Goal: Task Accomplishment & Management: Manage account settings

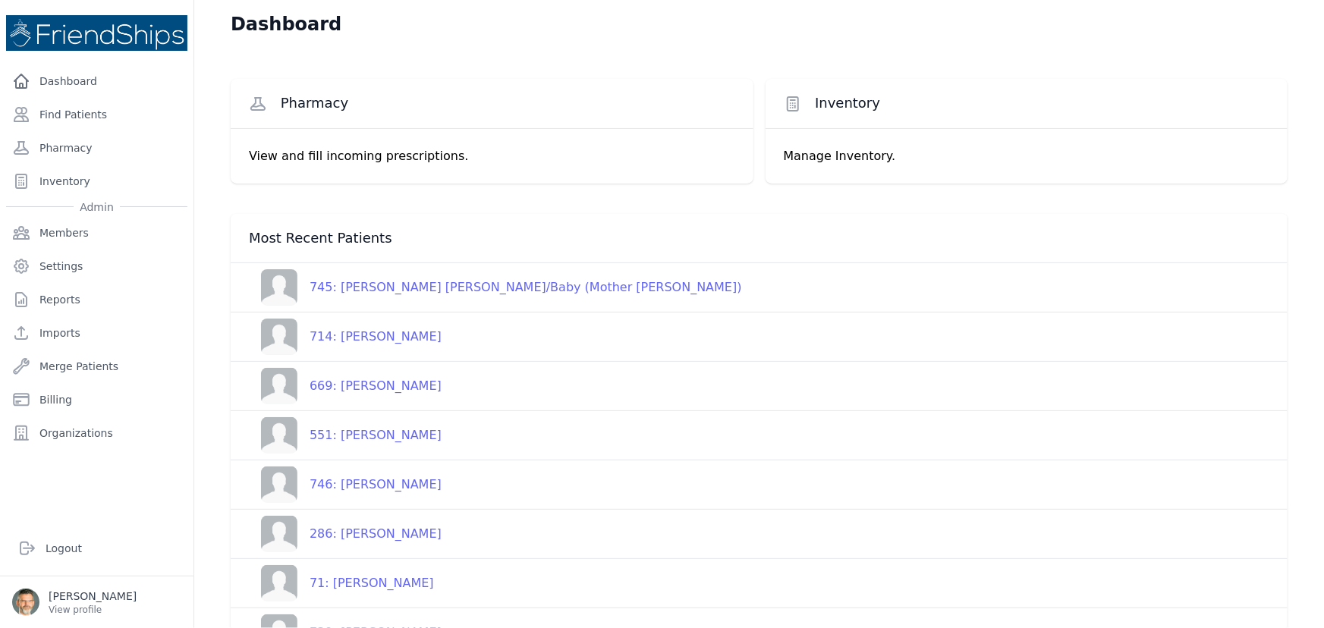
click at [357, 386] on div "669: [PERSON_NAME]" at bounding box center [369, 386] width 144 height 18
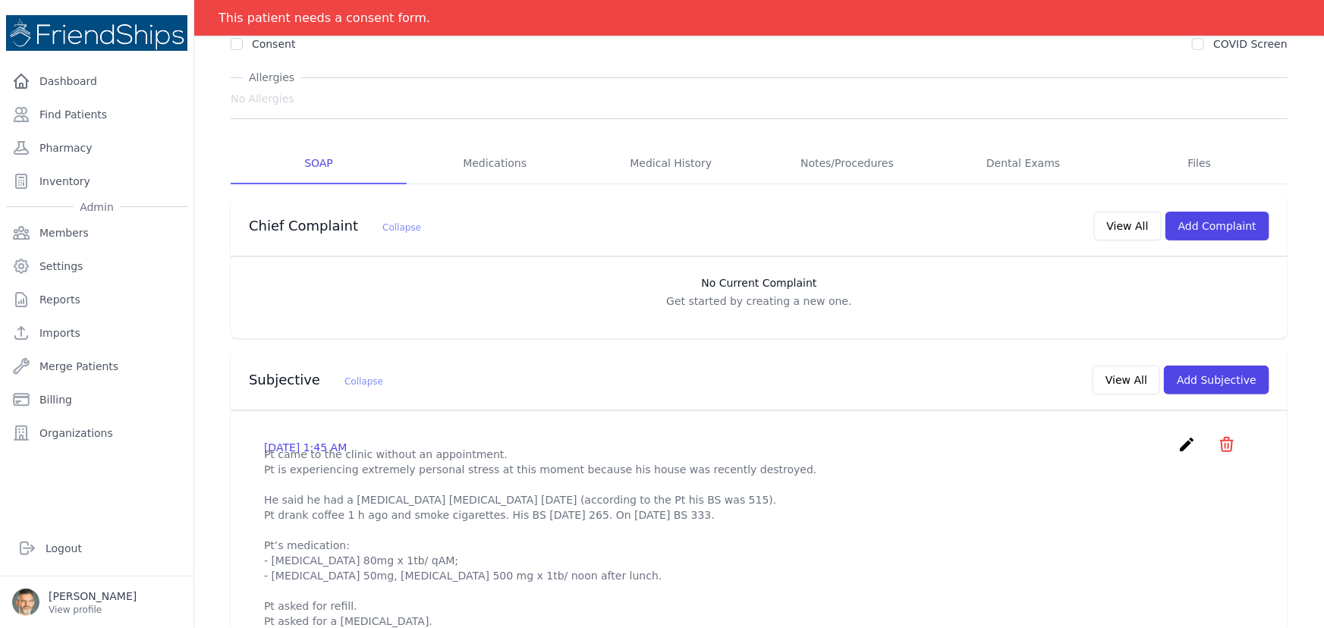
scroll to position [137, 0]
click at [498, 162] on link "Medications" at bounding box center [495, 163] width 176 height 41
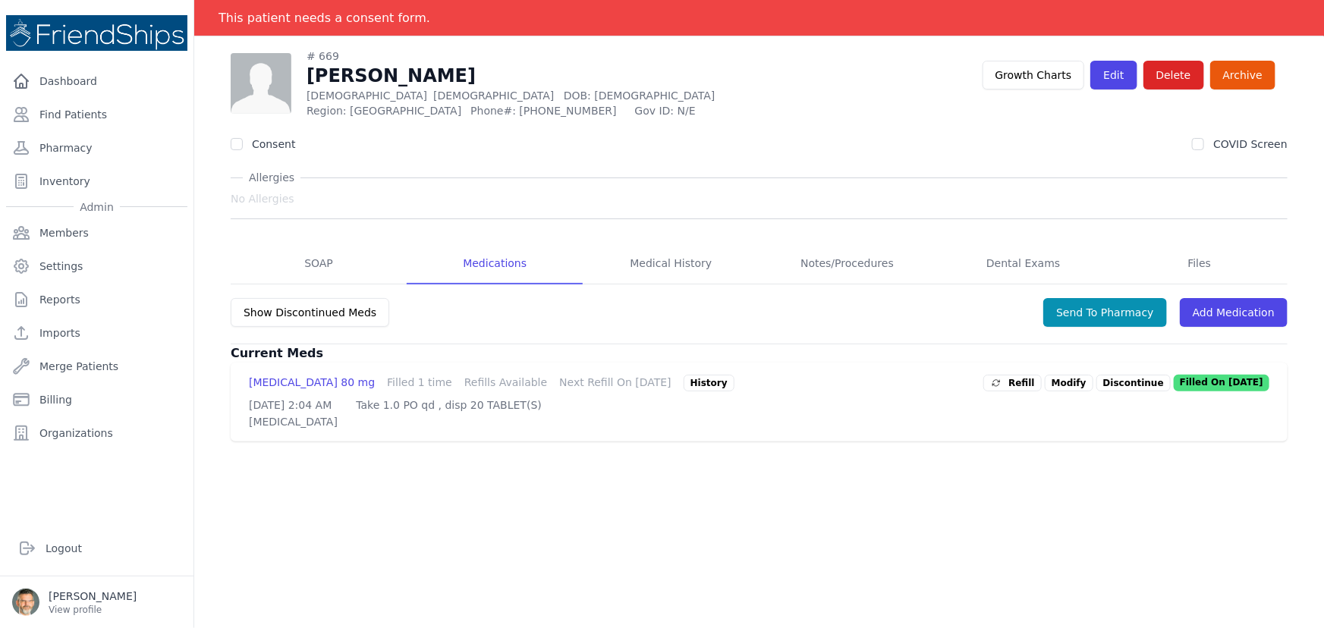
scroll to position [73, 0]
click at [1019, 379] on span "Refill" at bounding box center [1012, 382] width 45 height 15
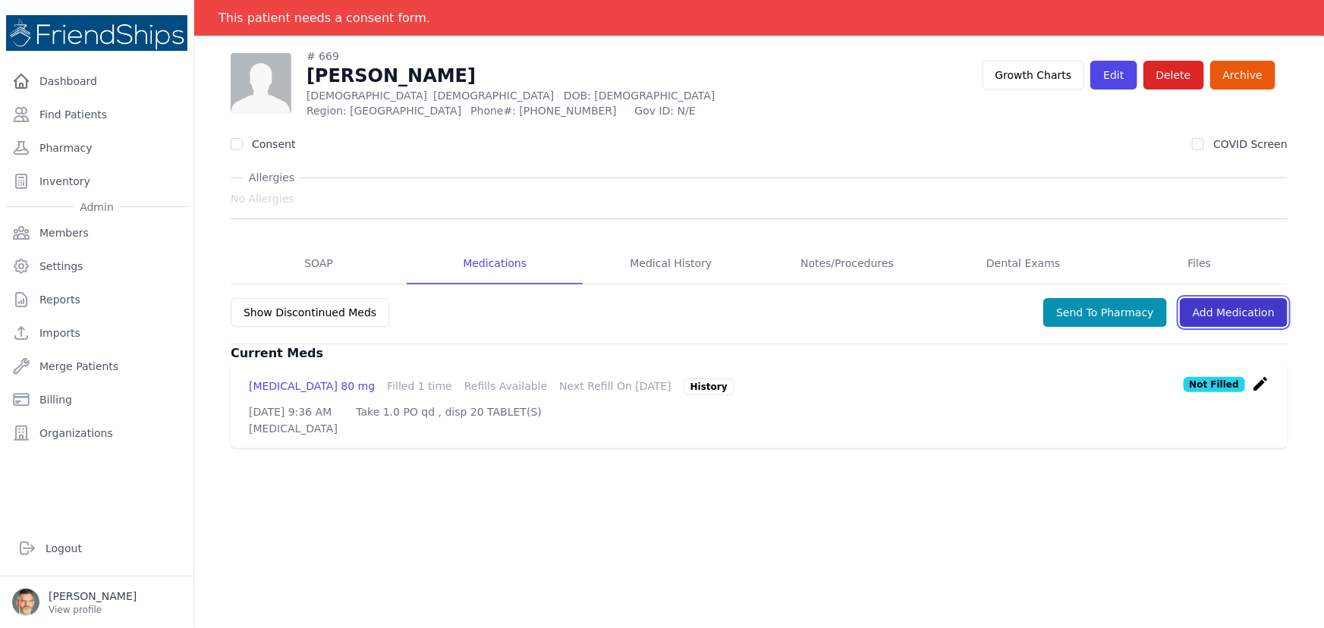
click at [1218, 309] on link "Add Medication" at bounding box center [1233, 312] width 108 height 29
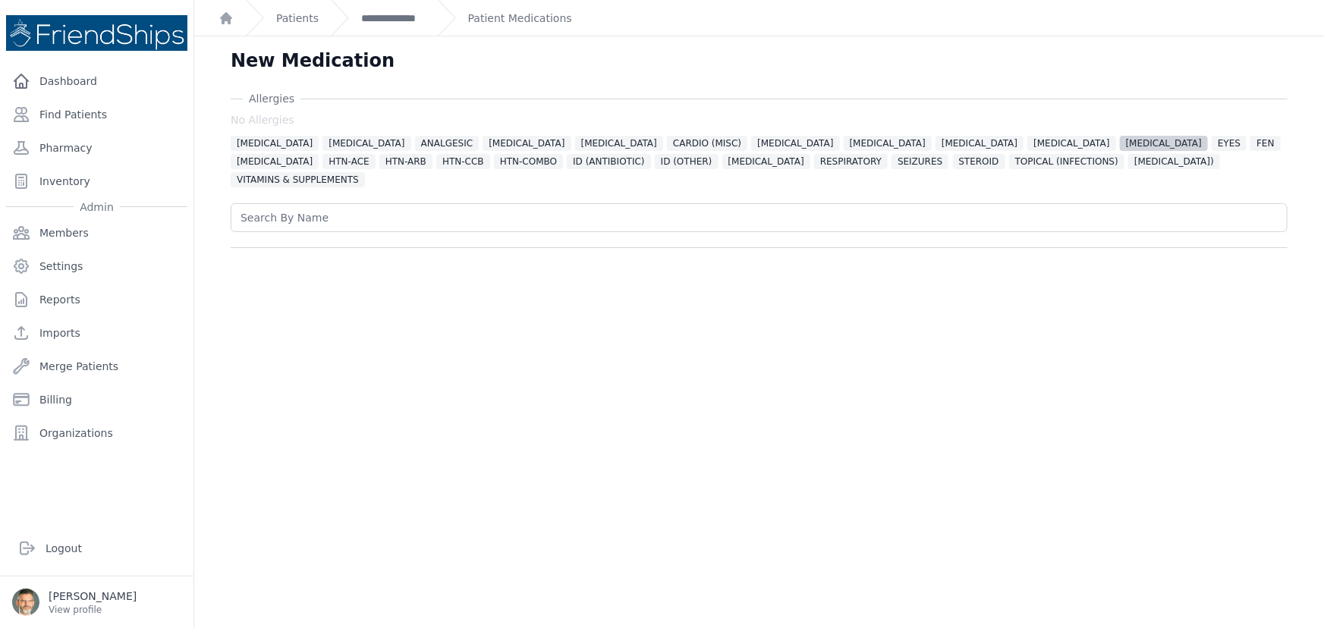
click at [1119, 145] on span "[MEDICAL_DATA]" at bounding box center [1163, 143] width 88 height 15
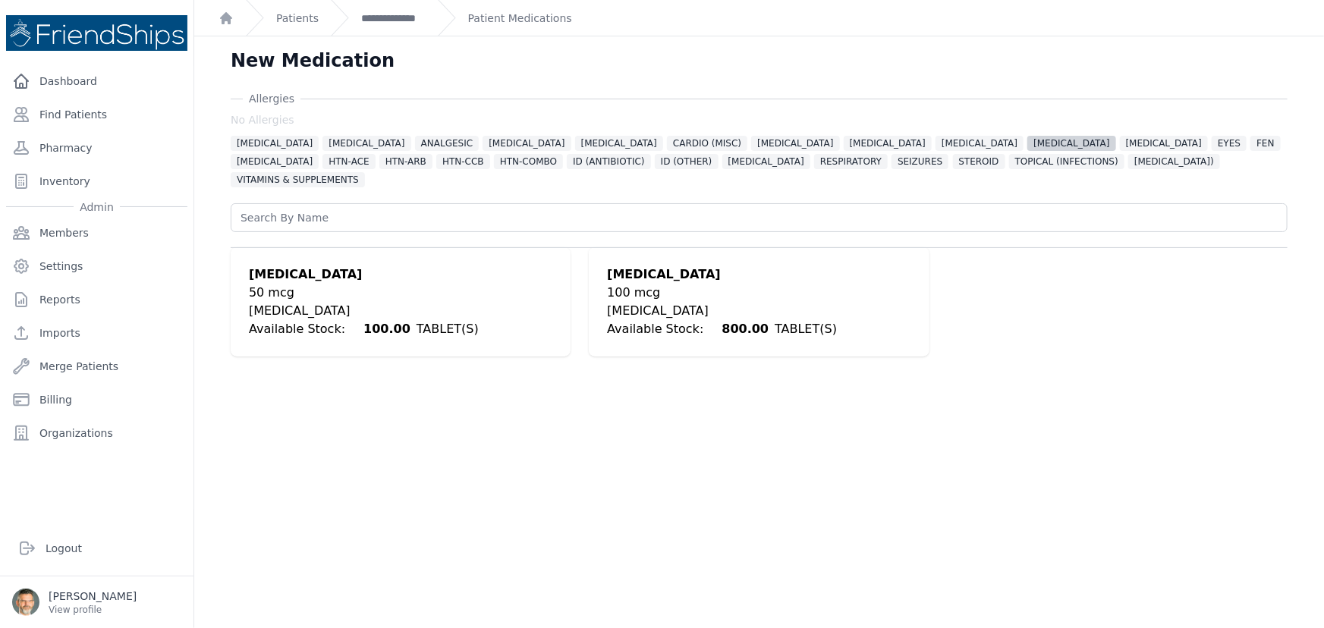
click at [1027, 149] on span "[MEDICAL_DATA]" at bounding box center [1071, 143] width 88 height 15
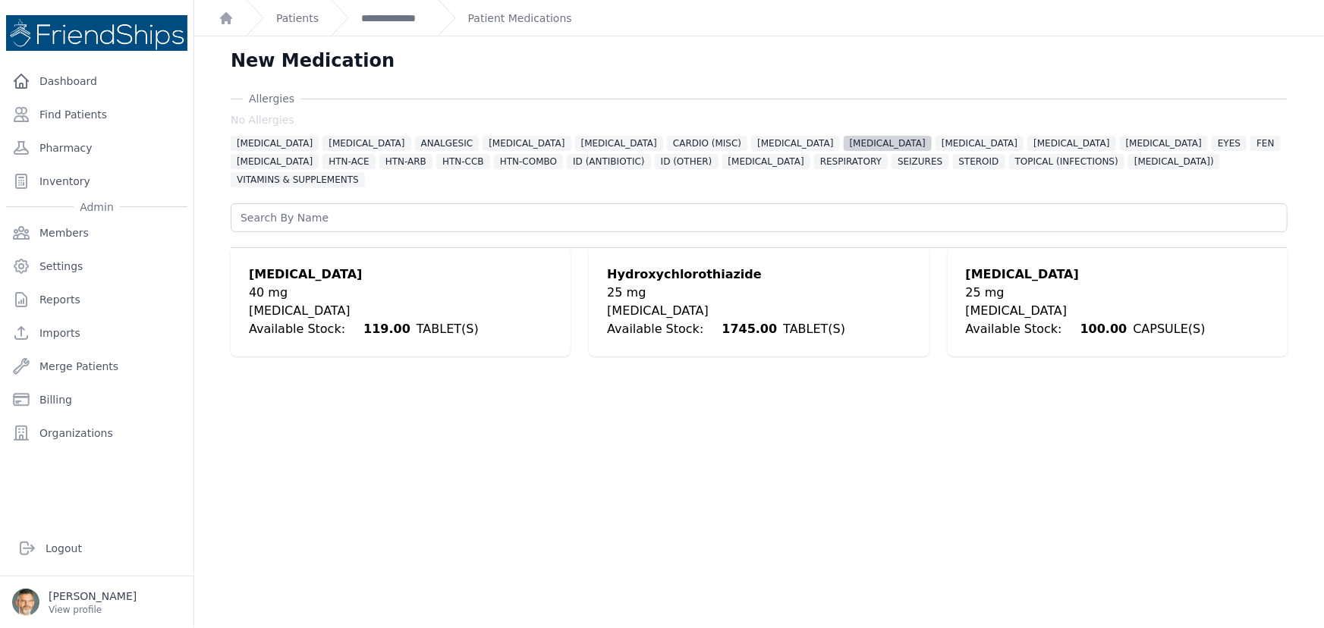
click at [843, 146] on span "[MEDICAL_DATA]" at bounding box center [887, 143] width 88 height 15
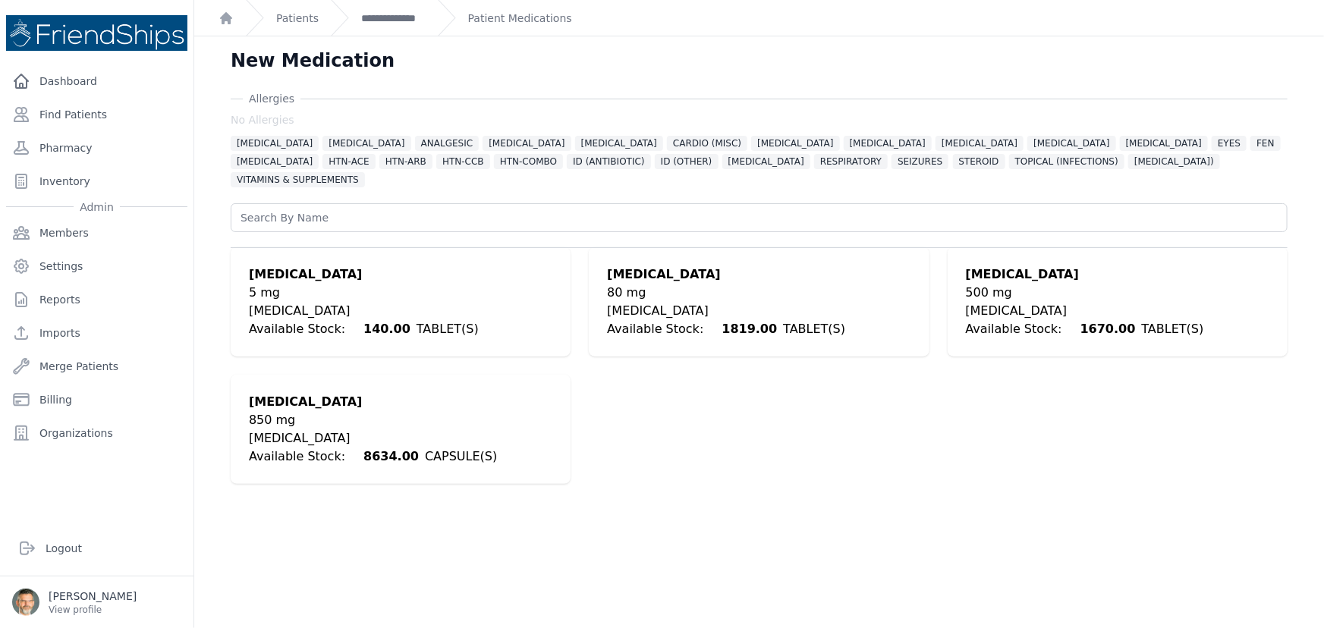
click at [1000, 302] on div "[MEDICAL_DATA]" at bounding box center [1085, 311] width 238 height 18
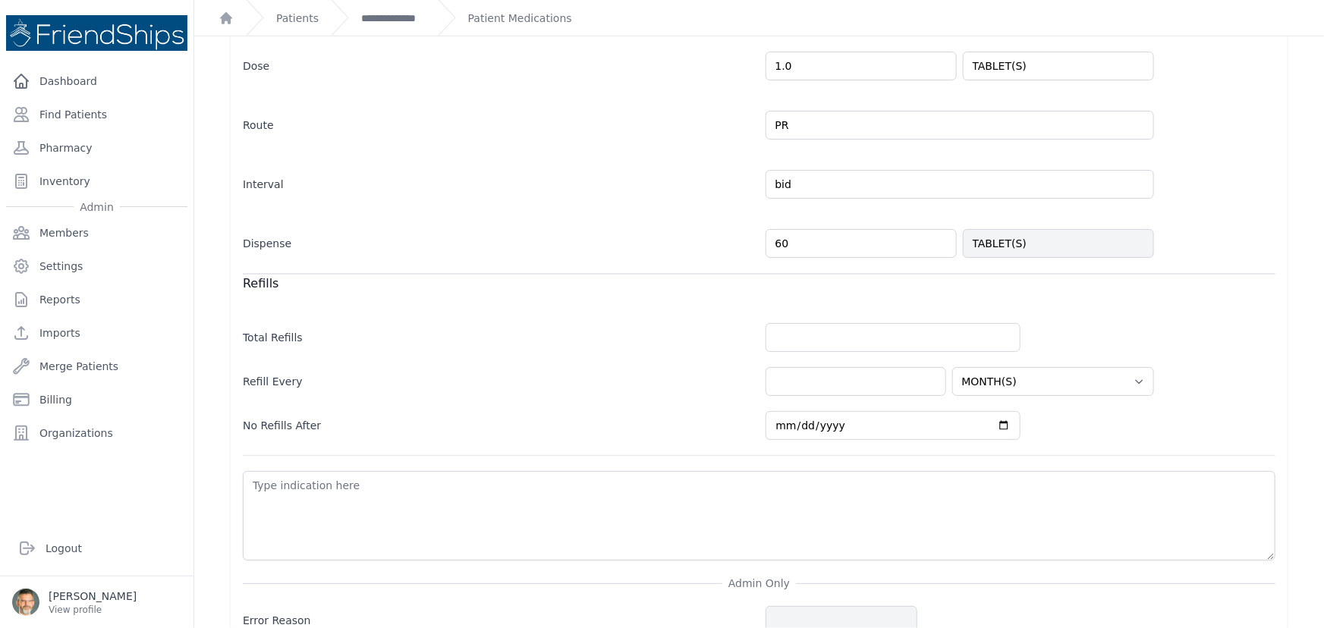
scroll to position [413, 0]
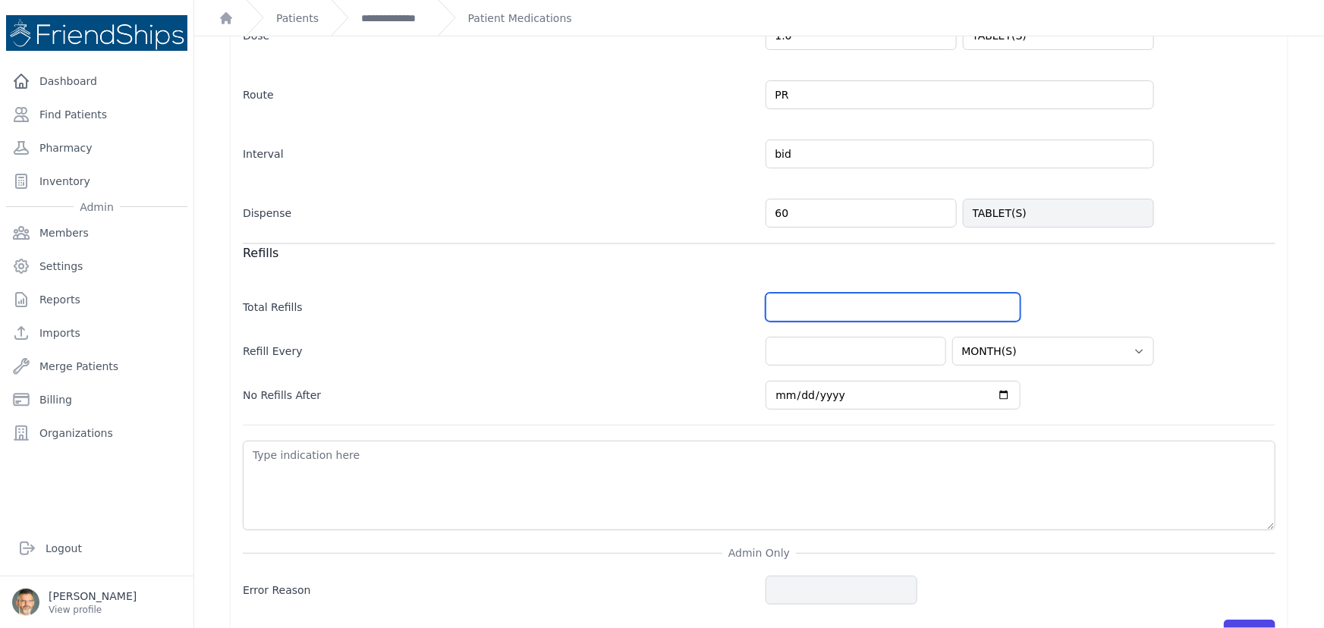
click at [790, 293] on input "number" at bounding box center [892, 307] width 255 height 29
click at [802, 293] on input "number" at bounding box center [892, 307] width 255 height 29
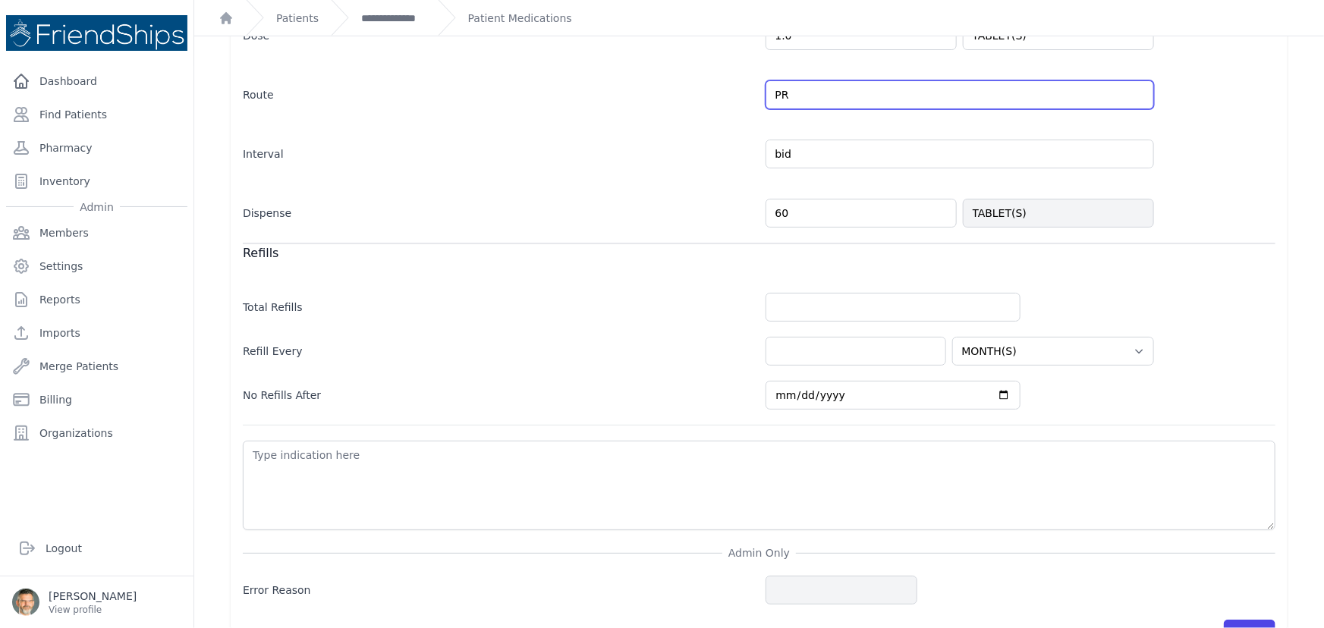
drag, startPoint x: 793, startPoint y: 76, endPoint x: 752, endPoint y: 78, distance: 41.0
click at [752, 77] on div "Route PR" at bounding box center [759, 87] width 1032 height 44
type input "PO"
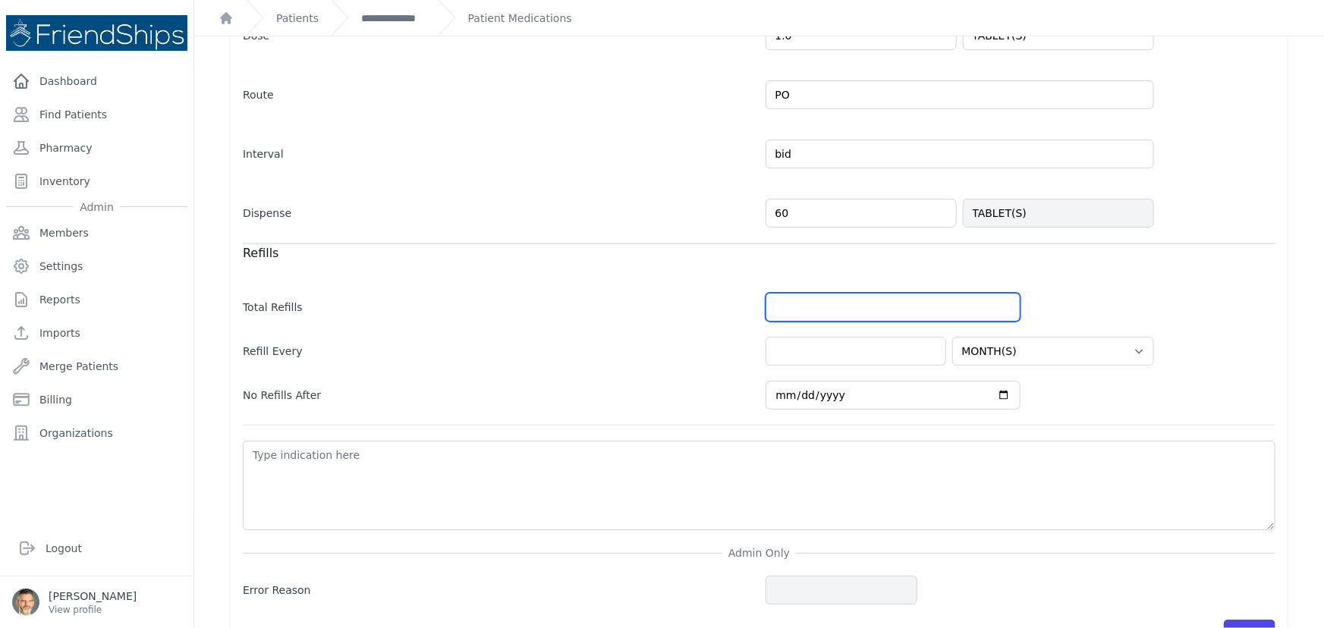
click at [781, 293] on input "number" at bounding box center [892, 307] width 255 height 29
select select "MONTH(S)"
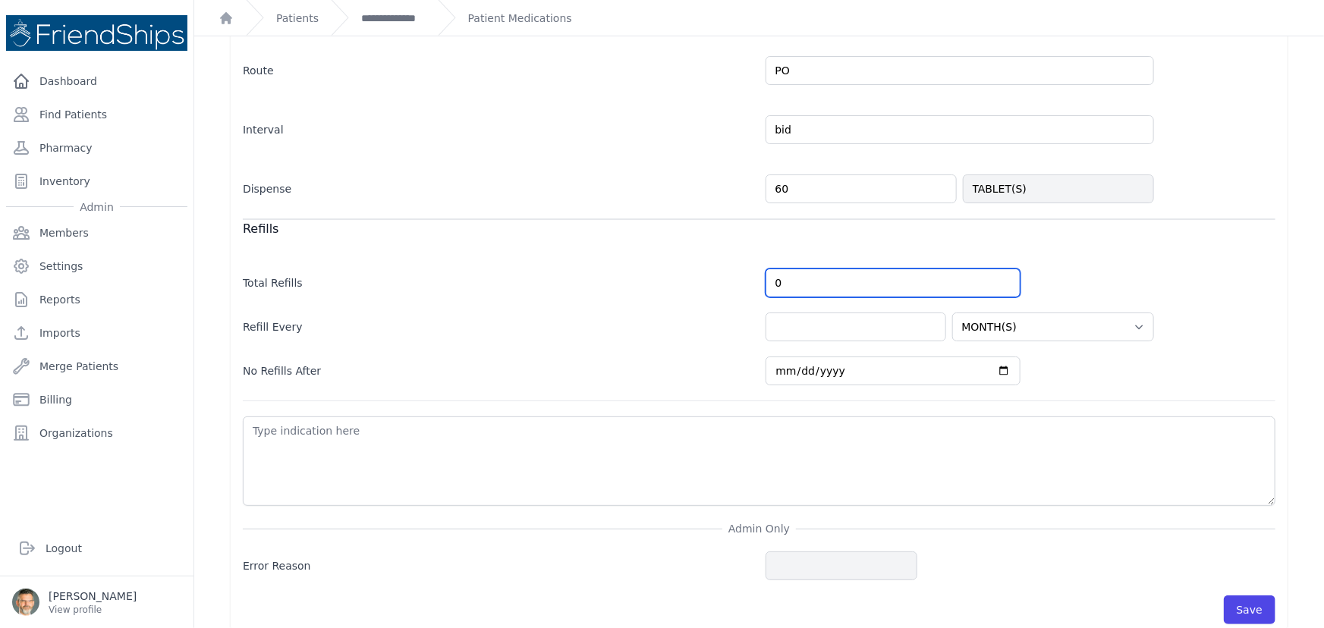
type input "0"
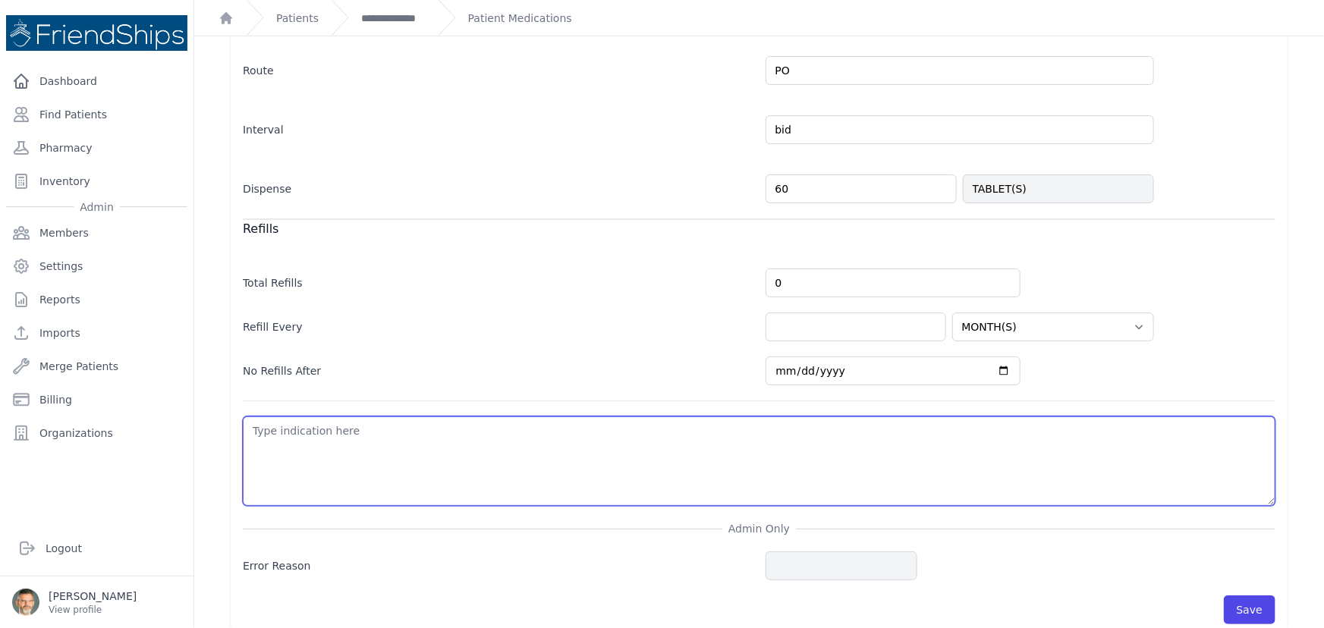
select select "MONTH(S)"
click at [319, 430] on textarea at bounding box center [759, 460] width 1032 height 89
type textarea "diab"
select select "MONTH(S)"
type textarea "diabetes"
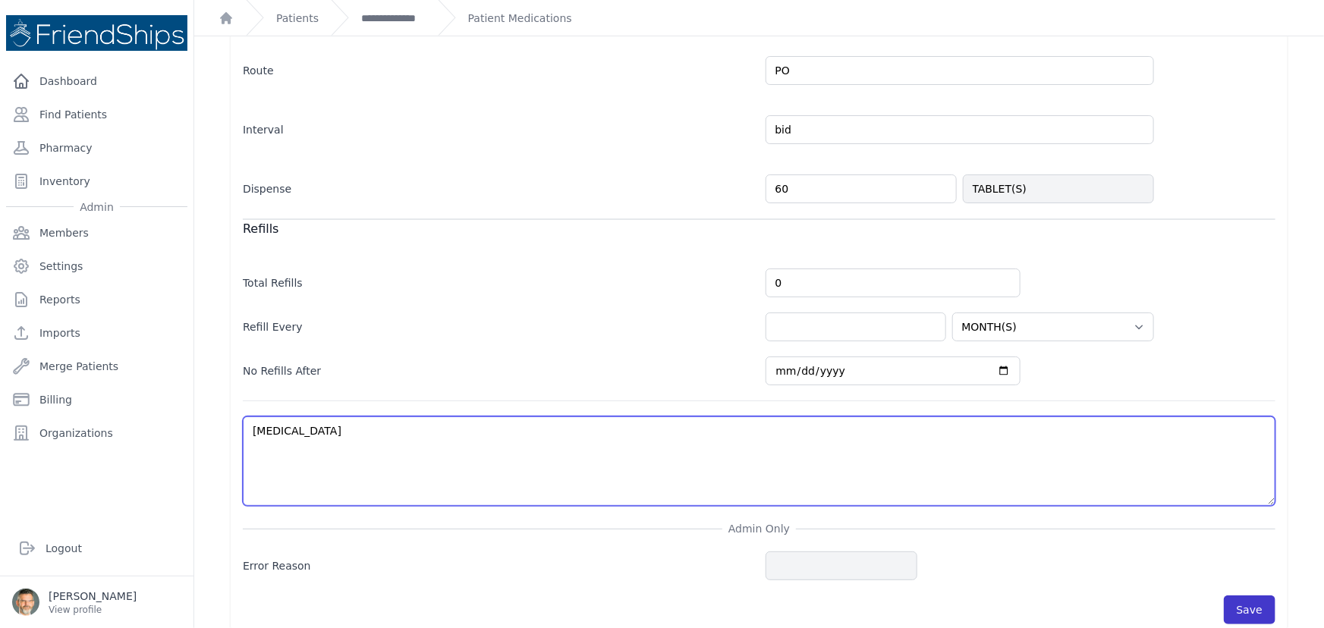
select select "MONTH(S)"
type textarea "diabetes"
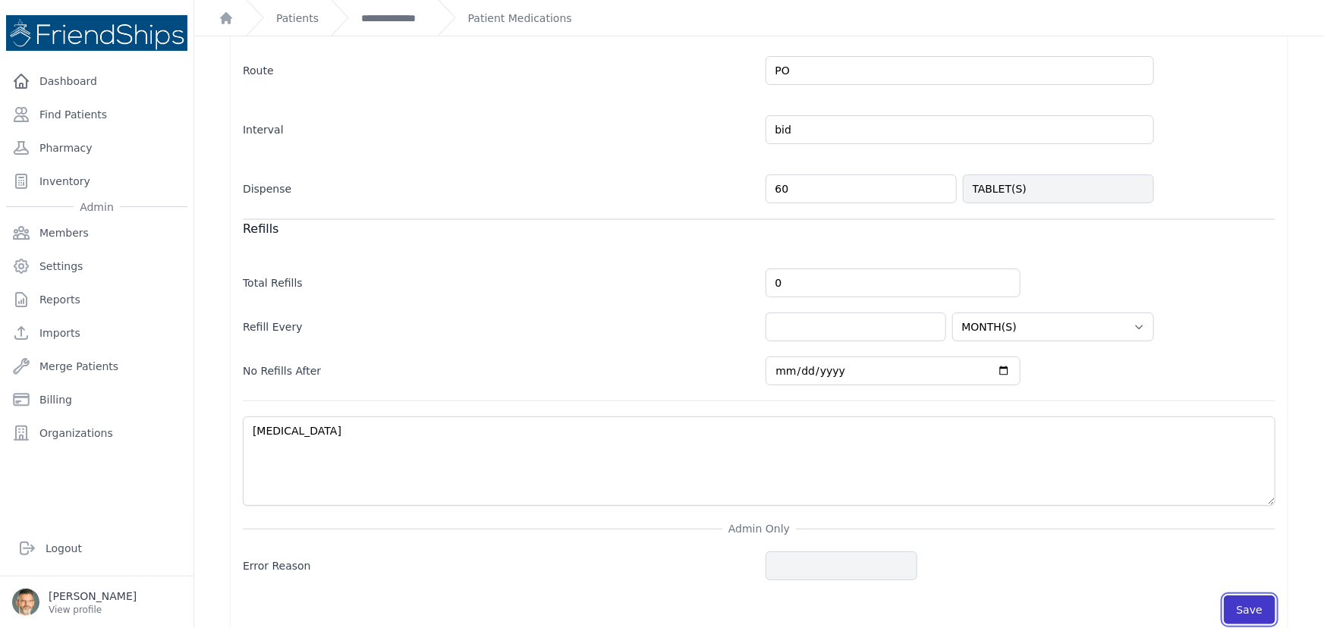
click at [1234, 595] on button "Save" at bounding box center [1249, 609] width 52 height 29
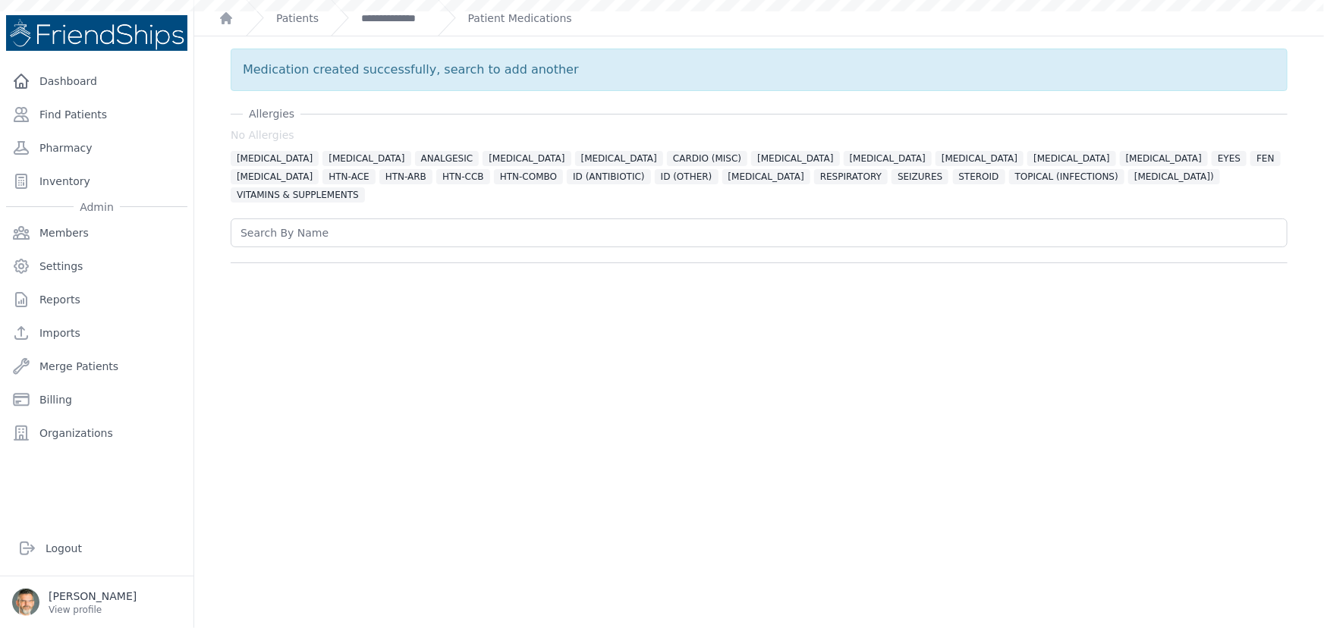
scroll to position [0, 0]
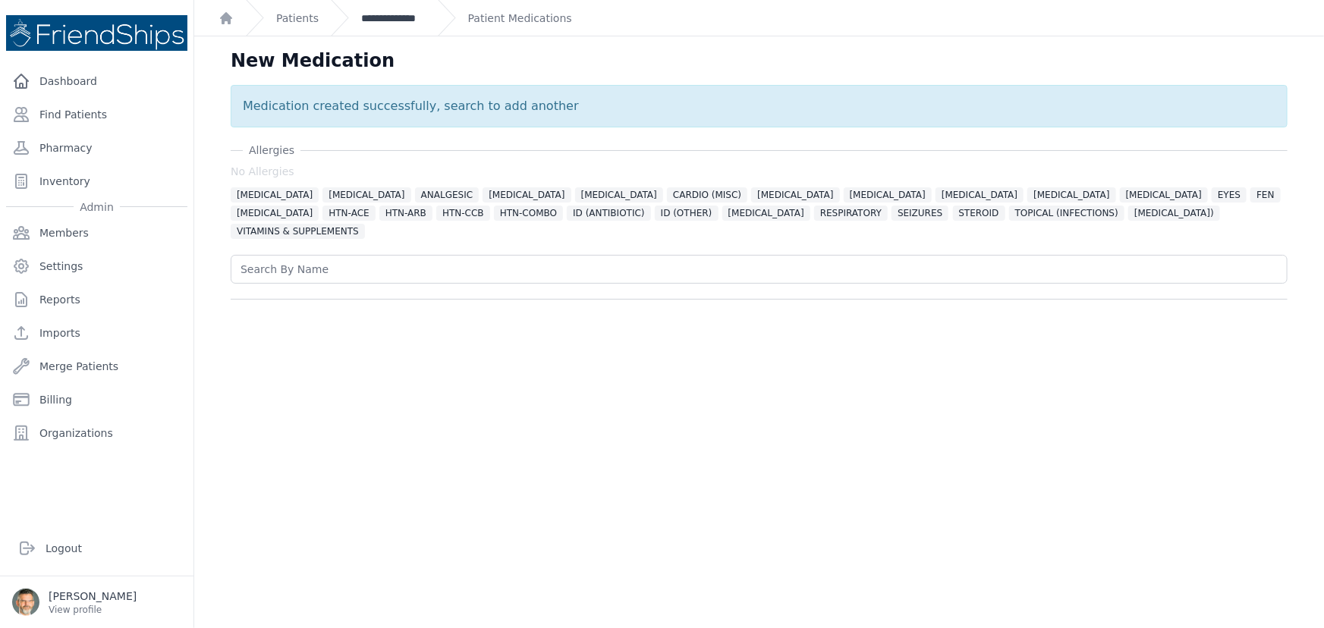
click at [393, 23] on link "**********" at bounding box center [393, 18] width 64 height 15
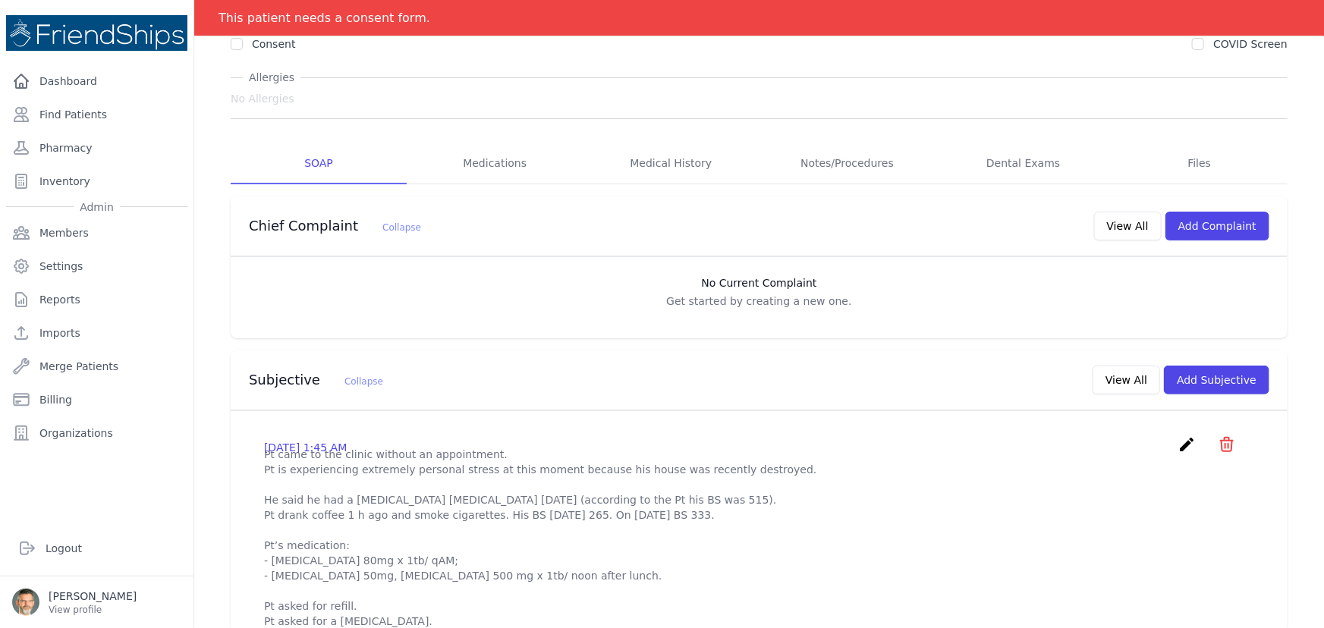
scroll to position [68, 0]
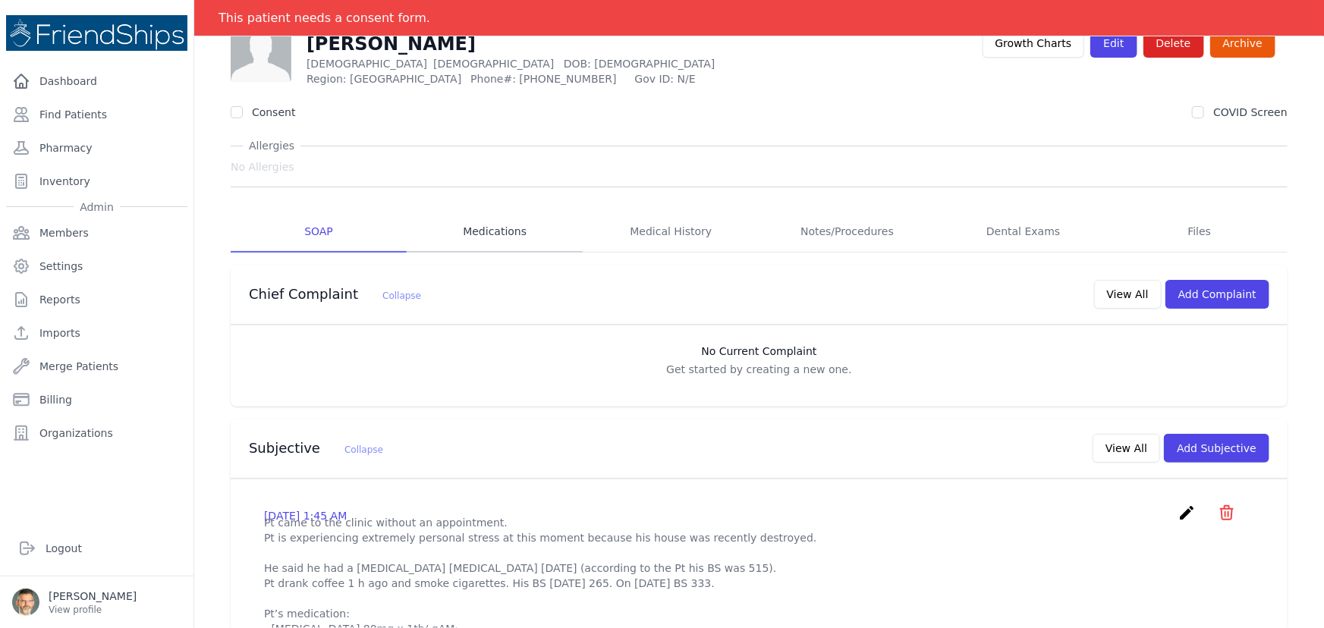
click at [498, 224] on link "Medications" at bounding box center [495, 232] width 176 height 41
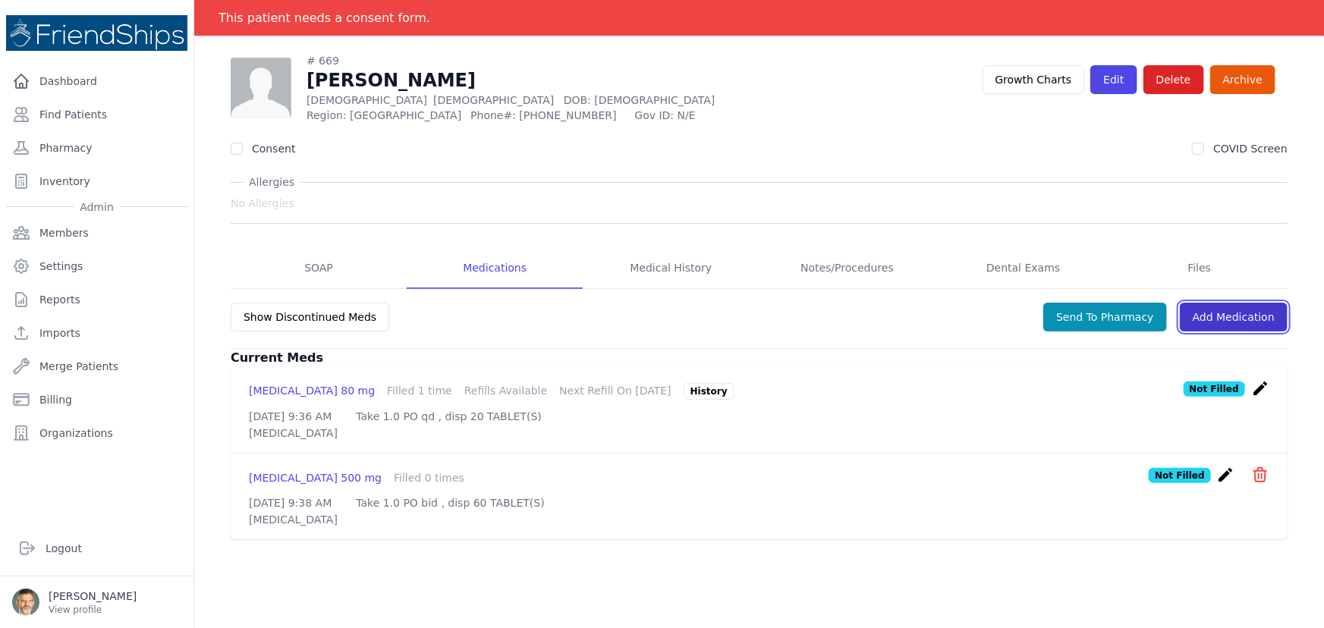
click at [1211, 316] on link "Add Medication" at bounding box center [1233, 317] width 108 height 29
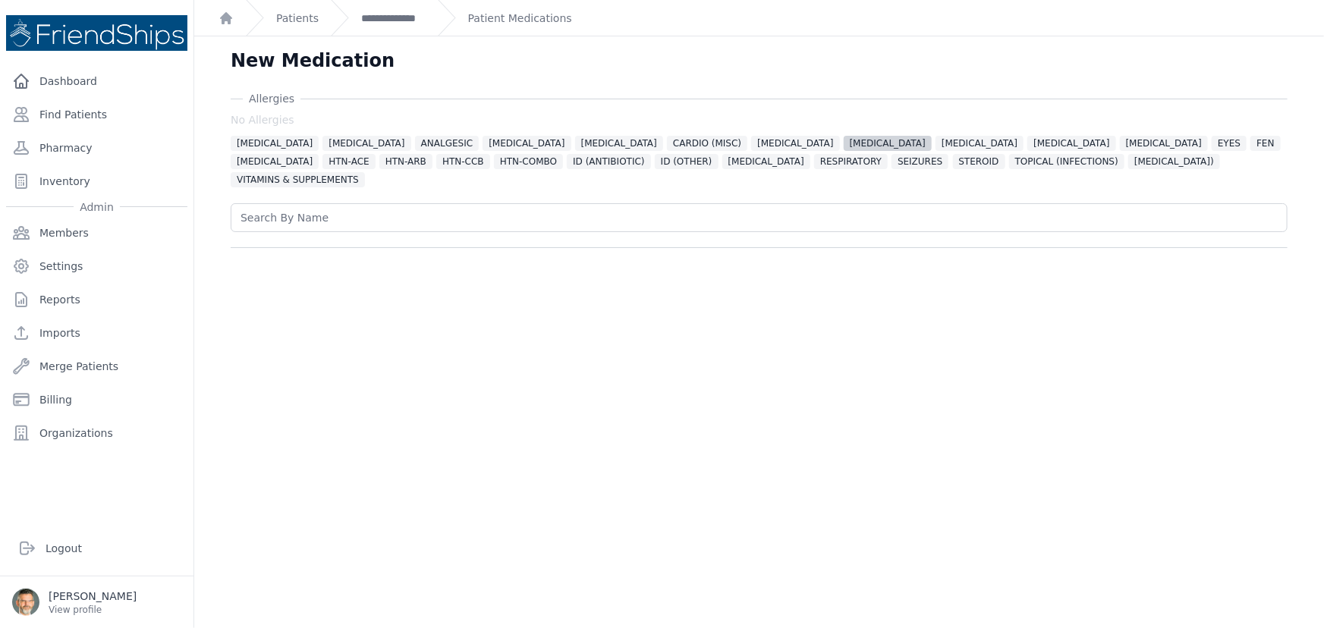
click at [843, 142] on span "DIABETES" at bounding box center [887, 143] width 88 height 15
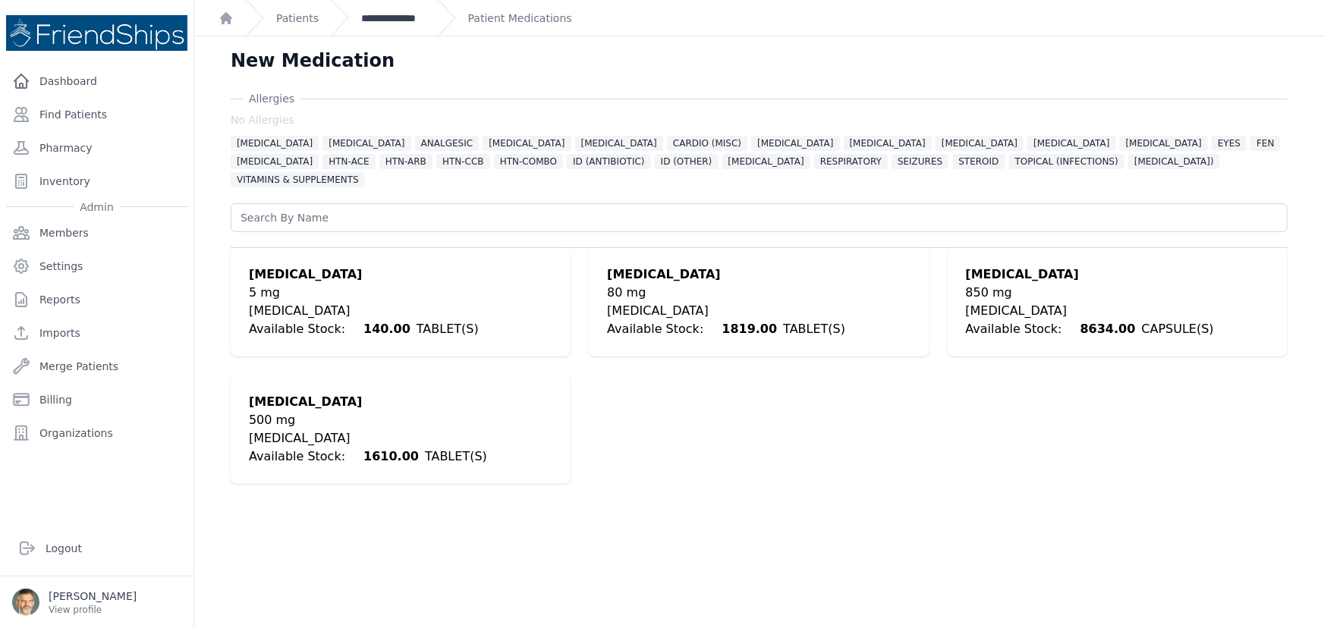
click at [378, 21] on link "**********" at bounding box center [393, 18] width 64 height 15
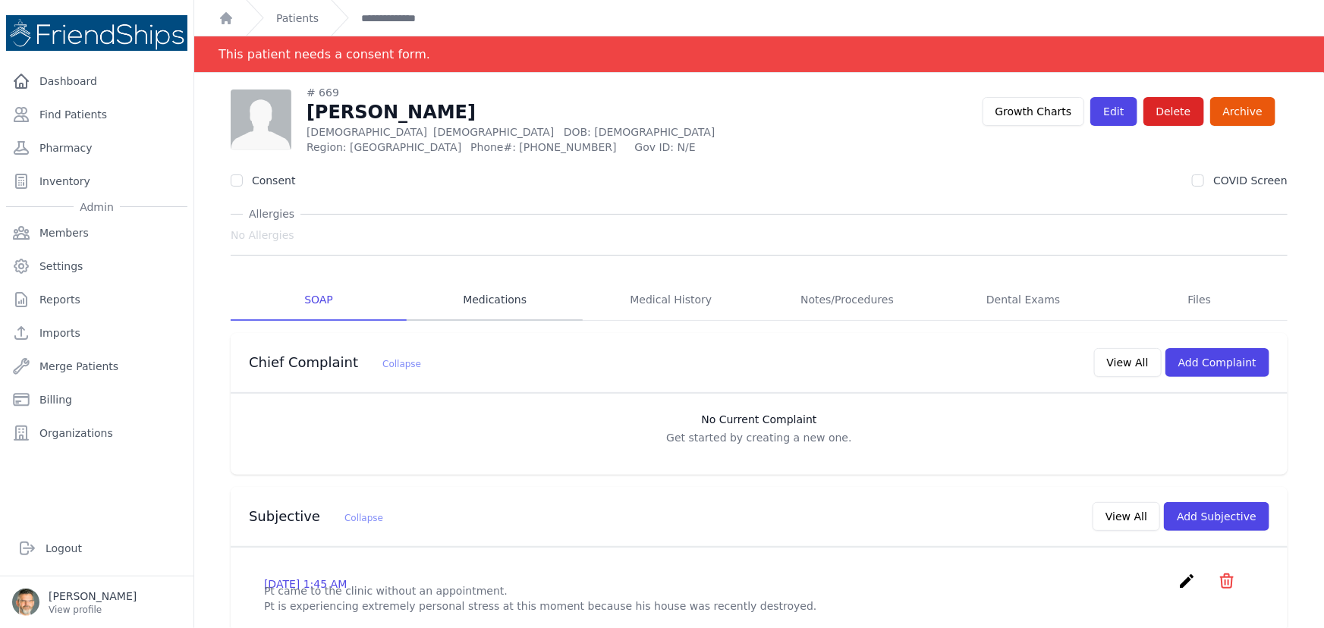
click at [484, 295] on link "Medications" at bounding box center [495, 300] width 176 height 41
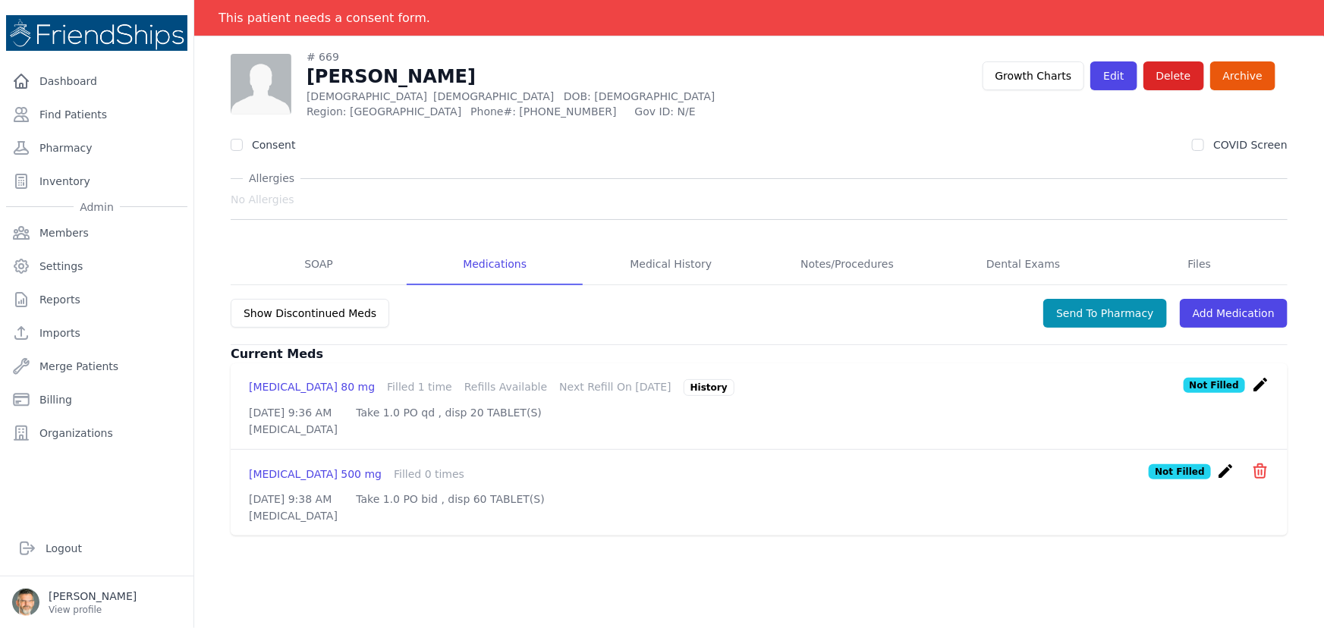
scroll to position [73, 0]
click at [1219, 309] on link "Add Medication" at bounding box center [1233, 312] width 108 height 29
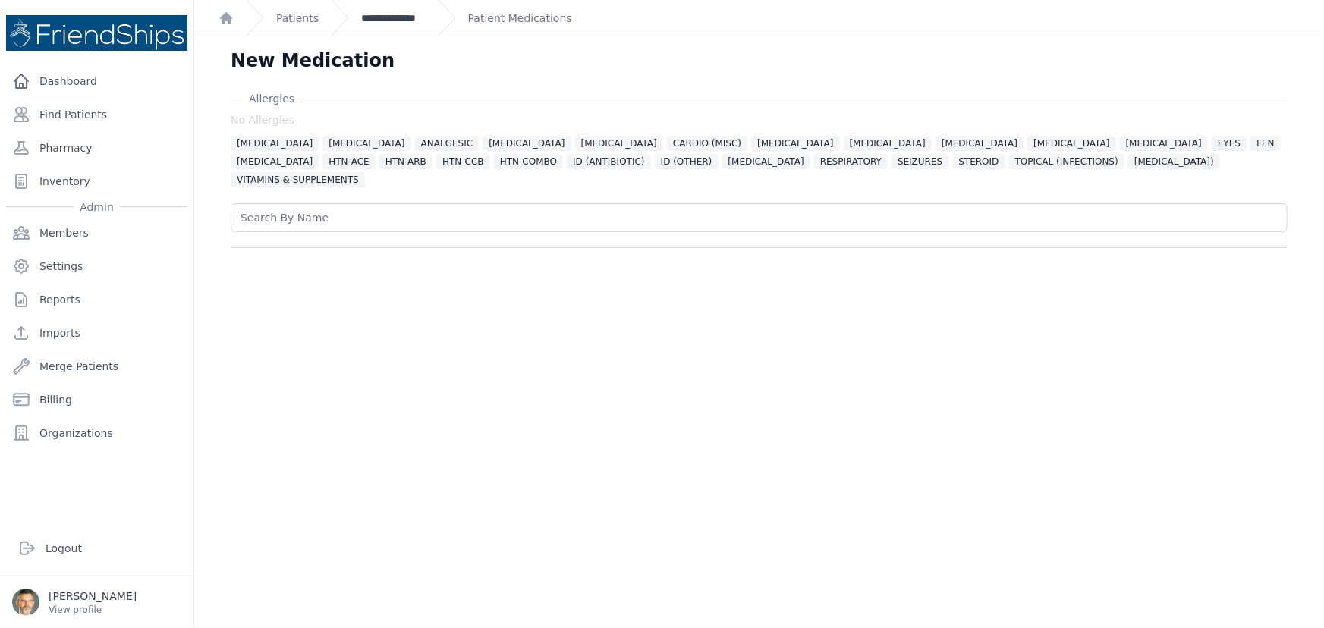
click at [390, 22] on link "**********" at bounding box center [393, 18] width 64 height 15
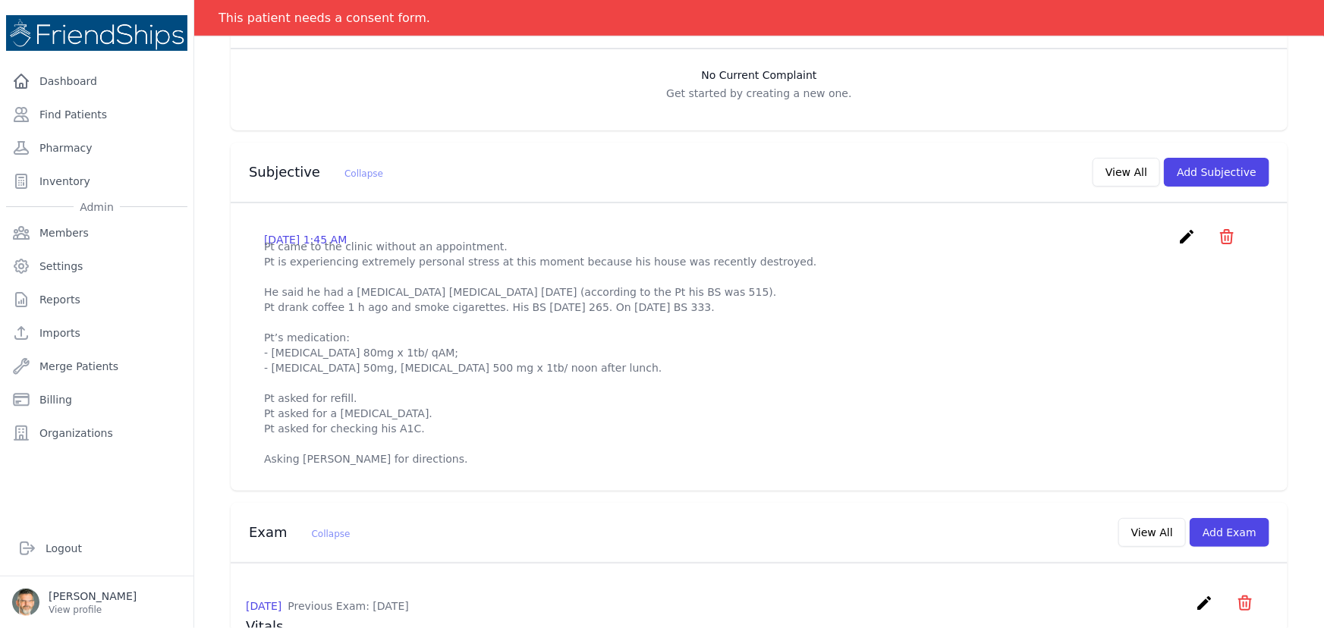
scroll to position [413, 0]
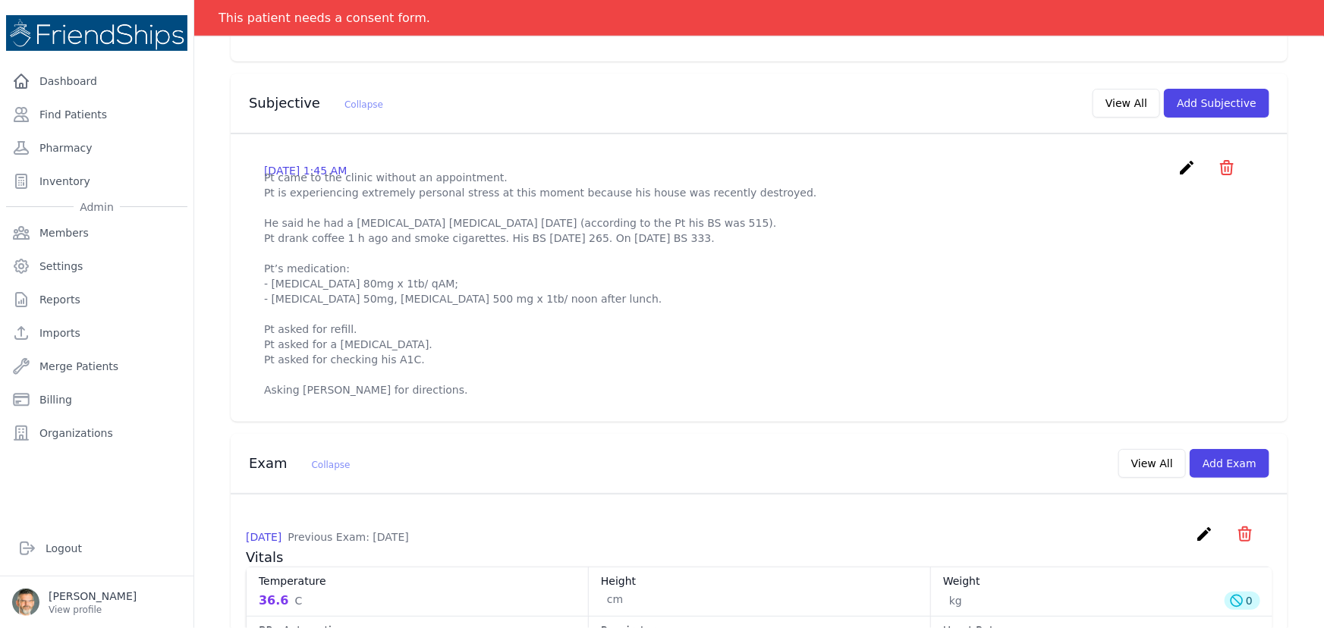
click at [280, 410] on div "2025-Aug-14 1:45 AM create ​ Delete subjective - Pt came to the clinic without …" at bounding box center [759, 277] width 1026 height 263
click at [1177, 163] on icon "create" at bounding box center [1186, 168] width 18 height 18
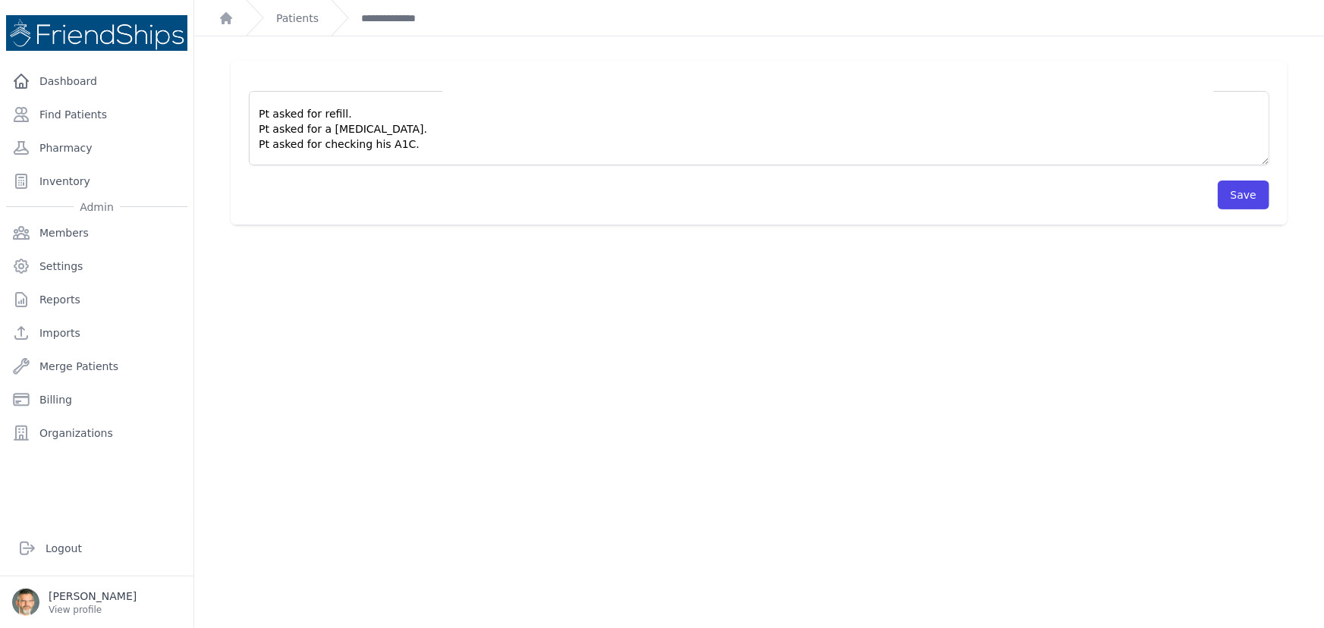
scroll to position [167, 0]
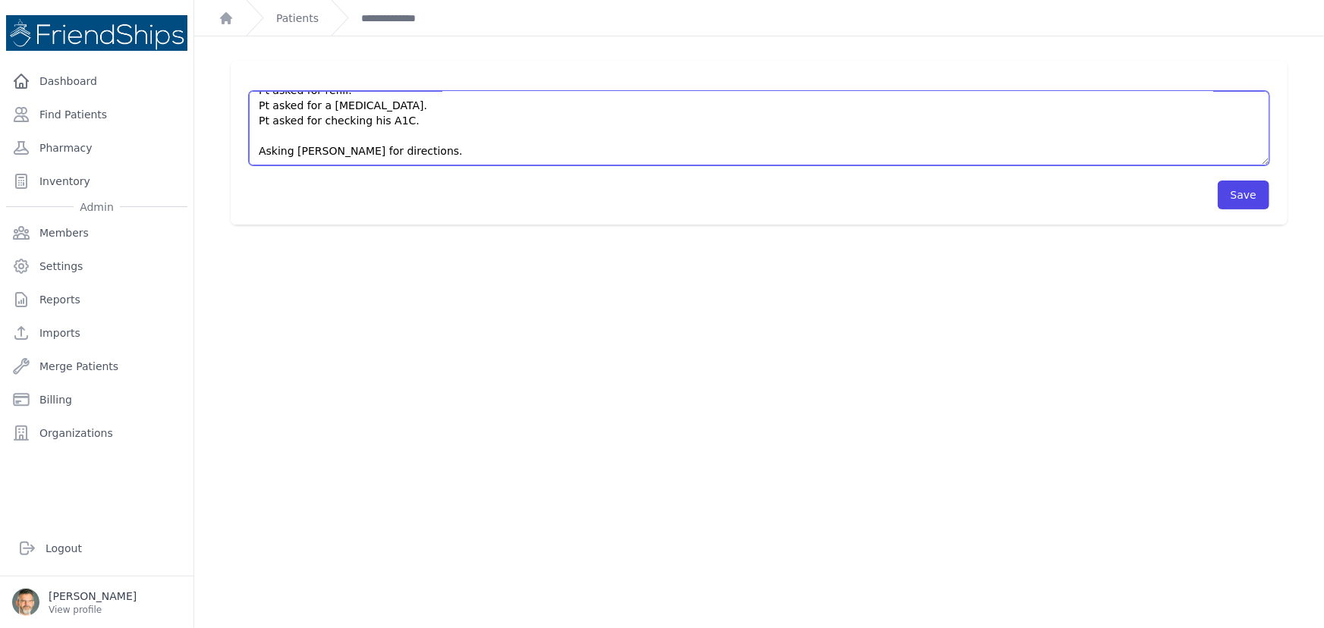
click at [439, 152] on textarea "Pt came to the clinic without an appointment. Pt is experiencing extremely pers…" at bounding box center [759, 128] width 1020 height 74
click at [263, 120] on textarea "Pt came to the clinic without an appointment. Pt is experiencing extremely pers…" at bounding box center [759, 128] width 1020 height 74
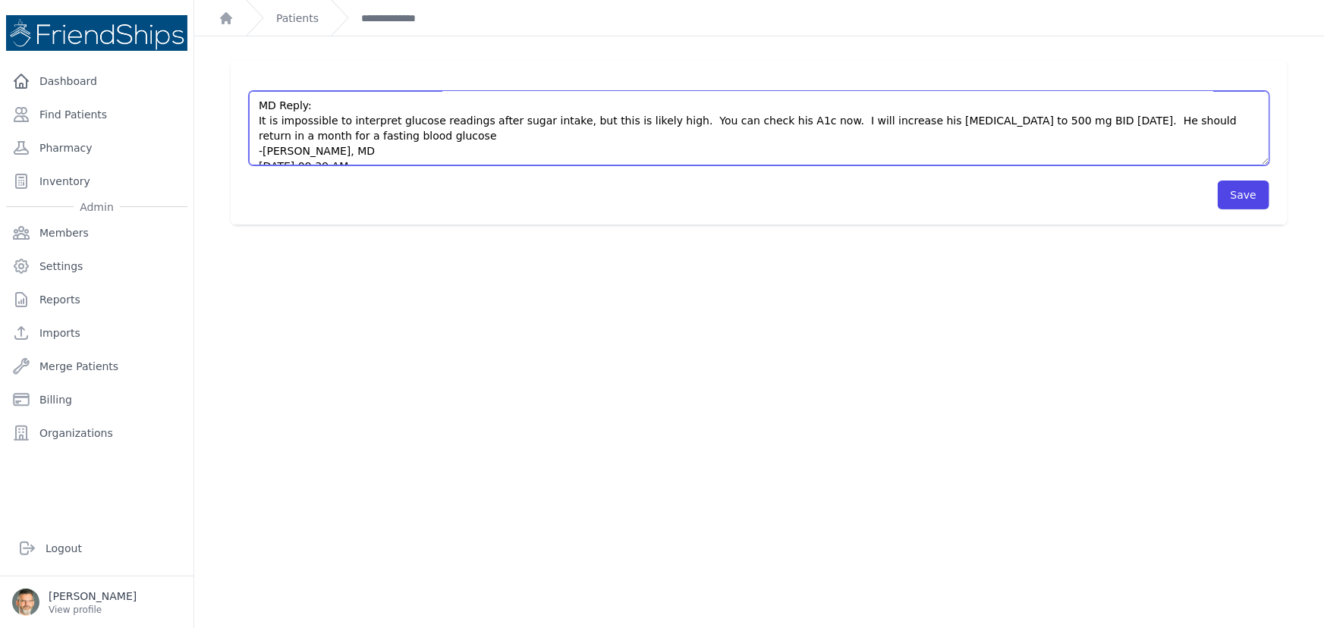
click at [288, 132] on textarea "Pt came to the clinic without an appointment. Pt is experiencing extremely pers…" at bounding box center [759, 128] width 1020 height 74
click at [353, 133] on textarea "Pt came to the clinic without an appointment. Pt is experiencing extremely pers…" at bounding box center [759, 128] width 1020 height 74
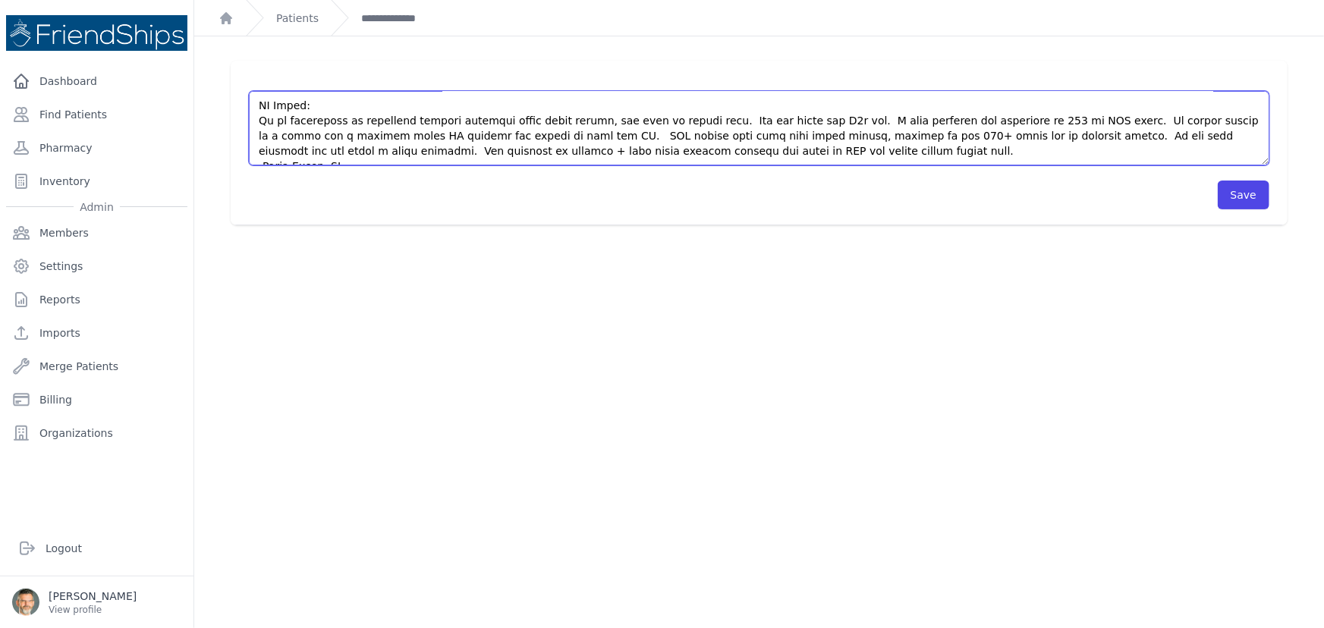
click at [1022, 121] on textarea "Pt came to the clinic without an appointment. Pt is experiencing extremely pers…" at bounding box center [759, 128] width 1020 height 74
click at [1030, 120] on textarea "Pt came to the clinic without an appointment. Pt is experiencing extremely pers…" at bounding box center [759, 128] width 1020 height 74
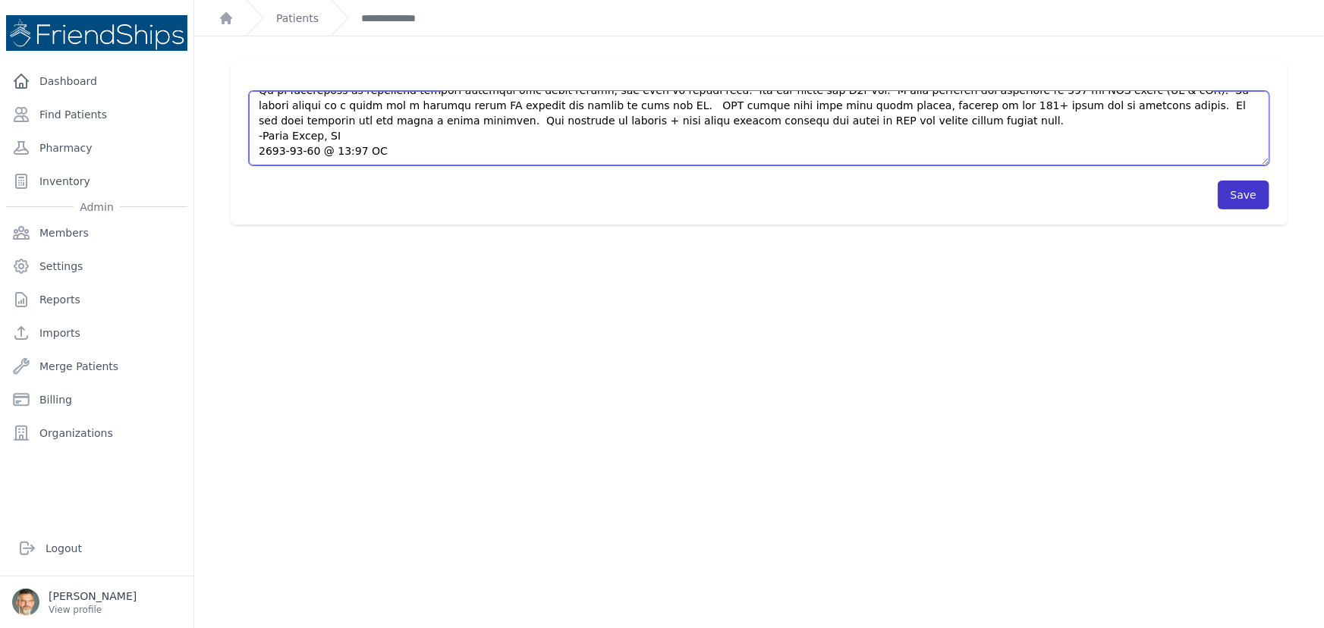
type textarea "Pt came to the clinic without an appointment. Pt is experiencing extremely pers…"
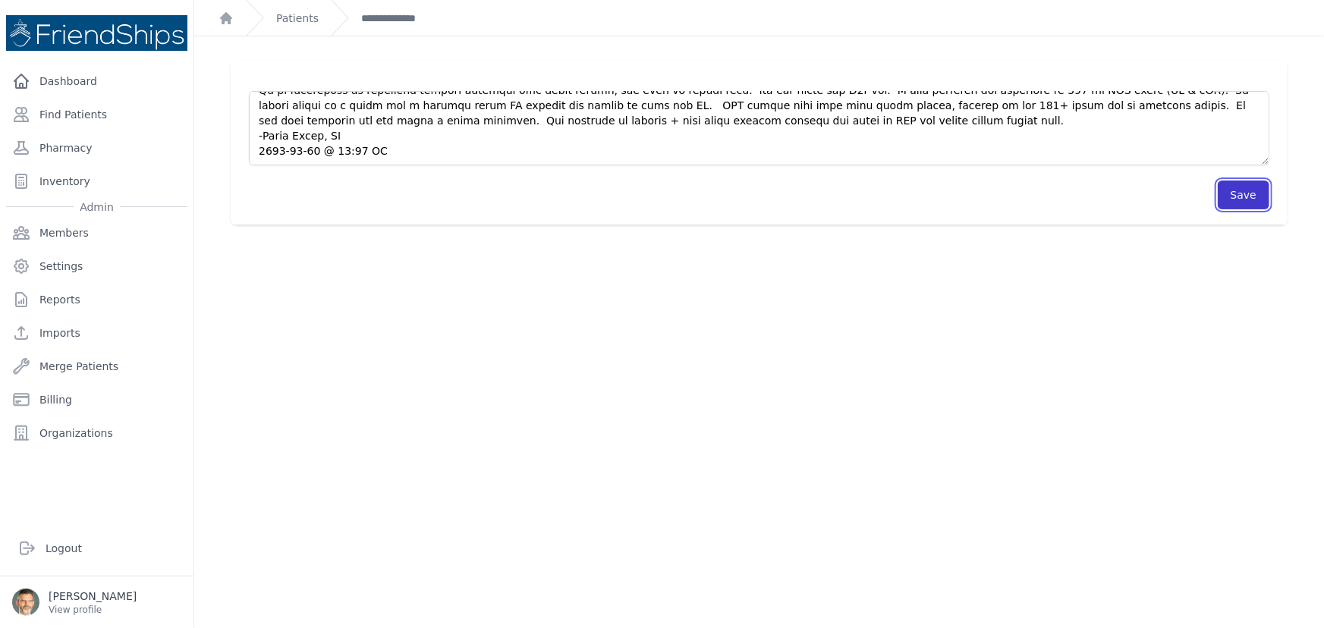
click at [1230, 191] on button "Save" at bounding box center [1243, 195] width 52 height 29
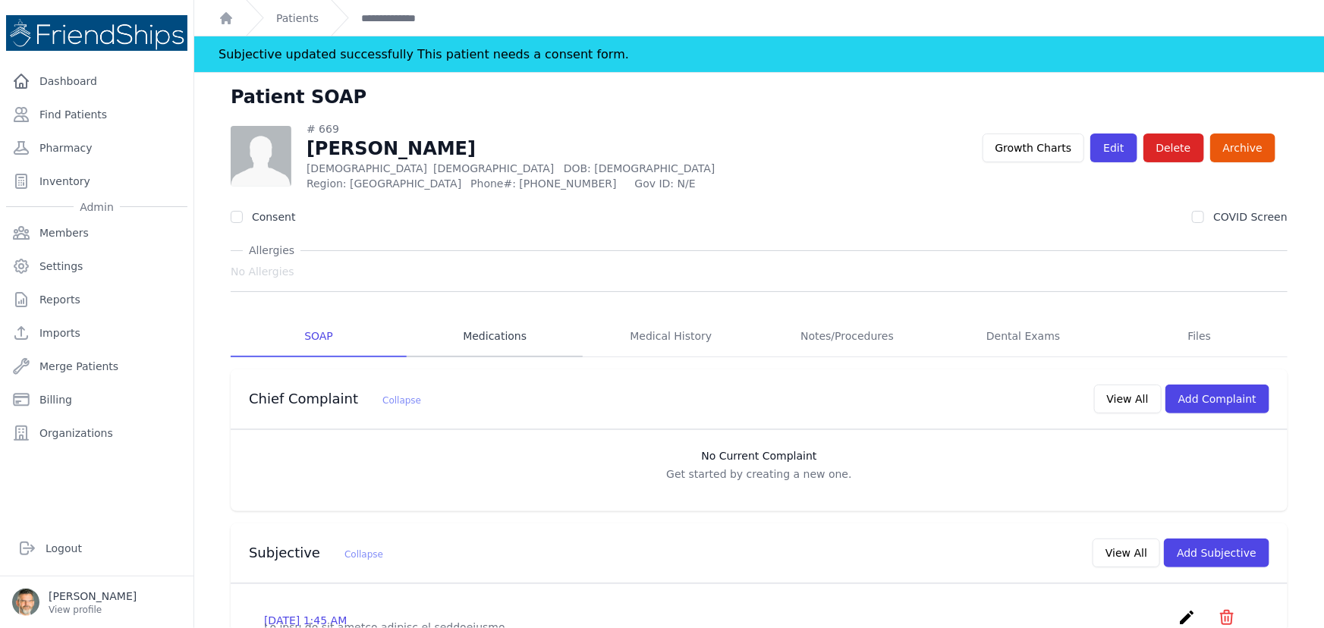
click at [463, 334] on link "Medications" at bounding box center [495, 336] width 176 height 41
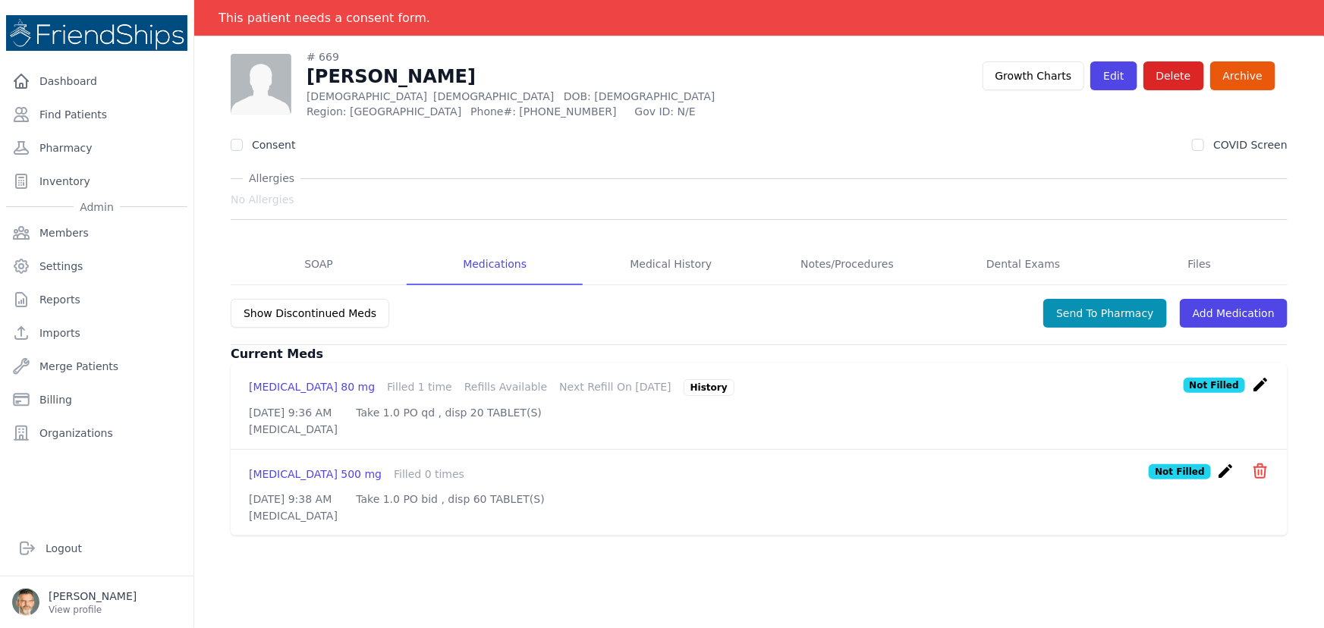
scroll to position [73, 0]
drag, startPoint x: 1106, startPoint y: 310, endPoint x: 1092, endPoint y: 303, distance: 15.6
click at [1104, 309] on button "Send To Pharmacy" at bounding box center [1105, 312] width 124 height 29
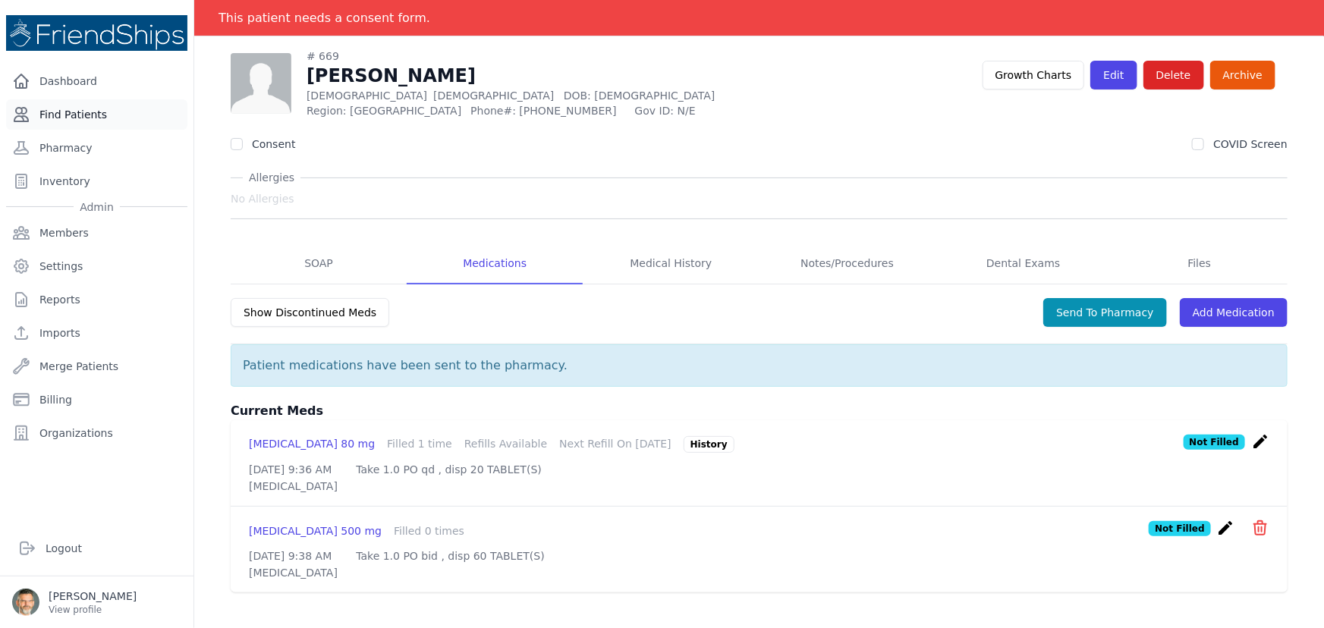
click at [86, 108] on link "Find Patients" at bounding box center [96, 114] width 181 height 30
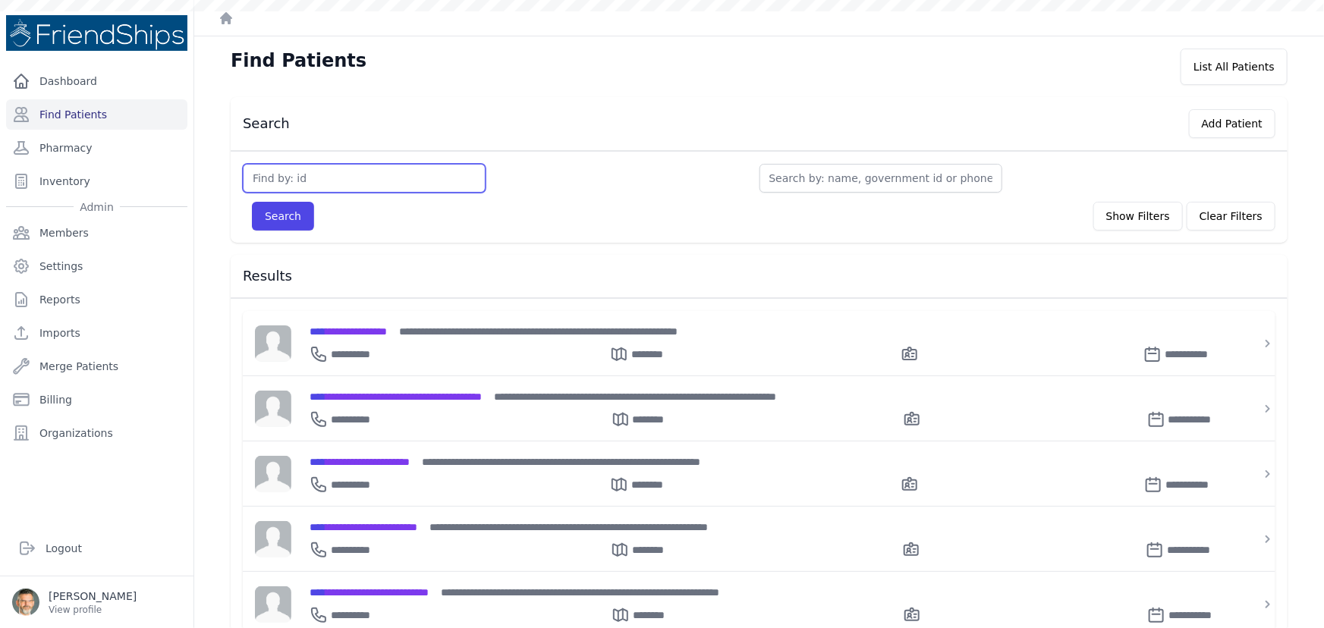
click at [310, 180] on input "text" at bounding box center [364, 178] width 243 height 29
type input "745"
click at [273, 209] on button "Search" at bounding box center [283, 216] width 62 height 29
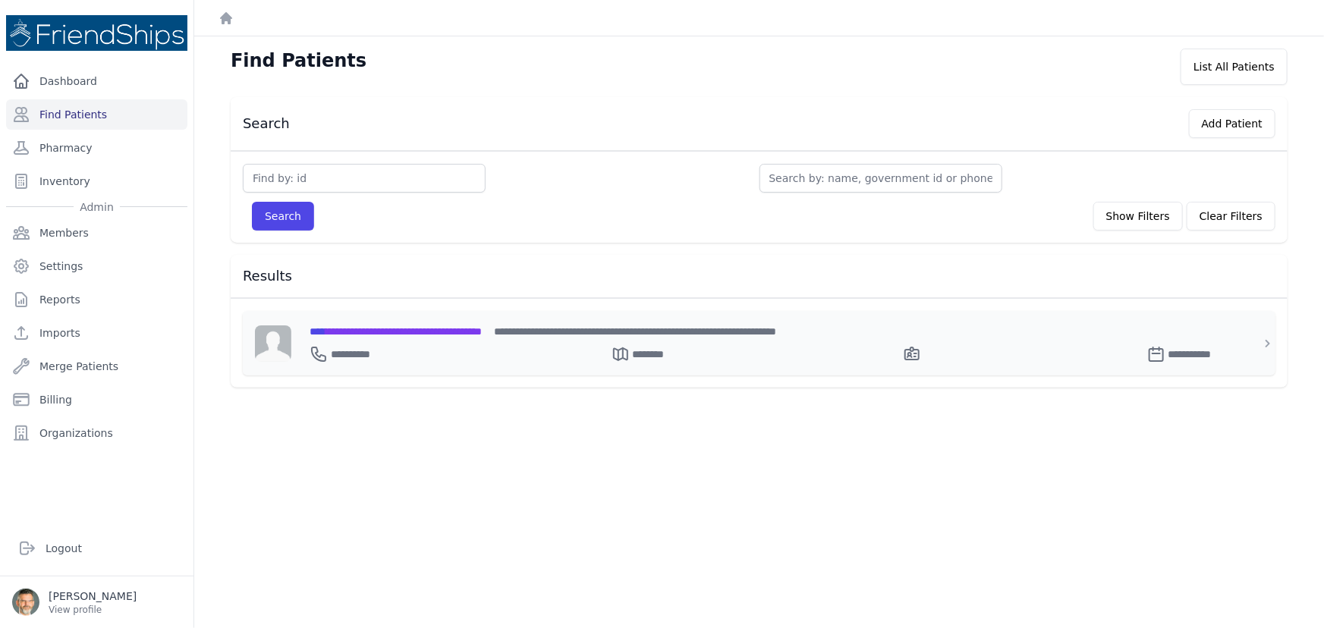
click at [397, 326] on span "**********" at bounding box center [395, 331] width 172 height 11
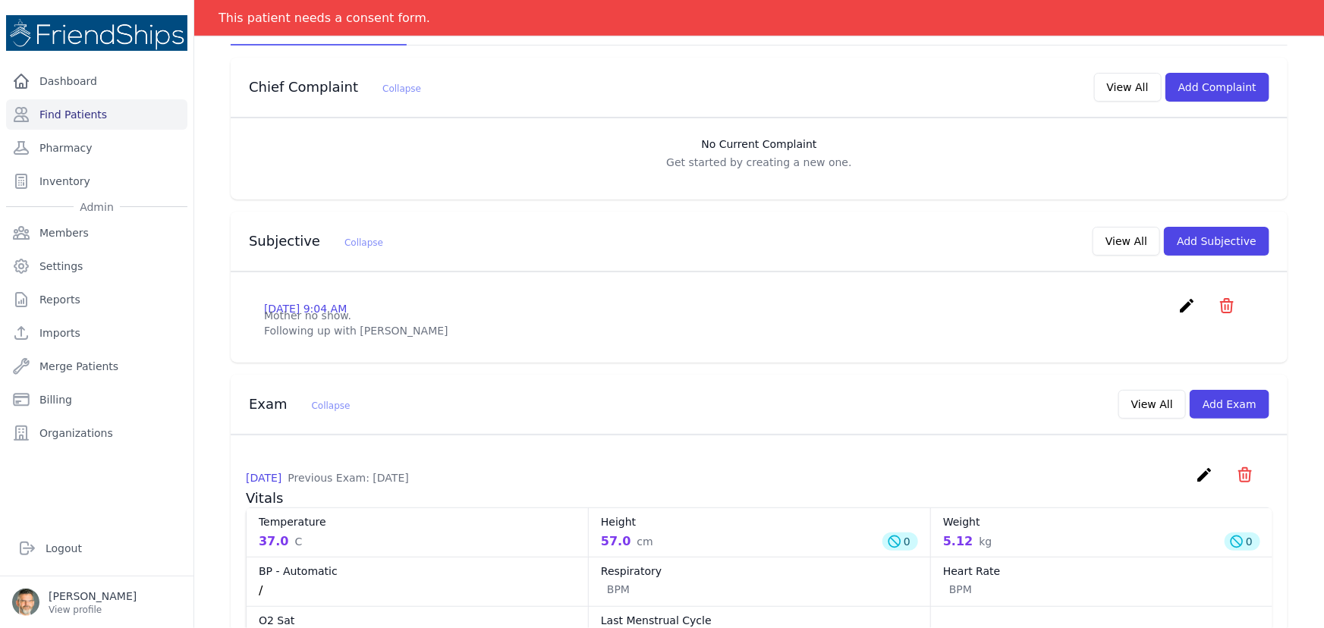
scroll to position [206, 0]
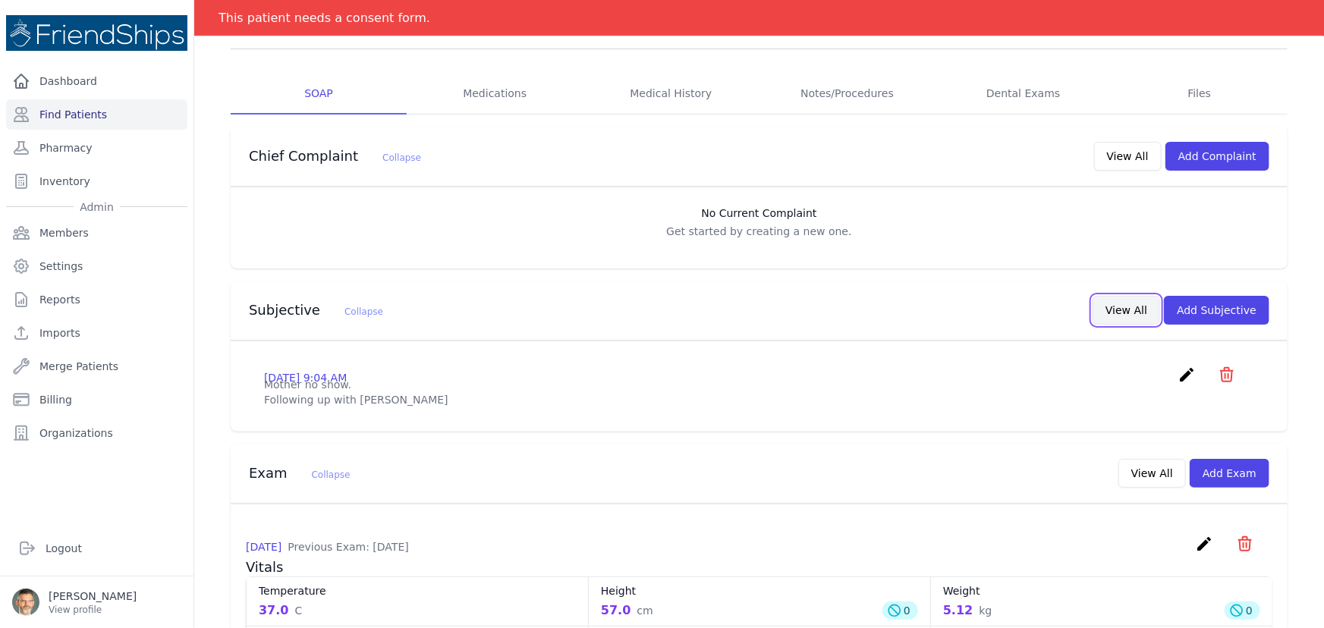
click at [1120, 305] on button "View All" at bounding box center [1126, 310] width 68 height 29
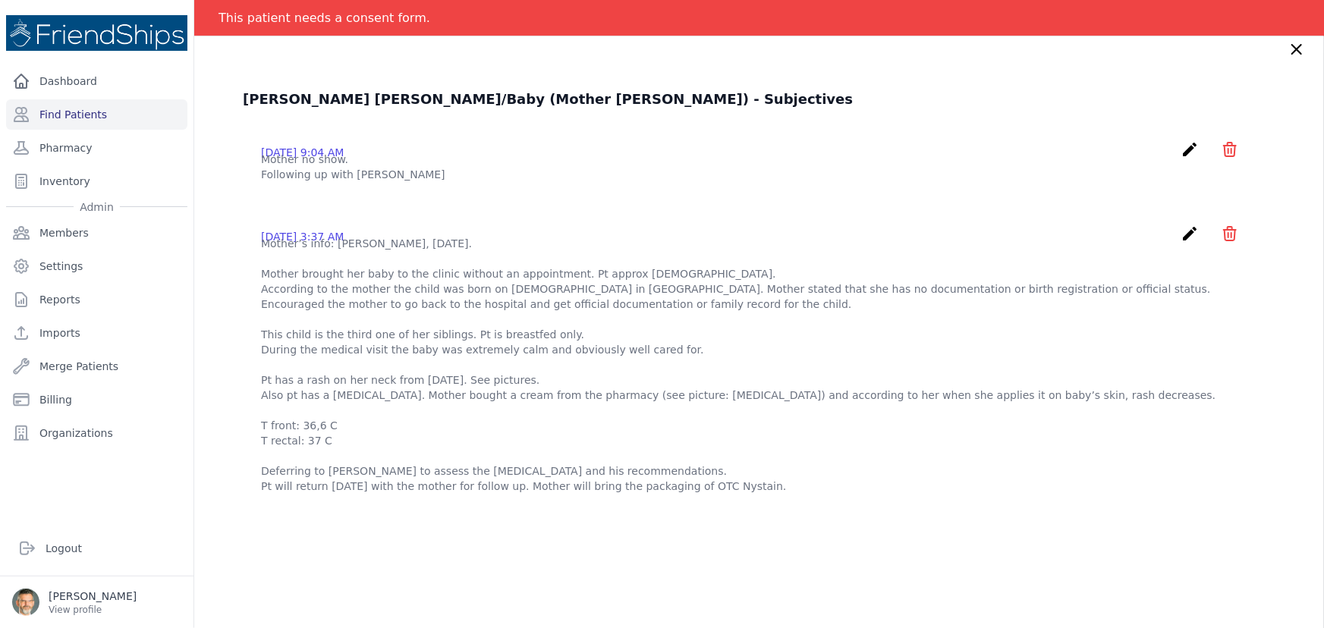
scroll to position [0, 0]
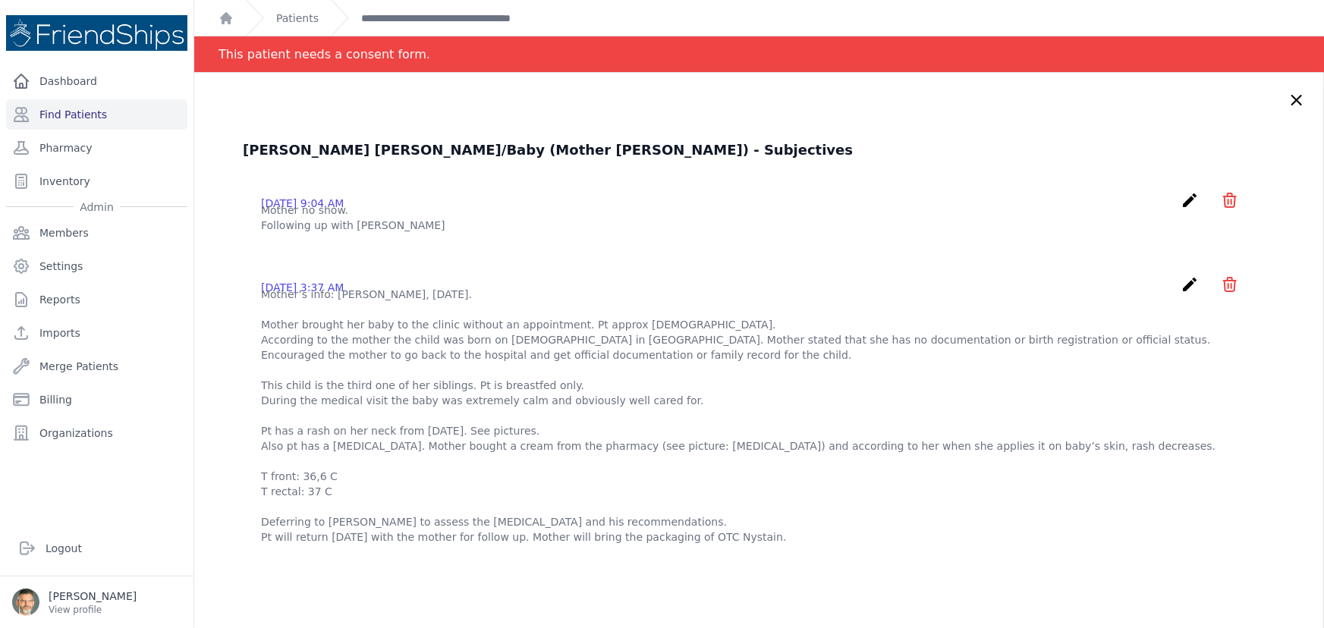
click at [1292, 96] on icon at bounding box center [1296, 100] width 9 height 9
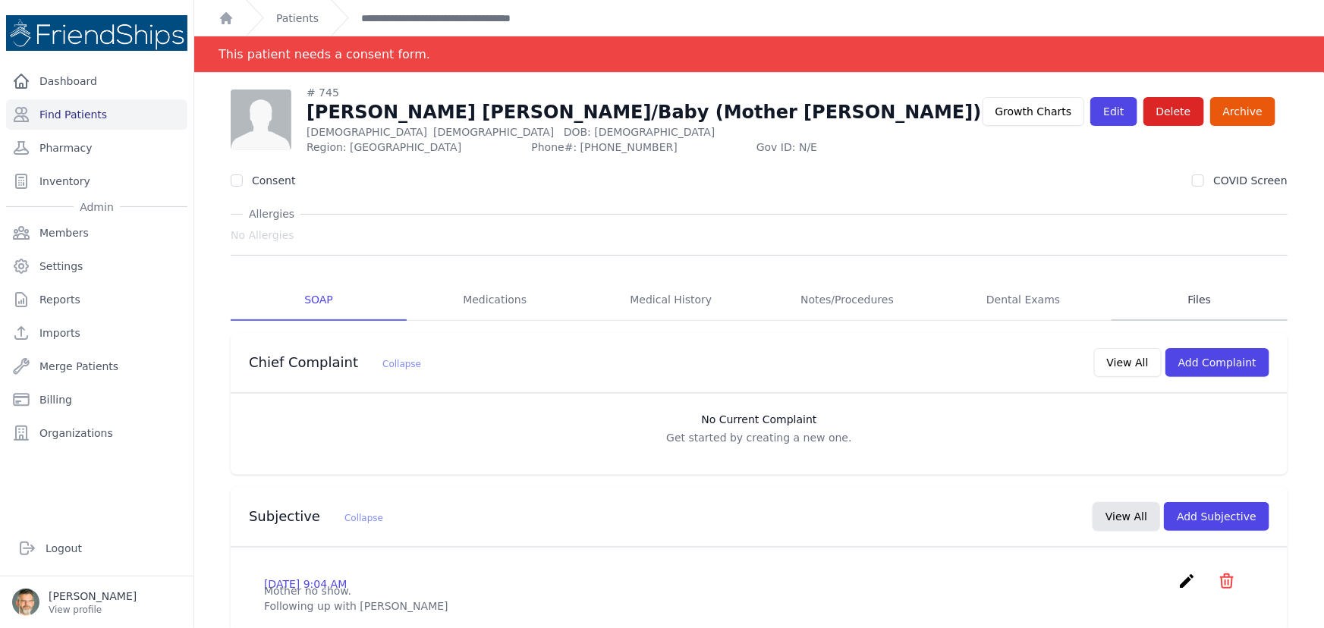
click at [1187, 303] on link "Files" at bounding box center [1199, 300] width 176 height 41
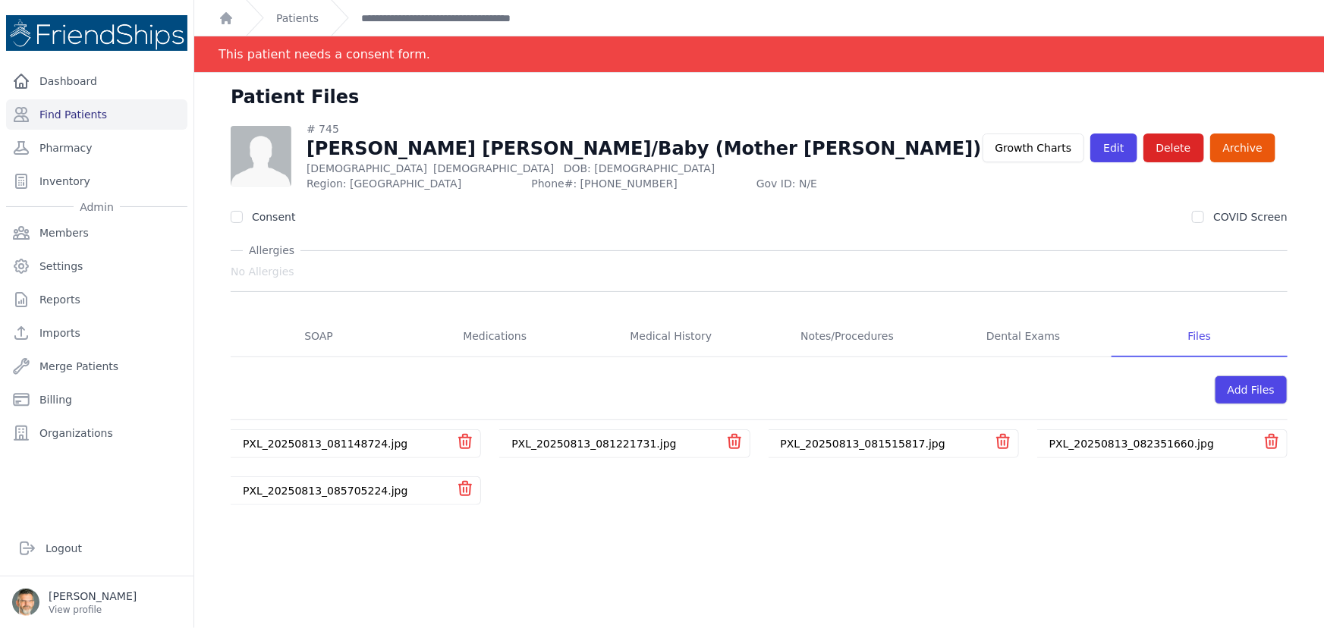
click at [306, 492] on link "PXL_20250813_085705224.jpg" at bounding box center [325, 491] width 165 height 12
click at [460, 482] on icon "icon" at bounding box center [465, 489] width 12 height 14
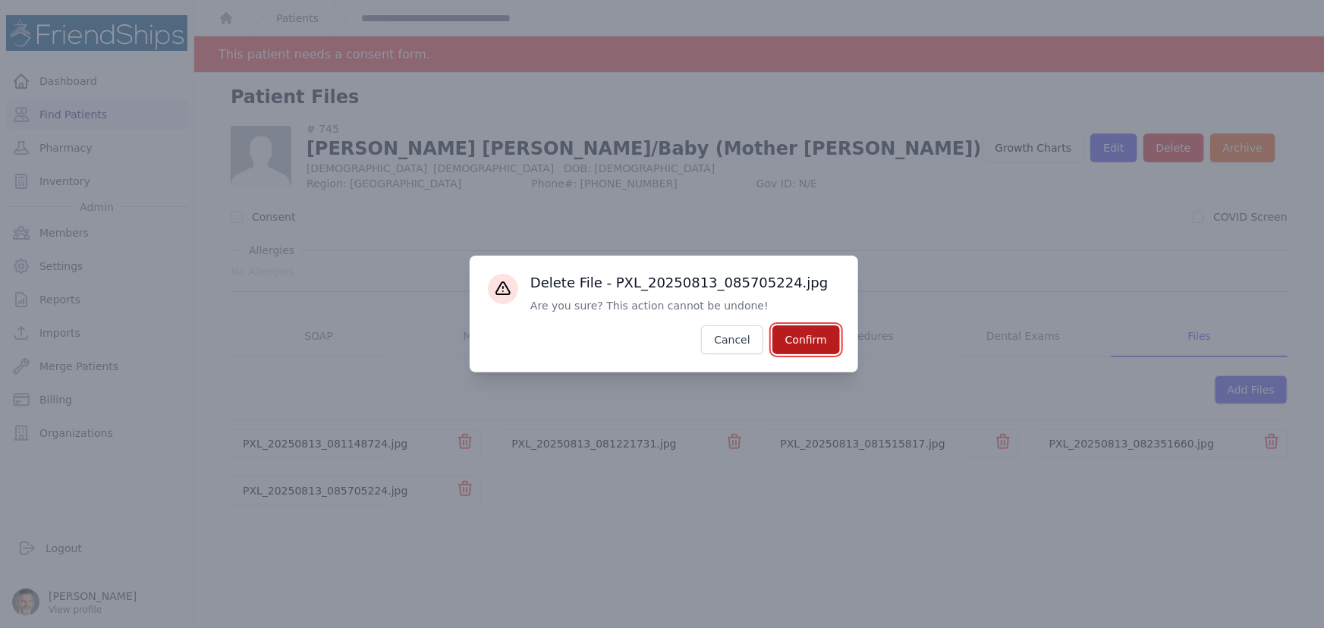
click at [817, 334] on button "Confirm" at bounding box center [806, 339] width 68 height 29
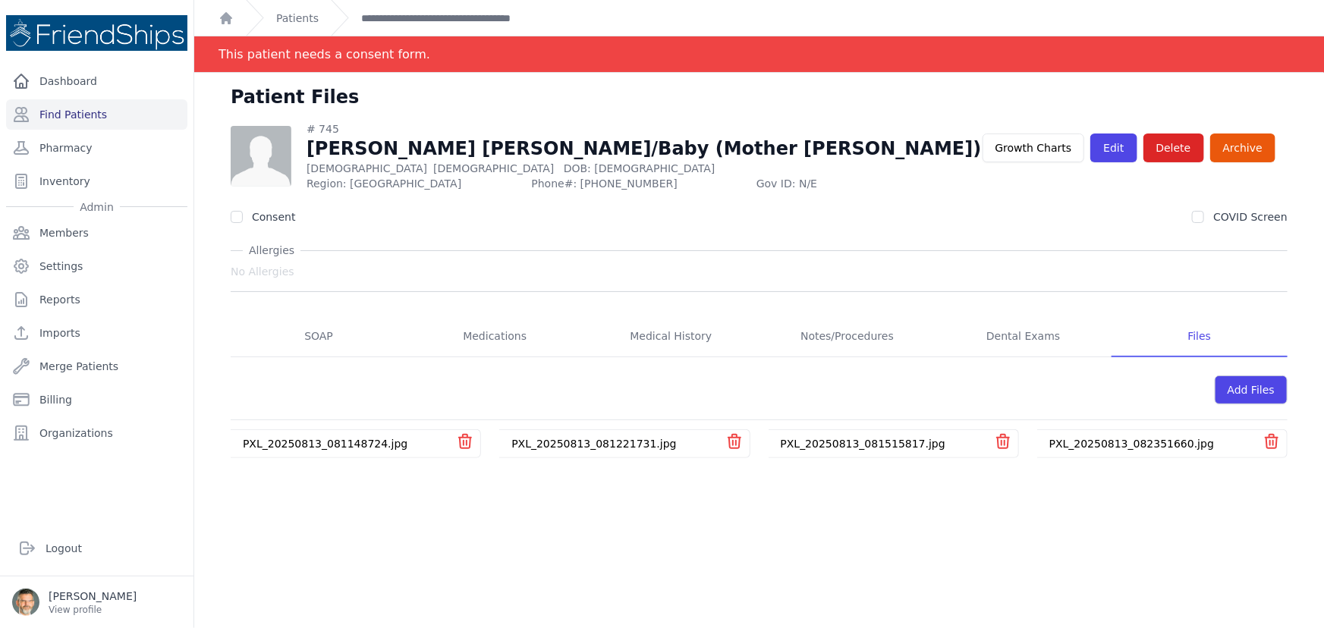
click at [1116, 444] on link "PXL_20250813_082351660.jpg" at bounding box center [1131, 444] width 165 height 12
click at [903, 440] on link "PXL_20250813_081515817.jpg" at bounding box center [862, 444] width 165 height 12
click at [576, 443] on link "PXL_20250813_081221731.jpg" at bounding box center [593, 444] width 165 height 12
click at [366, 438] on link "PXL_20250813_081148724.jpg" at bounding box center [325, 444] width 165 height 12
click at [324, 333] on link "SOAP" at bounding box center [319, 336] width 176 height 41
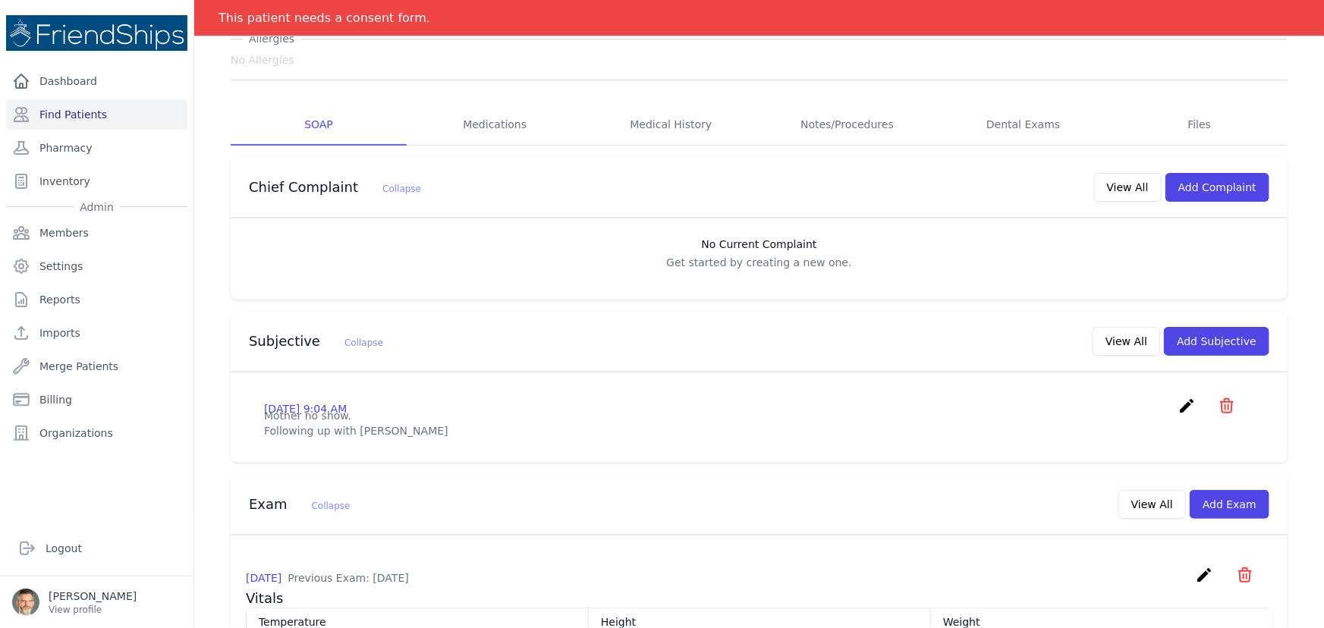
scroll to position [206, 0]
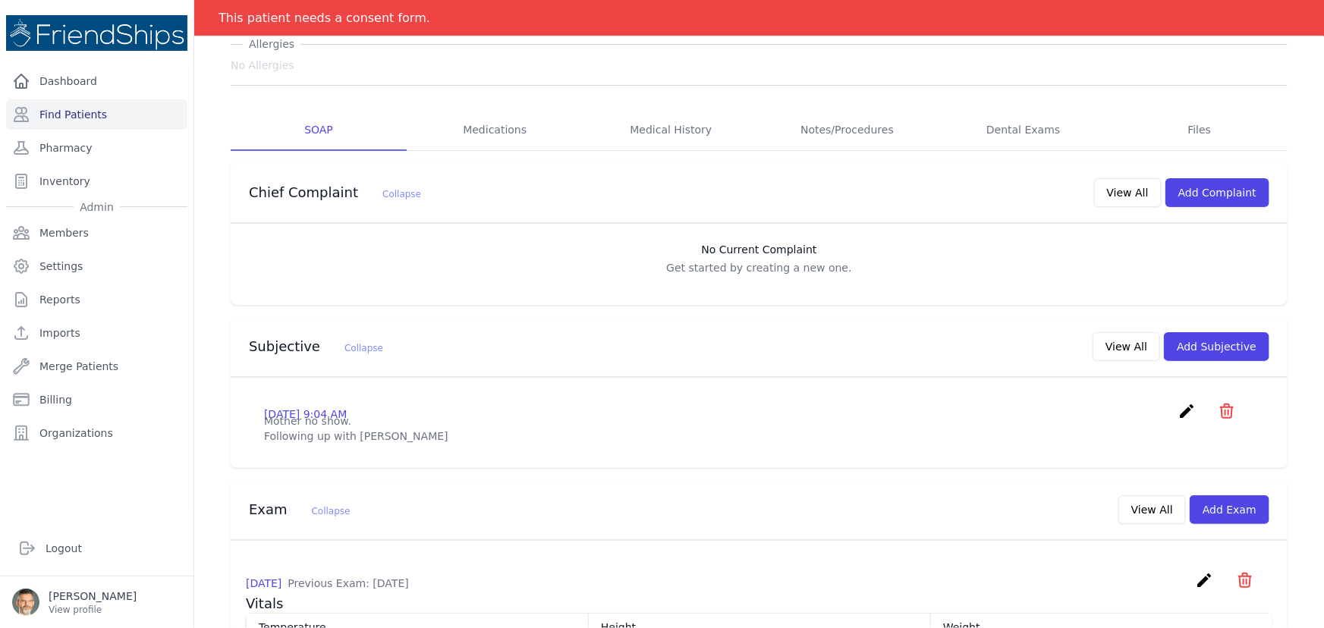
click at [1177, 410] on icon "create" at bounding box center [1186, 411] width 18 height 18
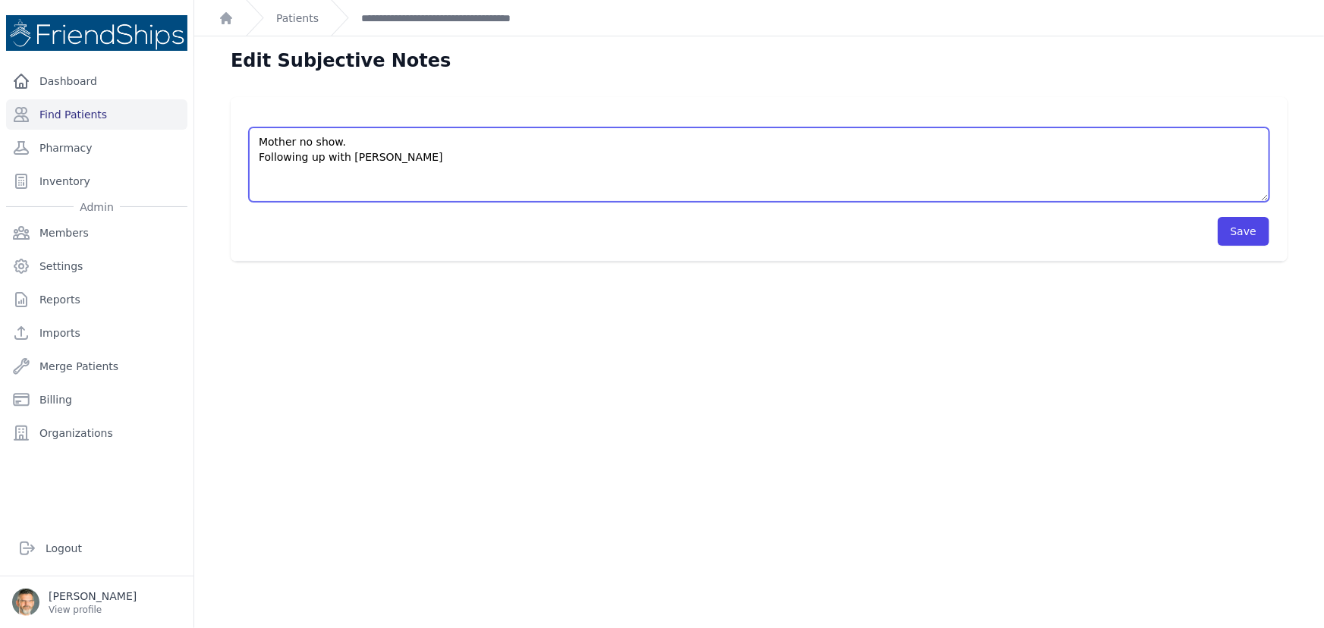
click at [272, 181] on textarea "Mother no show. Following up with Dr.Tolar" at bounding box center [759, 164] width 1020 height 74
click at [407, 165] on textarea "Mother no show. Following up with Dr.Tolar" at bounding box center [759, 164] width 1020 height 74
click at [261, 154] on textarea "Mother no show. Following up with Dr.Tolar" at bounding box center [759, 164] width 1020 height 74
click at [338, 155] on textarea "Mother no show. Following up with Dr.Tolar" at bounding box center [759, 164] width 1020 height 74
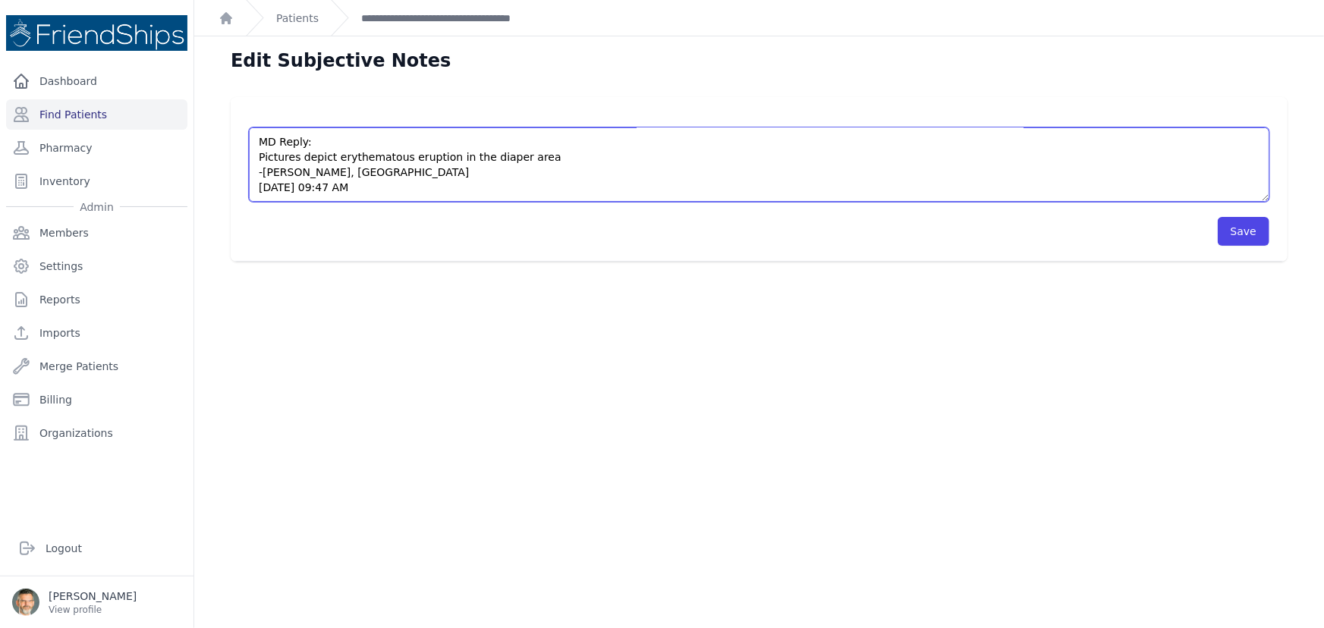
click at [392, 152] on textarea "Mother no show. Following up with Dr.Tolar" at bounding box center [759, 164] width 1020 height 74
click at [394, 159] on textarea "Mother no show. Following up with Dr.Tolar" at bounding box center [759, 164] width 1020 height 74
click at [563, 153] on textarea "Mother no show. Following up with Dr.Tolar" at bounding box center [759, 164] width 1020 height 74
click at [584, 155] on textarea "Mother no show. Following up with Dr.Tolar" at bounding box center [759, 164] width 1020 height 74
click at [804, 152] on textarea "Mother no show. Following up with Dr.Tolar" at bounding box center [759, 164] width 1020 height 74
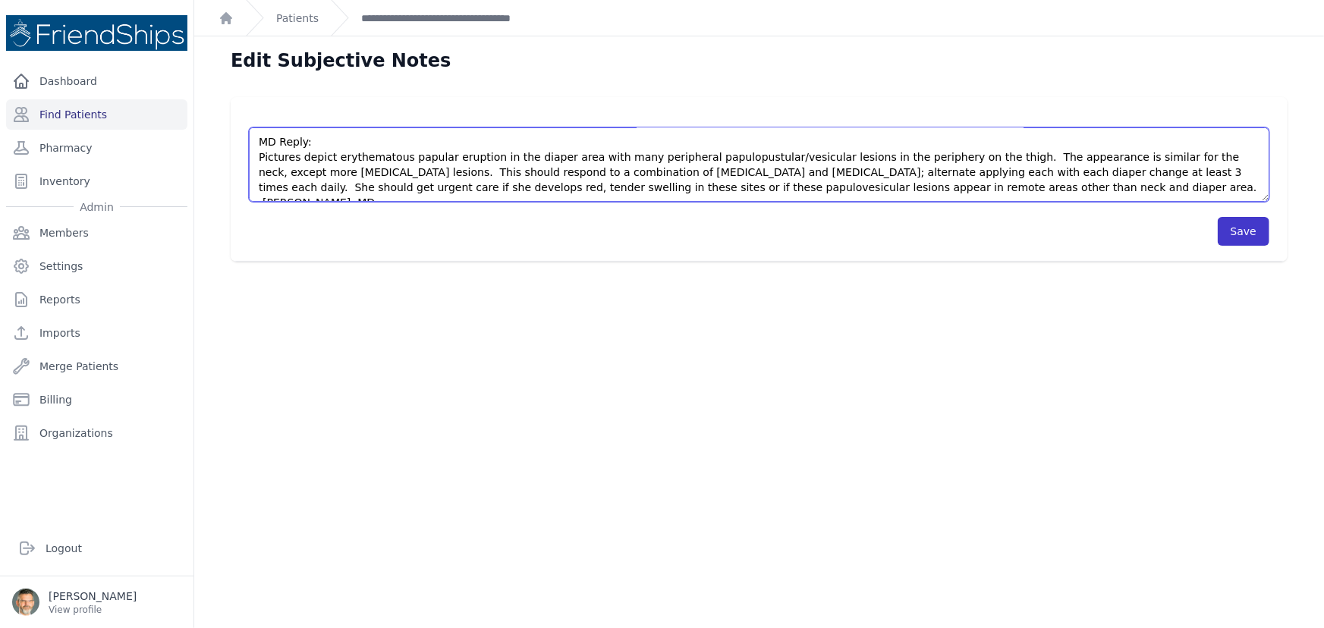
type textarea "Mother no show. Following up with Dr.Tolar MD Reply: Pictures depict erythemato…"
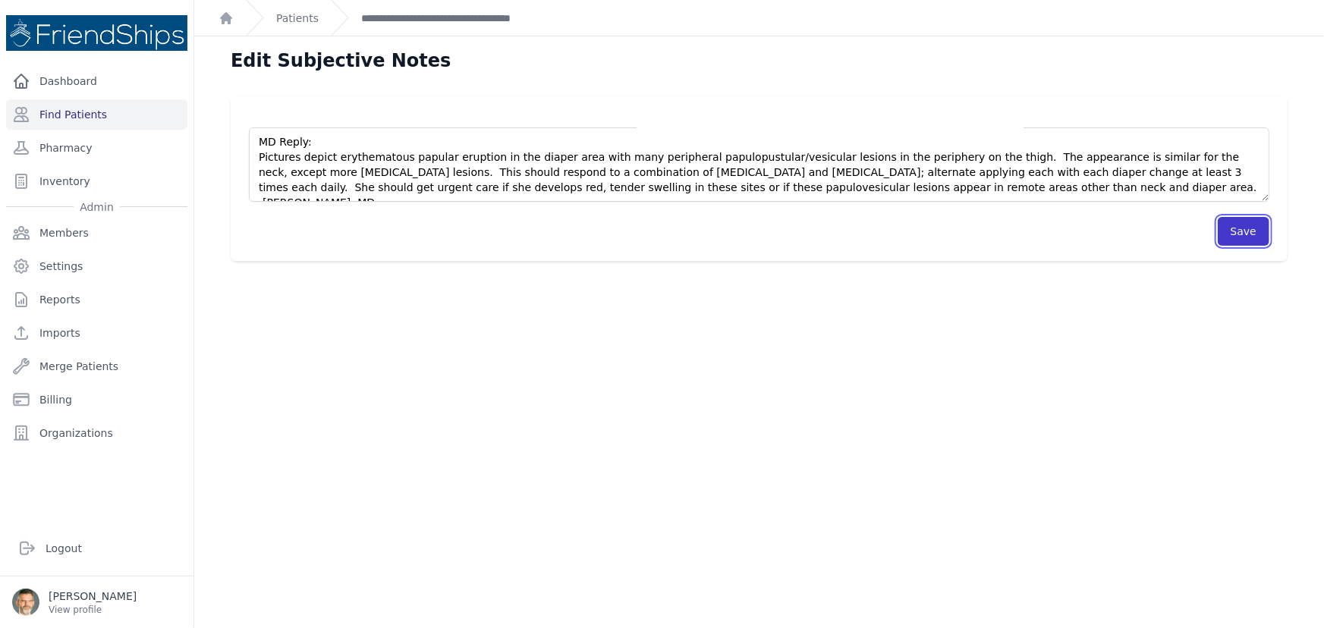
click at [1240, 226] on button "Save" at bounding box center [1243, 231] width 52 height 29
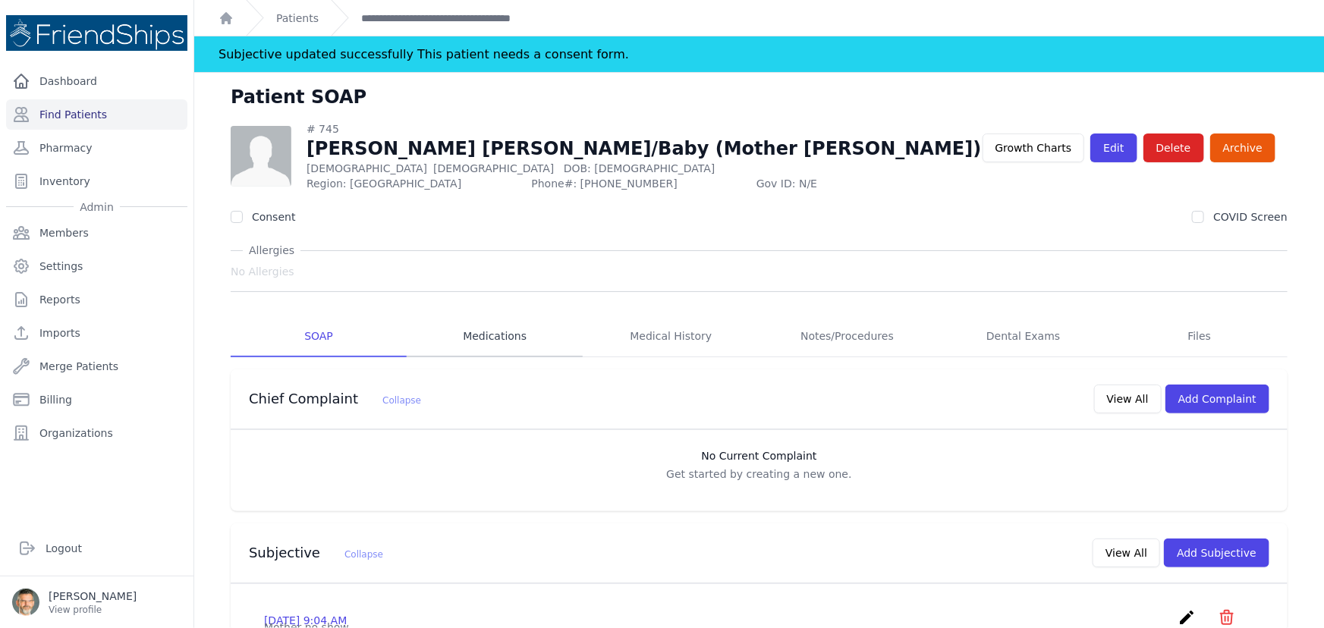
click at [485, 331] on link "Medications" at bounding box center [495, 336] width 176 height 41
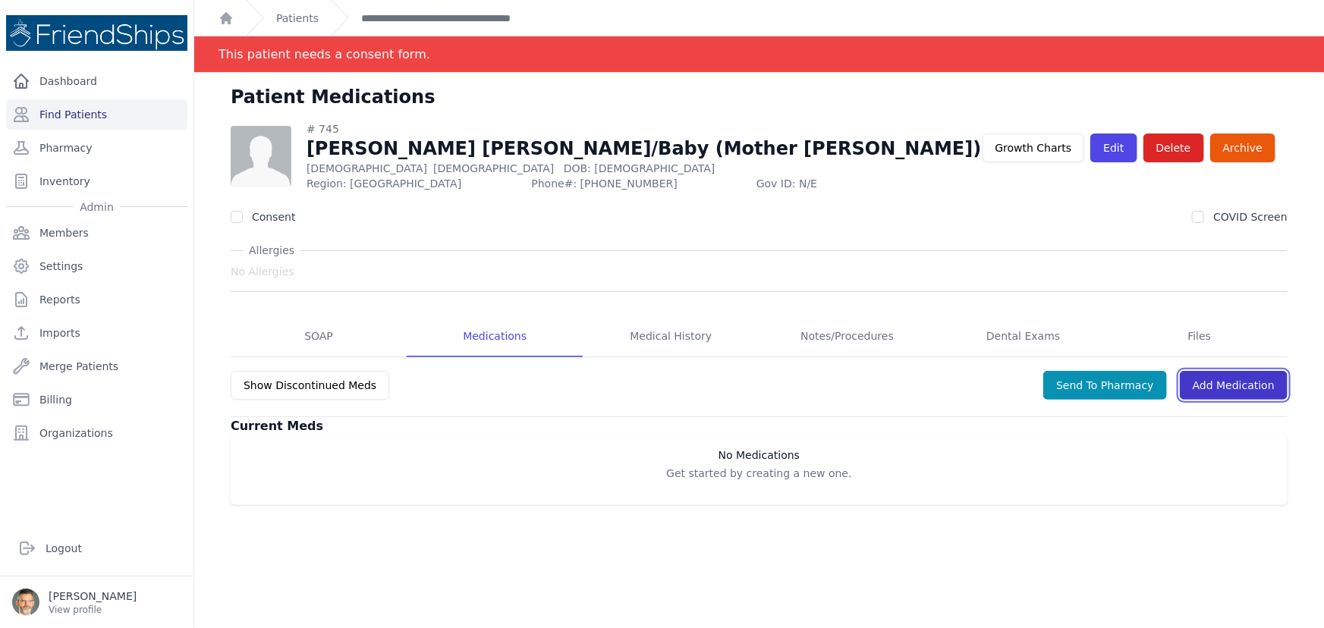
click at [1244, 384] on link "Add Medication" at bounding box center [1233, 385] width 108 height 29
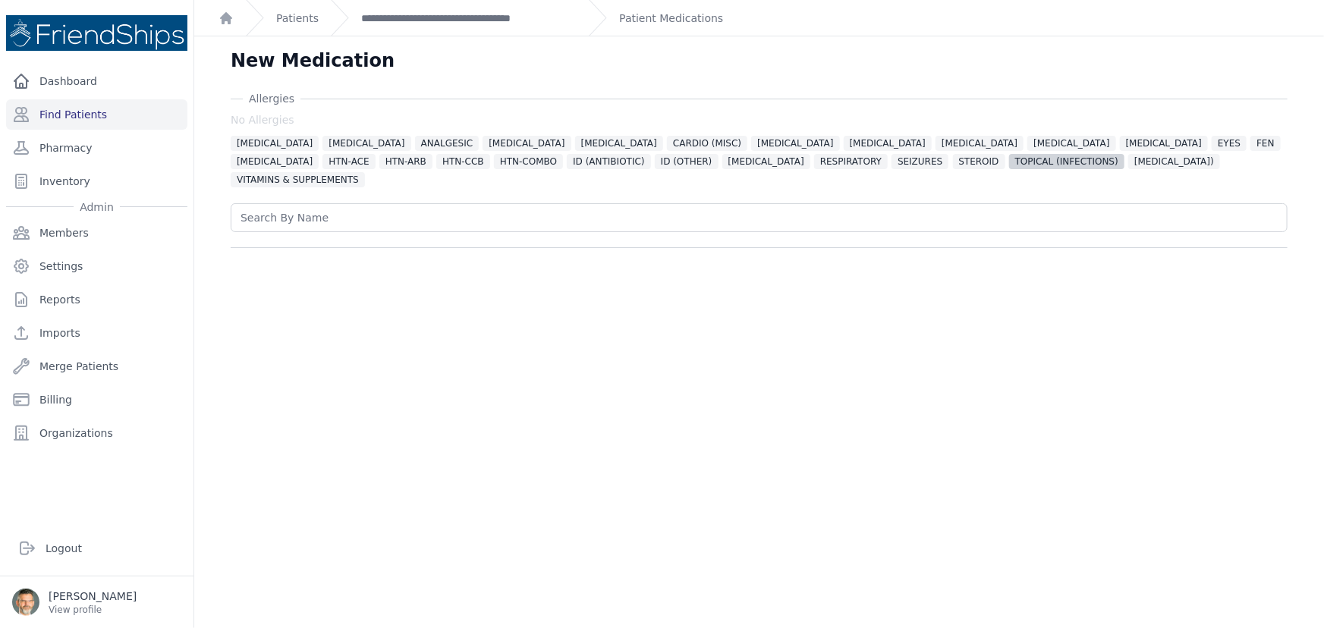
click at [1009, 164] on span "TOPICAL (INFECTIONS)" at bounding box center [1066, 161] width 115 height 15
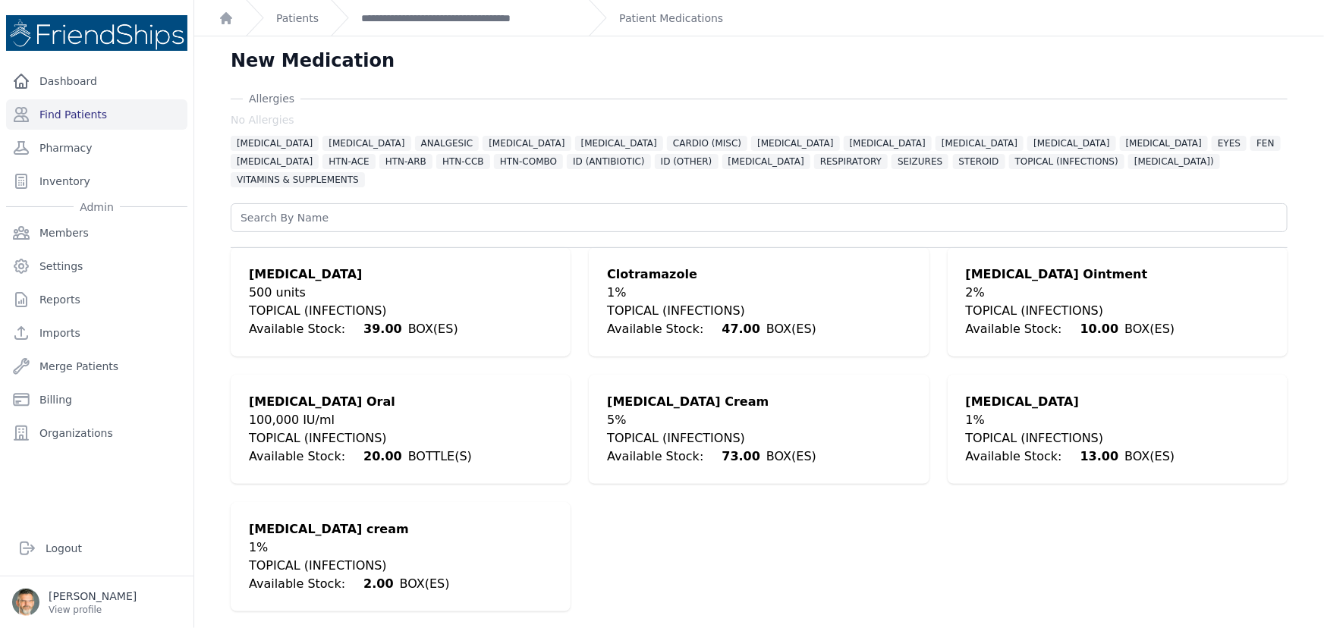
click at [280, 284] on div "500 units" at bounding box center [353, 293] width 209 height 18
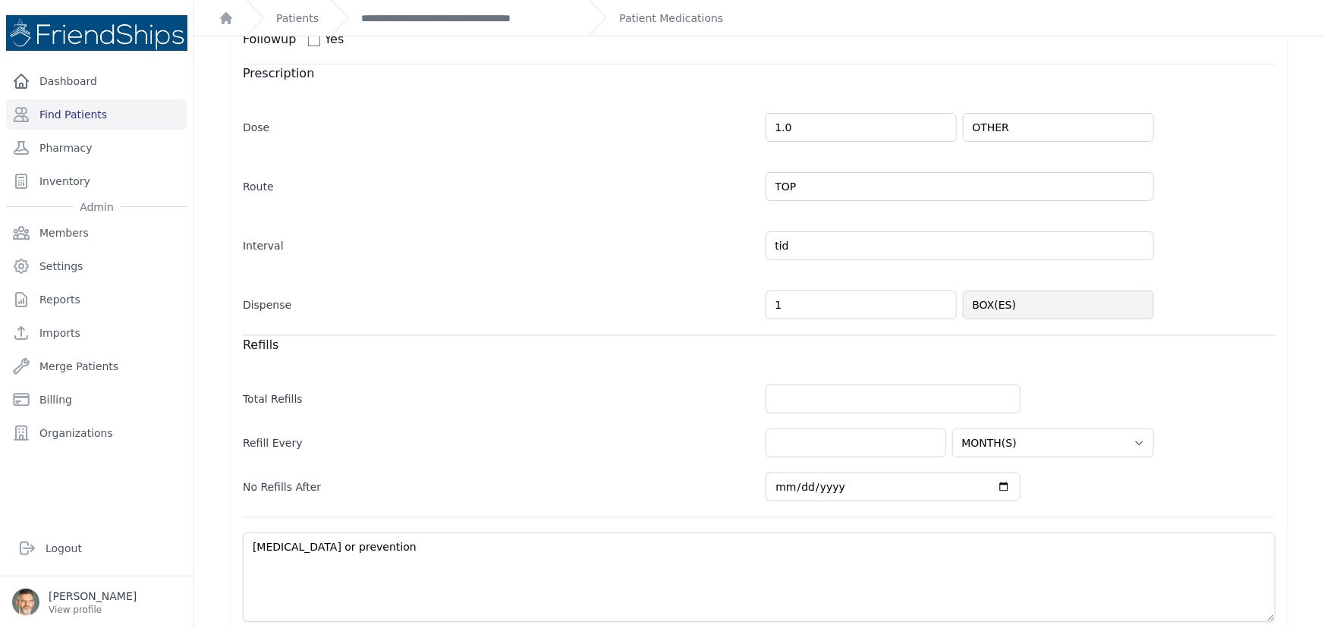
scroll to position [344, 0]
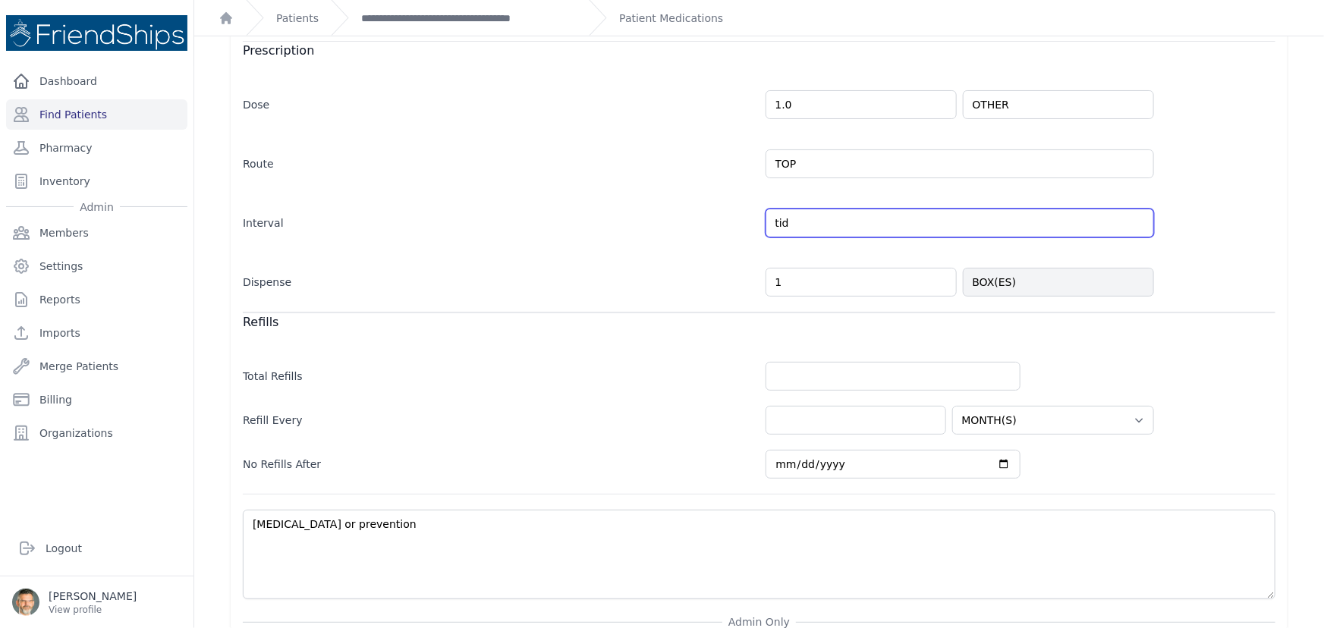
drag, startPoint x: 806, startPoint y: 197, endPoint x: 744, endPoint y: 199, distance: 62.2
click at [744, 199] on div "Interval tid Every Day Twice Daily 3 Times Daily 4 Times Daily as needed Every …" at bounding box center [759, 215] width 1032 height 44
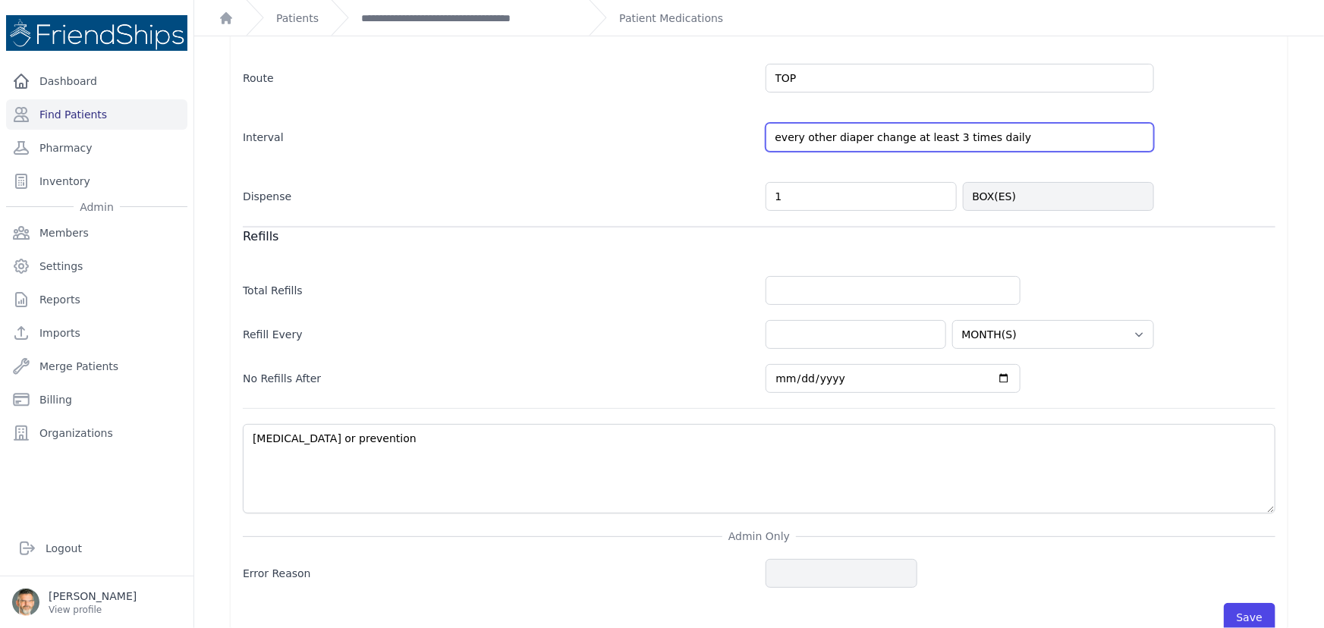
scroll to position [438, 0]
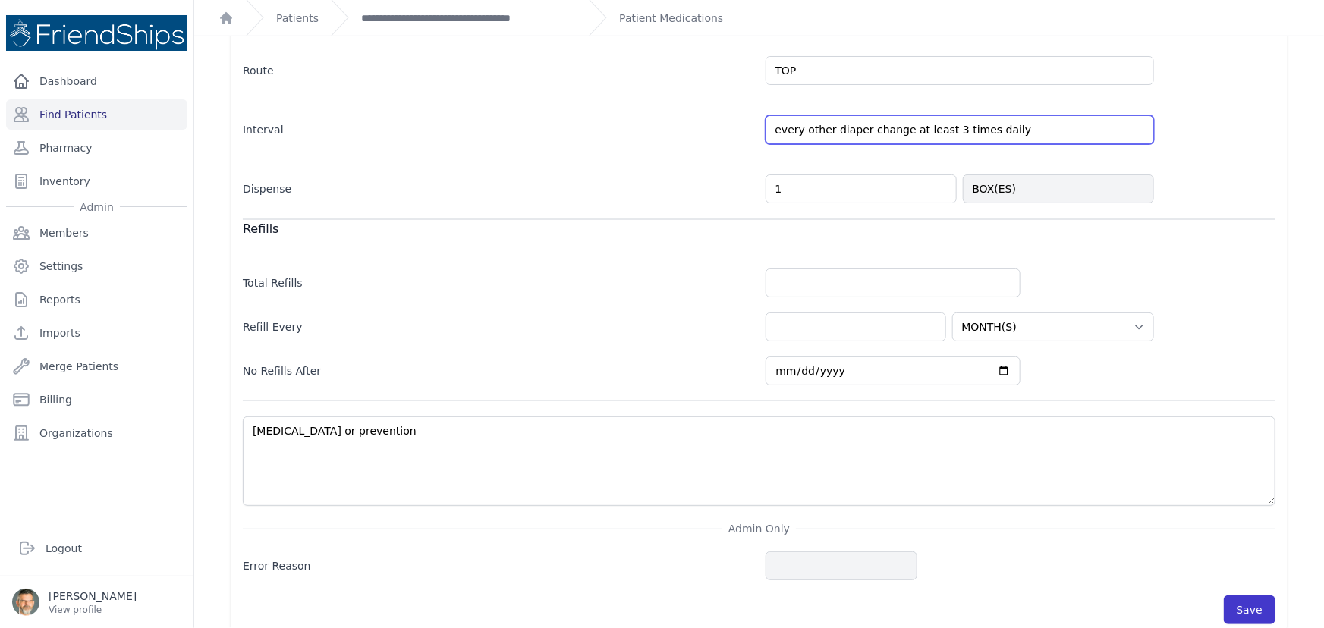
type input "every other diaper change at least 3 times daily"
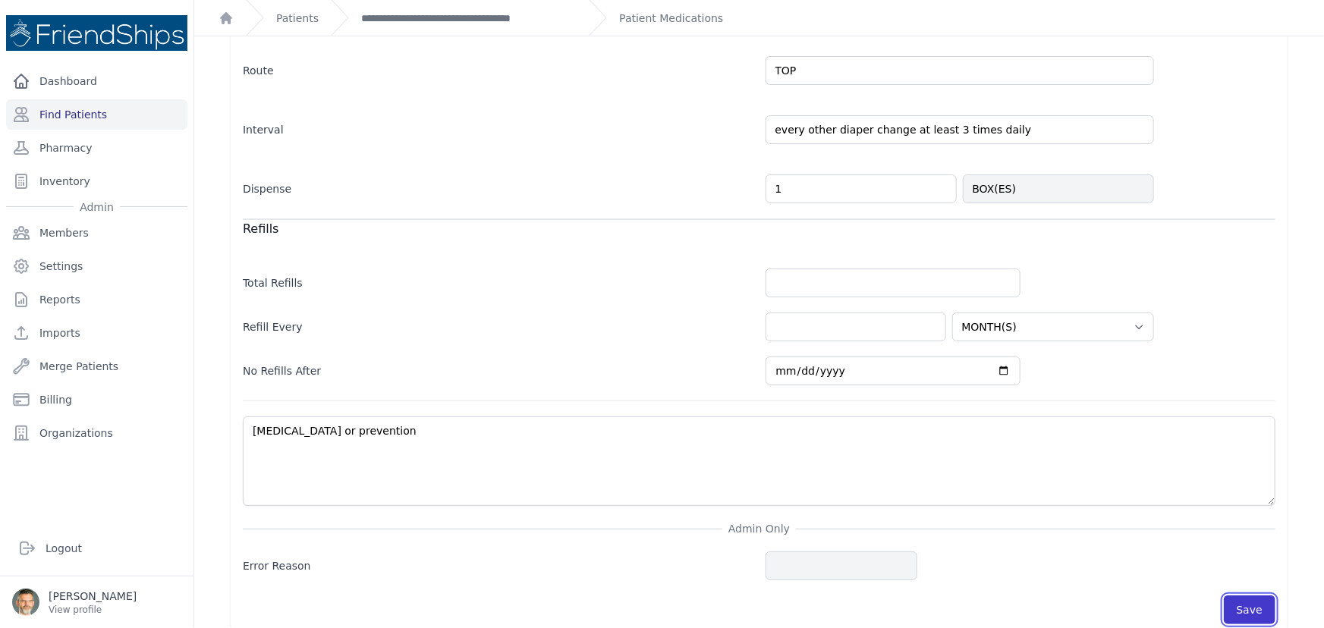
drag, startPoint x: 1229, startPoint y: 587, endPoint x: 1220, endPoint y: 580, distance: 10.8
click at [1227, 595] on button "Save" at bounding box center [1249, 609] width 52 height 29
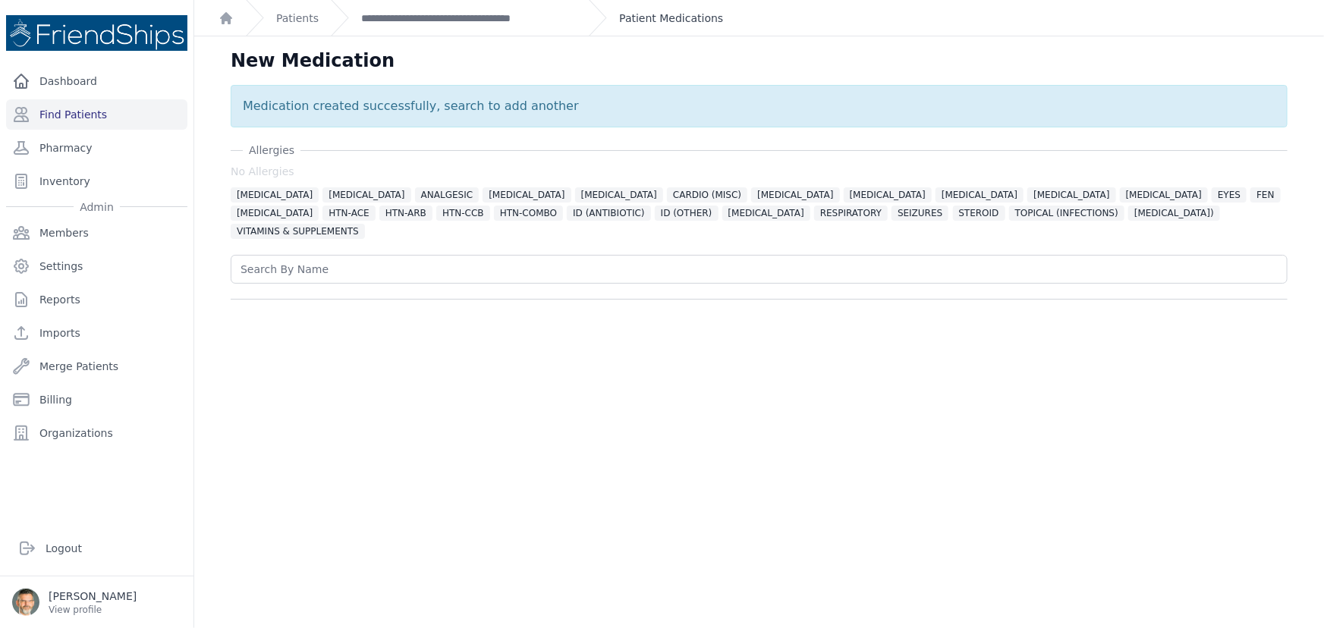
click at [642, 20] on link "Patient Medications" at bounding box center [671, 18] width 104 height 15
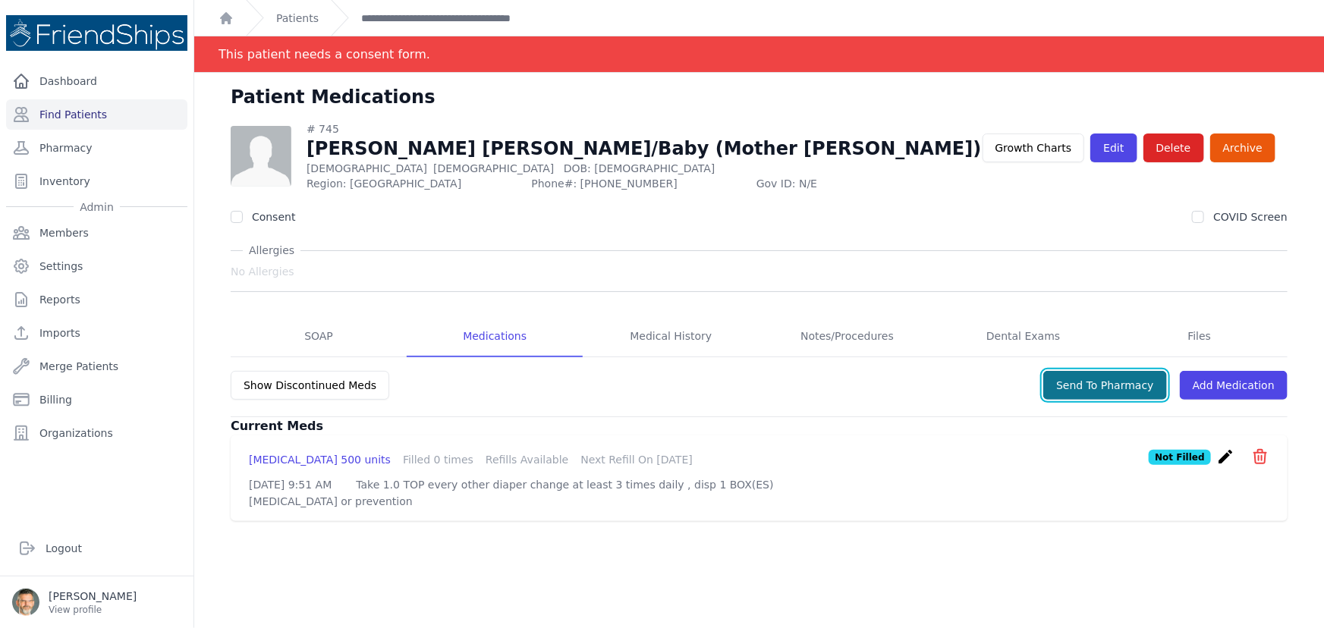
drag, startPoint x: 1107, startPoint y: 388, endPoint x: 1025, endPoint y: 385, distance: 81.9
click at [1107, 388] on button "Send To Pharmacy" at bounding box center [1105, 385] width 124 height 29
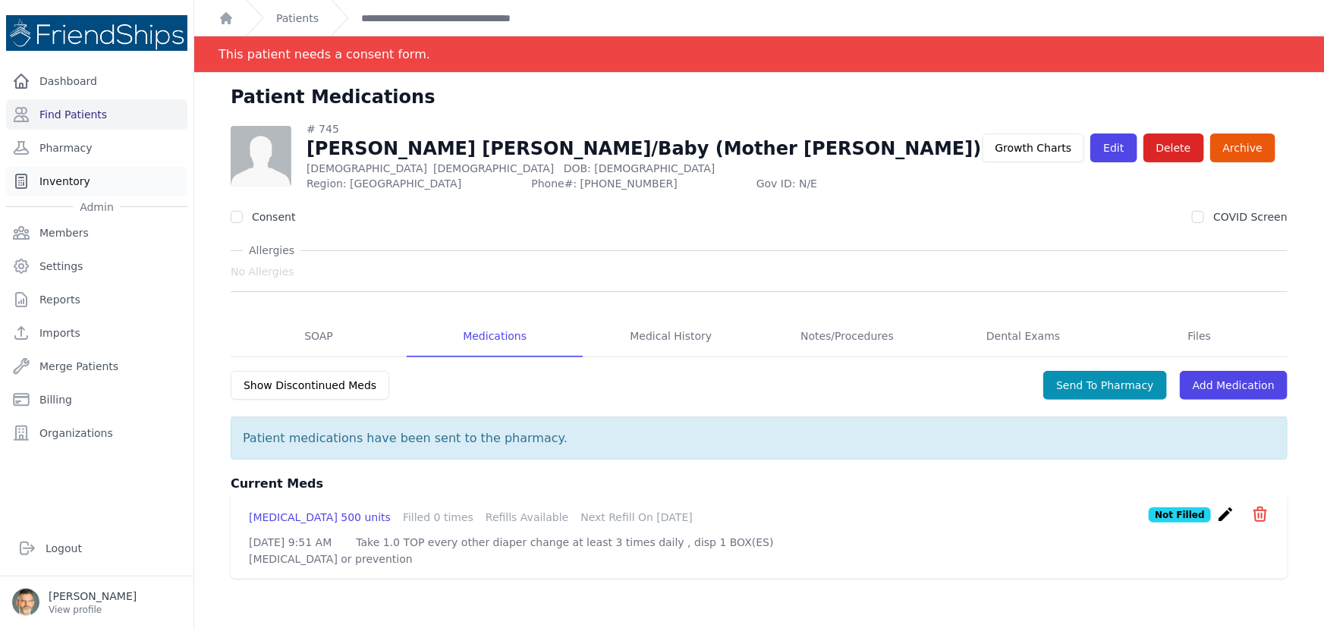
click at [52, 183] on link "Inventory" at bounding box center [96, 181] width 181 height 30
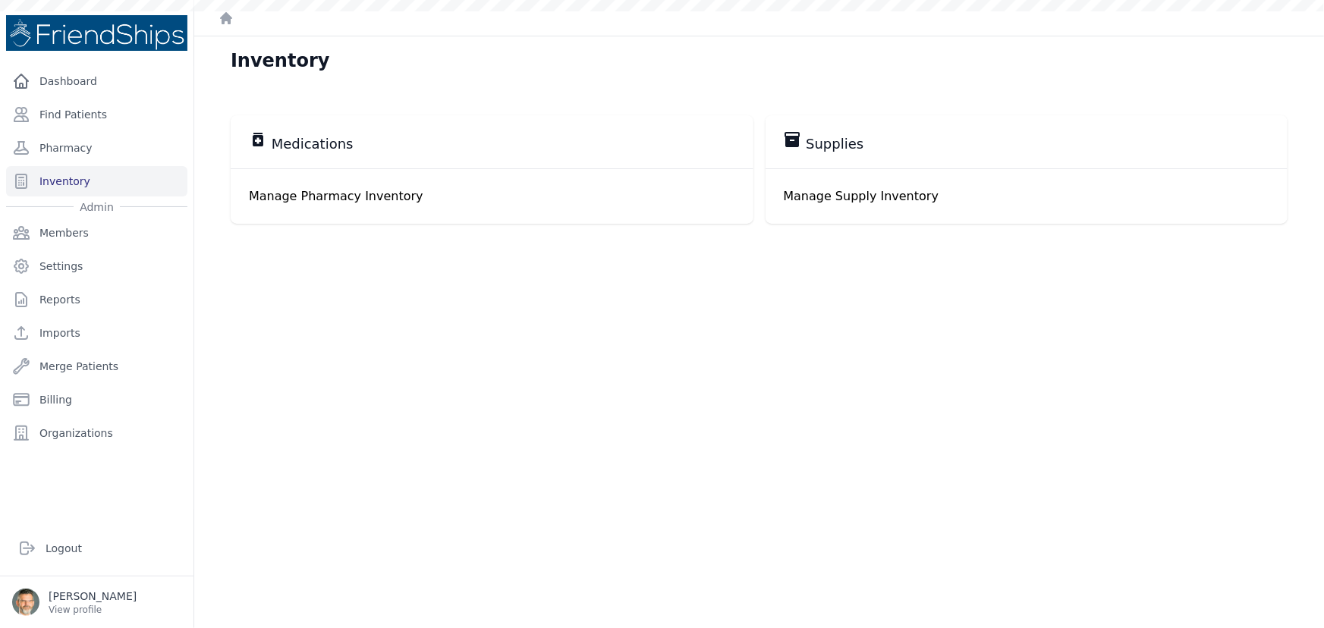
click at [317, 149] on span "Medications" at bounding box center [313, 144] width 82 height 18
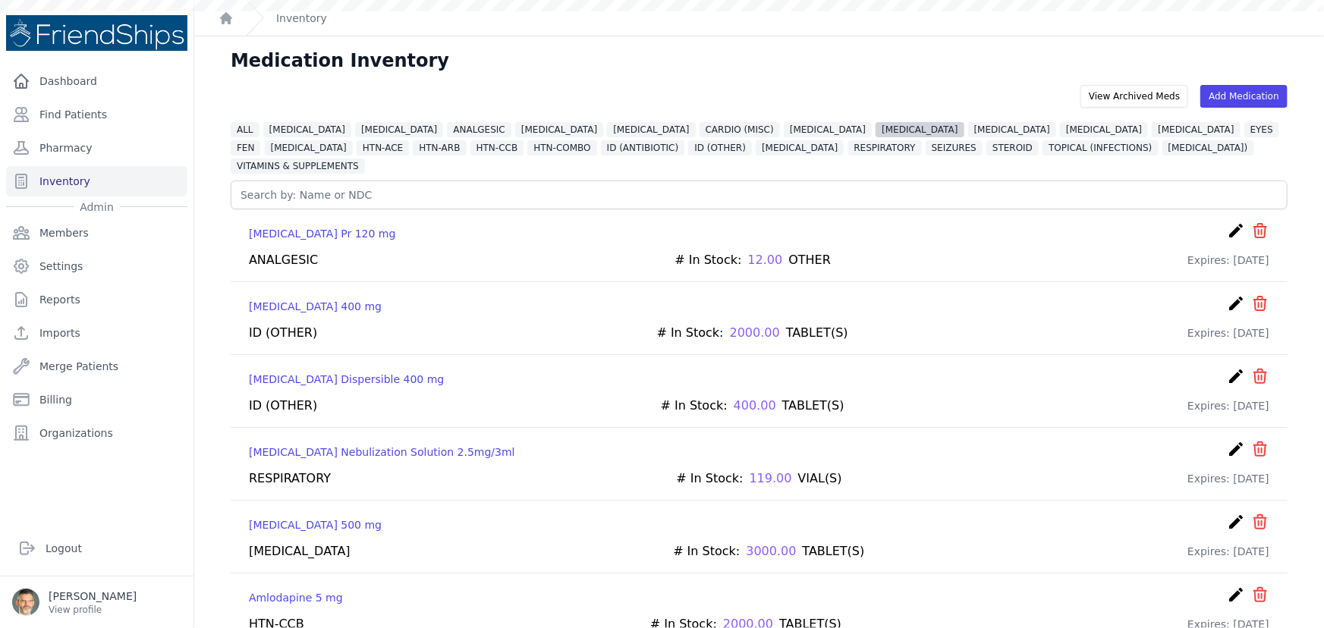
click at [875, 127] on span "[MEDICAL_DATA]" at bounding box center [919, 129] width 88 height 15
click at [875, 129] on span "[MEDICAL_DATA]" at bounding box center [919, 129] width 88 height 15
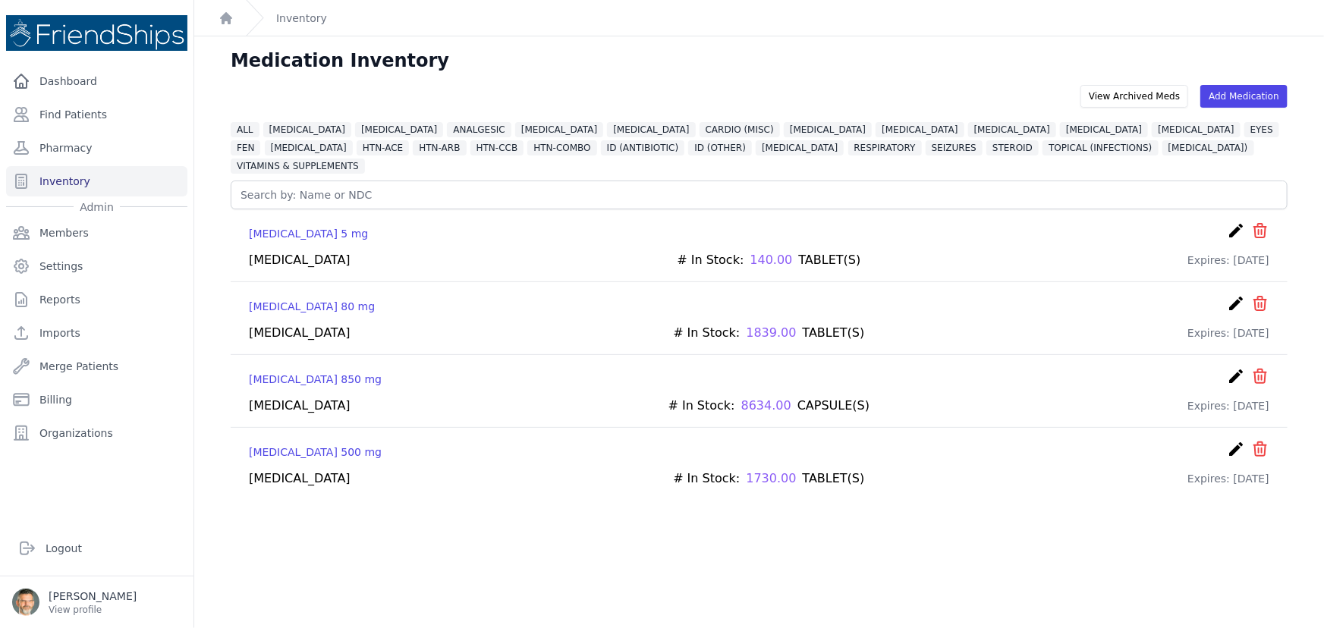
click at [296, 444] on p "Metformin 500 mg" at bounding box center [315, 451] width 133 height 15
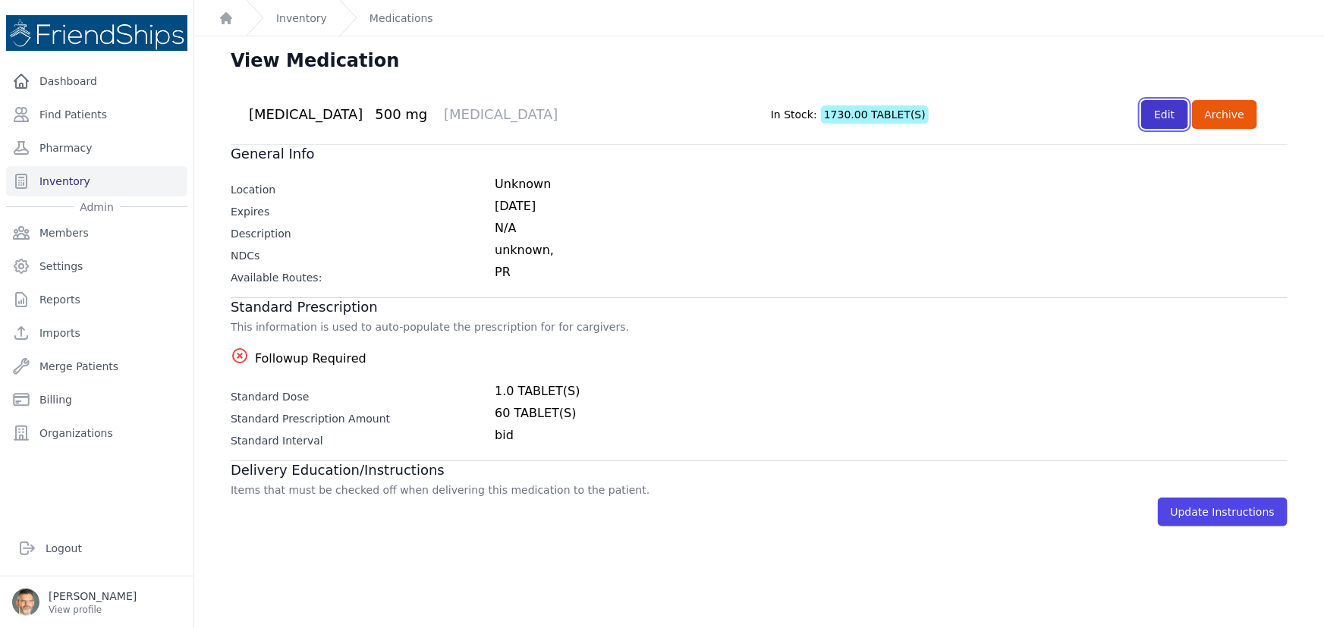
click at [1166, 111] on link "Edit" at bounding box center [1164, 114] width 46 height 29
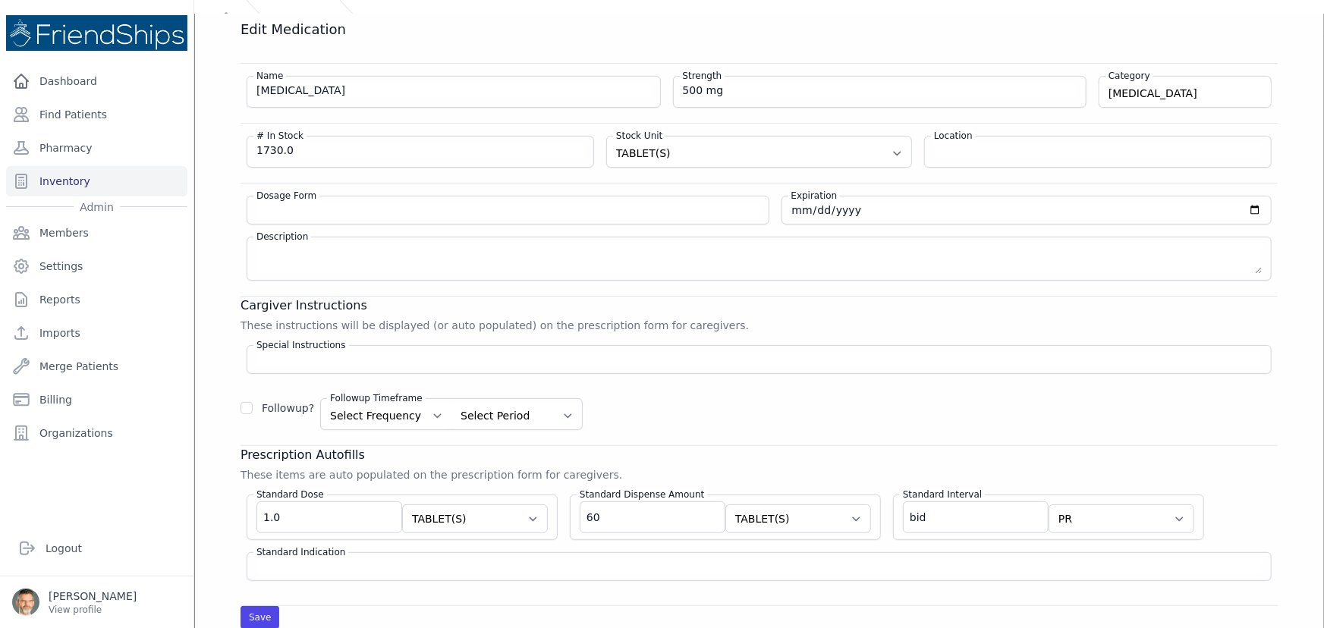
scroll to position [36, 0]
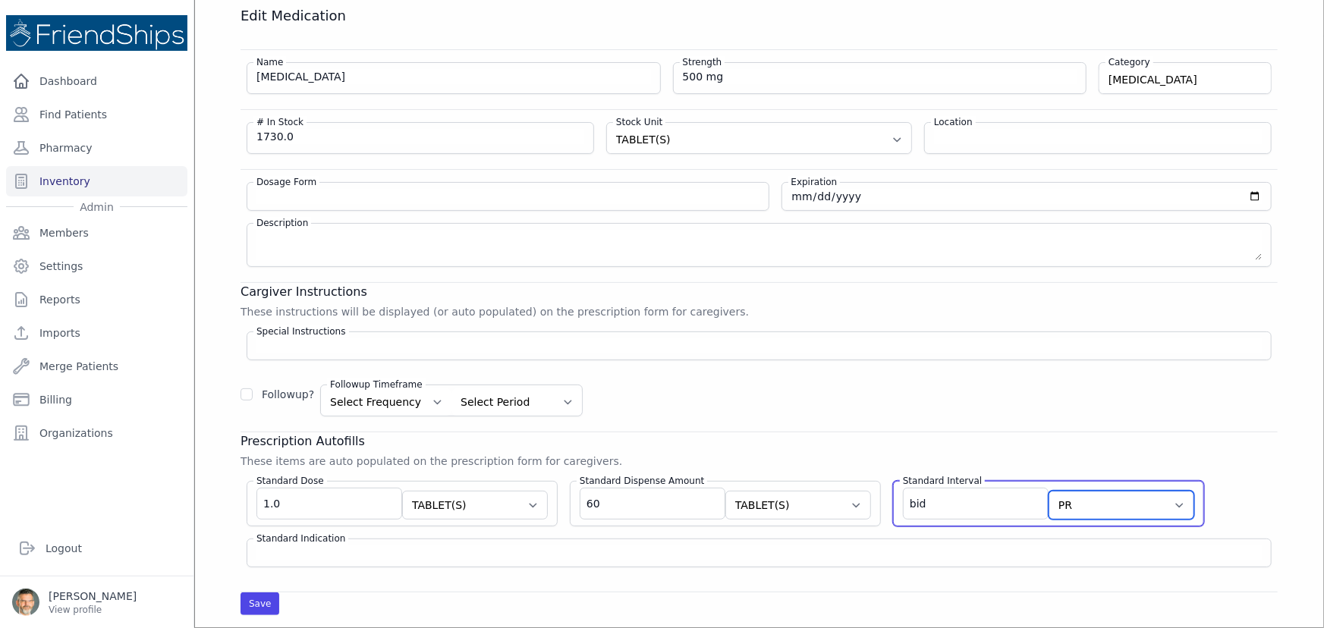
click at [1088, 503] on select "Route AU BUC IJ IM INH IP IR IT IU IV IVES NAS NEB OU OD OS PAR PO PR PV REC SC…" at bounding box center [1121, 505] width 146 height 29
select select "PO"
click at [1048, 491] on select "Route AU BUC IJ IM INH IP IR IT IU IV IVES NAS NEB OU OD OS PAR PO PR PV REC SC…" at bounding box center [1121, 505] width 146 height 29
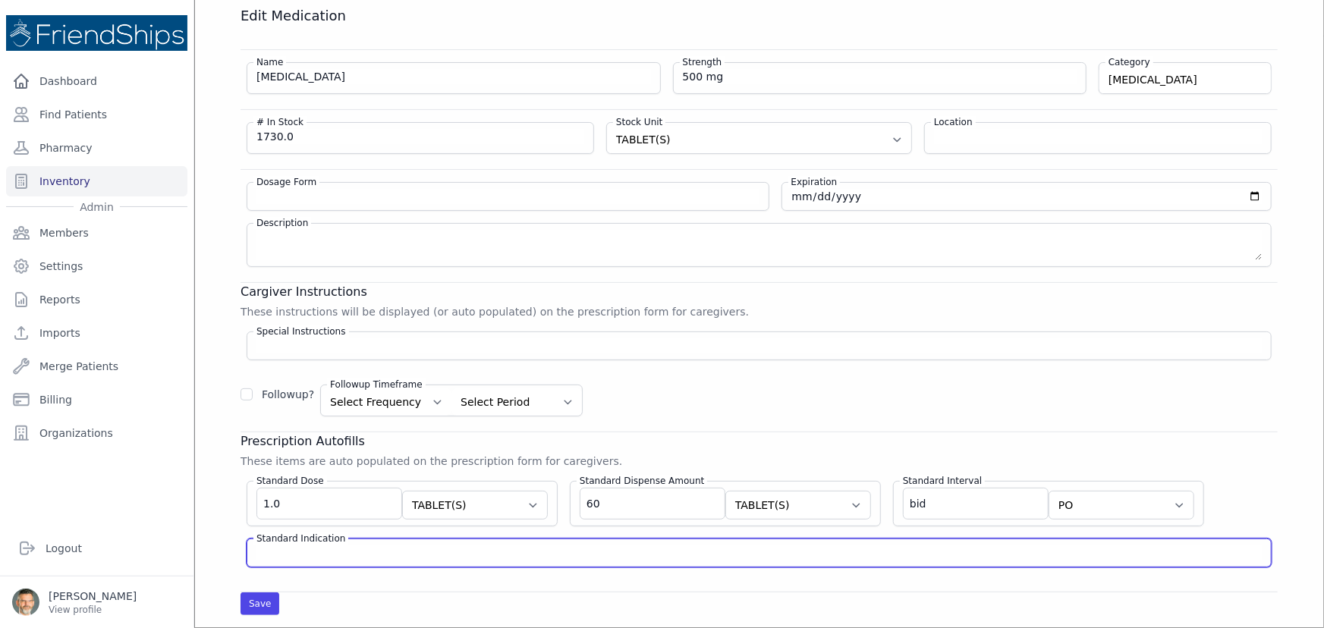
click at [301, 549] on input "Standard Indication" at bounding box center [758, 552] width 1005 height 15
type input "d"
drag, startPoint x: 331, startPoint y: 551, endPoint x: 212, endPoint y: 548, distance: 118.3
click at [212, 548] on div "Edit Medication Name Metformin Strength 500 mg Category DIABETES ALLERGIES VITA…" at bounding box center [758, 311] width 1097 height 608
click at [303, 549] on input "diabetes" at bounding box center [758, 552] width 1005 height 15
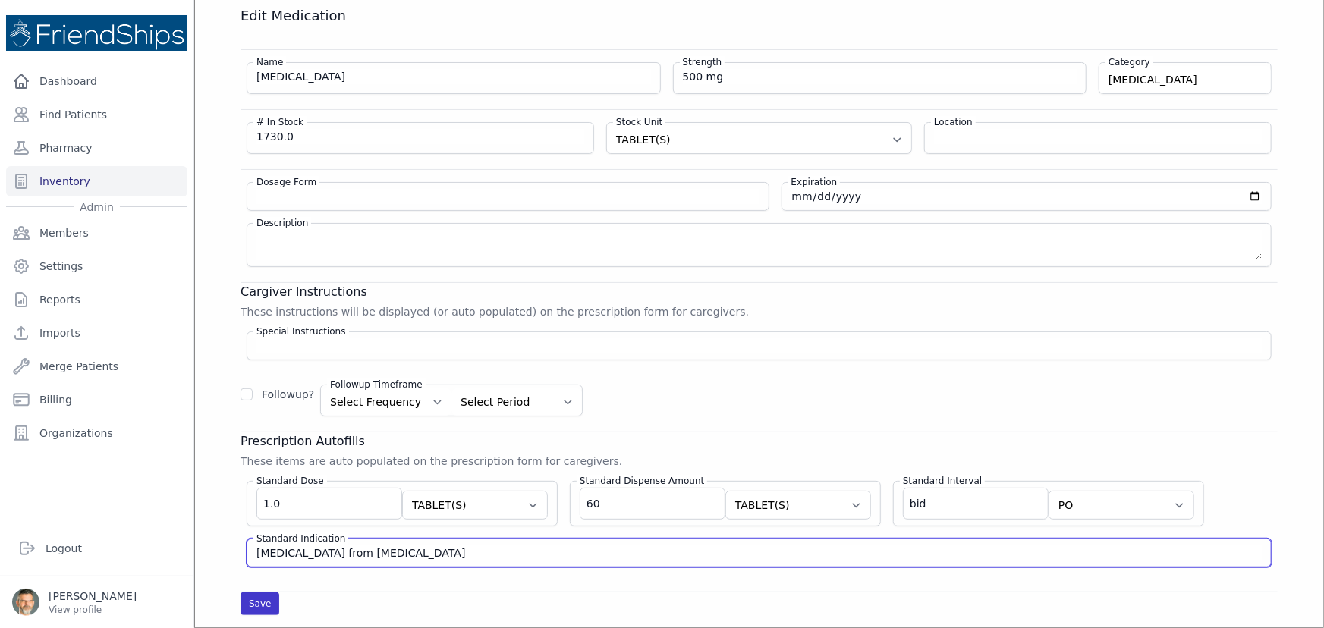
type input "diabetes from insulin resistance"
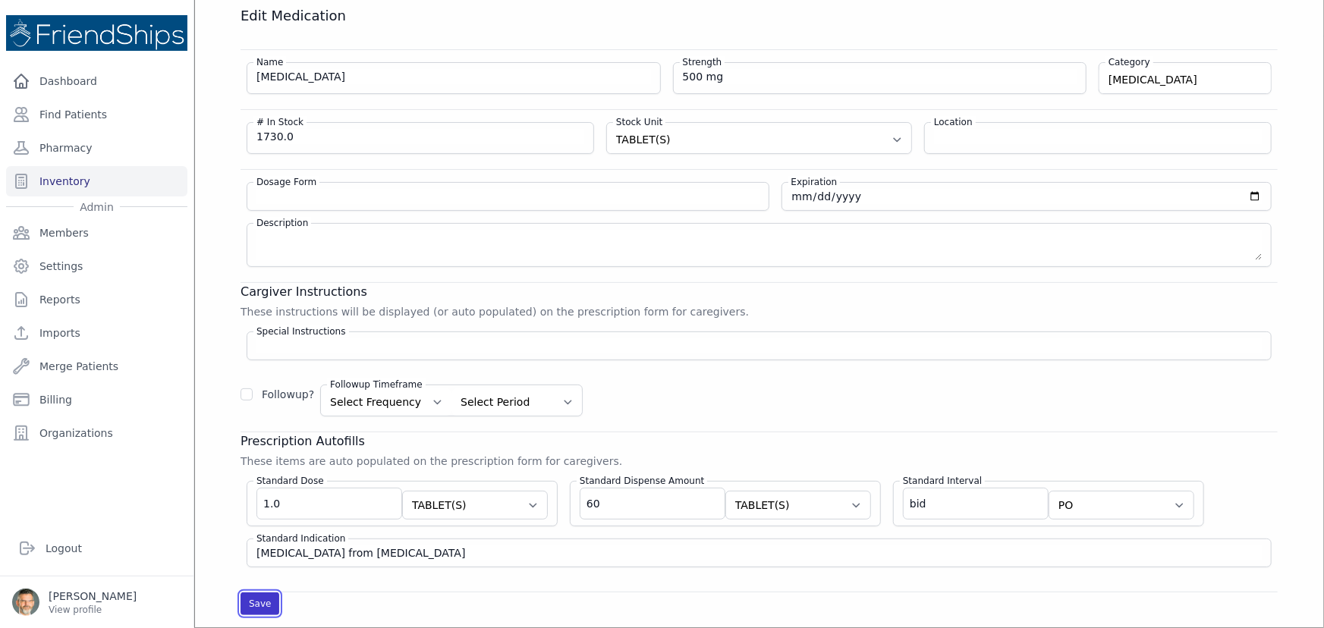
click at [254, 601] on button "Save" at bounding box center [259, 603] width 39 height 23
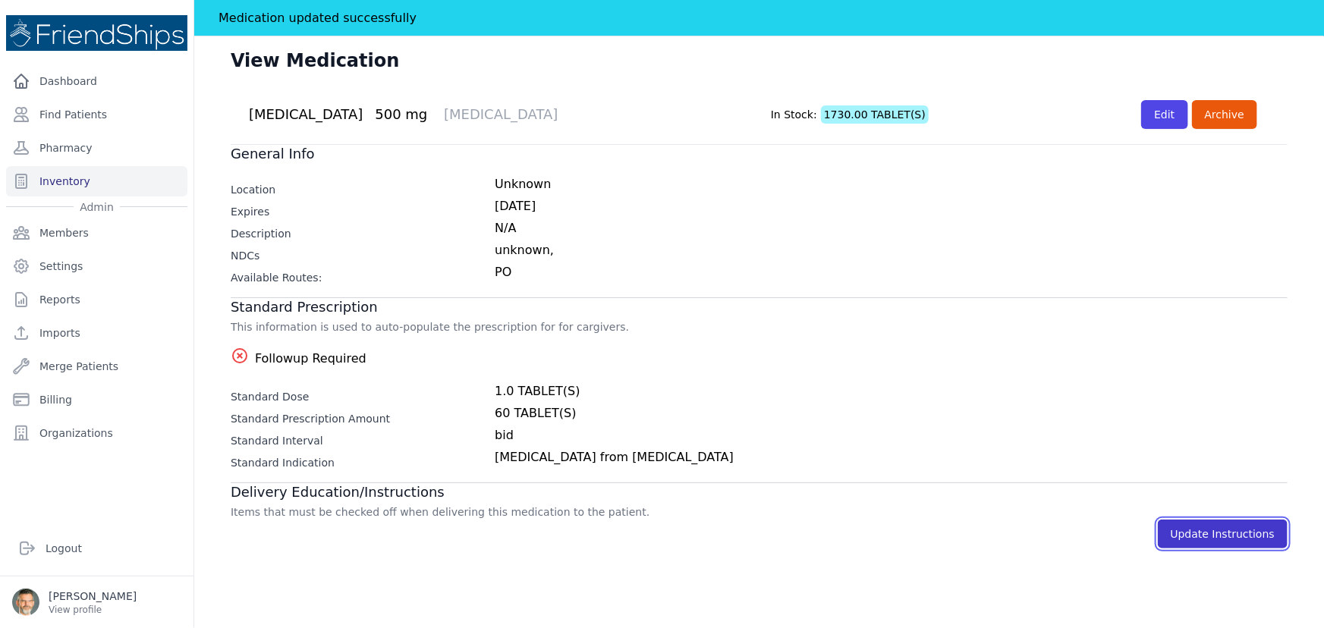
click at [1210, 529] on link "Update Instructions" at bounding box center [1222, 534] width 130 height 29
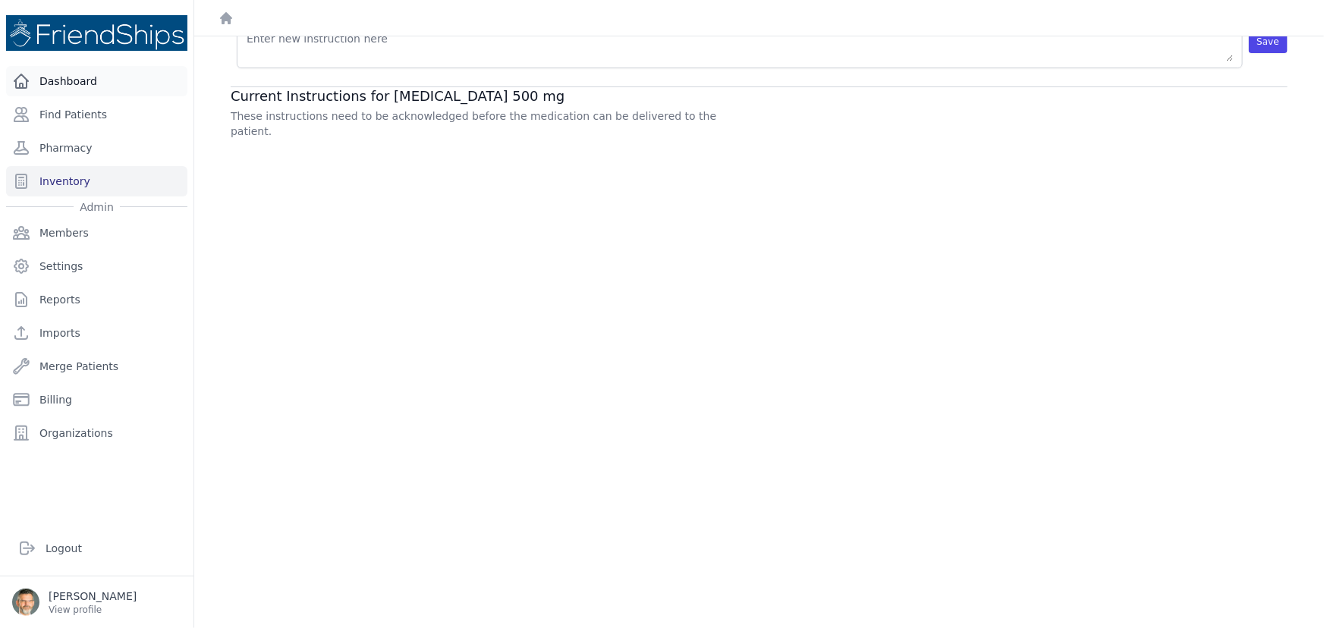
click at [58, 83] on link "Dashboard" at bounding box center [96, 81] width 181 height 30
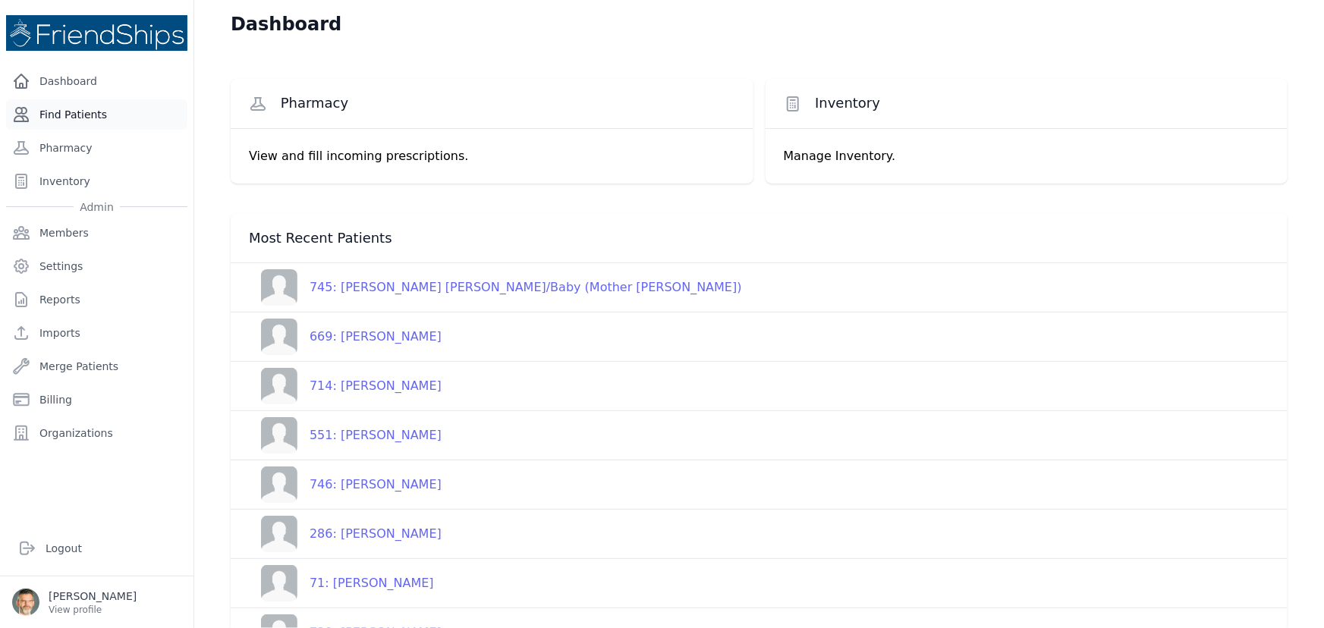
click at [77, 118] on link "Find Patients" at bounding box center [96, 114] width 181 height 30
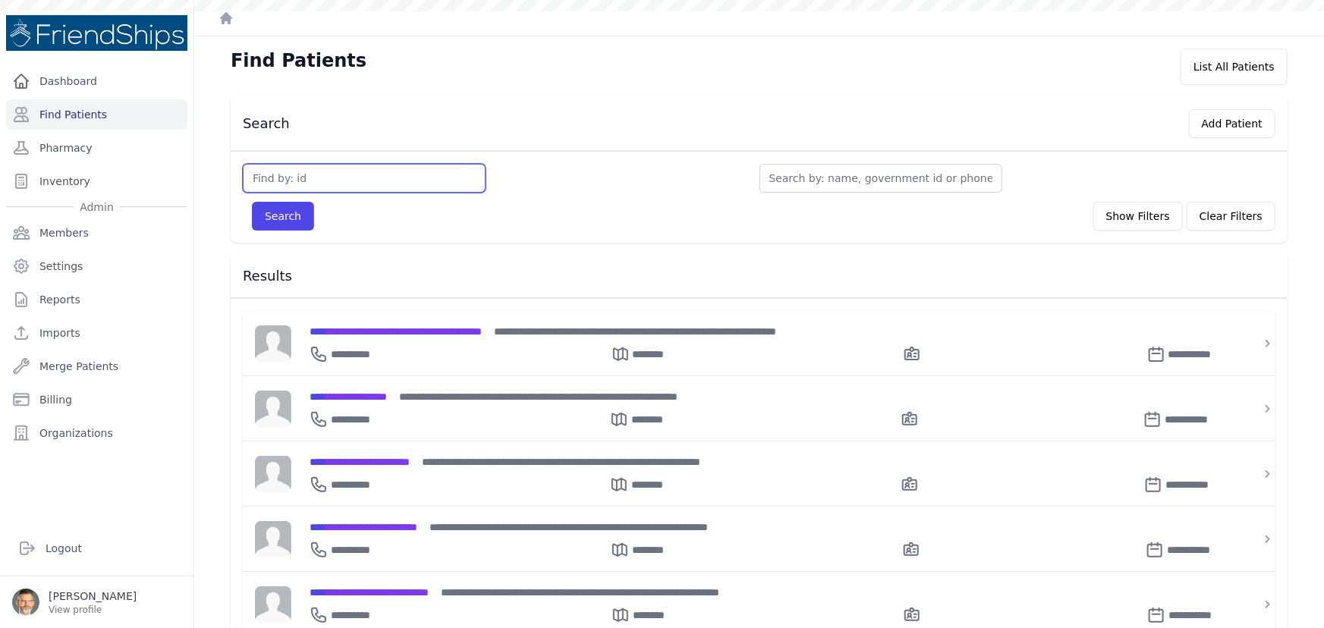
click at [303, 178] on input "text" at bounding box center [364, 178] width 243 height 29
type input "685"
click at [281, 213] on button "Search" at bounding box center [283, 216] width 62 height 29
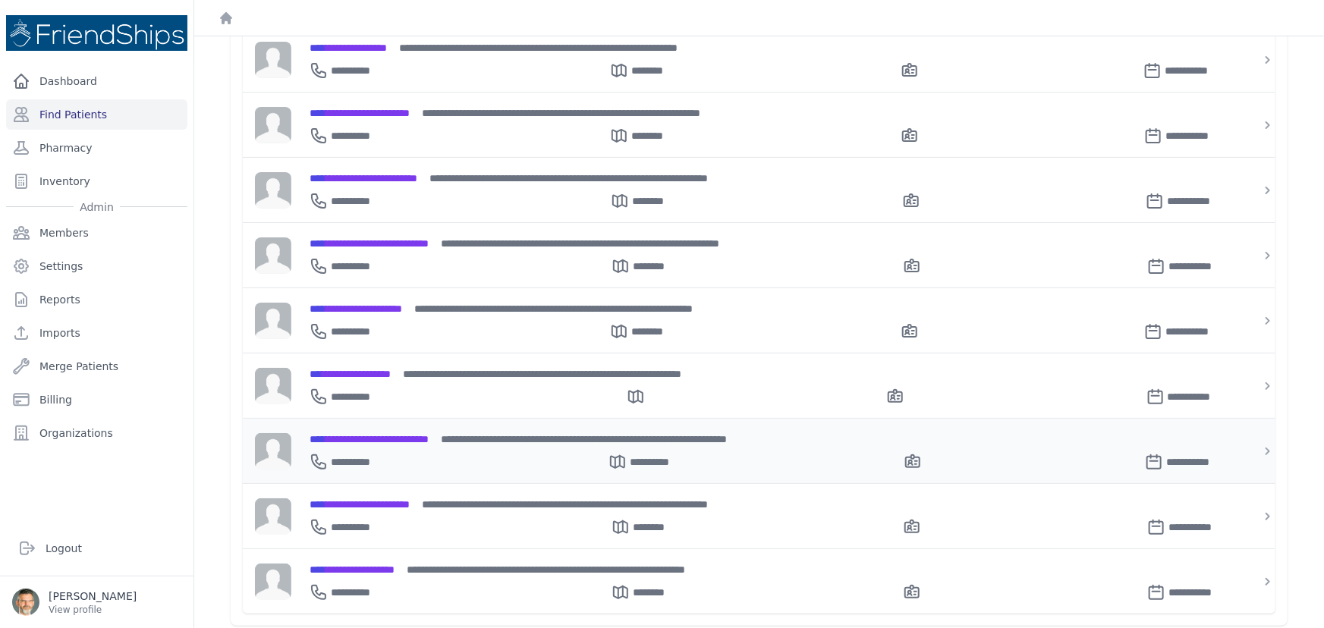
scroll to position [349, 0]
click at [386, 499] on span "**********" at bounding box center [359, 504] width 100 height 11
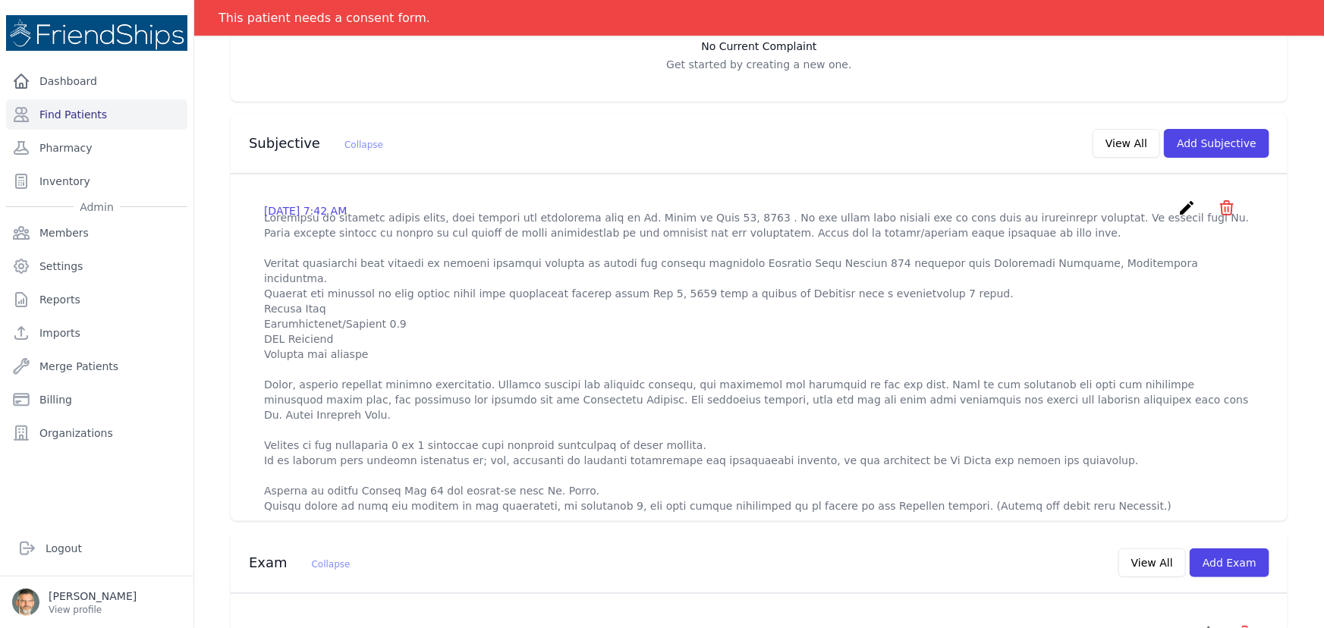
scroll to position [349, 0]
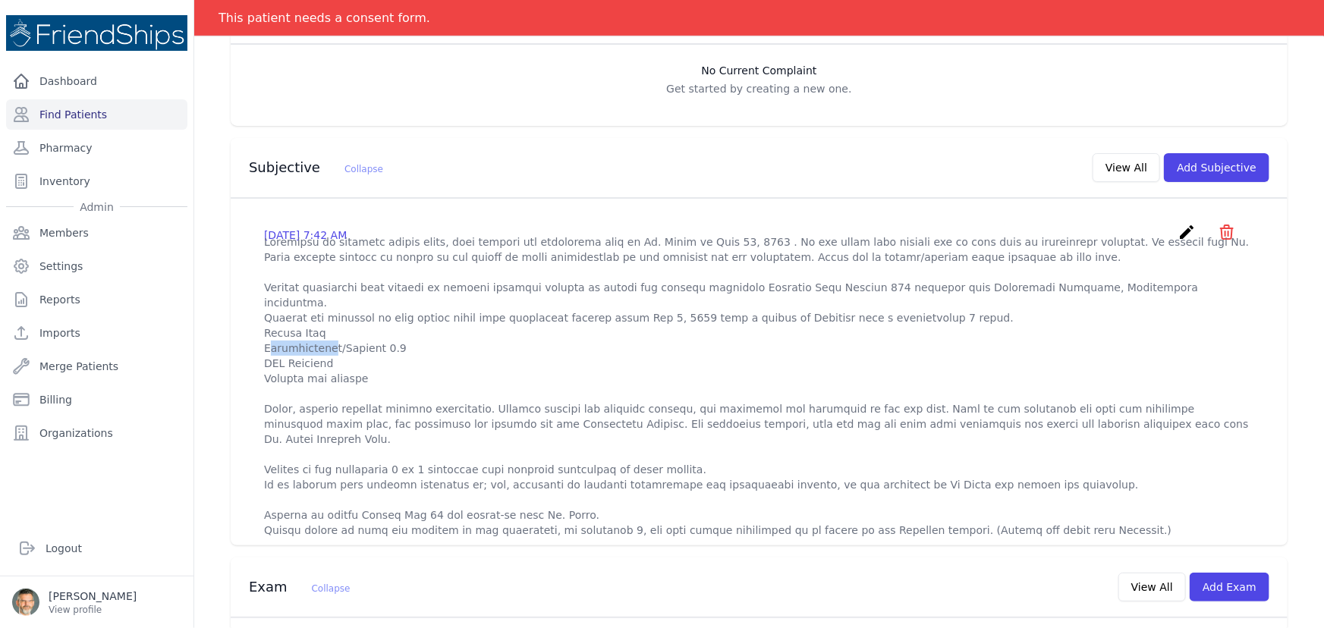
drag, startPoint x: 269, startPoint y: 328, endPoint x: 315, endPoint y: 331, distance: 45.6
click at [315, 331] on p at bounding box center [759, 385] width 990 height 303
drag, startPoint x: 263, startPoint y: 363, endPoint x: 325, endPoint y: 361, distance: 62.2
click at [325, 361] on p at bounding box center [759, 385] width 990 height 303
drag, startPoint x: 303, startPoint y: 353, endPoint x: 288, endPoint y: 365, distance: 19.4
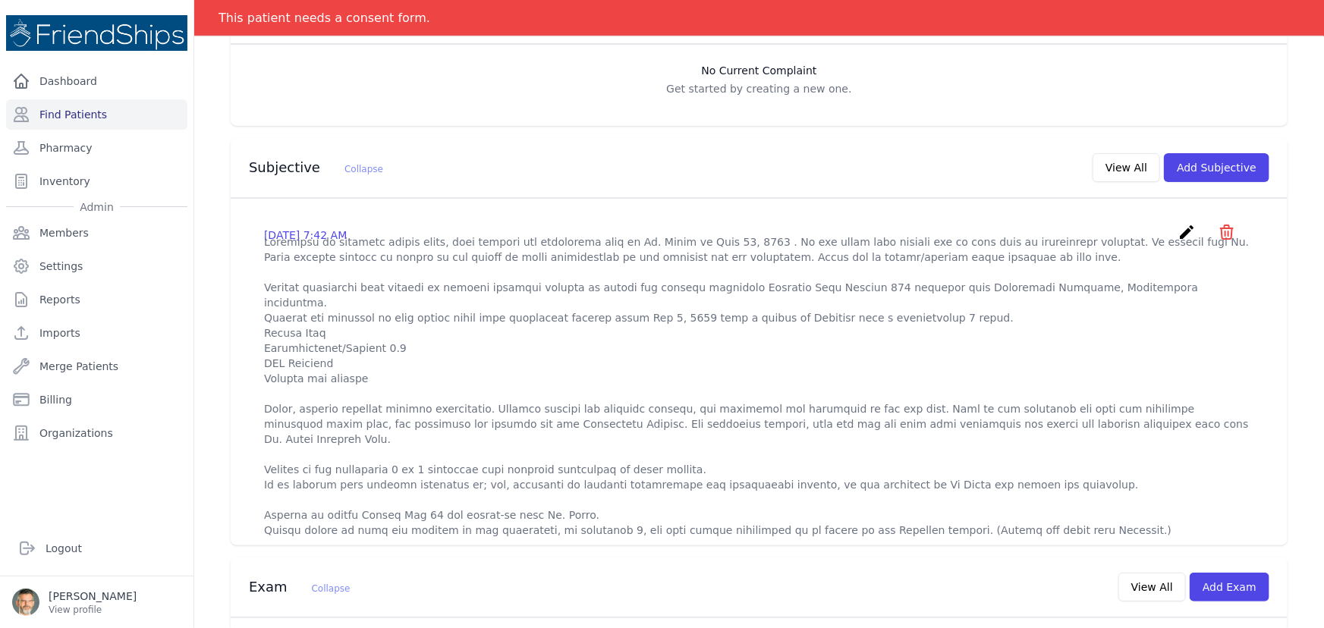
click at [291, 367] on p at bounding box center [759, 385] width 990 height 303
drag, startPoint x: 265, startPoint y: 359, endPoint x: 325, endPoint y: 356, distance: 60.0
click at [325, 356] on p at bounding box center [759, 385] width 990 height 303
copy p "ESO Protocol"
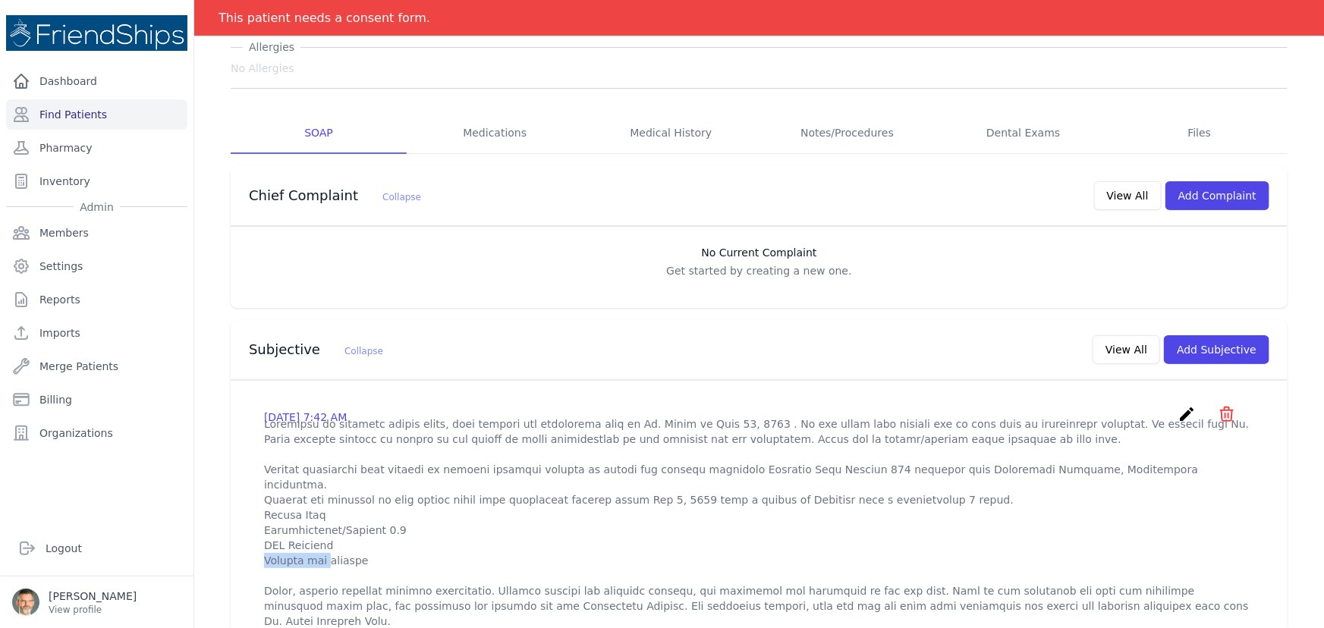
scroll to position [143, 0]
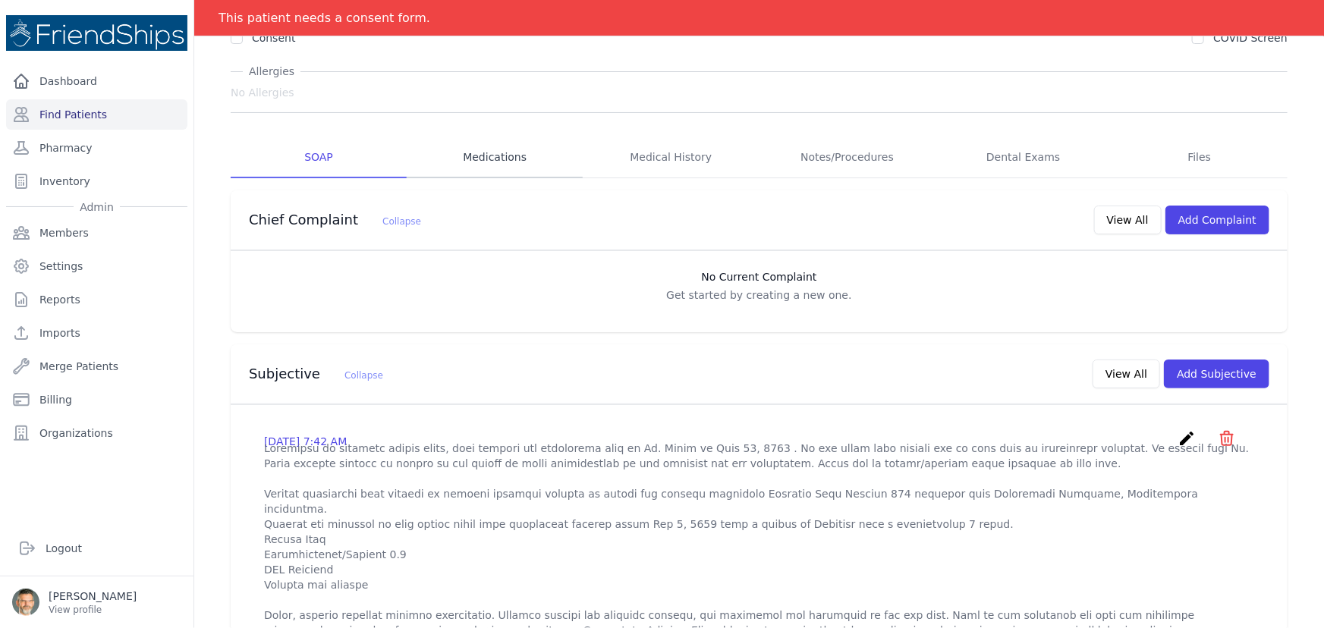
click at [486, 159] on link "Medications" at bounding box center [495, 157] width 176 height 41
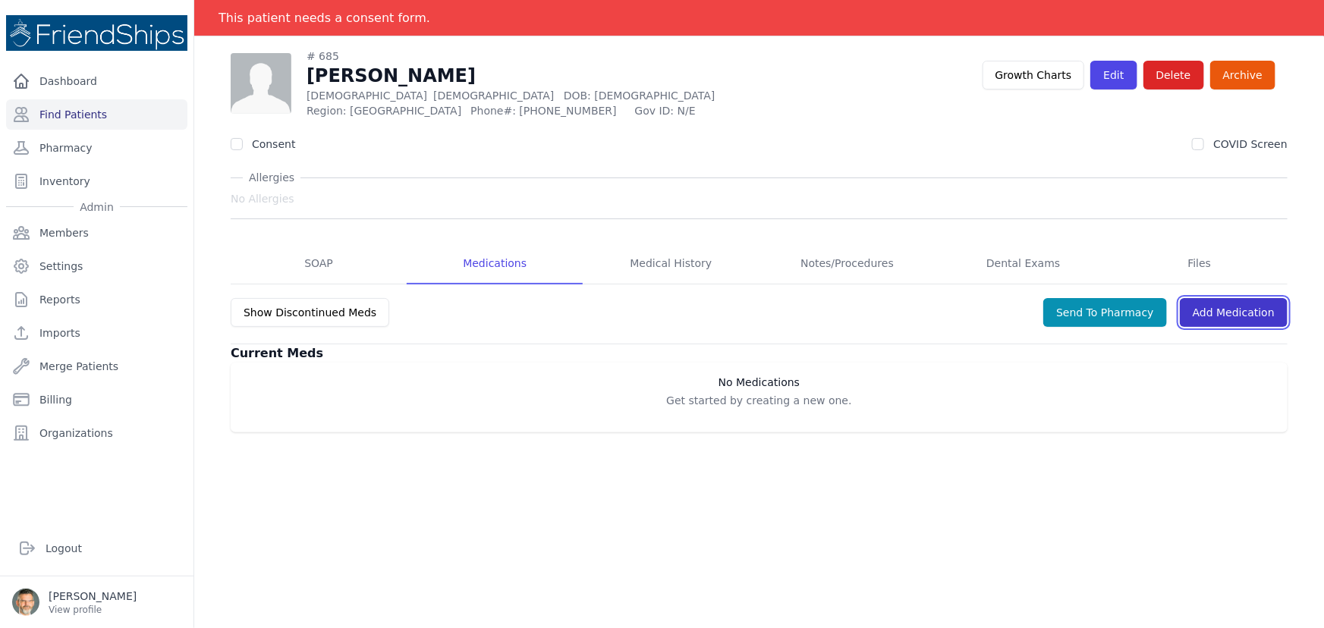
click at [1242, 313] on link "Add Medication" at bounding box center [1233, 312] width 108 height 29
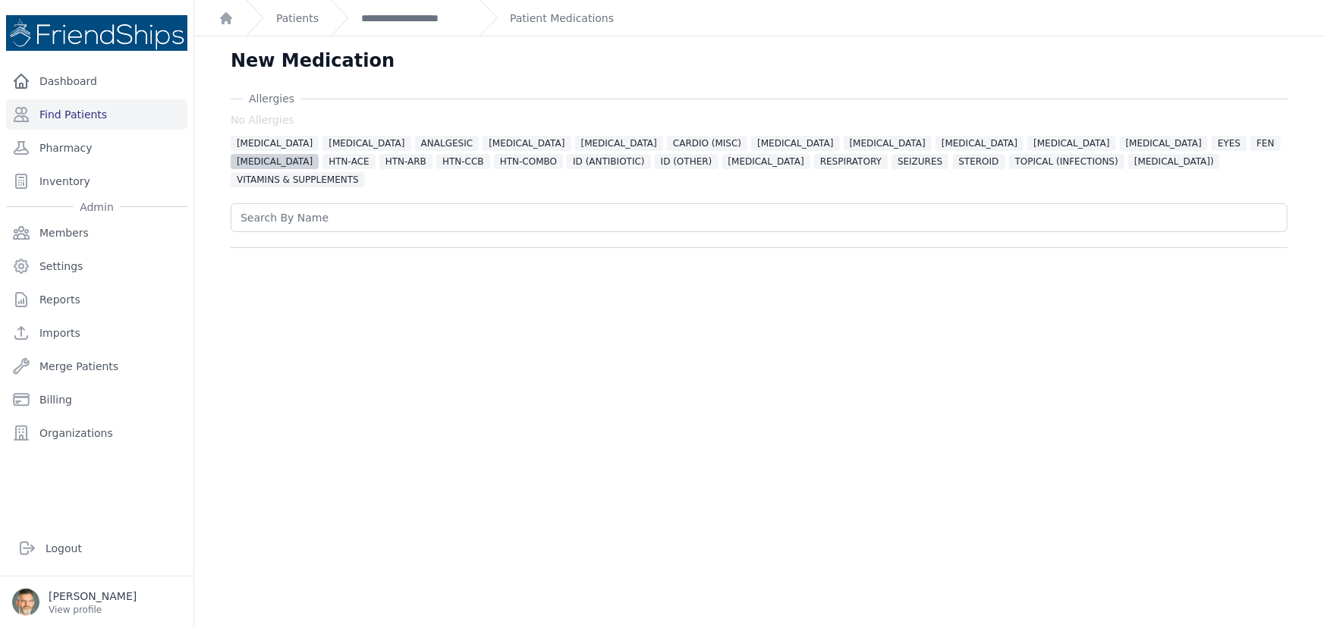
click at [319, 154] on span "GASTRO" at bounding box center [275, 161] width 88 height 15
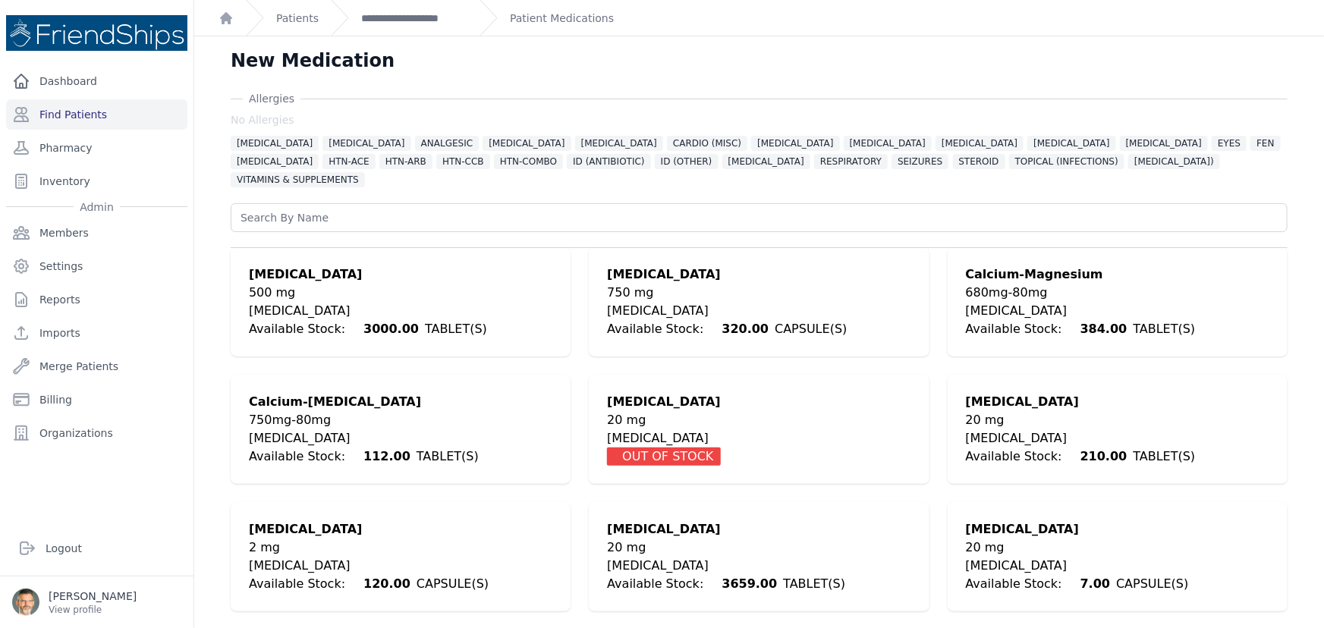
click at [993, 539] on div "20 mg" at bounding box center [1077, 548] width 223 height 18
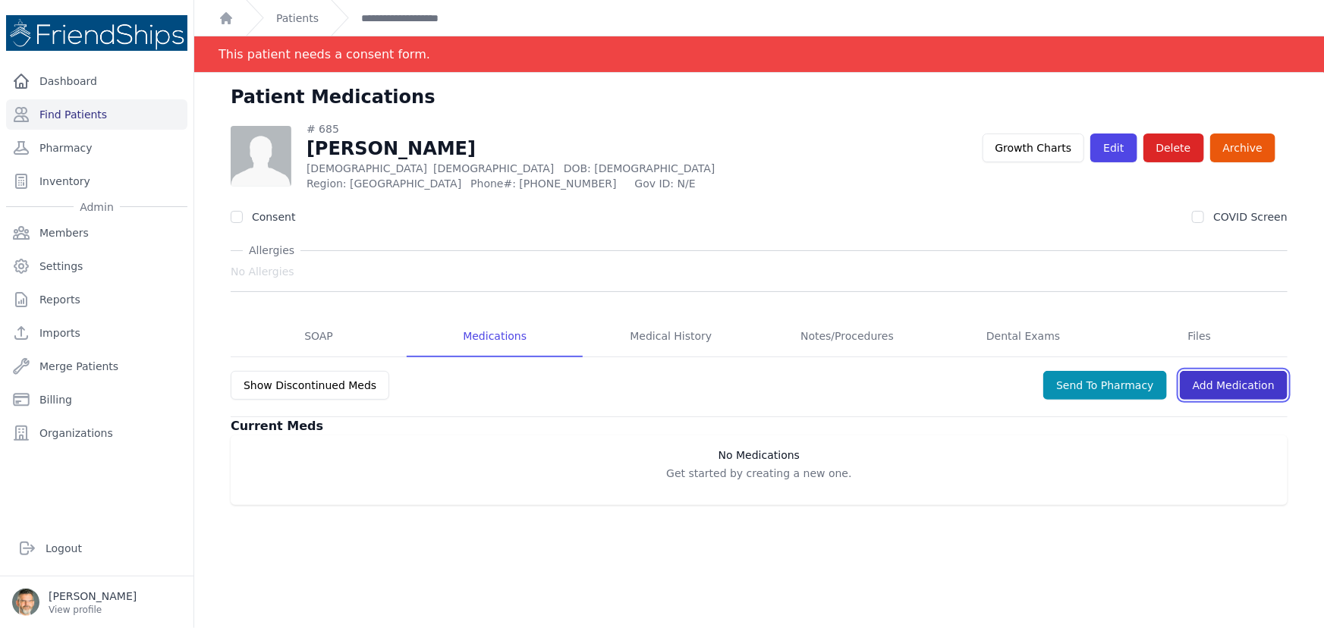
click at [1224, 381] on link "Add Medication" at bounding box center [1233, 385] width 108 height 29
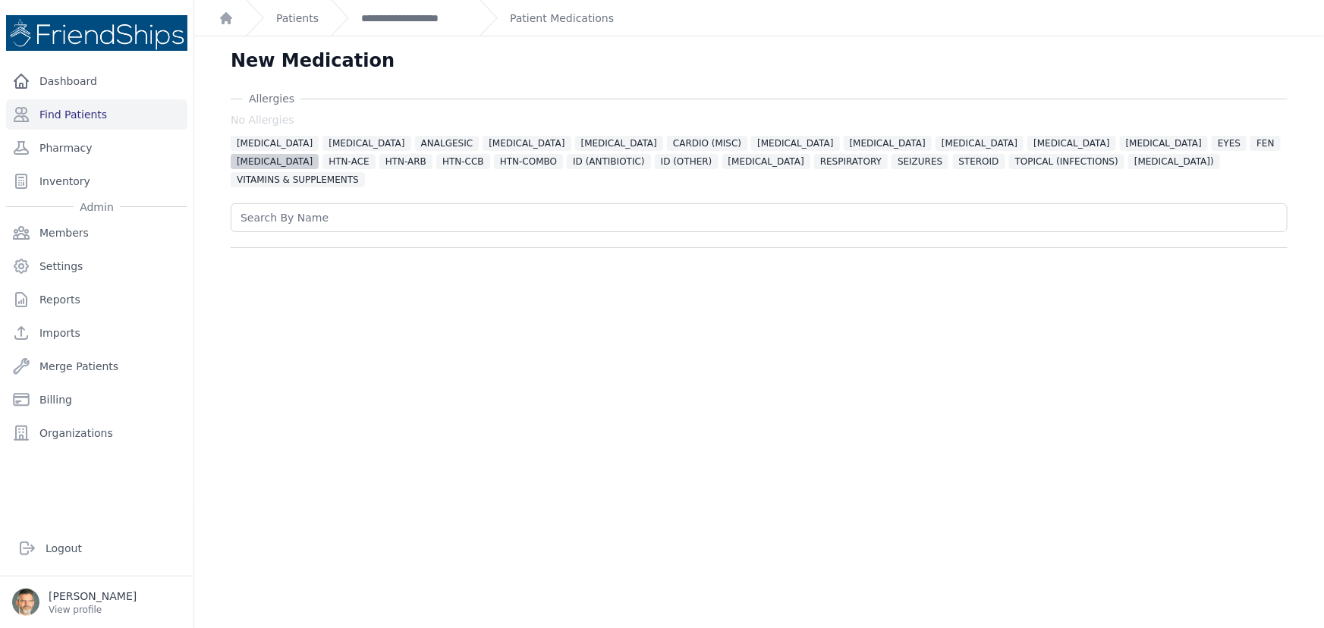
click at [319, 154] on span "GASTRO" at bounding box center [275, 161] width 88 height 15
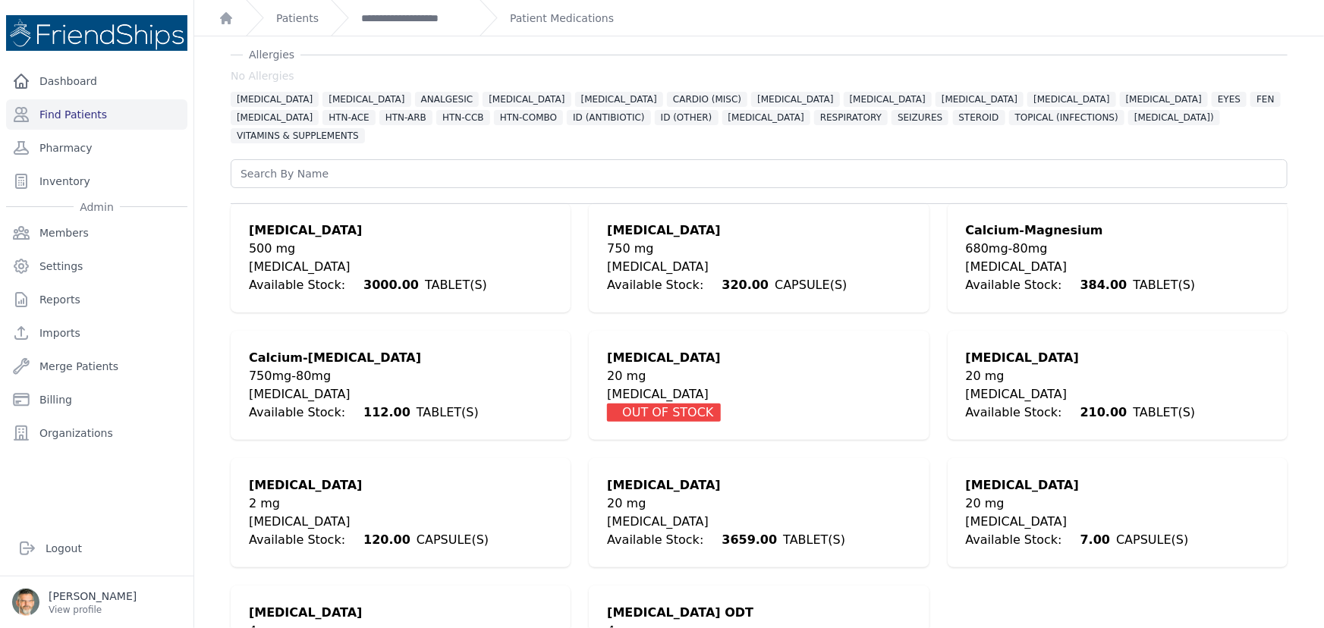
scroll to position [104, 0]
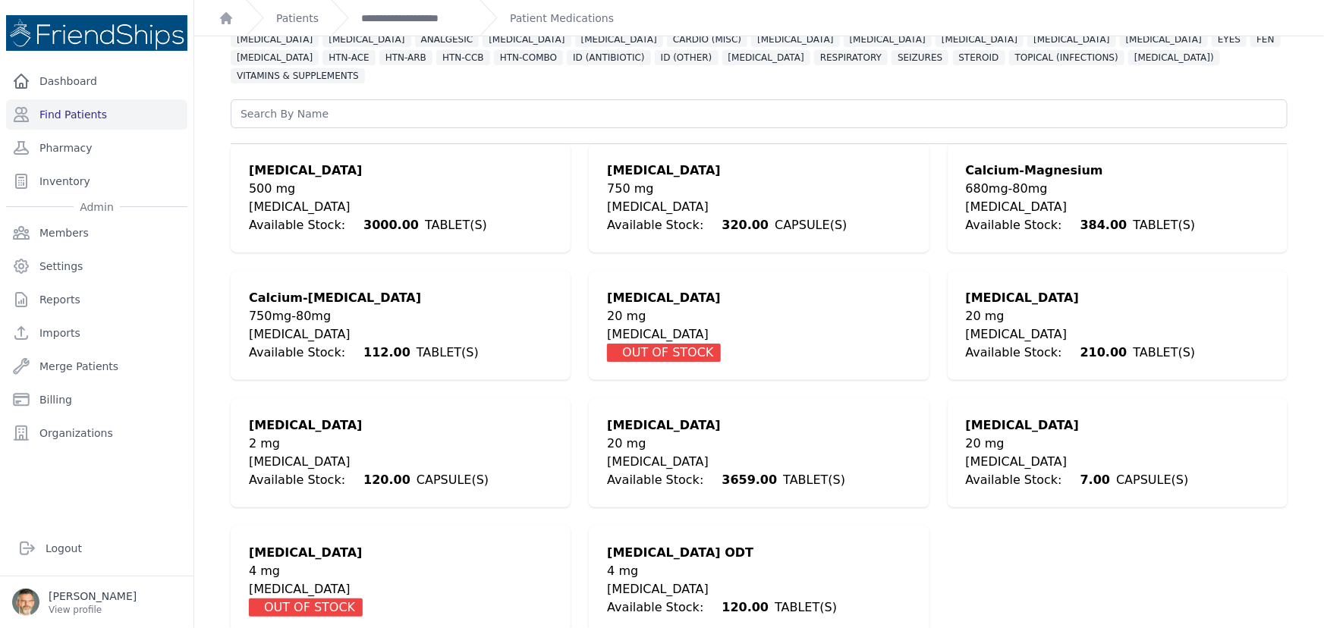
click at [661, 435] on div "20 mg" at bounding box center [726, 444] width 238 height 18
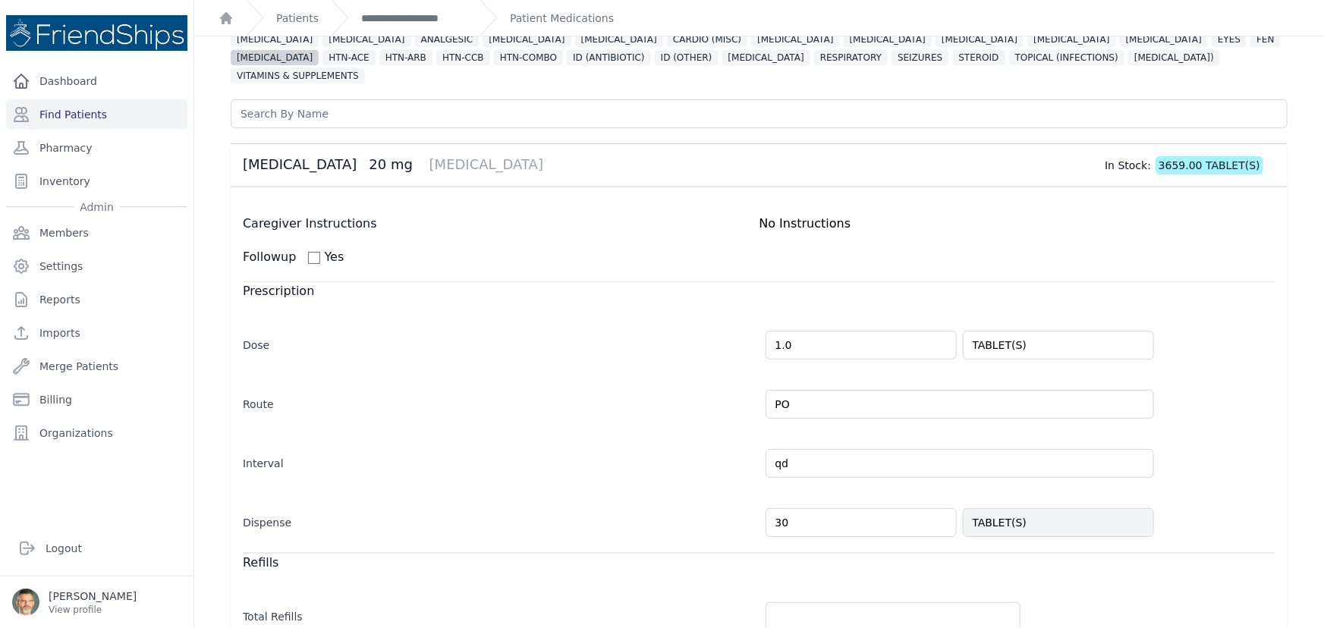
click at [319, 50] on span "GASTRO" at bounding box center [275, 57] width 88 height 15
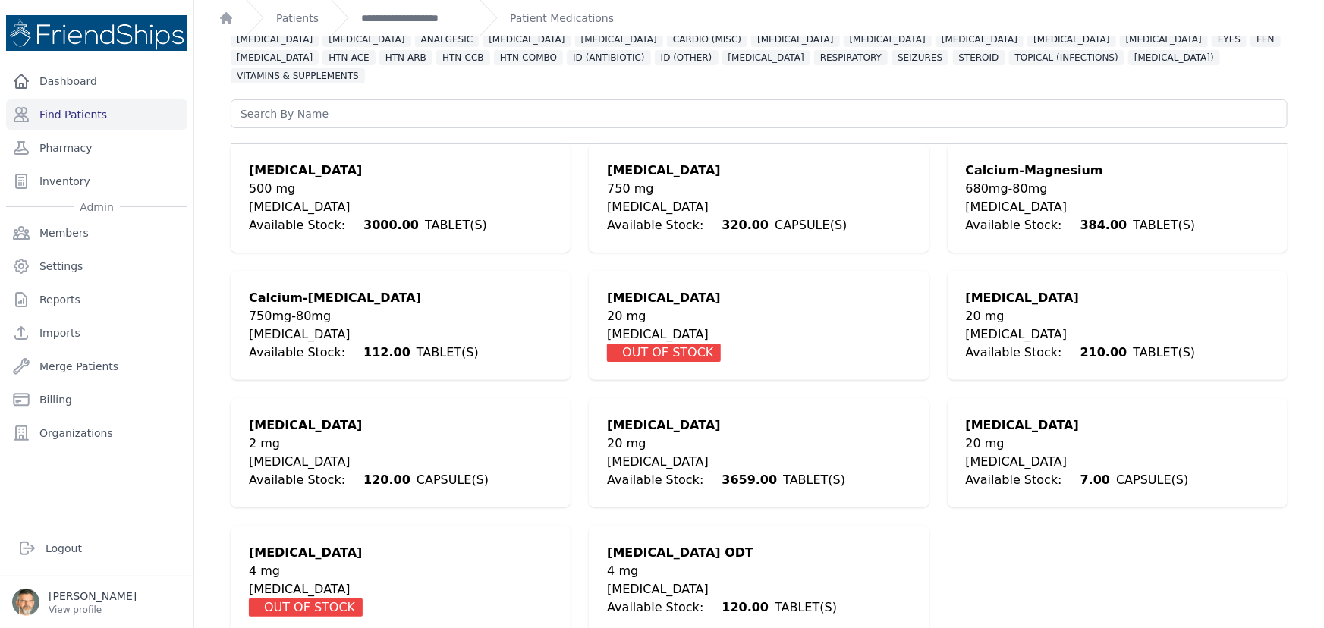
click at [1000, 416] on div "Omeprazole" at bounding box center [1077, 425] width 223 height 18
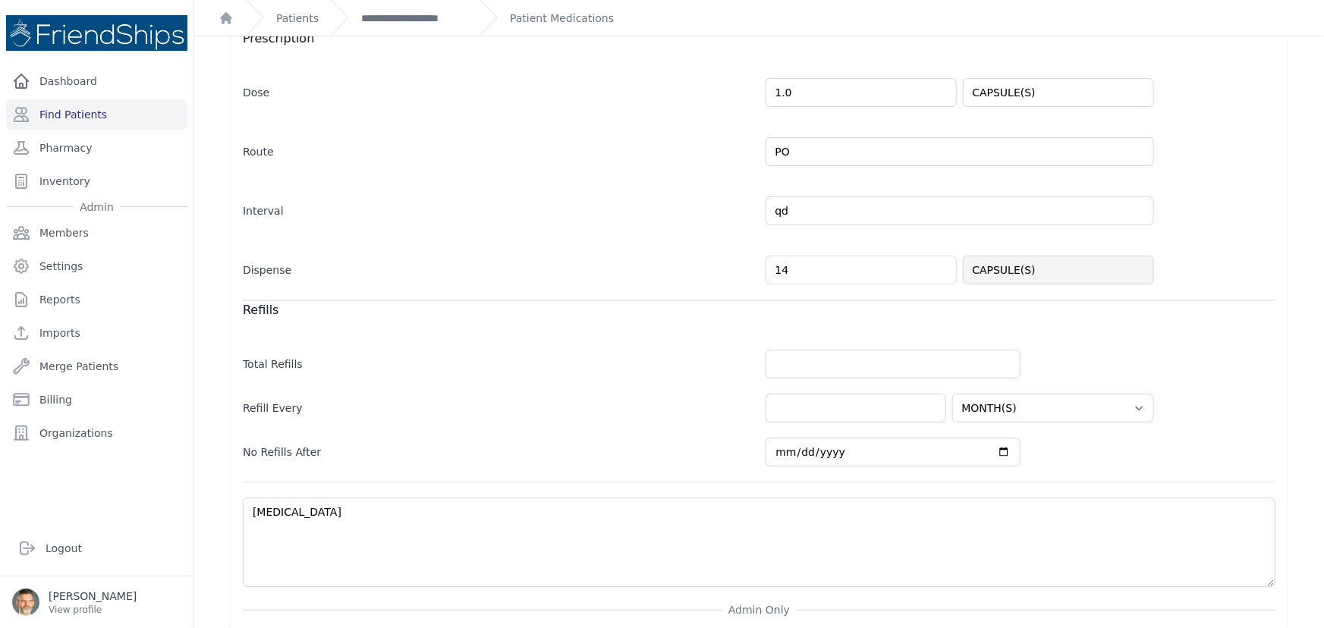
scroll to position [24, 0]
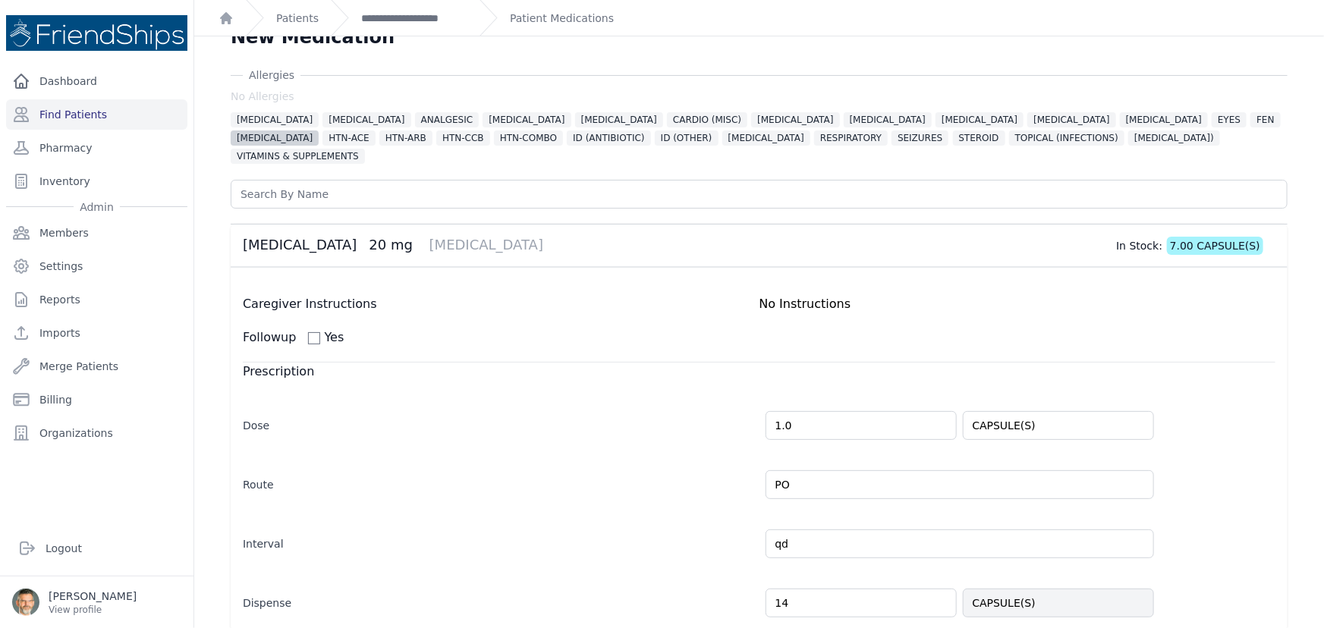
click at [319, 130] on span "GASTRO" at bounding box center [275, 137] width 88 height 15
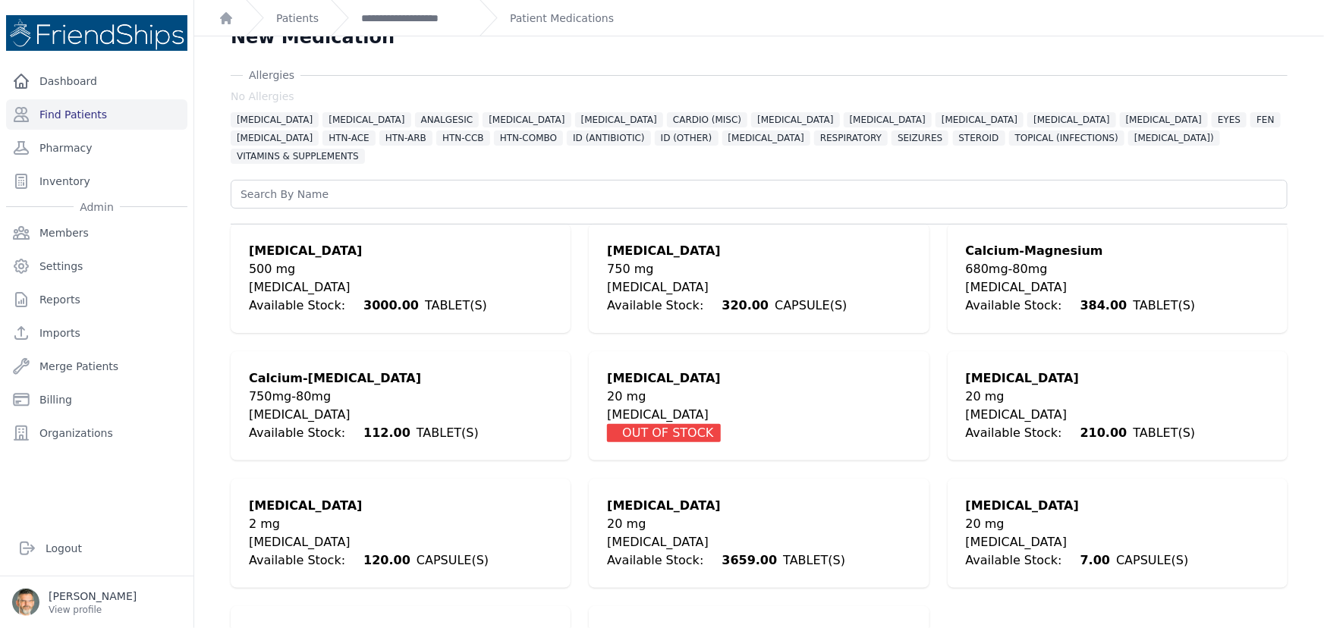
click at [987, 515] on div "20 mg" at bounding box center [1077, 524] width 223 height 18
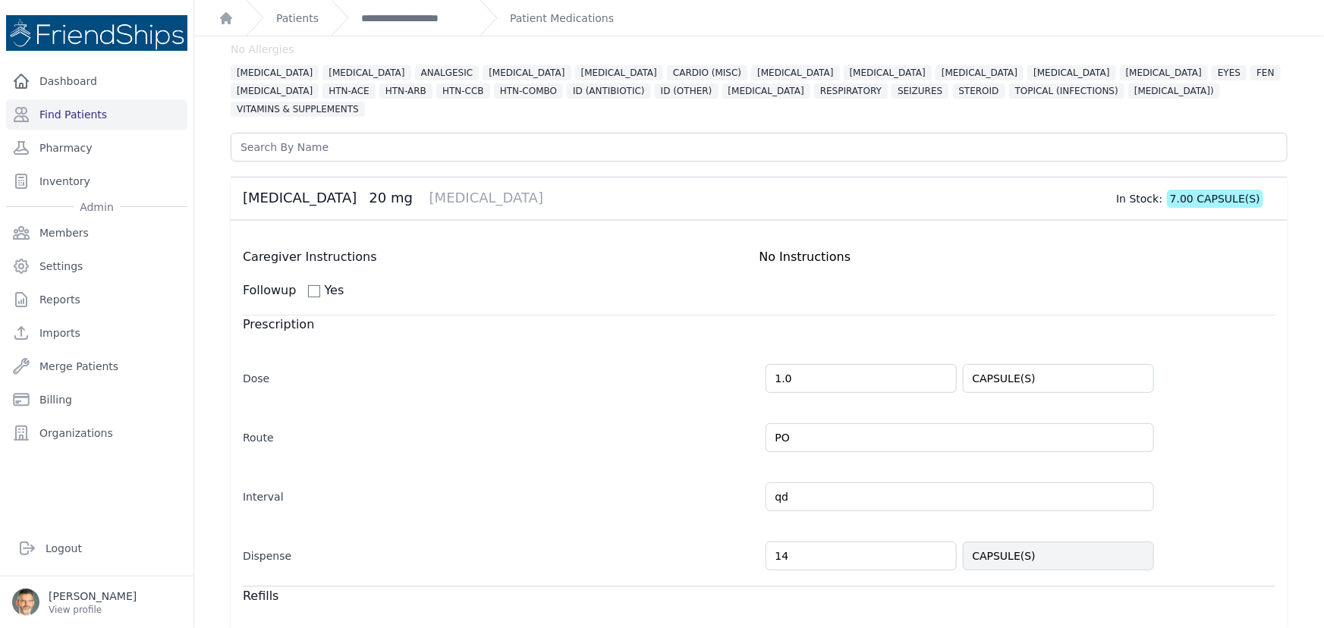
scroll to position [93, 0]
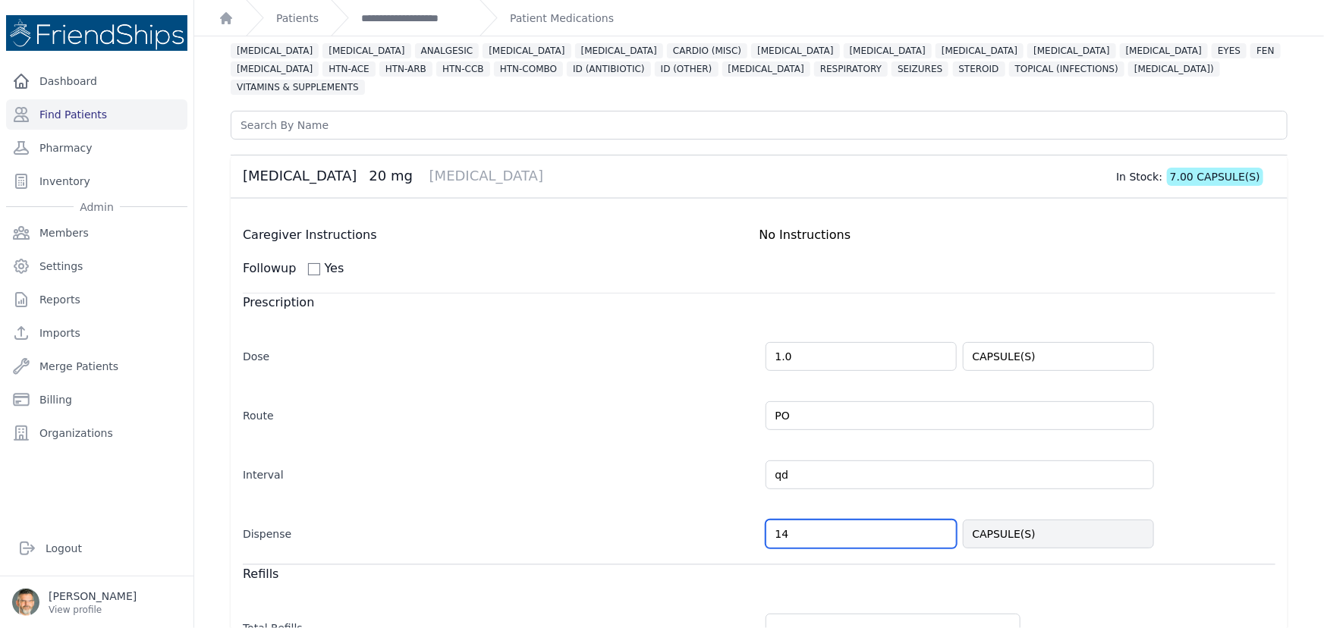
drag, startPoint x: 794, startPoint y: 512, endPoint x: 764, endPoint y: 512, distance: 30.3
click at [765, 520] on input "14" at bounding box center [860, 534] width 191 height 29
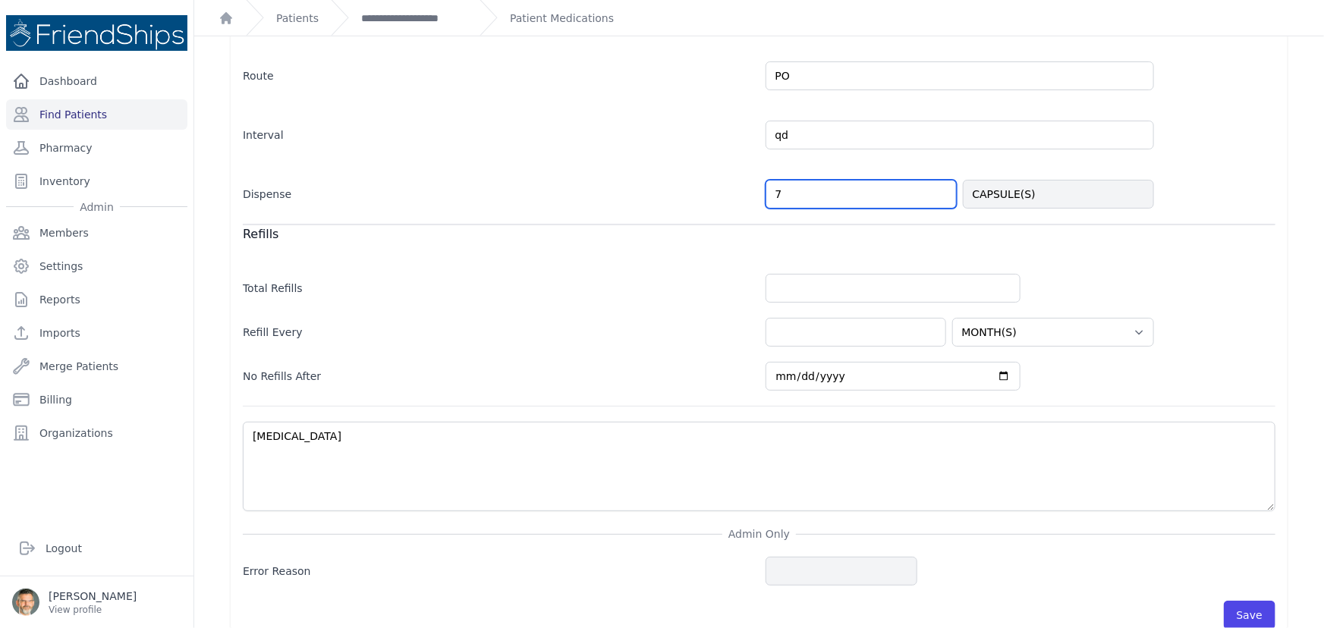
scroll to position [438, 0]
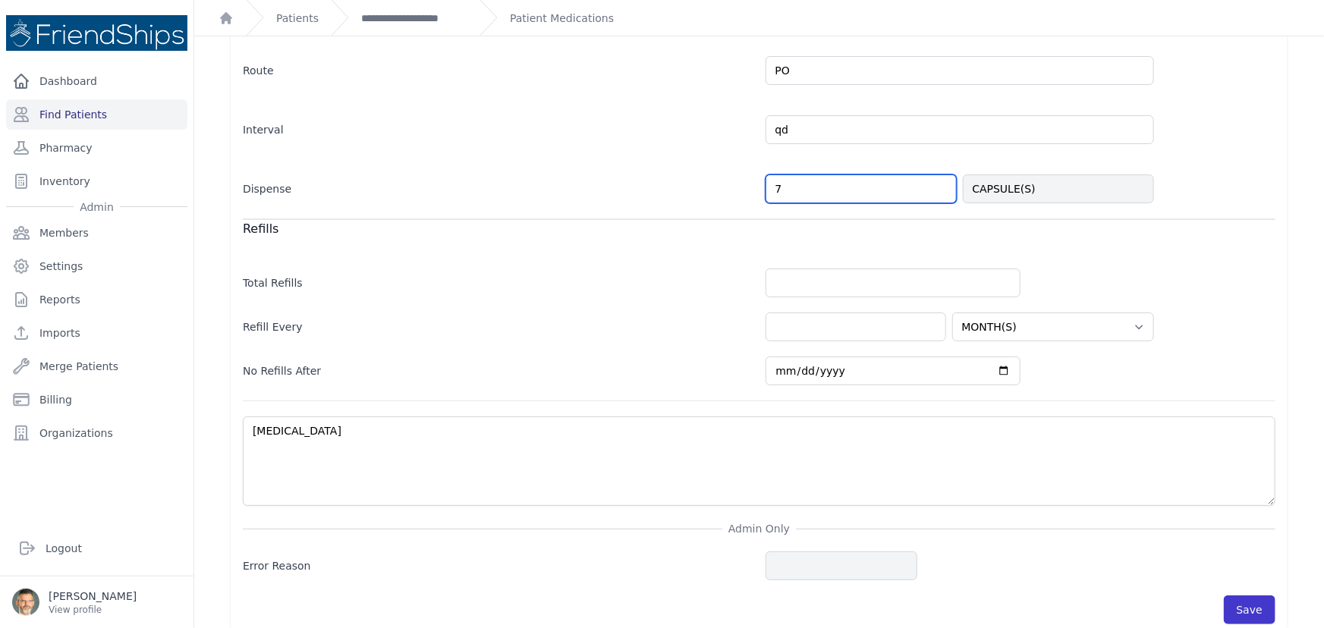
type input "7"
select select "MONTH(S)"
click at [1239, 595] on button "Save" at bounding box center [1249, 609] width 52 height 29
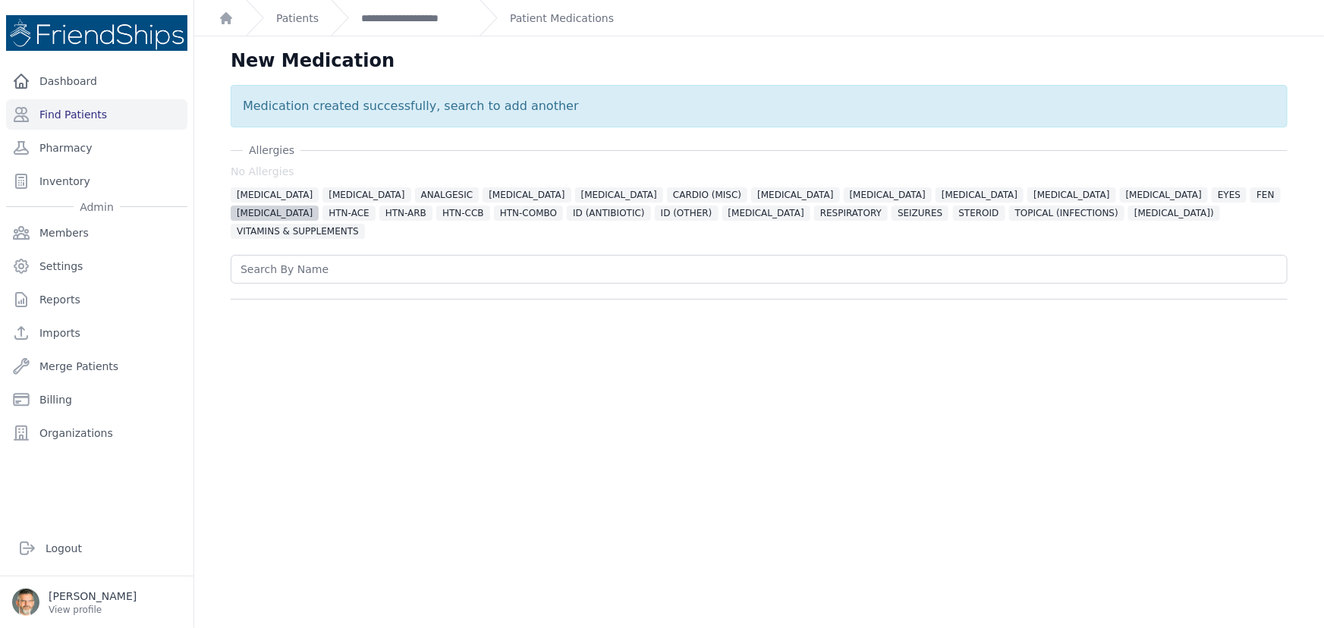
click at [319, 206] on span "[MEDICAL_DATA]" at bounding box center [275, 213] width 88 height 15
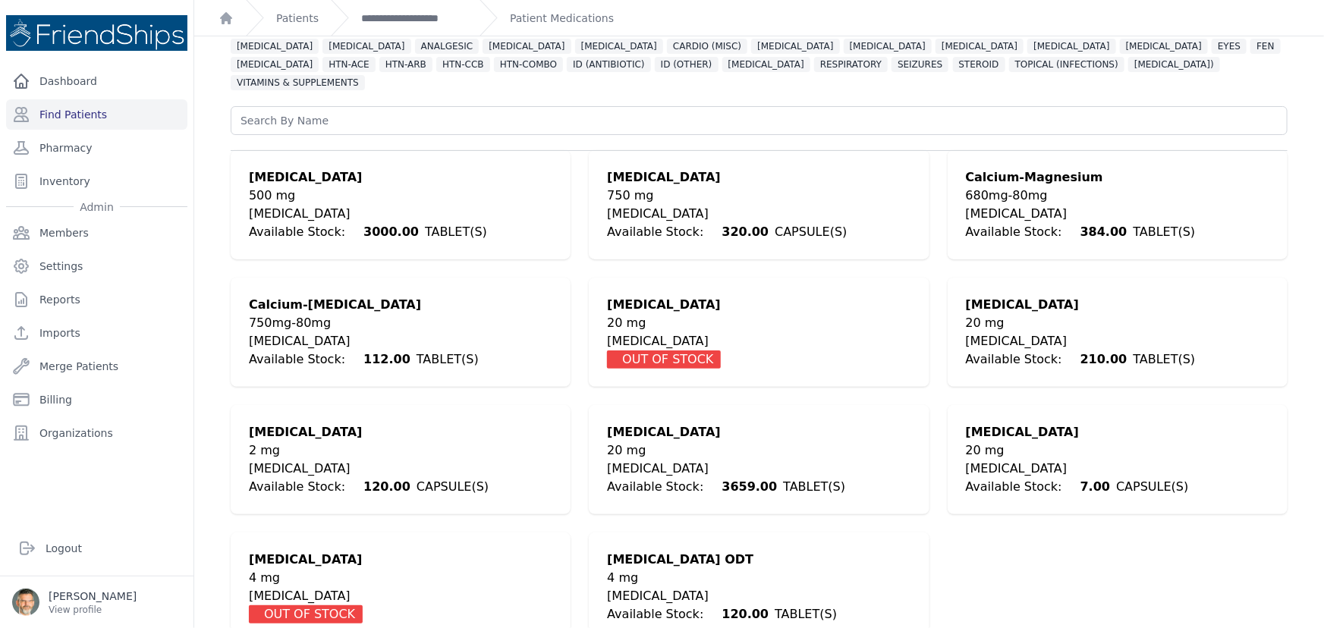
scroll to position [155, 0]
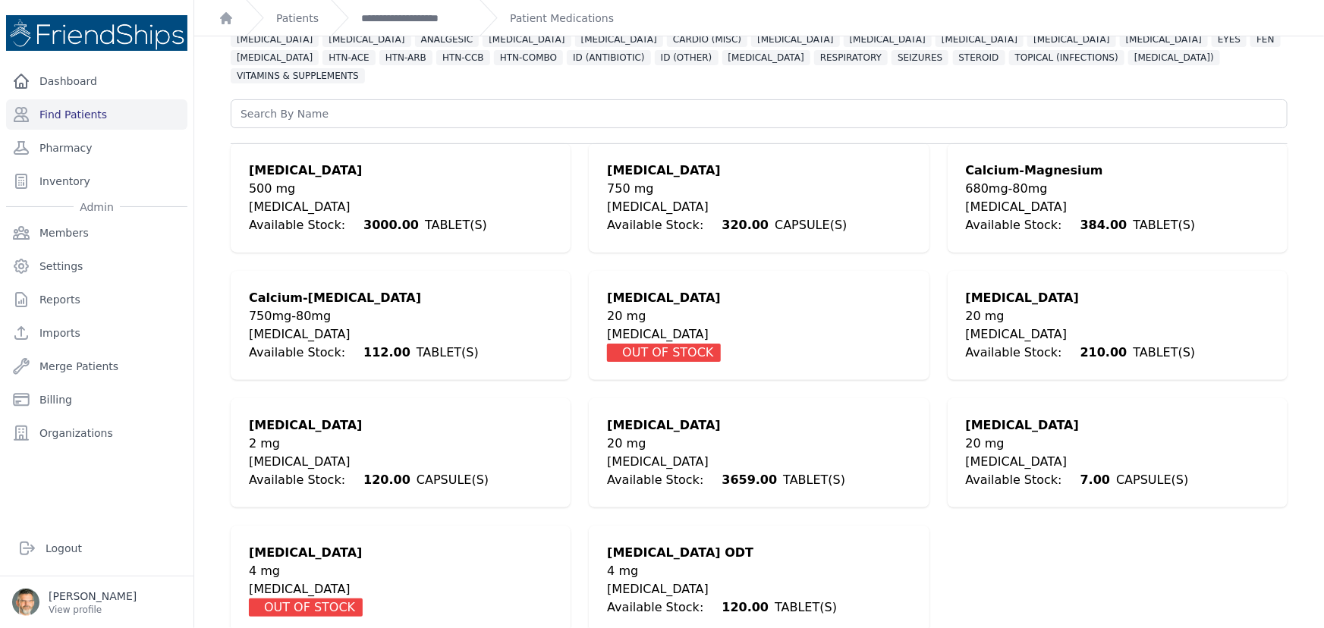
click at [639, 453] on div "[MEDICAL_DATA]" at bounding box center [726, 462] width 238 height 18
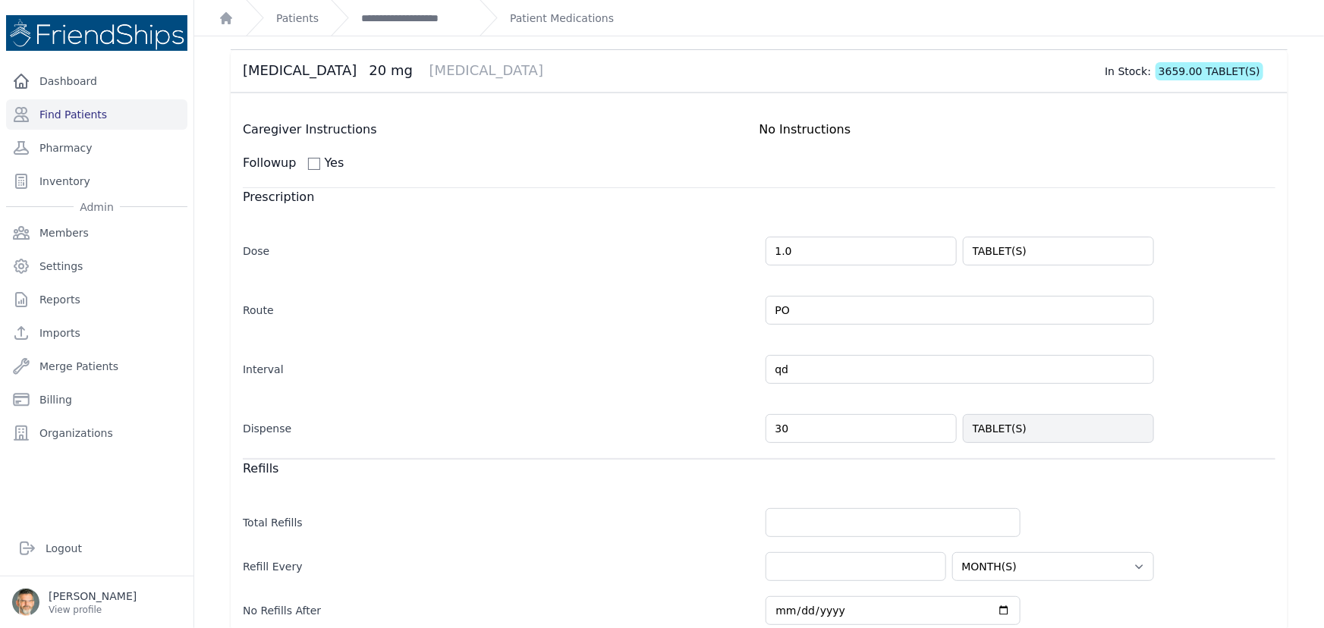
scroll to position [206, 0]
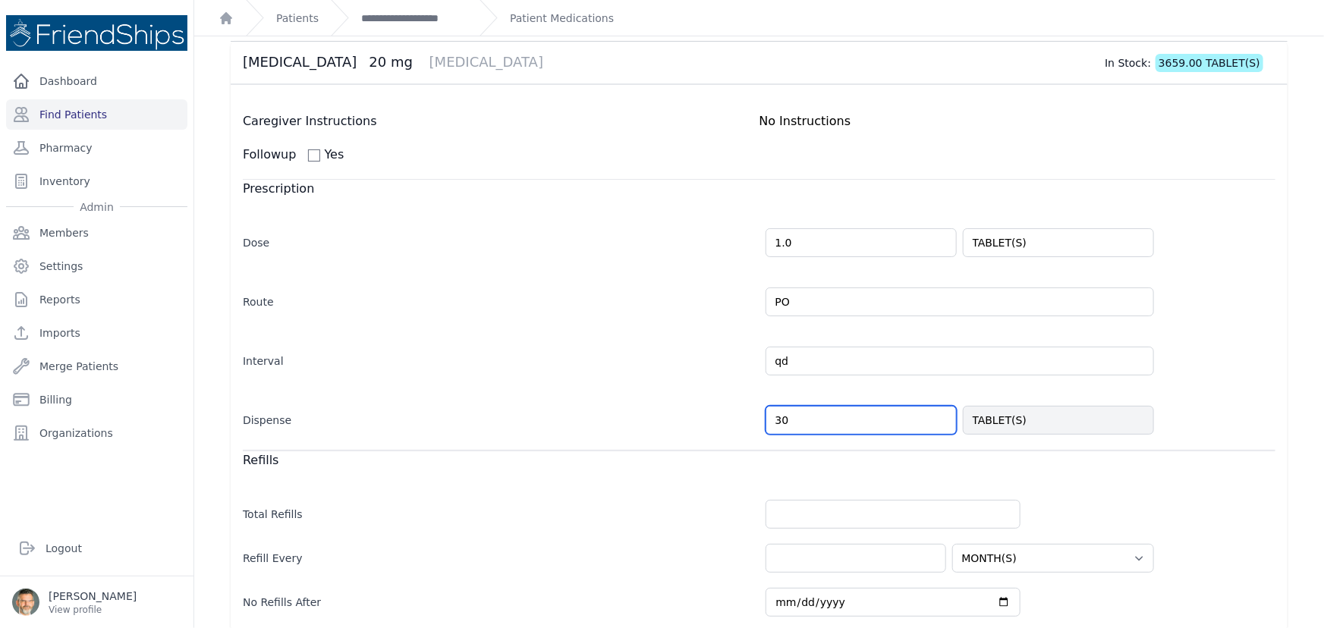
drag, startPoint x: 793, startPoint y: 399, endPoint x: 733, endPoint y: 397, distance: 59.2
click at [733, 397] on div "Dispense 30 TABLET(S)" at bounding box center [759, 413] width 1032 height 44
type input "60"
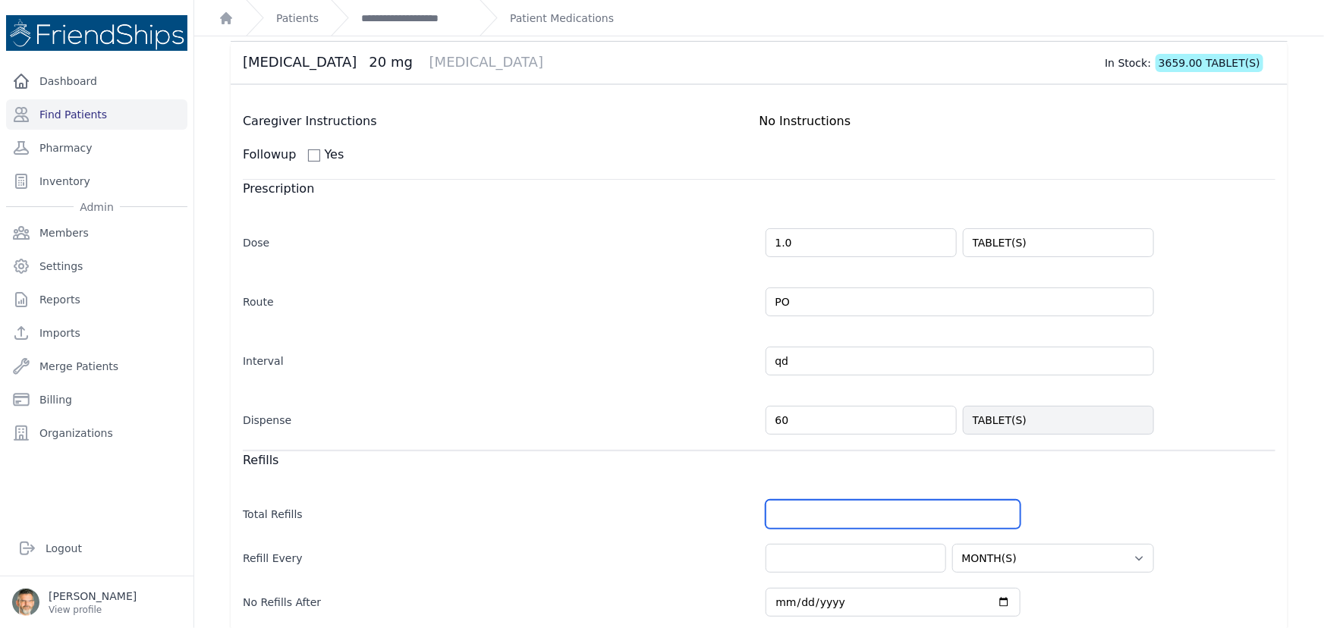
select select "MONTH(S)"
click at [781, 500] on input "number" at bounding box center [892, 514] width 255 height 29
type input "2"
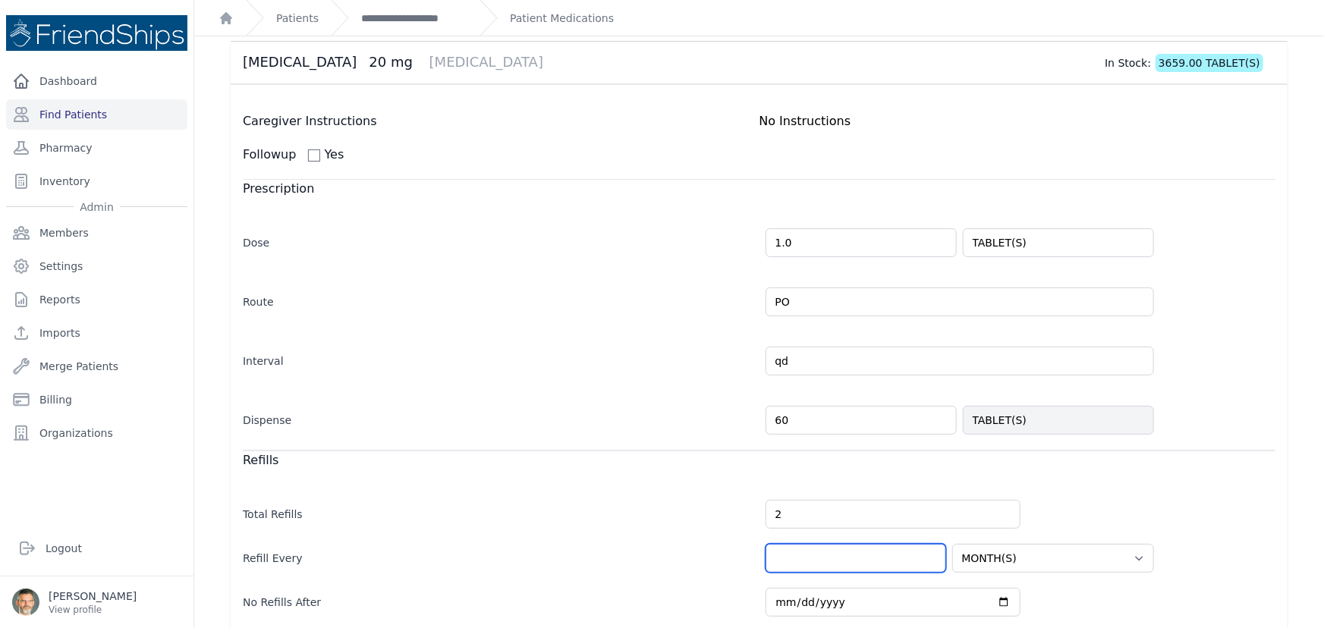
select select "MONTH(S)"
click at [853, 544] on input "number" at bounding box center [855, 558] width 181 height 29
type input "2"
select select "MONTH(S)"
drag, startPoint x: 795, startPoint y: 401, endPoint x: 749, endPoint y: 398, distance: 46.4
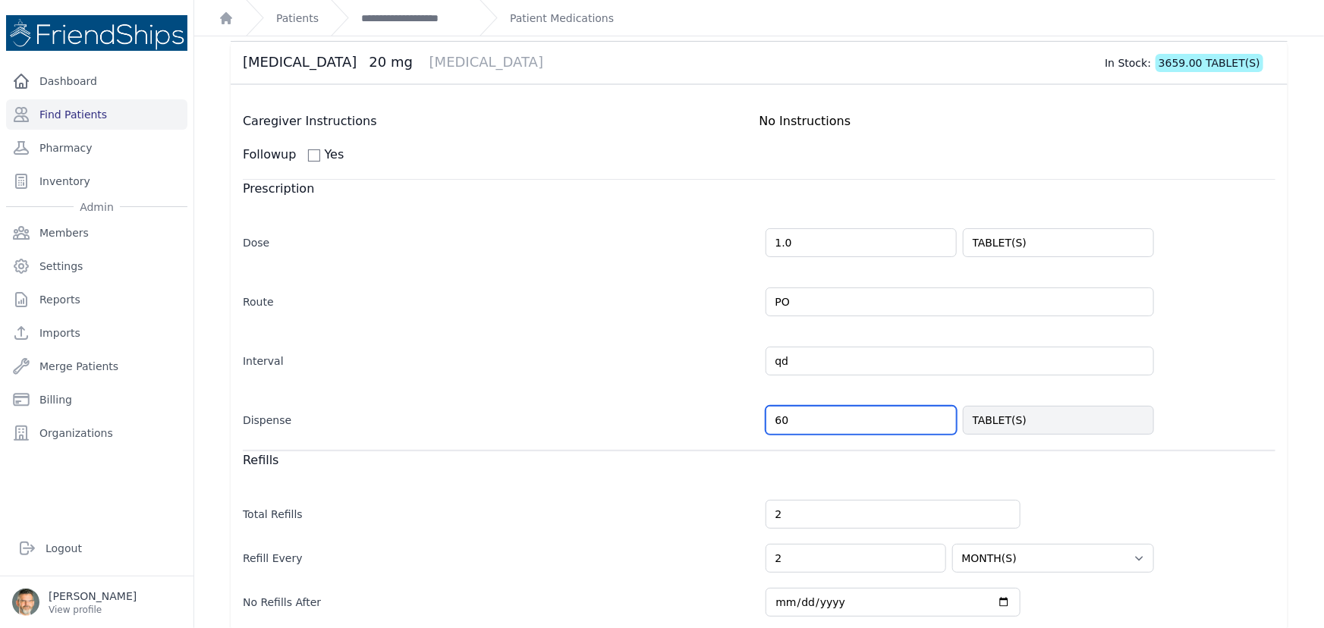
click at [749, 398] on div "Dispense 60 TABLET(S)" at bounding box center [759, 413] width 1032 height 44
type input "30"
click at [701, 501] on label "Total Refills" at bounding box center [498, 511] width 510 height 21
select select "MONTH(S)"
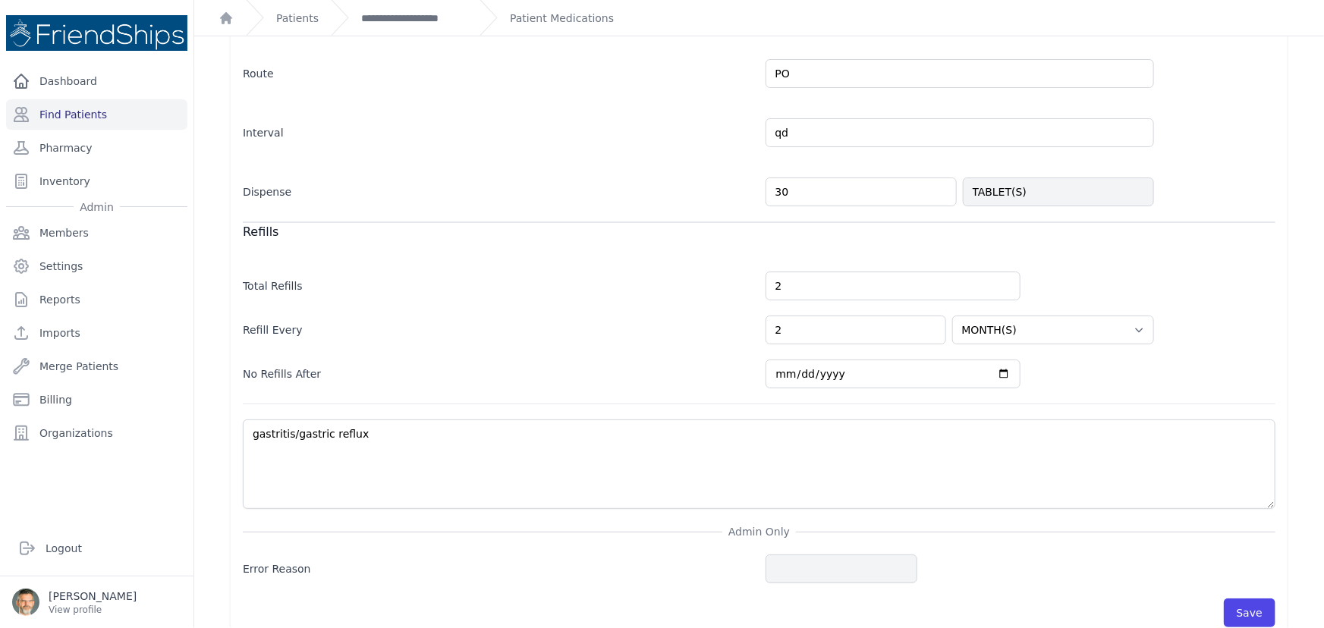
scroll to position [438, 0]
drag, startPoint x: 775, startPoint y: 311, endPoint x: 724, endPoint y: 306, distance: 51.8
click at [724, 306] on div "Refill Every 2 HOUR(S) DAY(S) WEEK(S) MONTH(S) YEAR(S)" at bounding box center [759, 319] width 1032 height 44
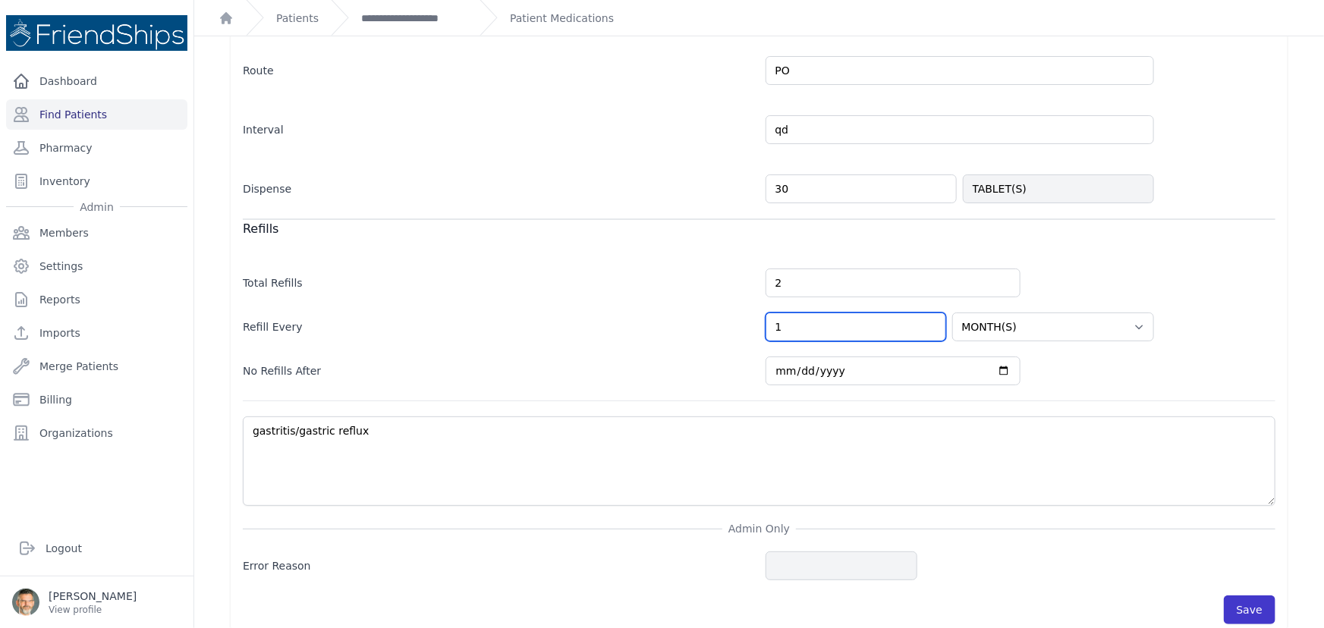
type input "1"
click at [1236, 595] on button "Save" at bounding box center [1249, 609] width 52 height 29
select select "MONTH(S)"
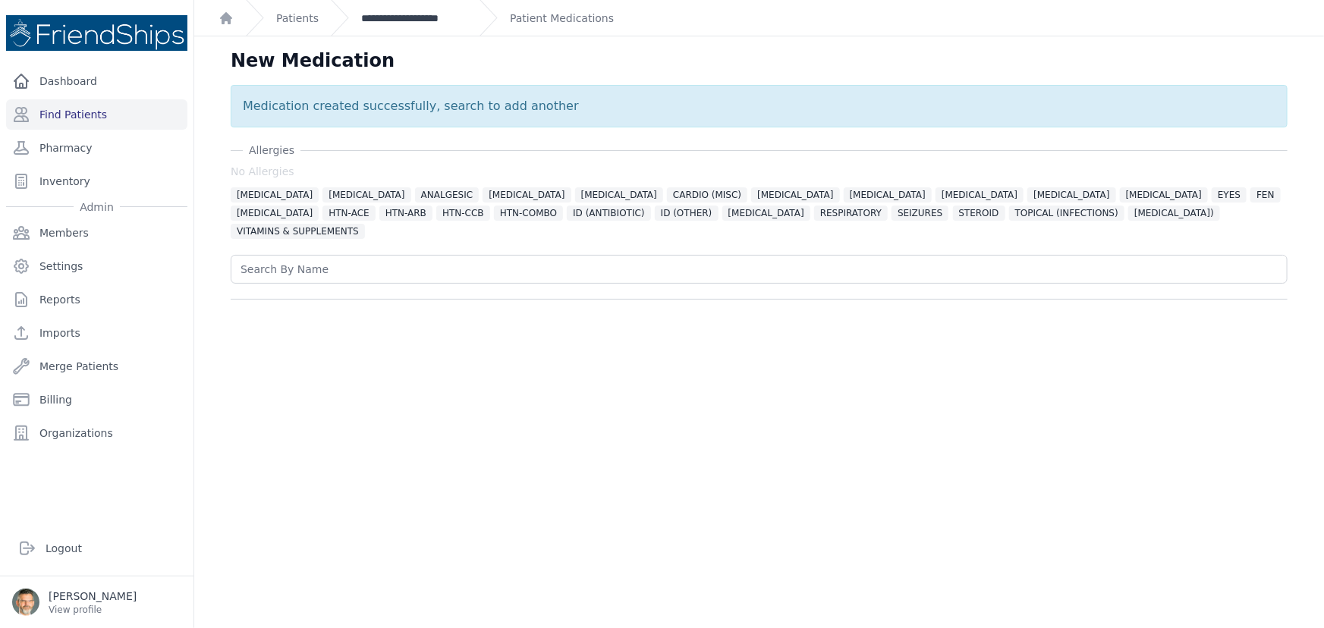
click at [407, 17] on link "**********" at bounding box center [414, 18] width 106 height 15
click at [405, 17] on link "**********" at bounding box center [414, 18] width 106 height 15
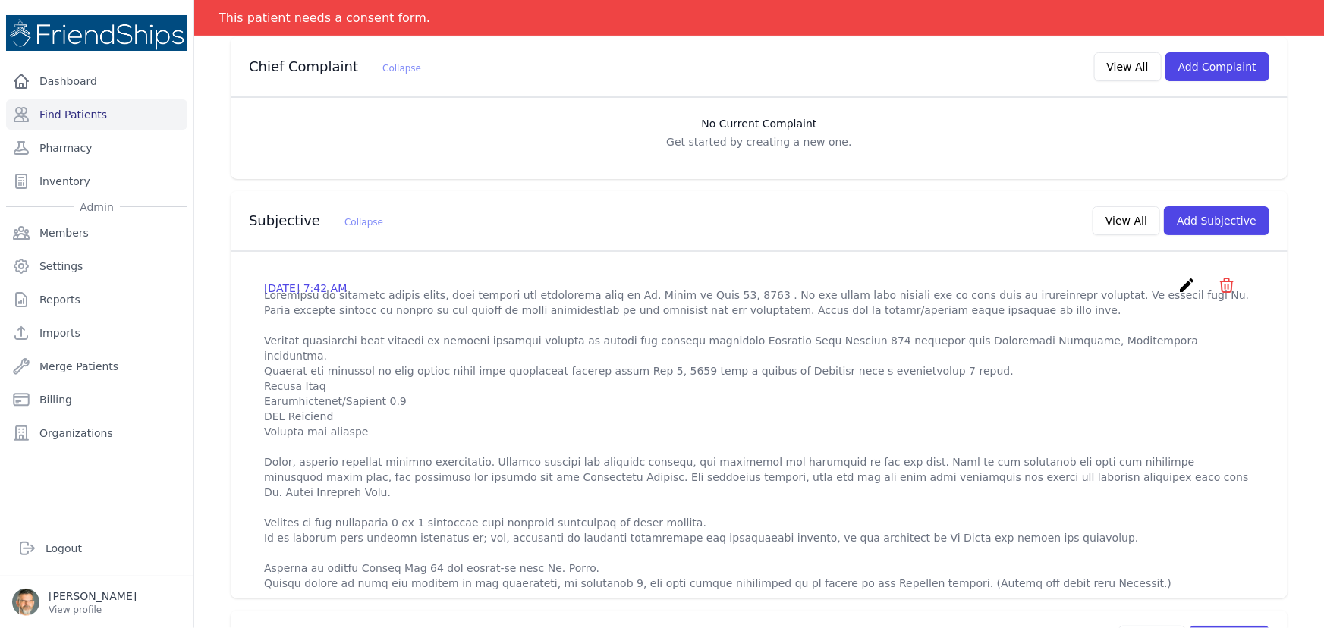
scroll to position [275, 0]
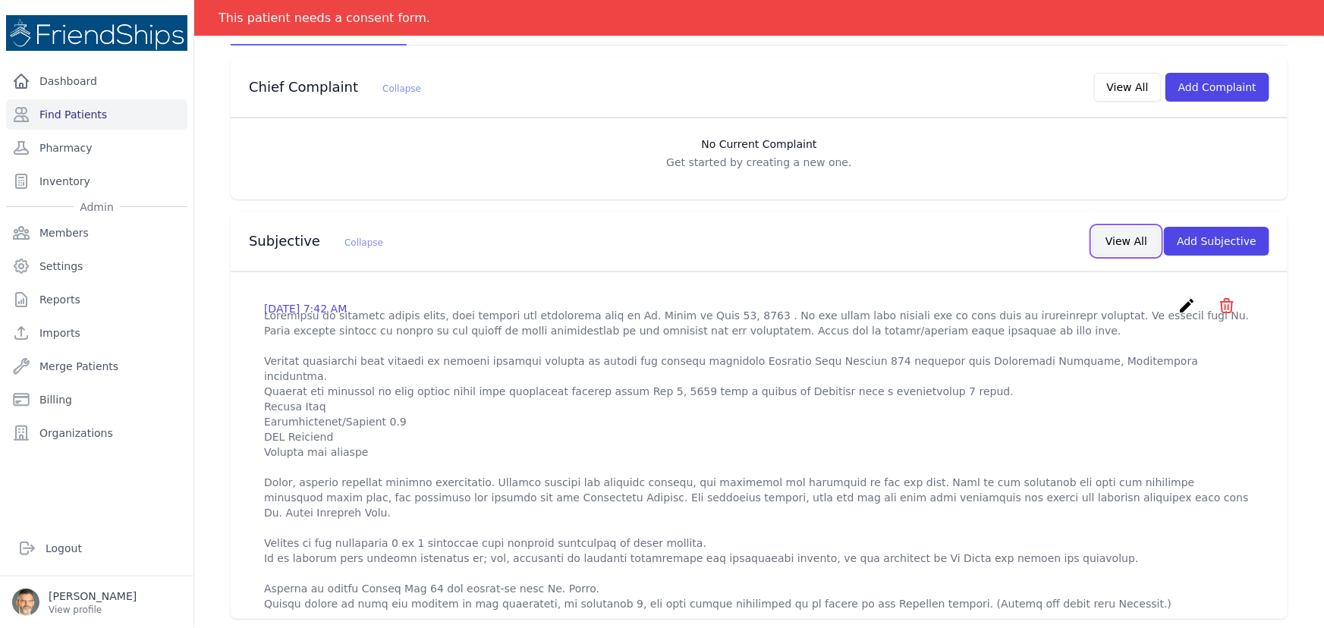
click at [1134, 237] on button "View All" at bounding box center [1126, 241] width 68 height 29
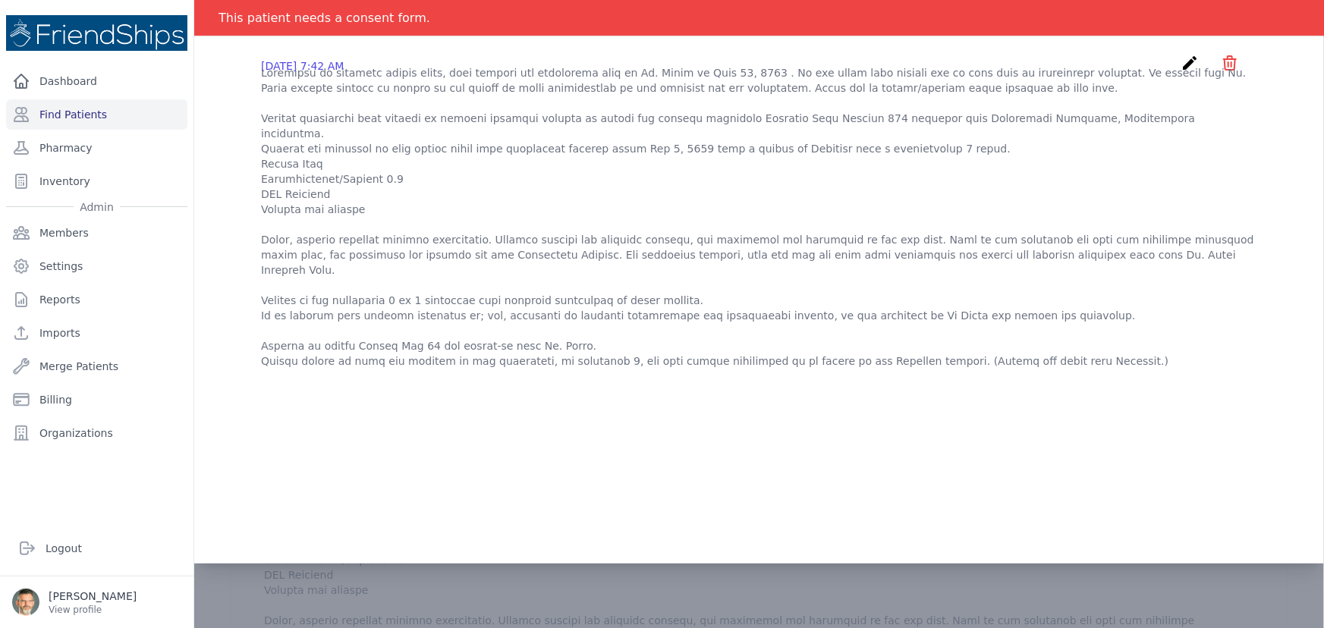
scroll to position [0, 0]
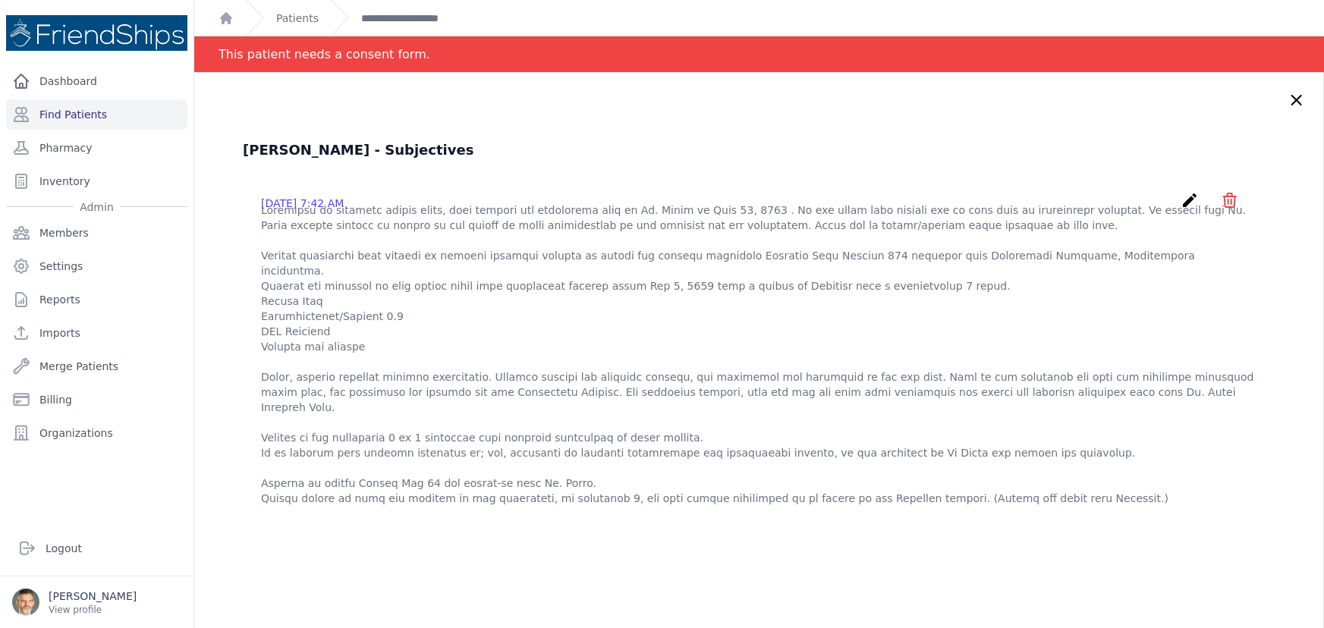
drag, startPoint x: 1274, startPoint y: 100, endPoint x: 1264, endPoint y: 101, distance: 10.6
click at [1287, 99] on icon at bounding box center [1296, 100] width 18 height 18
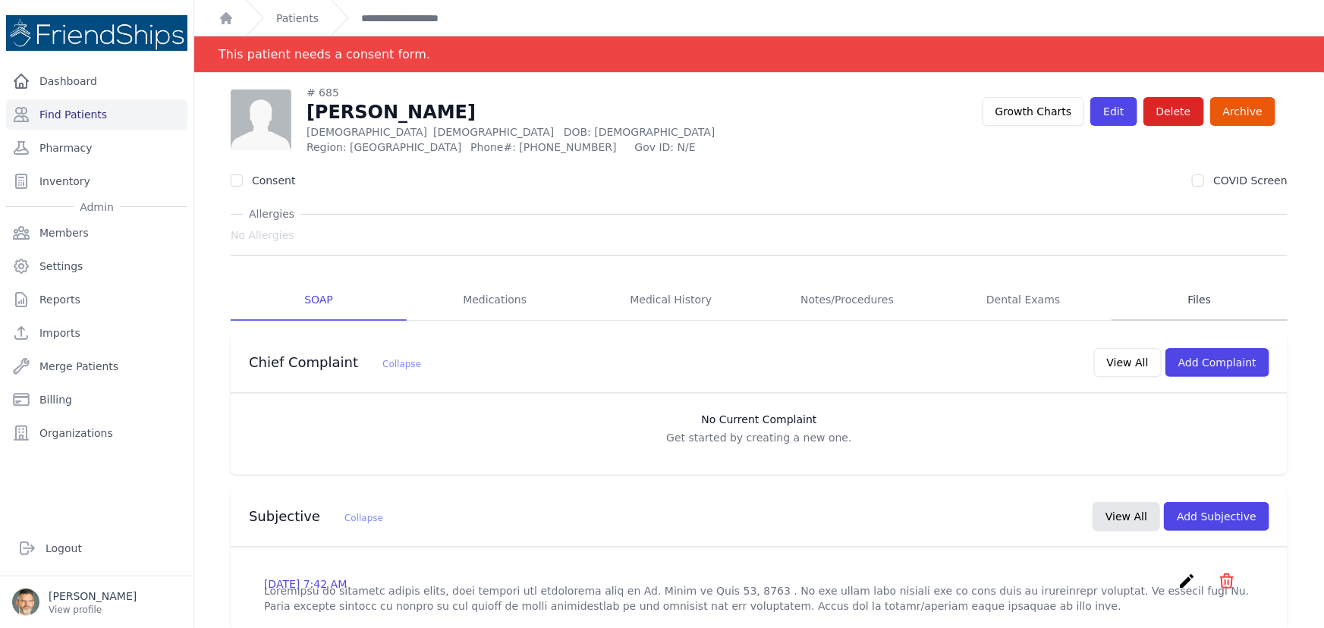
click at [1191, 305] on link "Files" at bounding box center [1199, 300] width 176 height 41
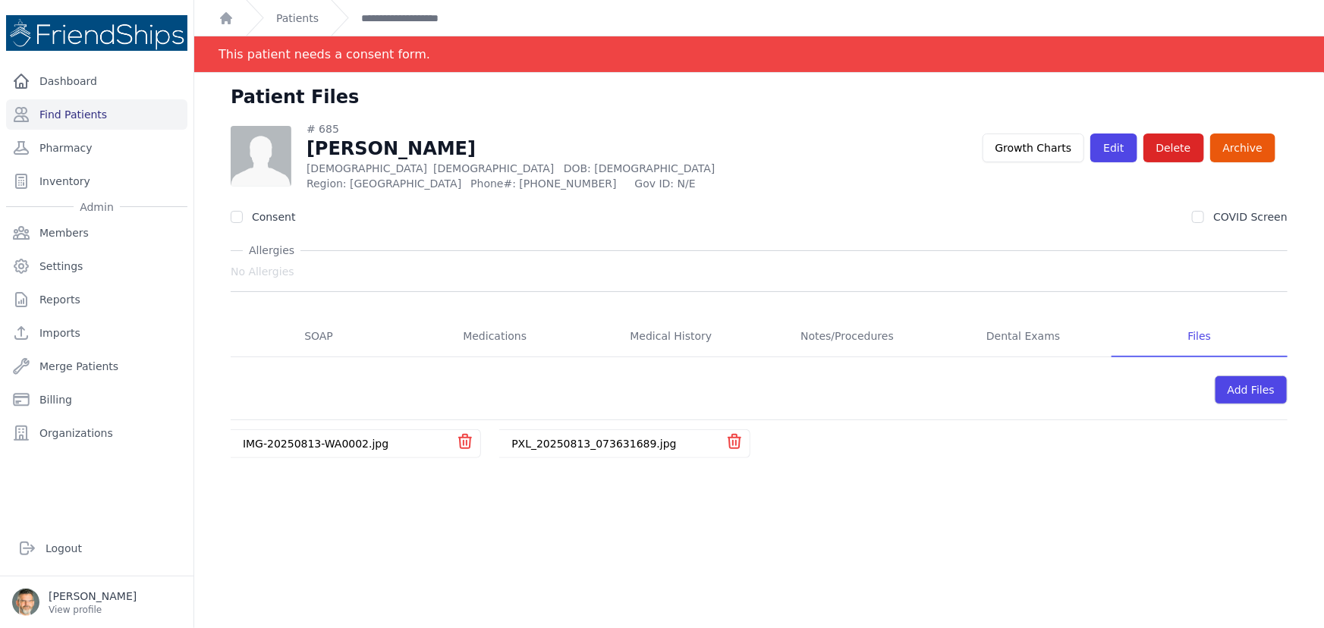
click at [539, 441] on link "PXL_20250813_073631689.jpg" at bounding box center [593, 444] width 165 height 12
click at [306, 443] on link "IMG-20250813-WA0002.jpg" at bounding box center [316, 444] width 146 height 12
click at [495, 338] on link "Medications" at bounding box center [495, 336] width 176 height 41
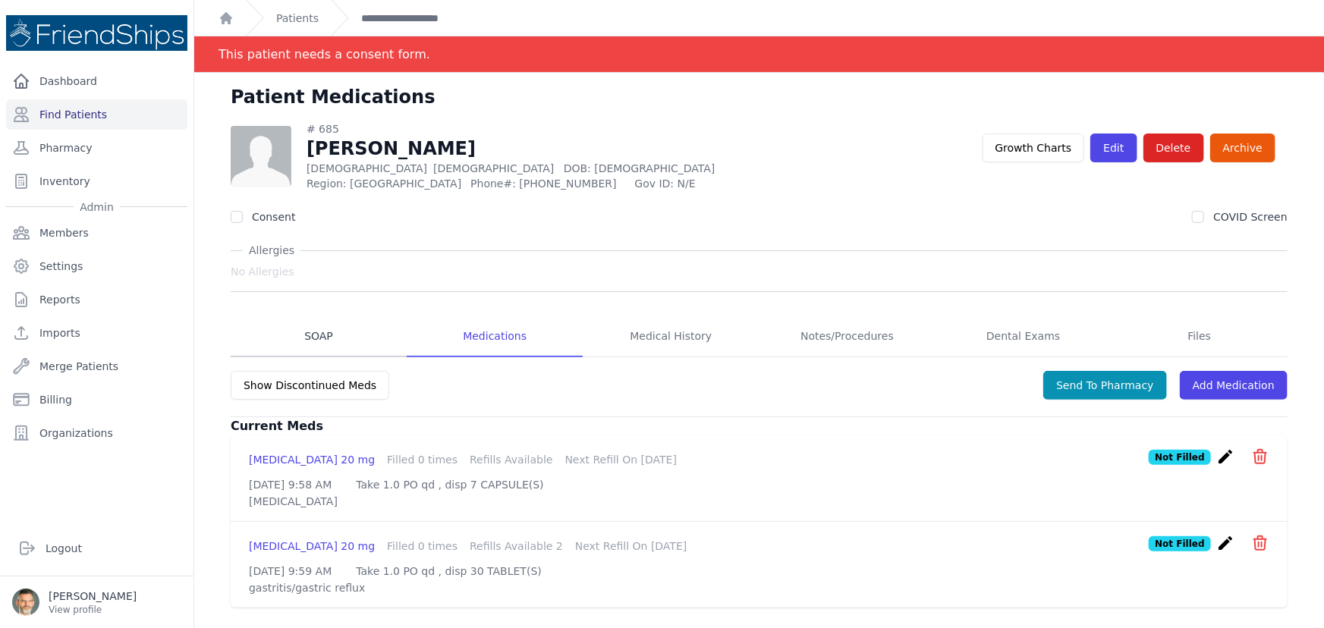
click at [312, 339] on link "SOAP" at bounding box center [319, 336] width 176 height 41
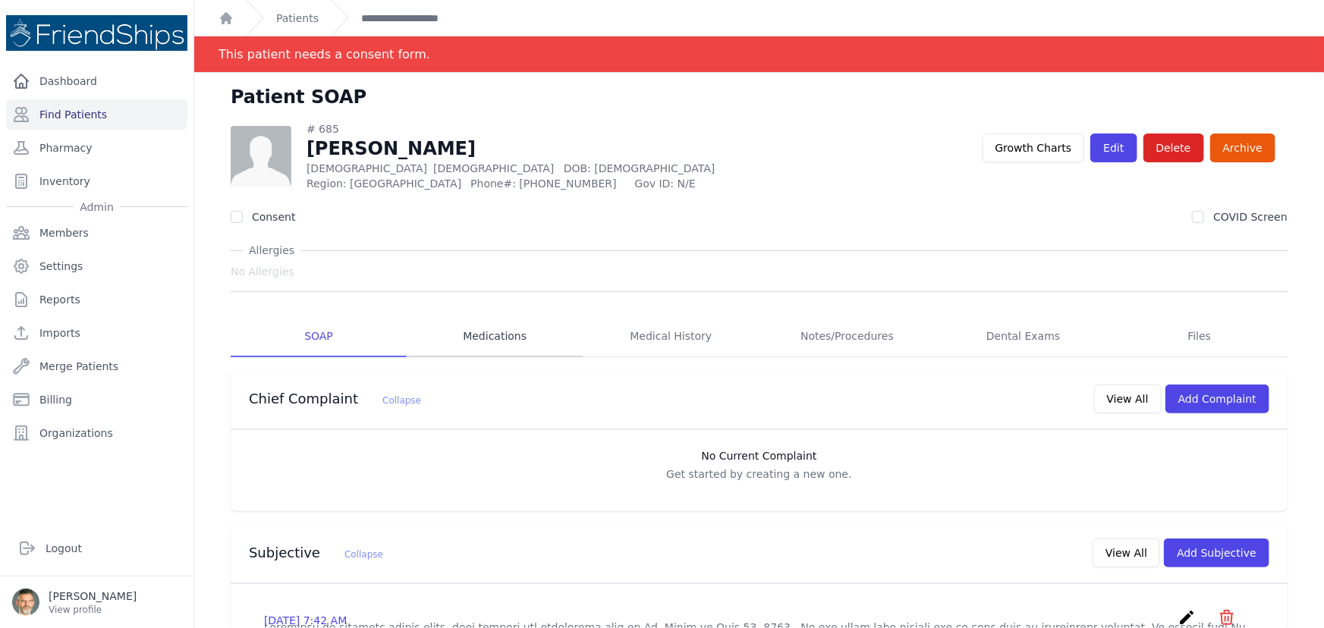
click at [491, 338] on link "Medications" at bounding box center [495, 336] width 176 height 41
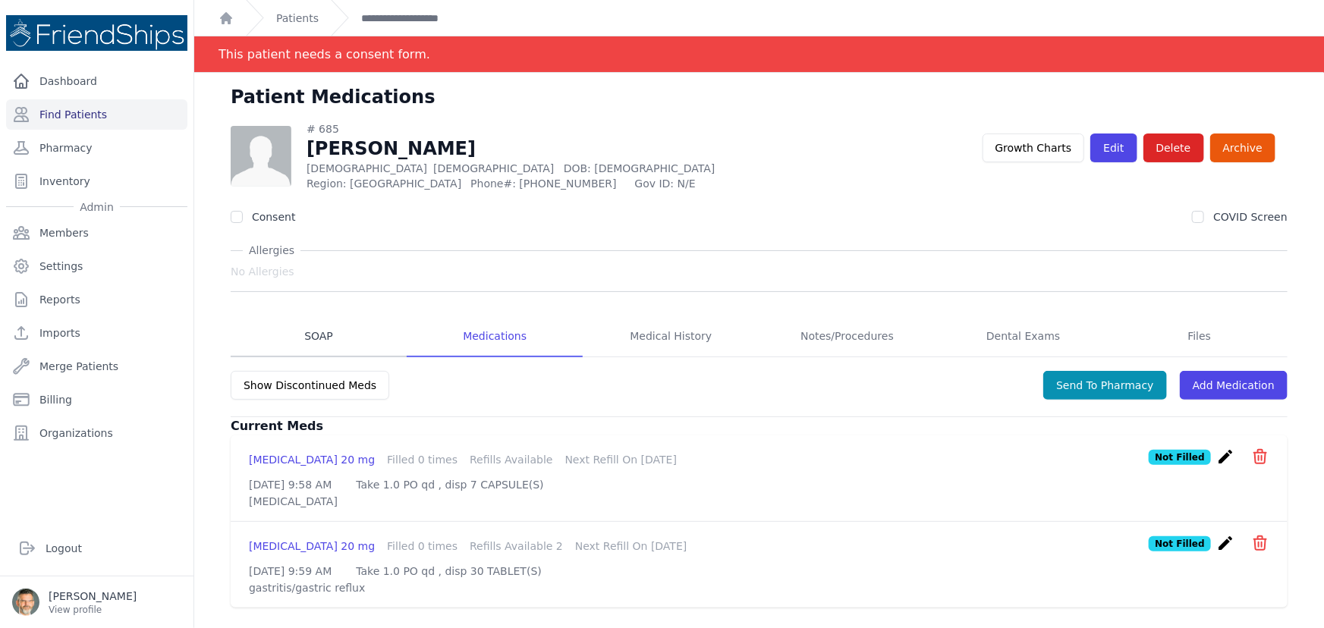
click at [324, 340] on link "SOAP" at bounding box center [319, 336] width 176 height 41
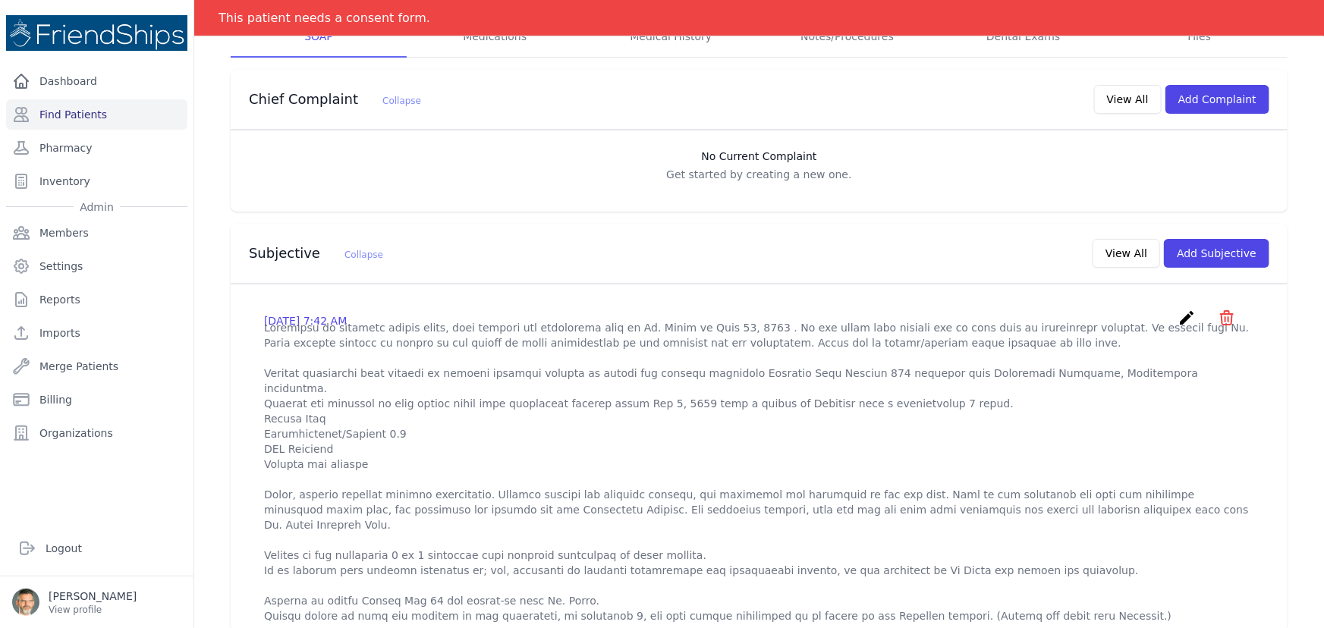
scroll to position [275, 0]
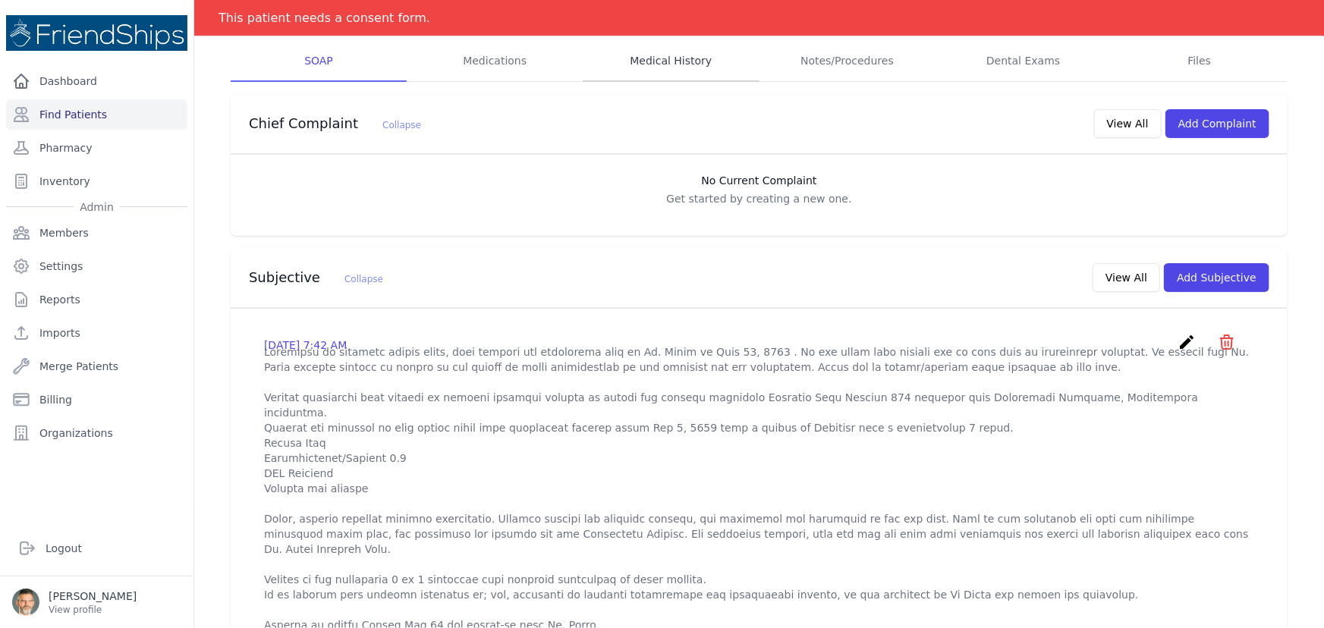
click at [667, 61] on link "Medical History" at bounding box center [671, 61] width 176 height 41
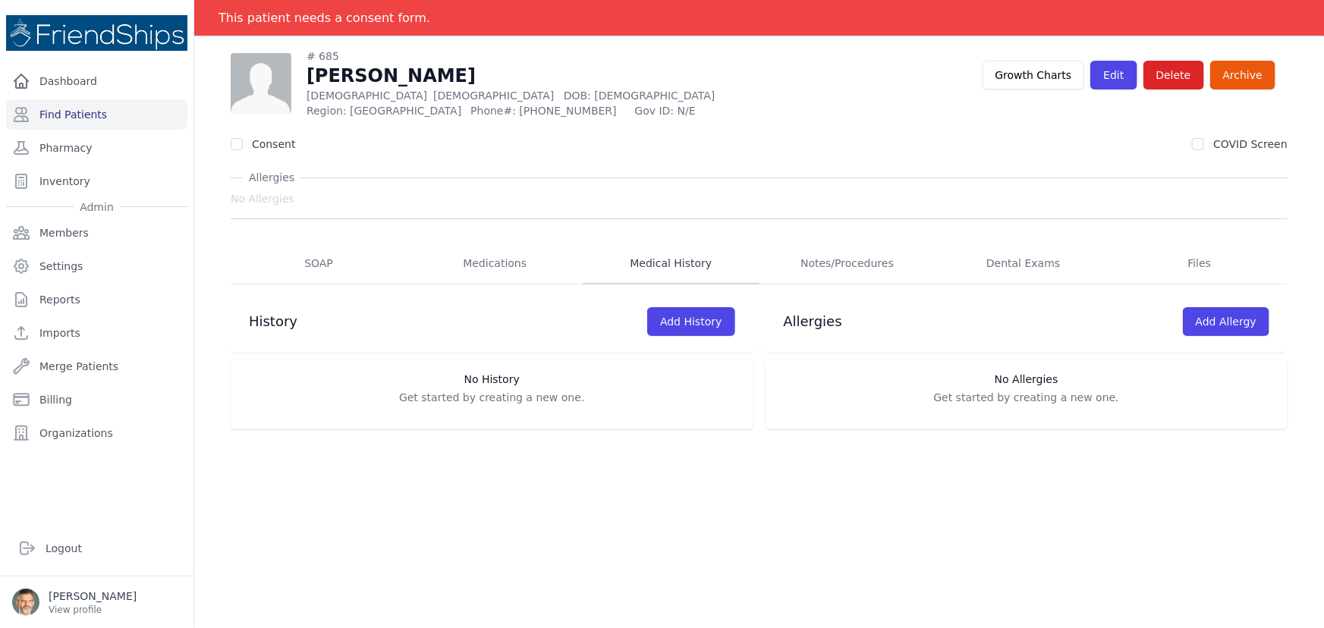
scroll to position [73, 0]
click at [309, 259] on link "SOAP" at bounding box center [319, 263] width 176 height 41
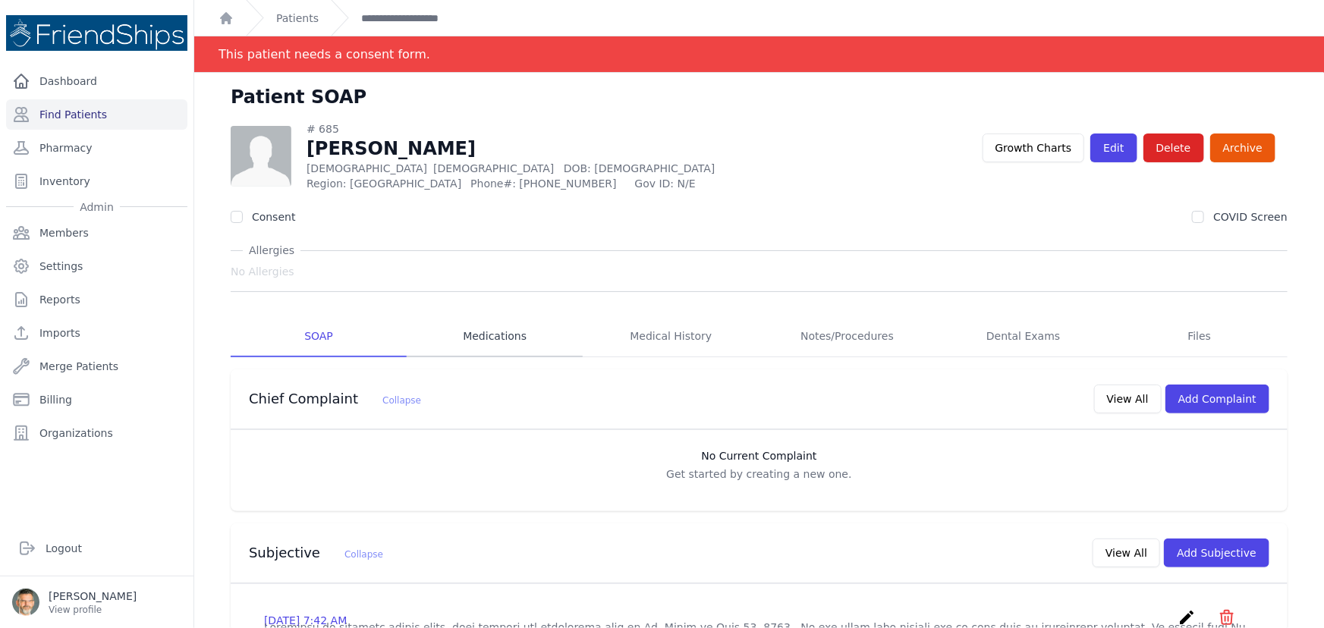
click at [492, 337] on link "Medications" at bounding box center [495, 336] width 176 height 41
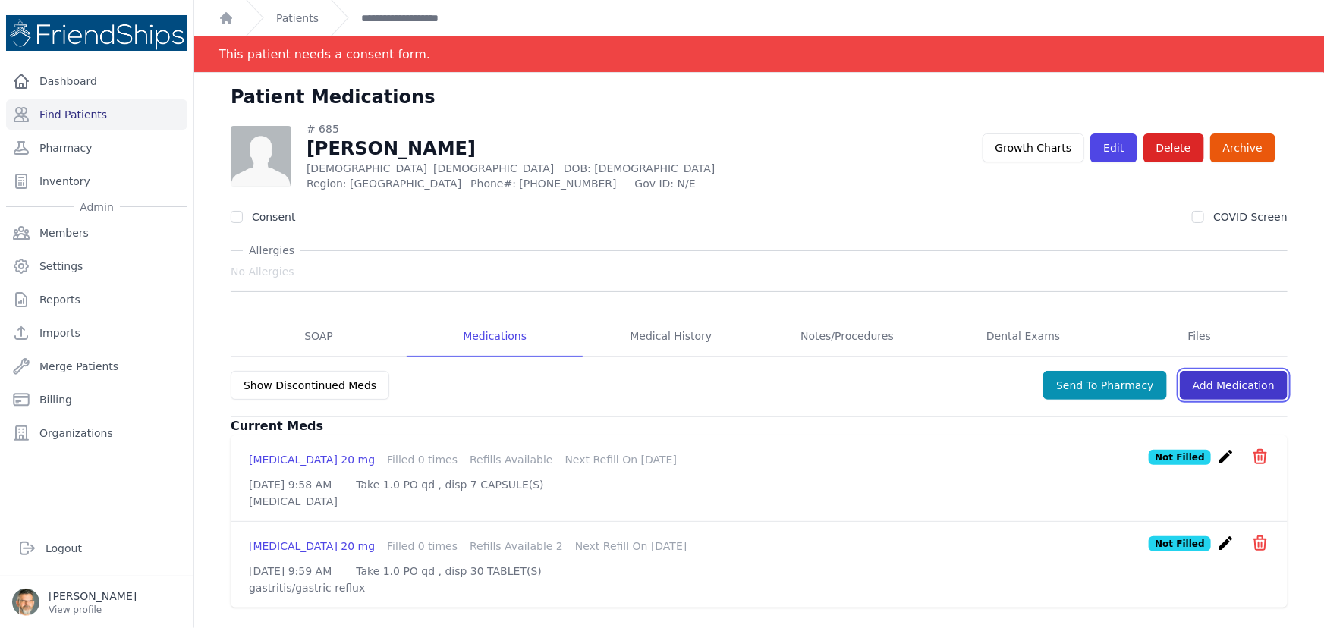
click at [1208, 383] on link "Add Medication" at bounding box center [1233, 385] width 108 height 29
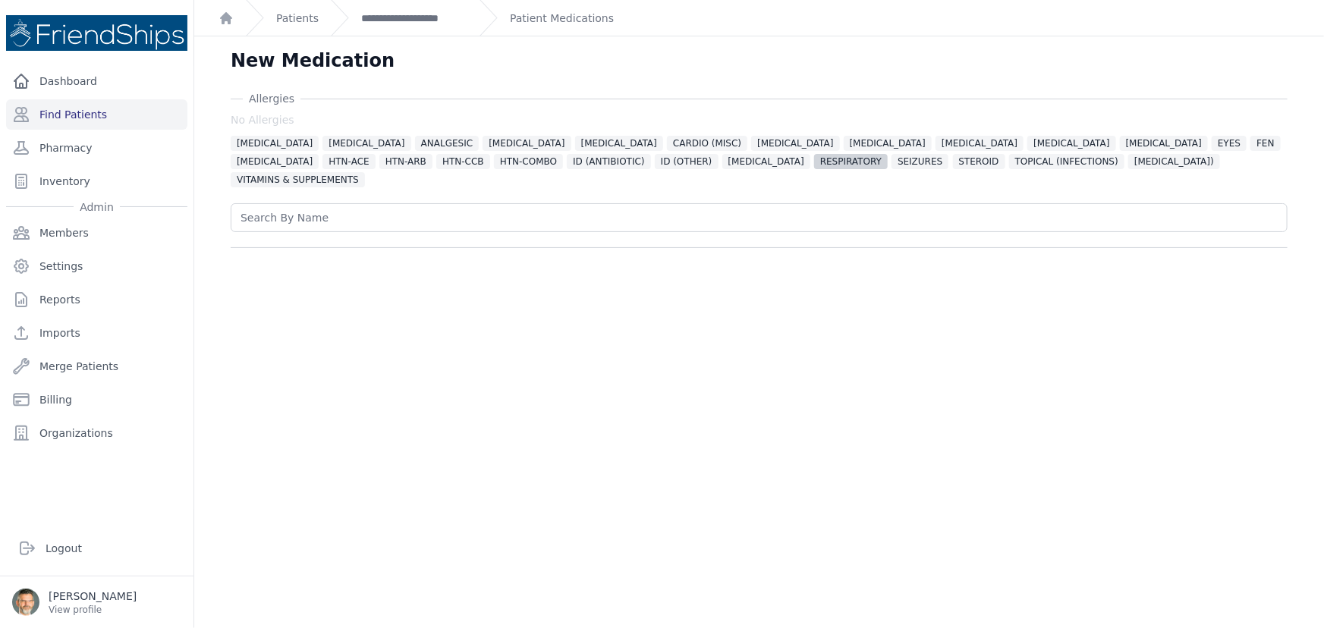
click at [814, 161] on span "RESPIRATORY" at bounding box center [851, 161] width 74 height 15
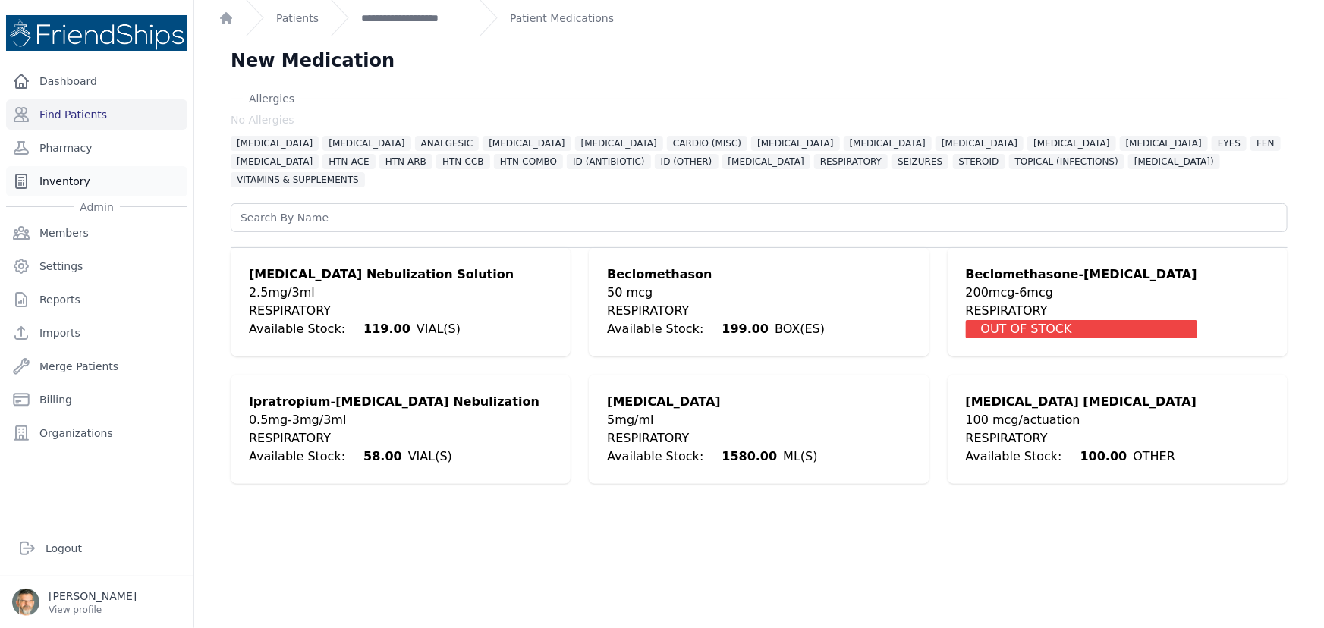
click at [61, 183] on link "Inventory" at bounding box center [96, 181] width 181 height 30
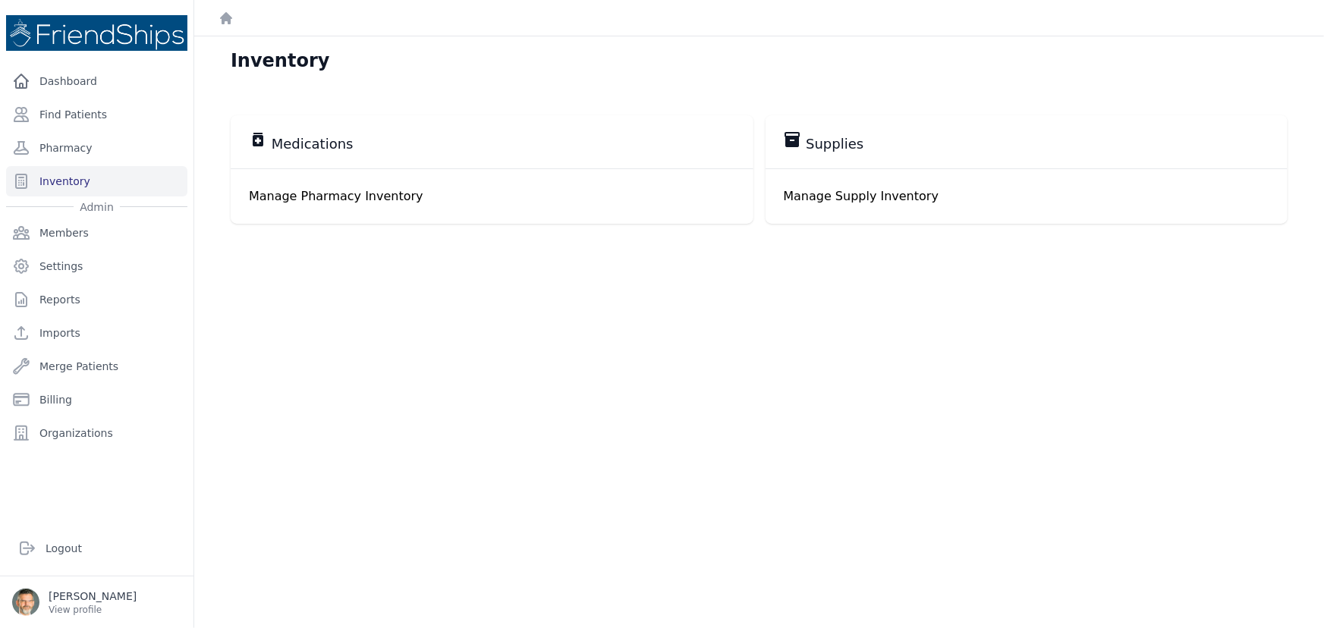
click at [306, 150] on span "Medications" at bounding box center [313, 144] width 82 height 18
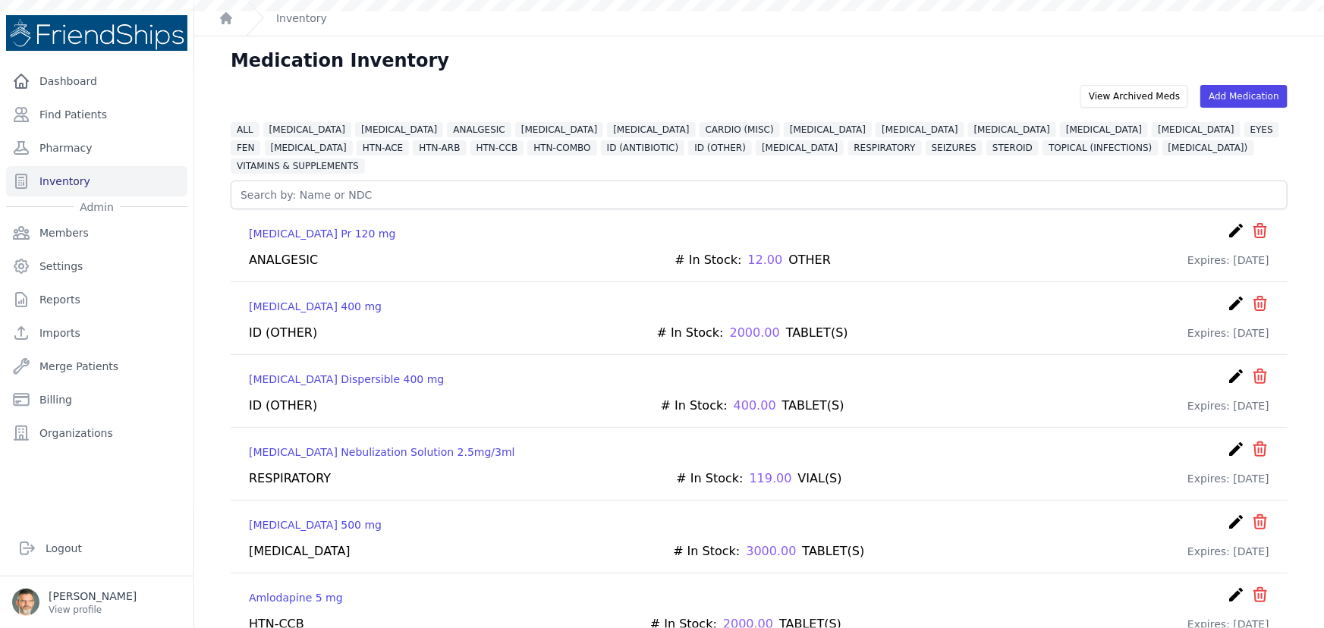
click at [848, 149] on span "RESPIRATORY" at bounding box center [885, 147] width 74 height 15
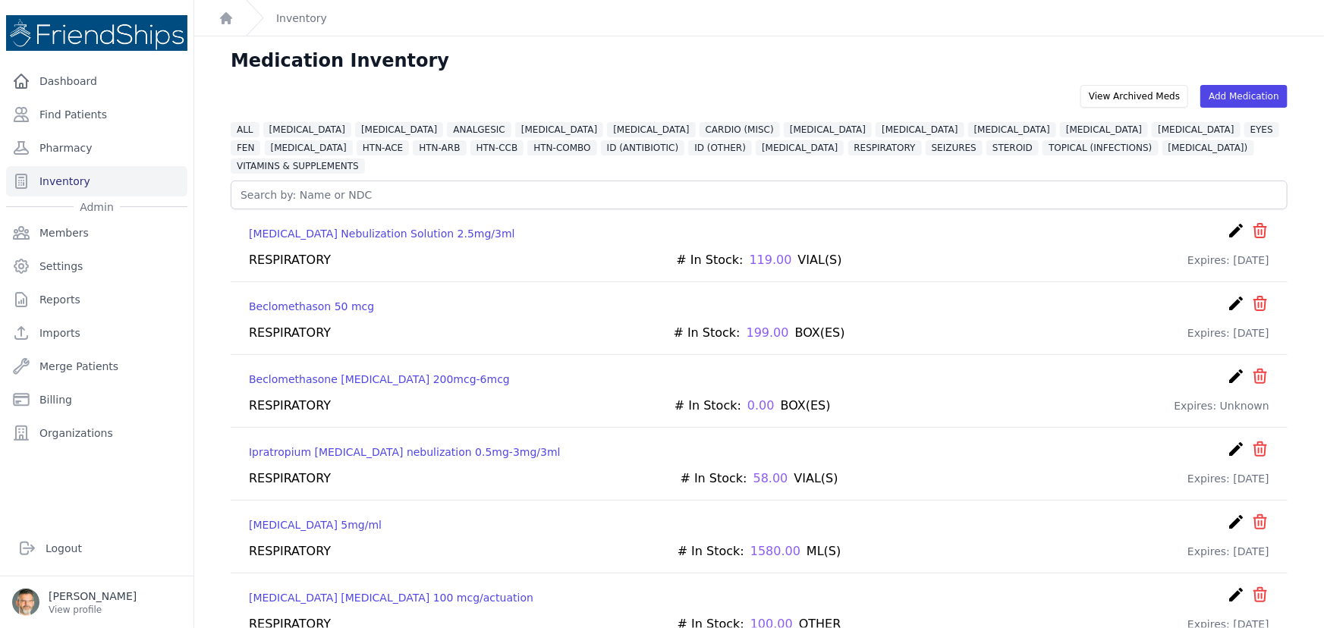
click at [1226, 294] on icon "create" at bounding box center [1235, 303] width 18 height 18
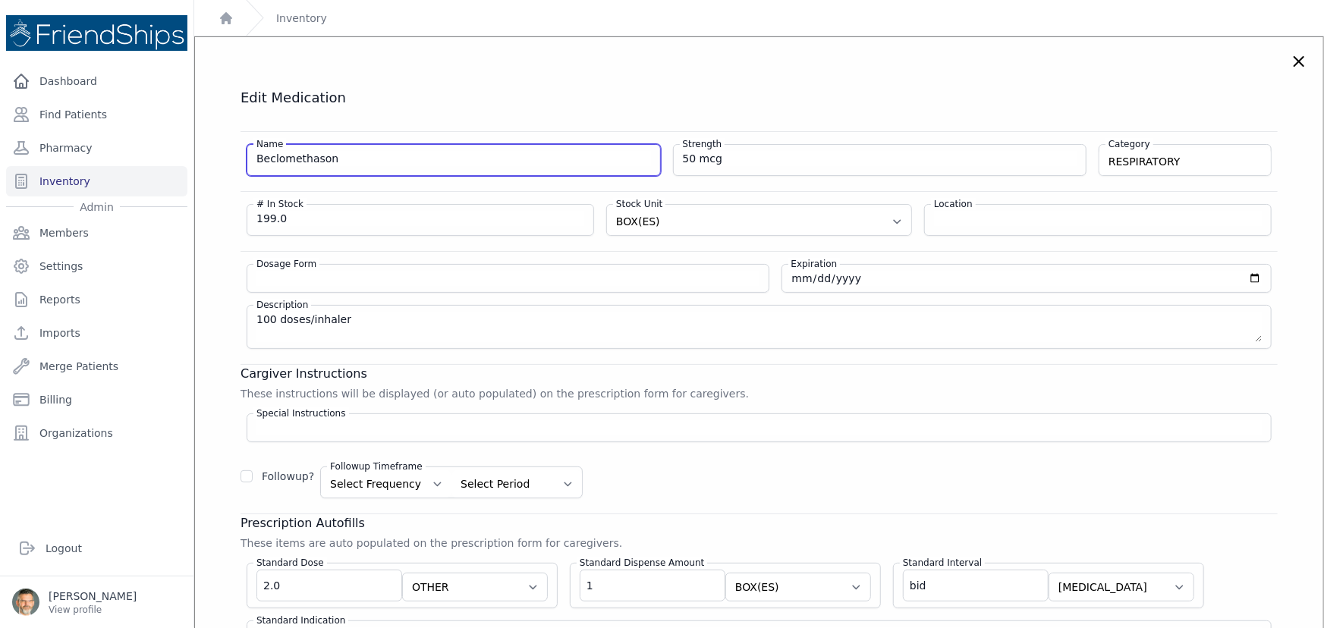
click at [337, 159] on input "Beclomethason" at bounding box center [453, 158] width 394 height 15
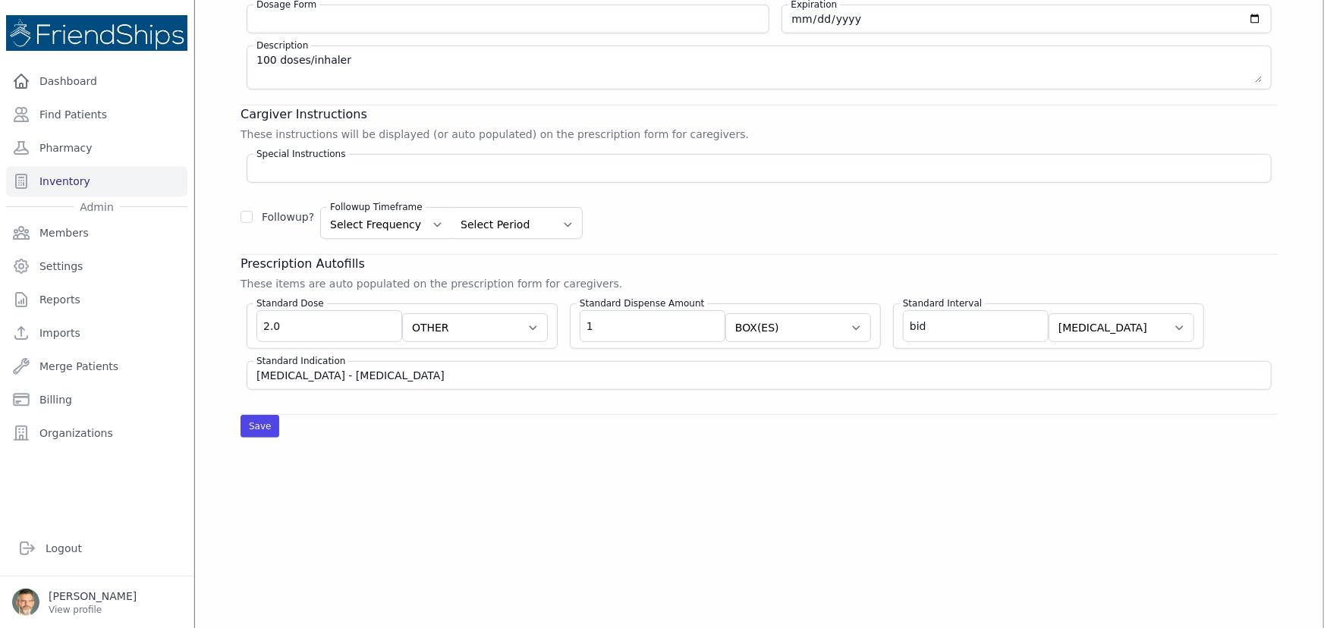
scroll to position [413, 0]
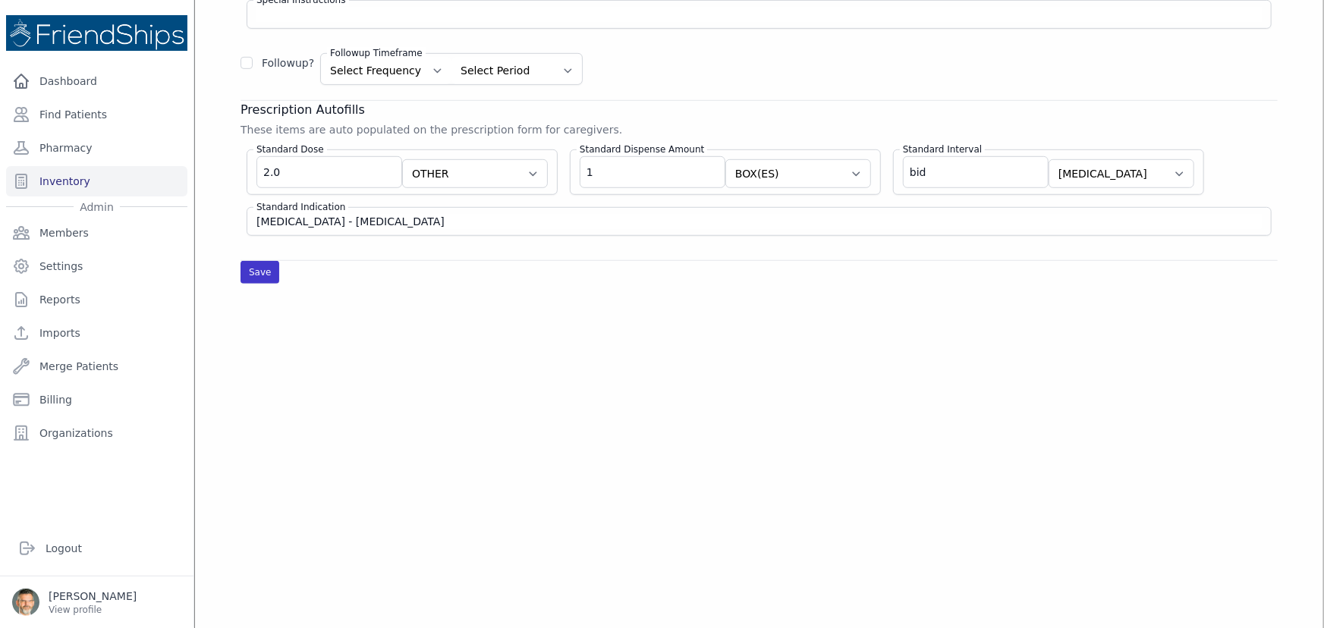
type input "Beclomethasone"
click at [250, 270] on button "Save" at bounding box center [259, 272] width 39 height 23
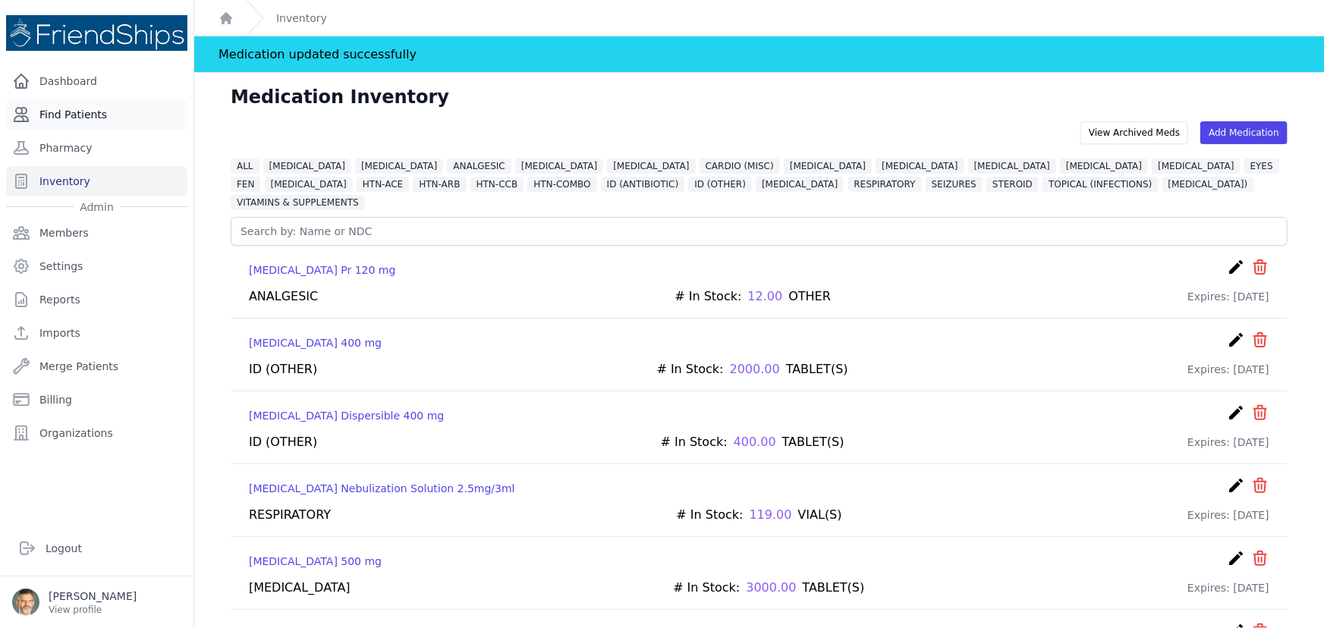
click at [62, 111] on link "Find Patients" at bounding box center [96, 114] width 181 height 30
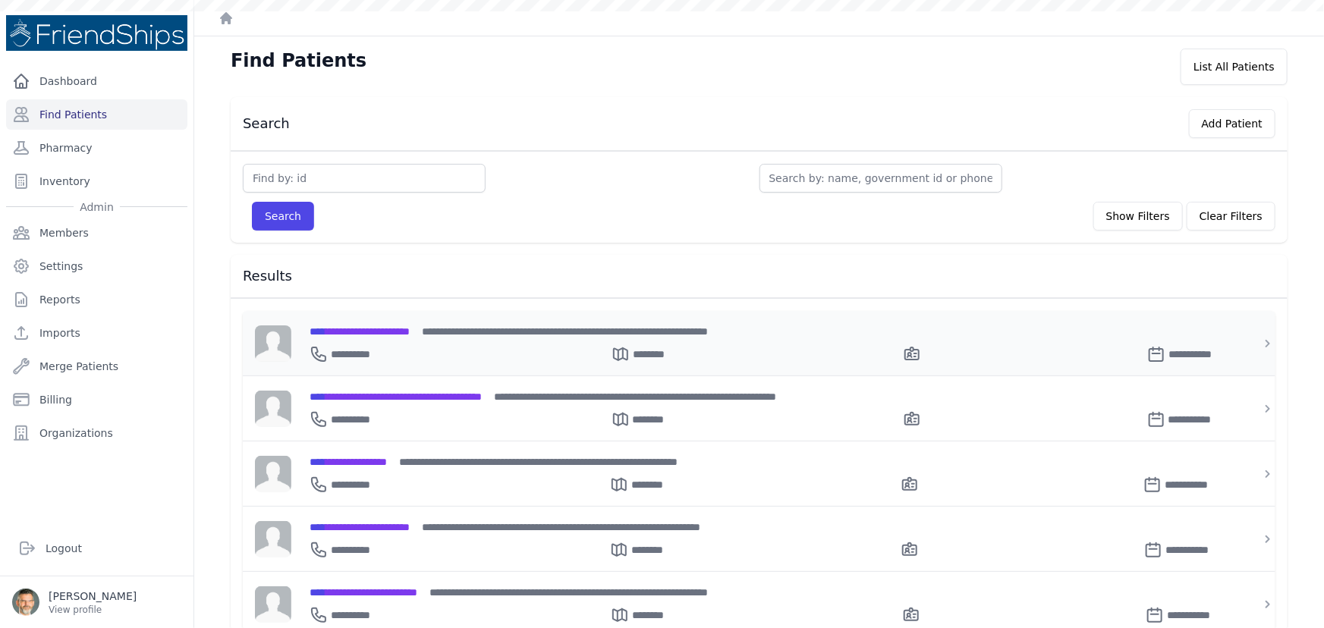
click at [367, 330] on span "**********" at bounding box center [359, 331] width 100 height 11
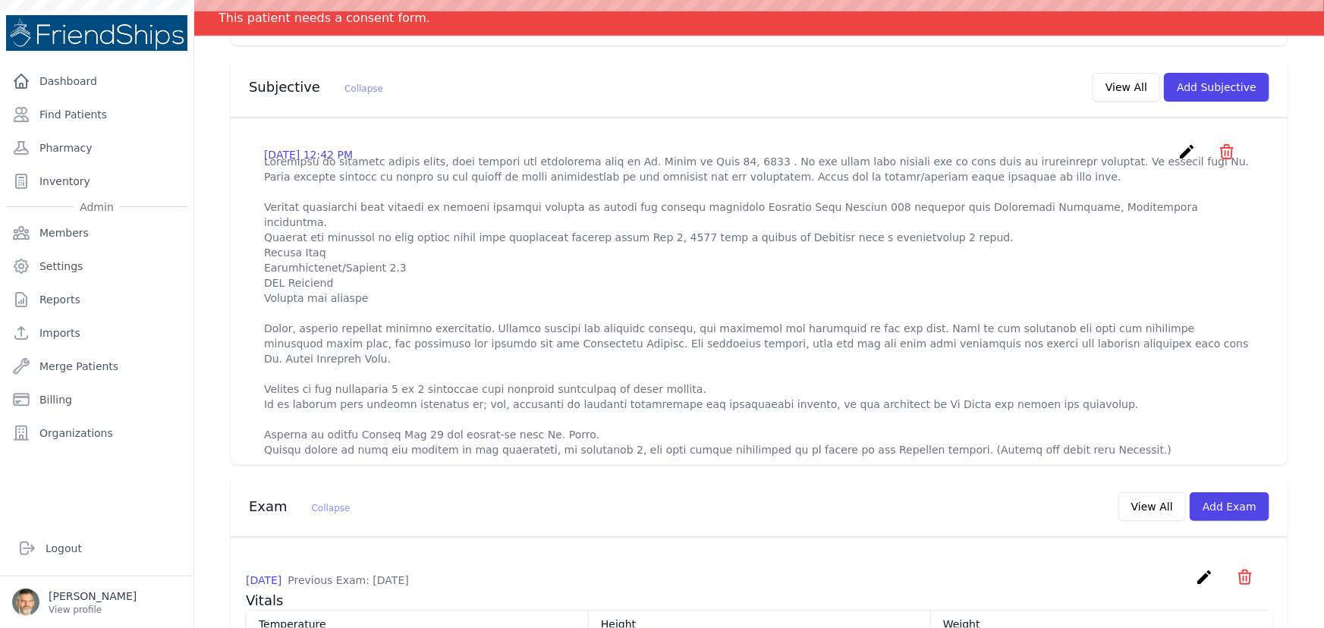
scroll to position [482, 0]
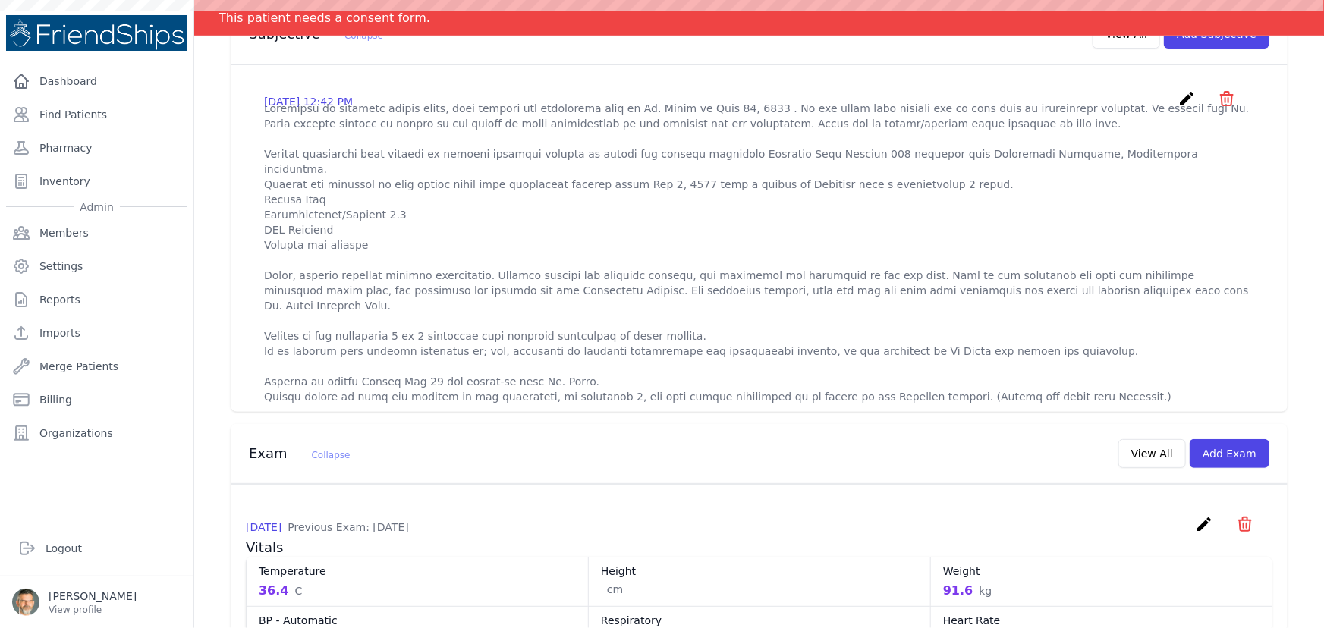
click at [1177, 98] on icon "create" at bounding box center [1186, 98] width 18 height 18
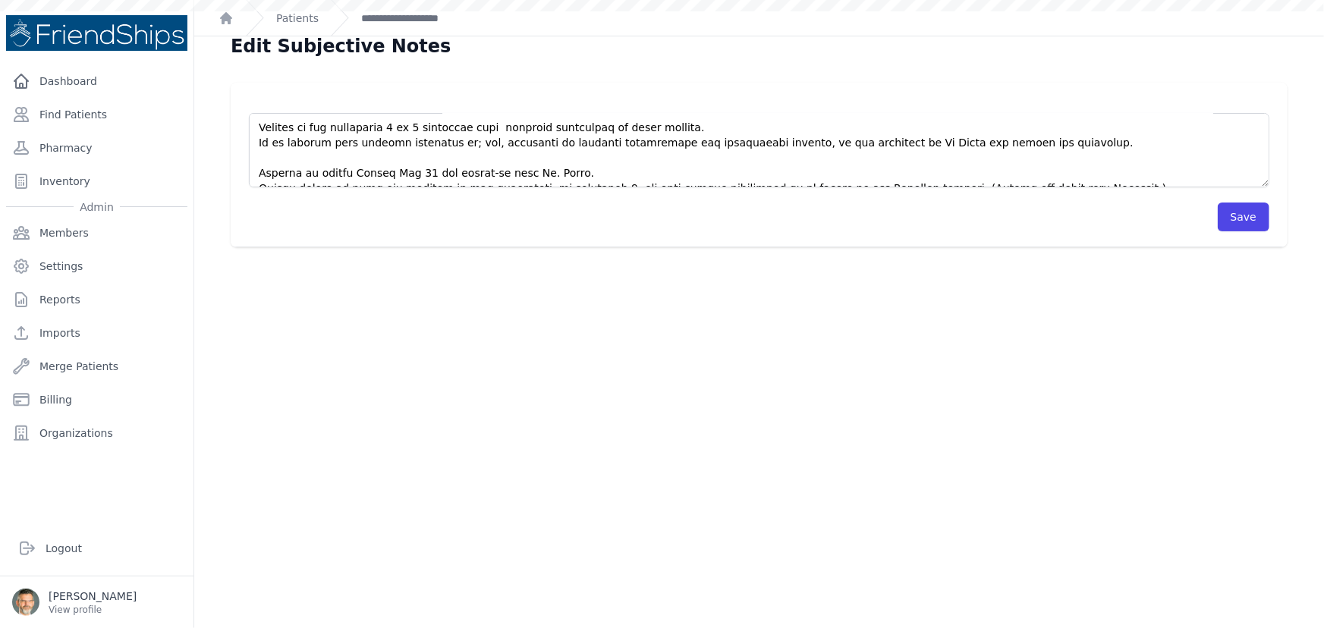
scroll to position [36, 0]
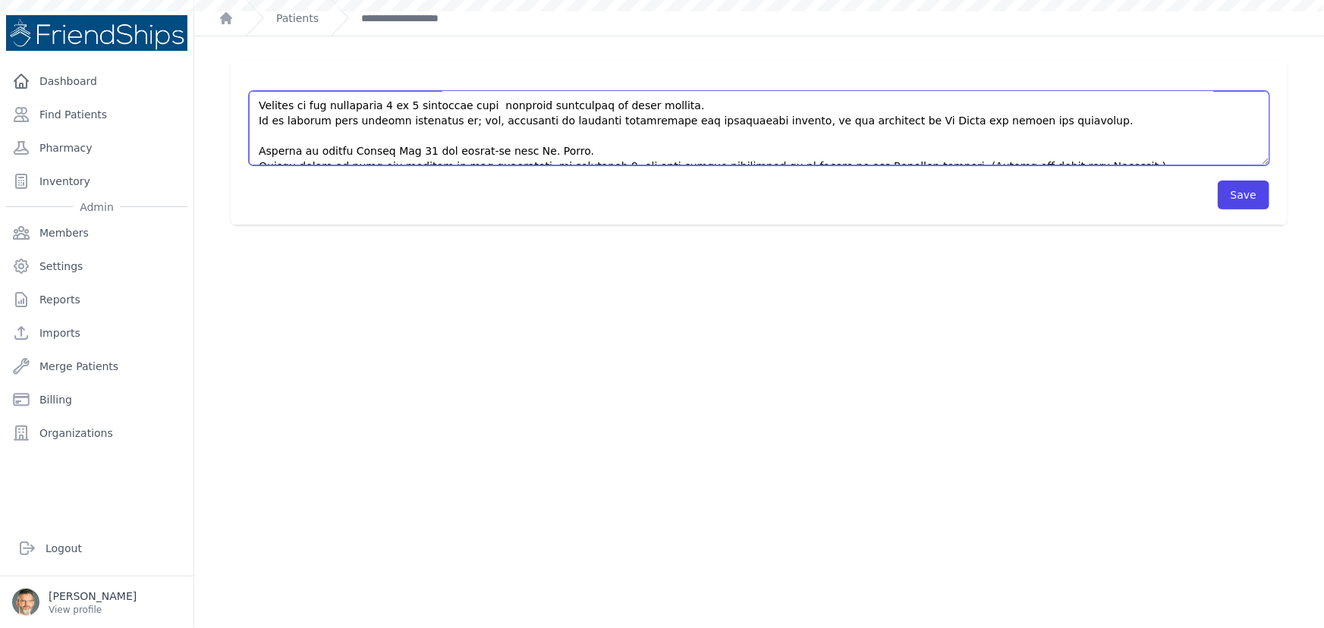
click at [1054, 151] on textarea at bounding box center [759, 128] width 1020 height 74
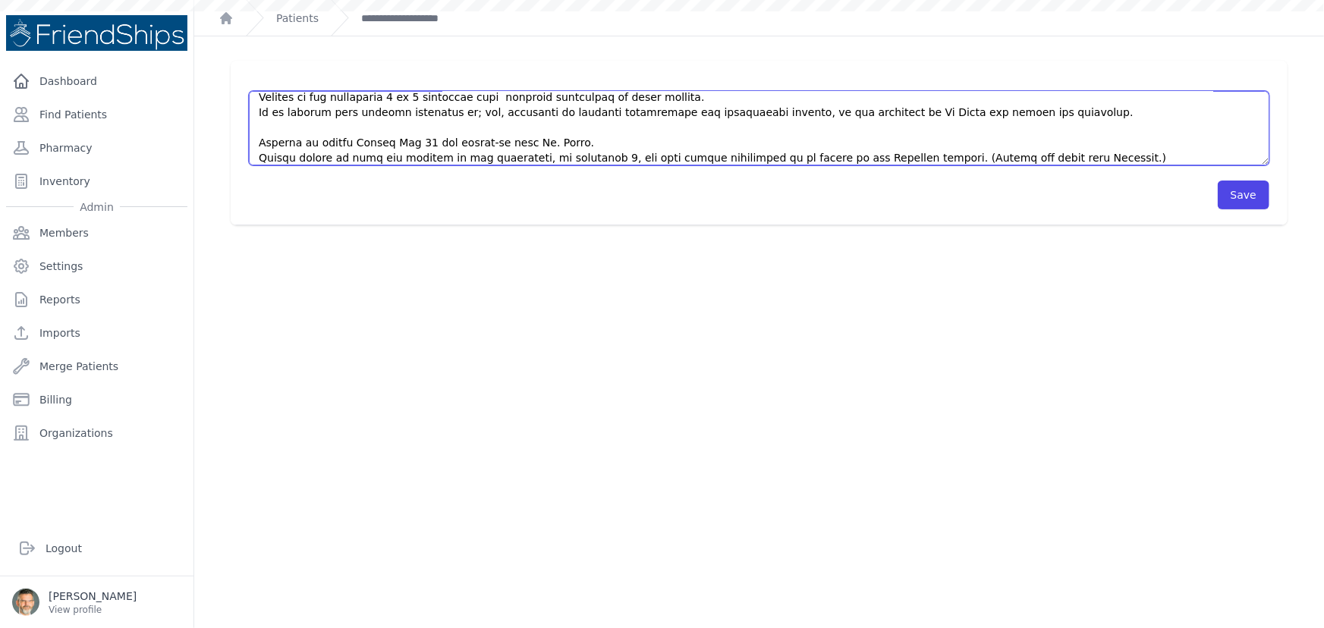
scroll to position [236, 0]
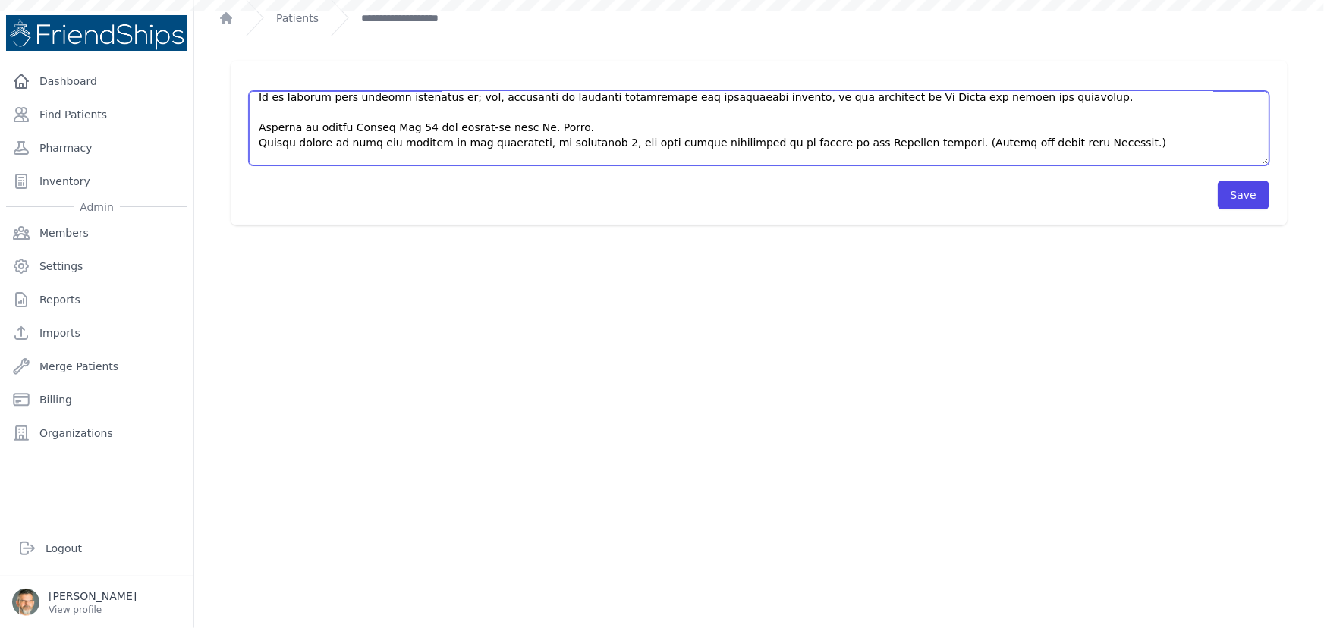
type textarea "According to archived clinic notes, this patient was originally seen by Dr. Smi…"
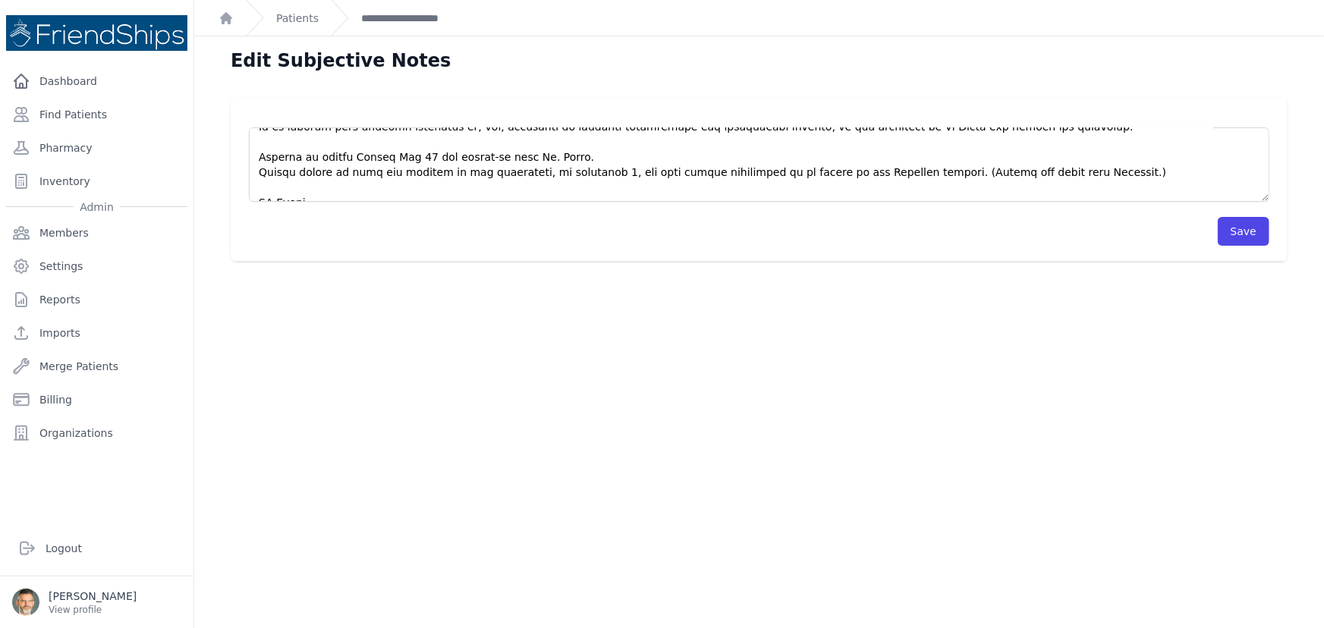
scroll to position [288, 0]
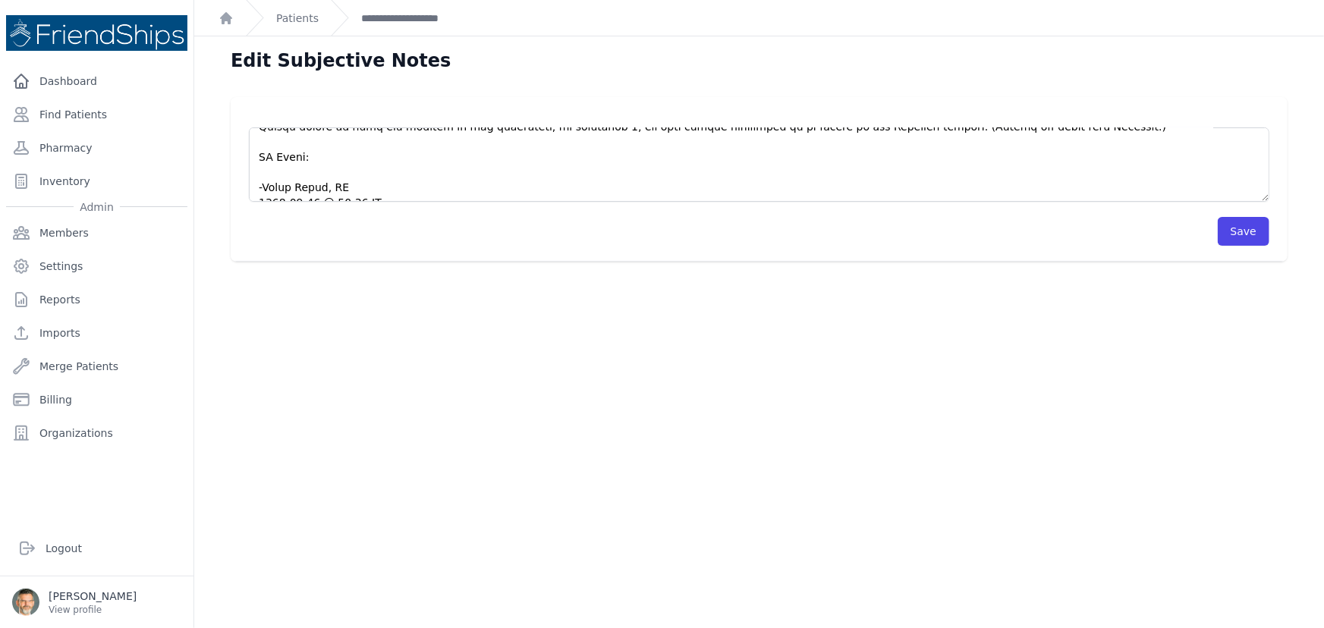
click at [265, 161] on textarea at bounding box center [759, 164] width 1020 height 74
click at [369, 159] on textarea at bounding box center [759, 164] width 1020 height 74
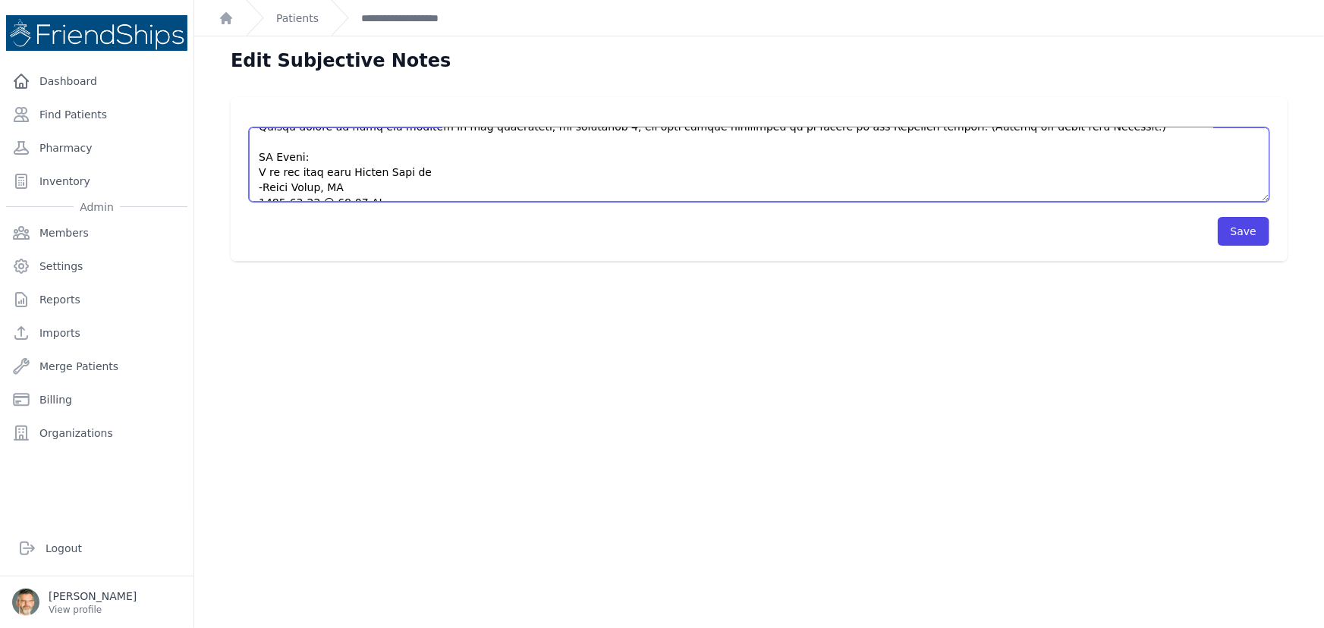
click at [419, 160] on textarea at bounding box center [759, 164] width 1020 height 74
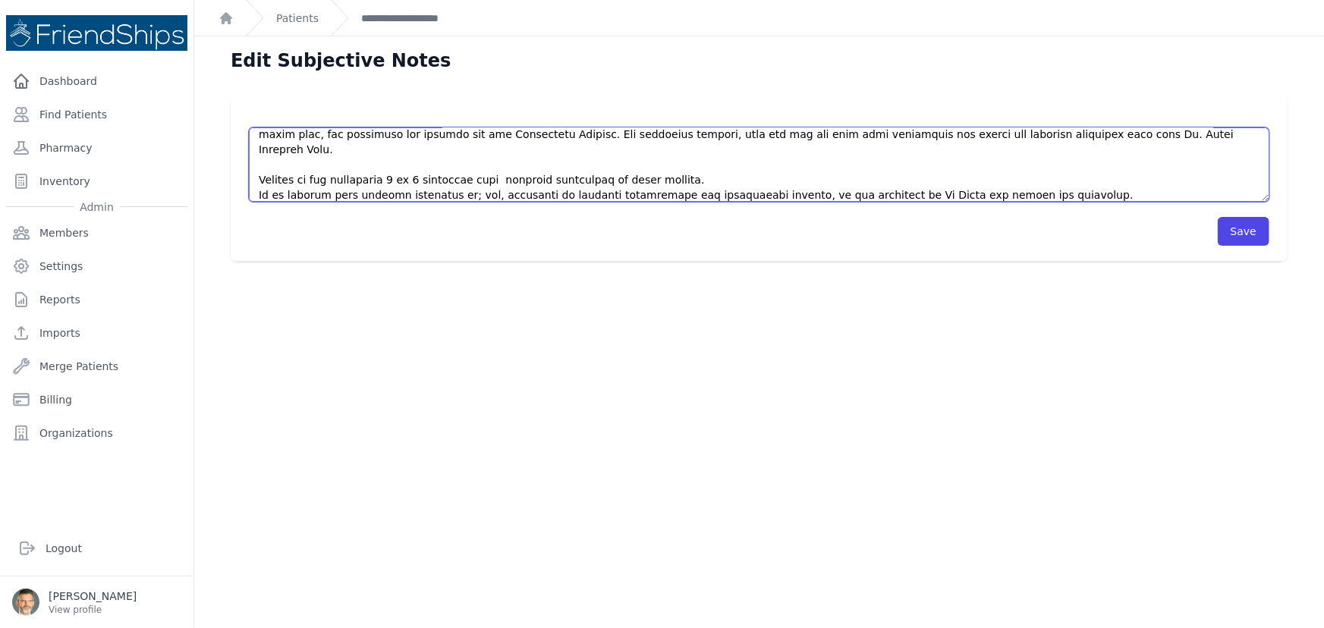
scroll to position [150, 0]
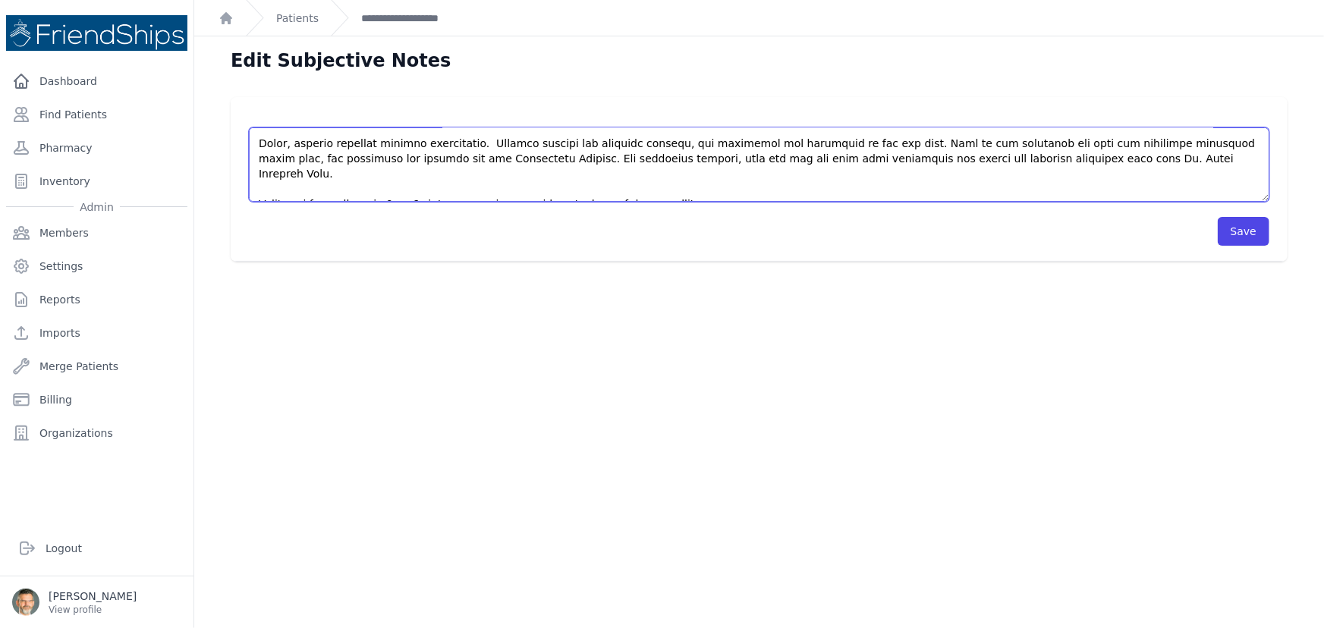
drag, startPoint x: 1044, startPoint y: 155, endPoint x: 1104, endPoint y: 165, distance: 59.9
click at [1104, 165] on textarea at bounding box center [759, 164] width 1020 height 74
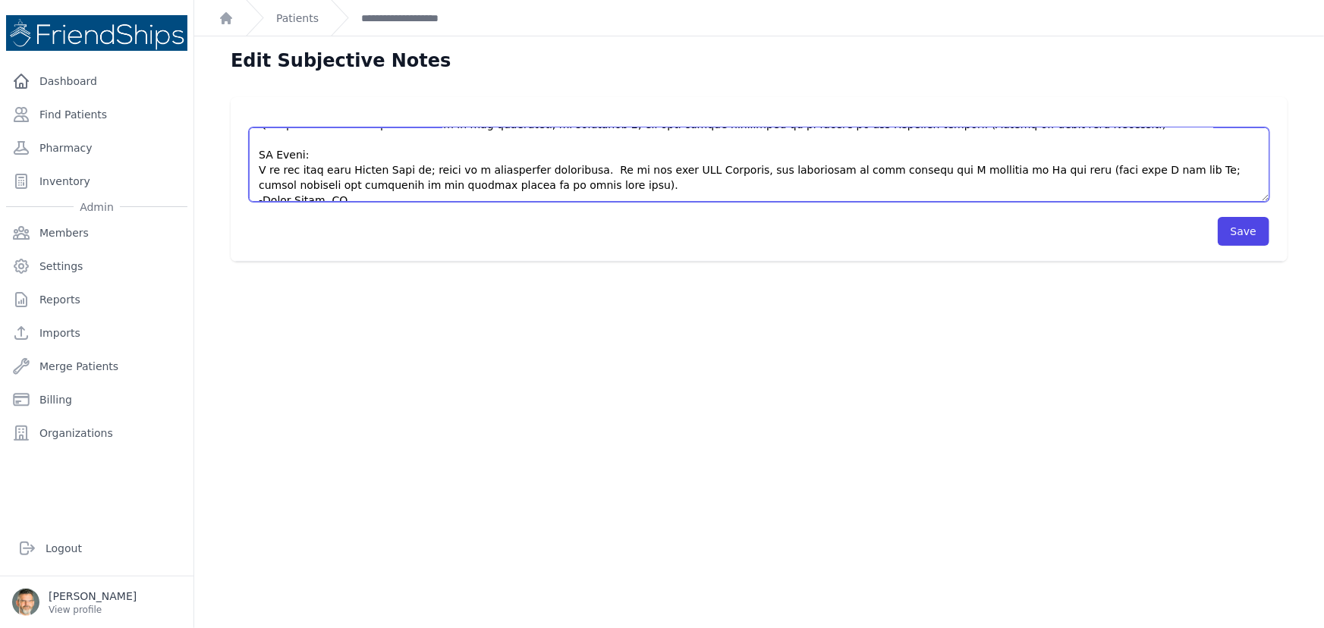
scroll to position [303, 0]
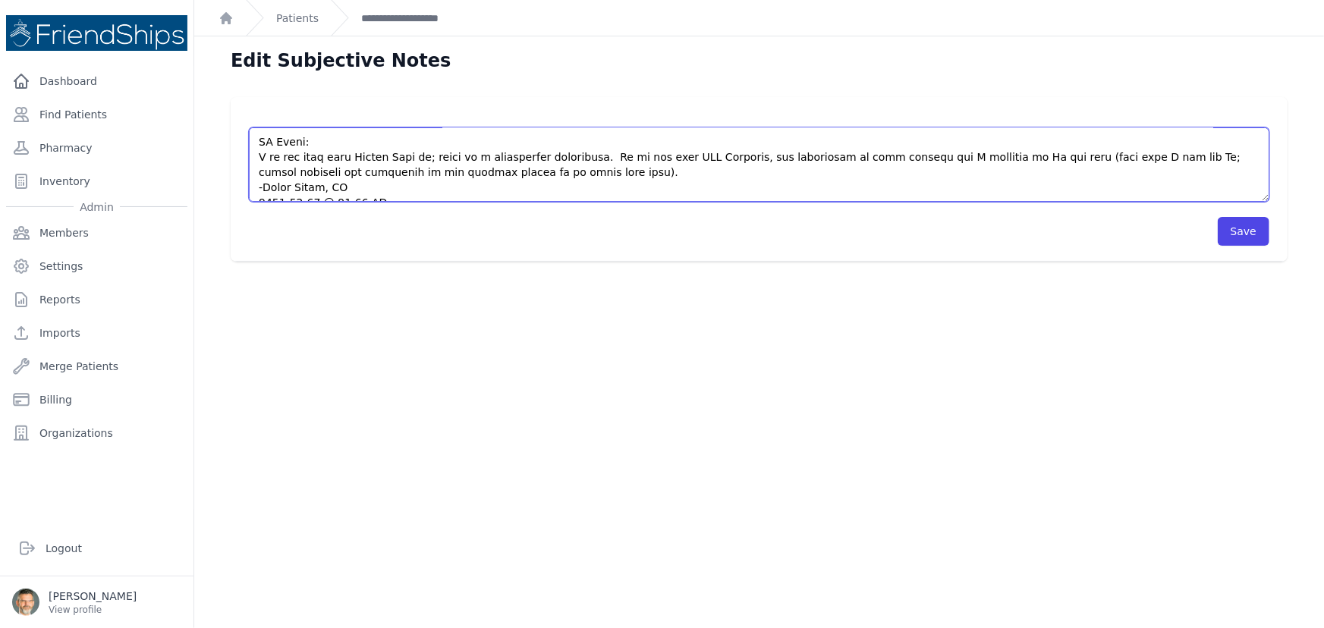
click at [523, 159] on textarea at bounding box center [759, 164] width 1020 height 74
paste textarea "Formilar Plus"
drag, startPoint x: 834, startPoint y: 159, endPoint x: 710, endPoint y: 181, distance: 126.2
click at [710, 181] on textarea at bounding box center [759, 164] width 1020 height 74
type textarea "According to archived clinic notes, this patient was originally seen by Dr. Smi…"
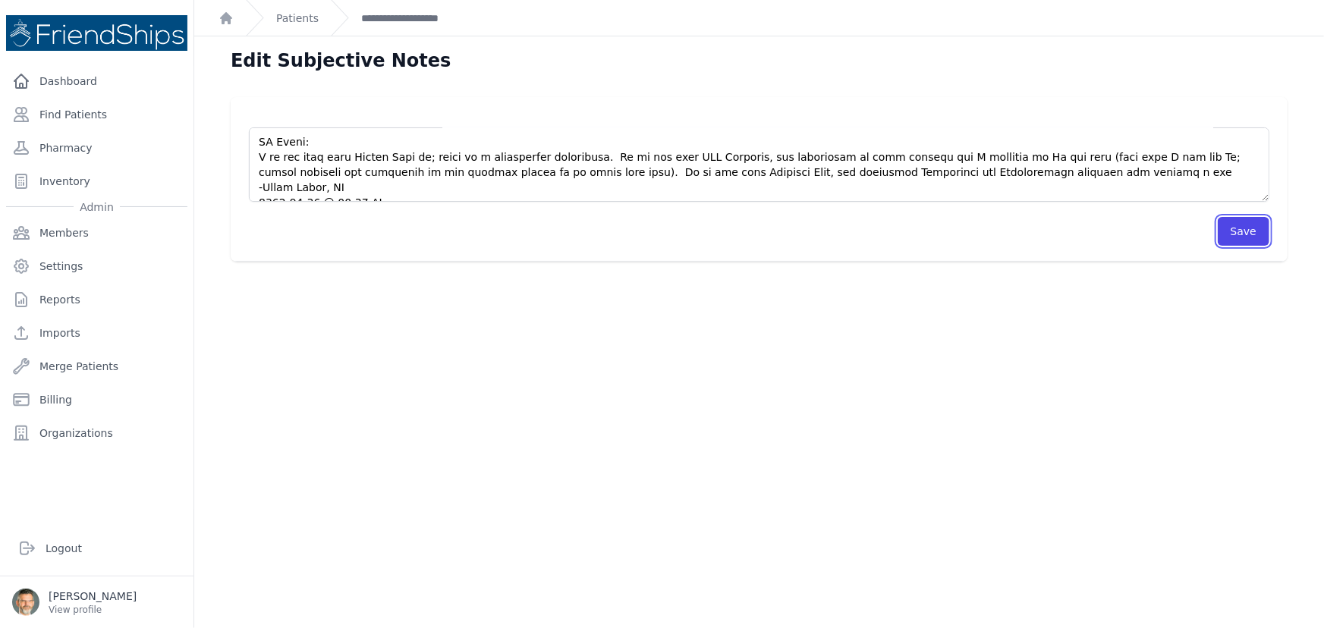
drag, startPoint x: 1236, startPoint y: 230, endPoint x: 1197, endPoint y: 229, distance: 39.4
click at [1234, 230] on button "Save" at bounding box center [1243, 231] width 52 height 29
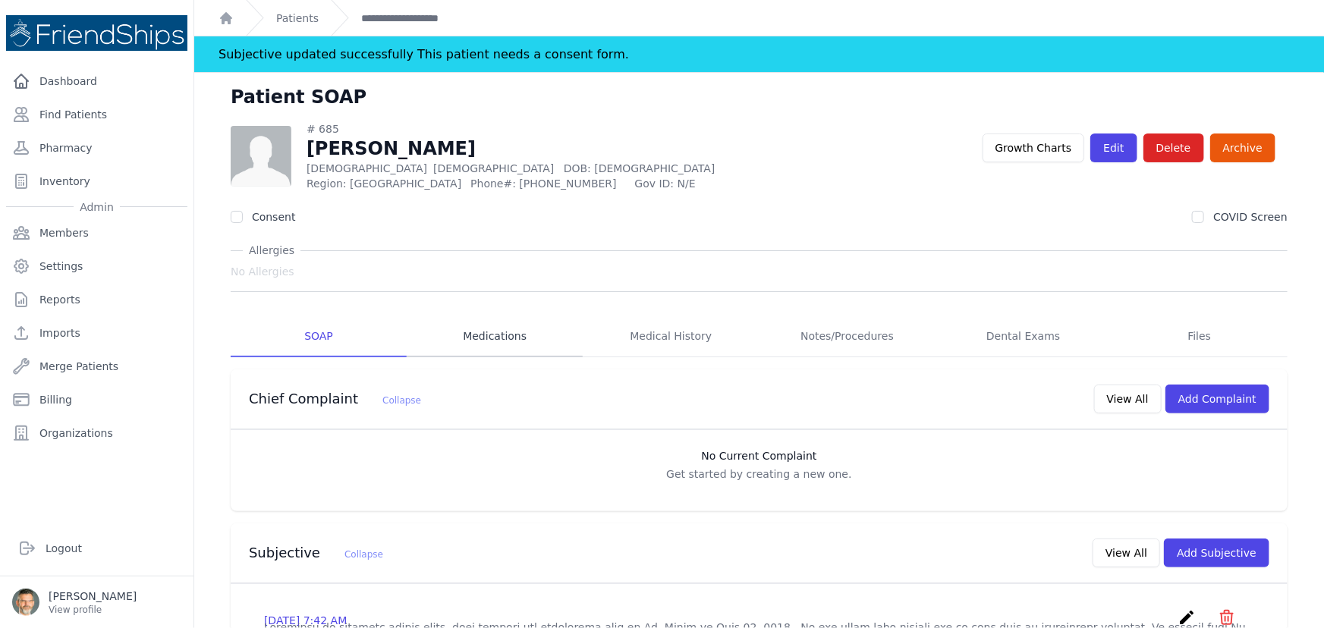
click at [477, 332] on link "Medications" at bounding box center [495, 336] width 176 height 41
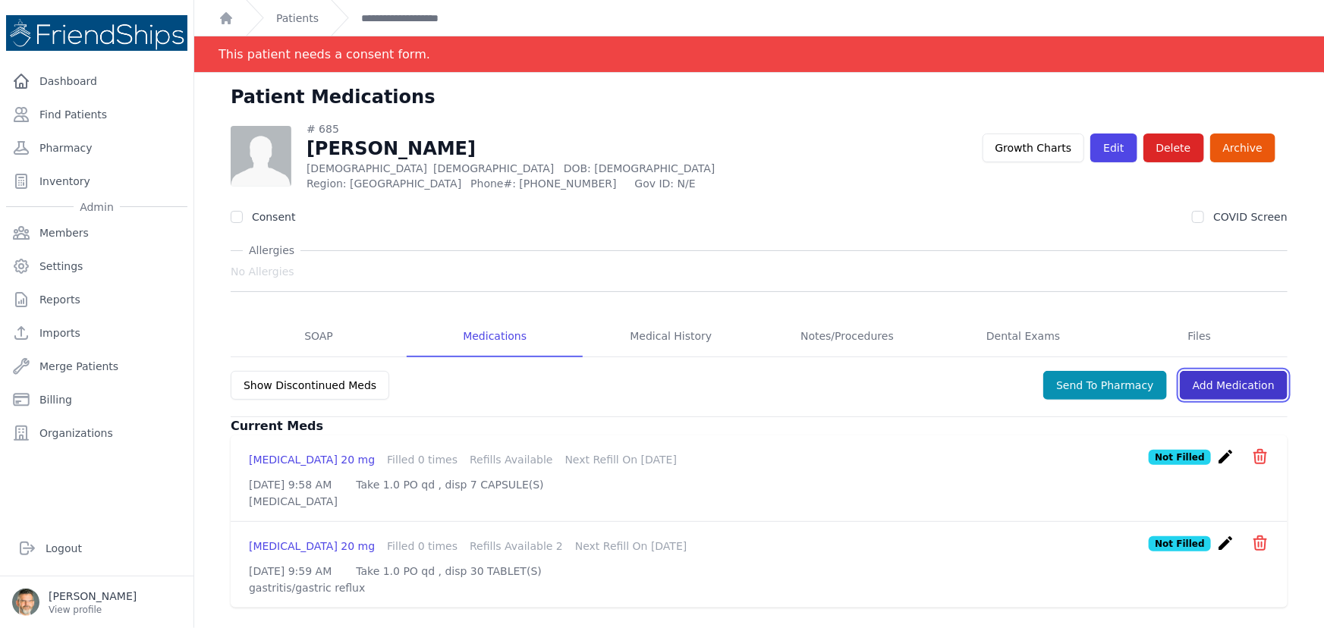
click at [1223, 384] on link "Add Medication" at bounding box center [1233, 385] width 108 height 29
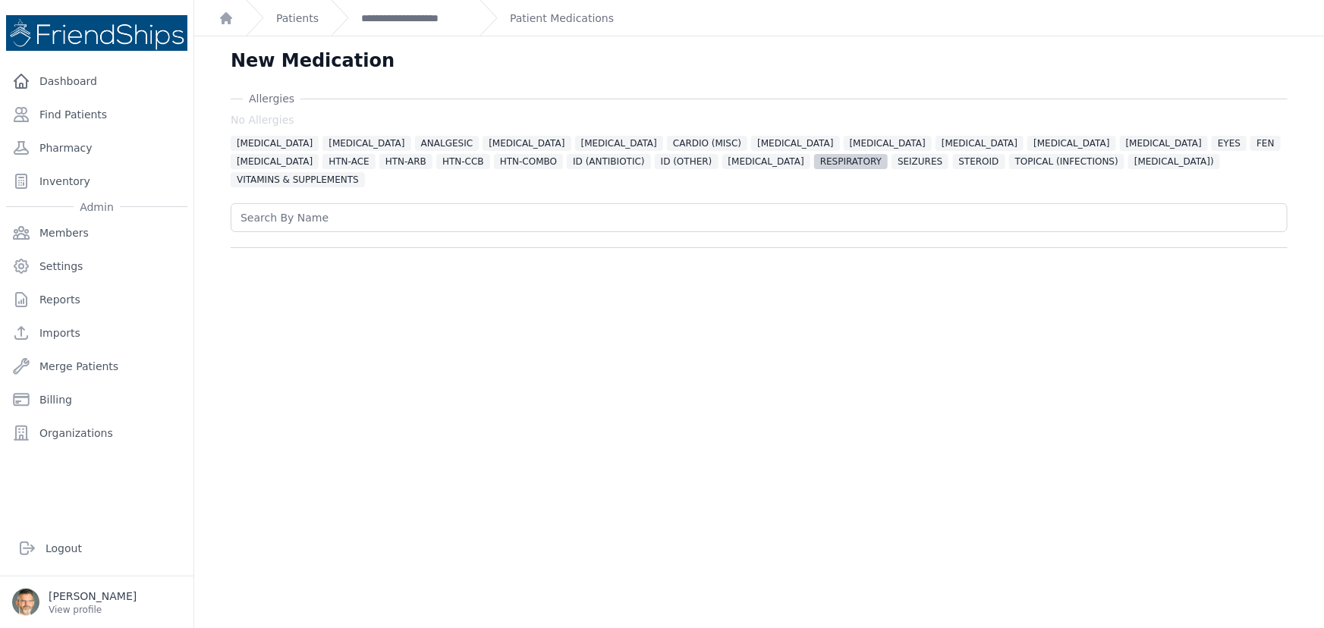
click at [814, 157] on span "RESPIRATORY" at bounding box center [851, 161] width 74 height 15
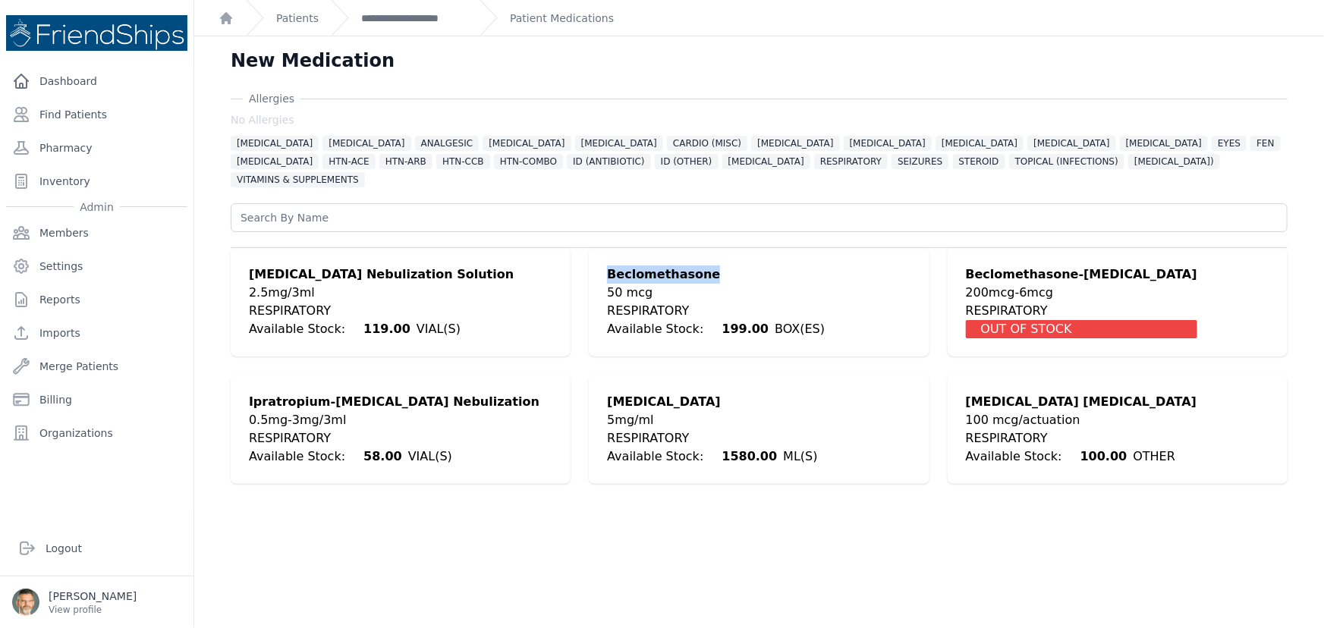
drag, startPoint x: 699, startPoint y: 256, endPoint x: 600, endPoint y: 256, distance: 98.6
click at [600, 256] on div "Beclomethasone 50 mcg RESPIRATORY Available Stock: 199.00 BOX(ES)" at bounding box center [759, 301] width 340 height 109
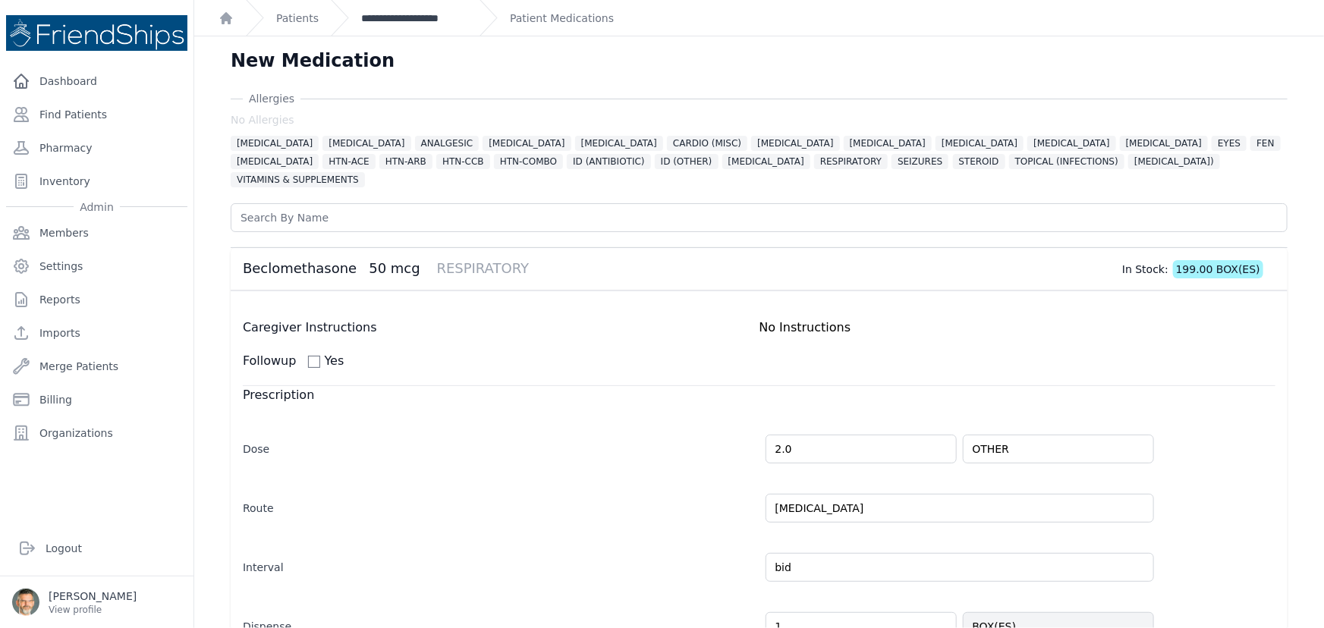
click at [410, 20] on link "**********" at bounding box center [414, 18] width 106 height 15
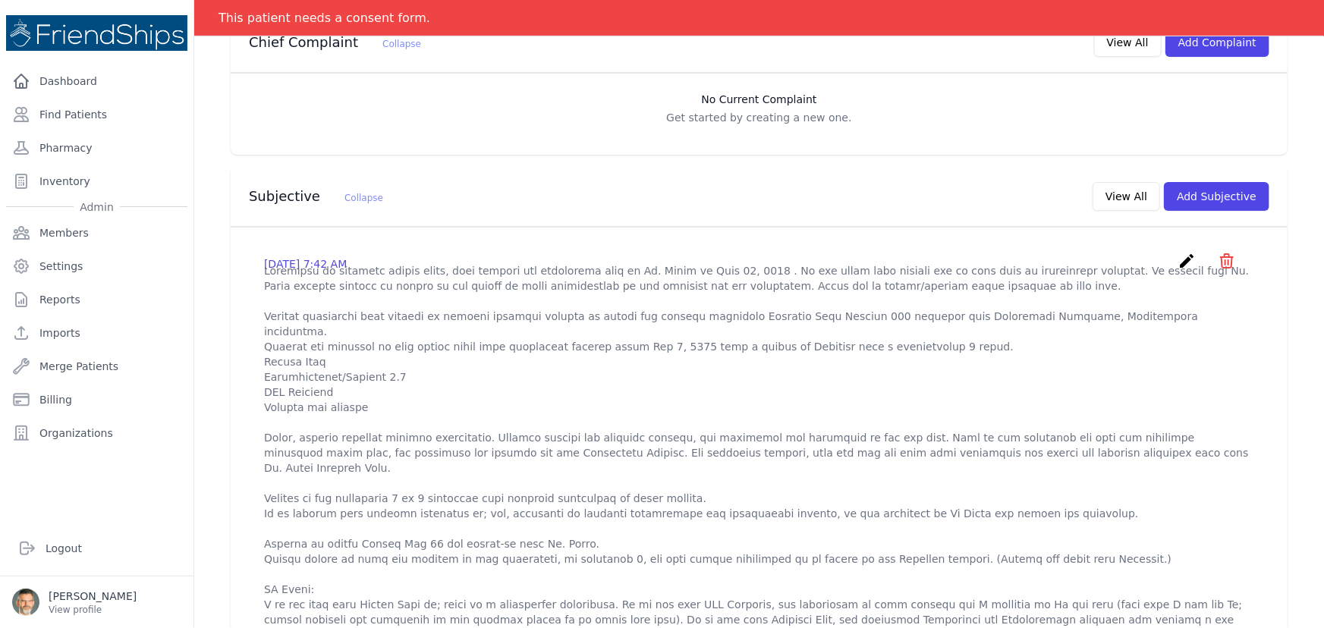
scroll to position [344, 0]
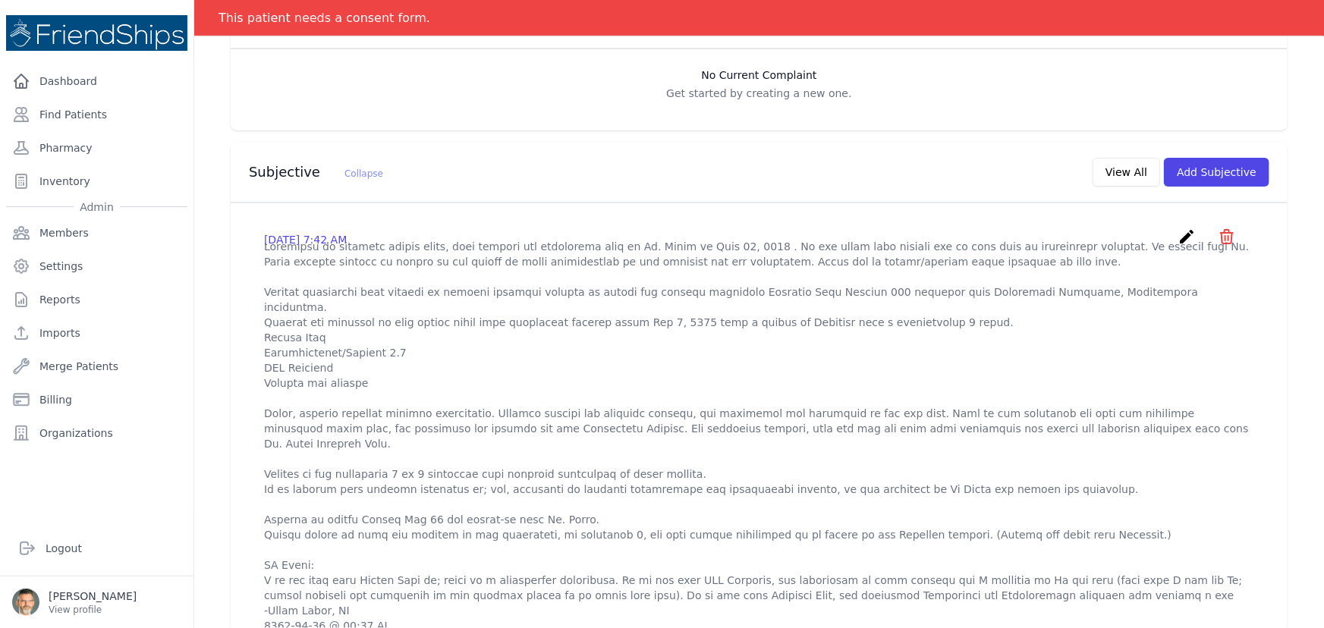
click at [1177, 237] on icon "create" at bounding box center [1186, 237] width 18 height 18
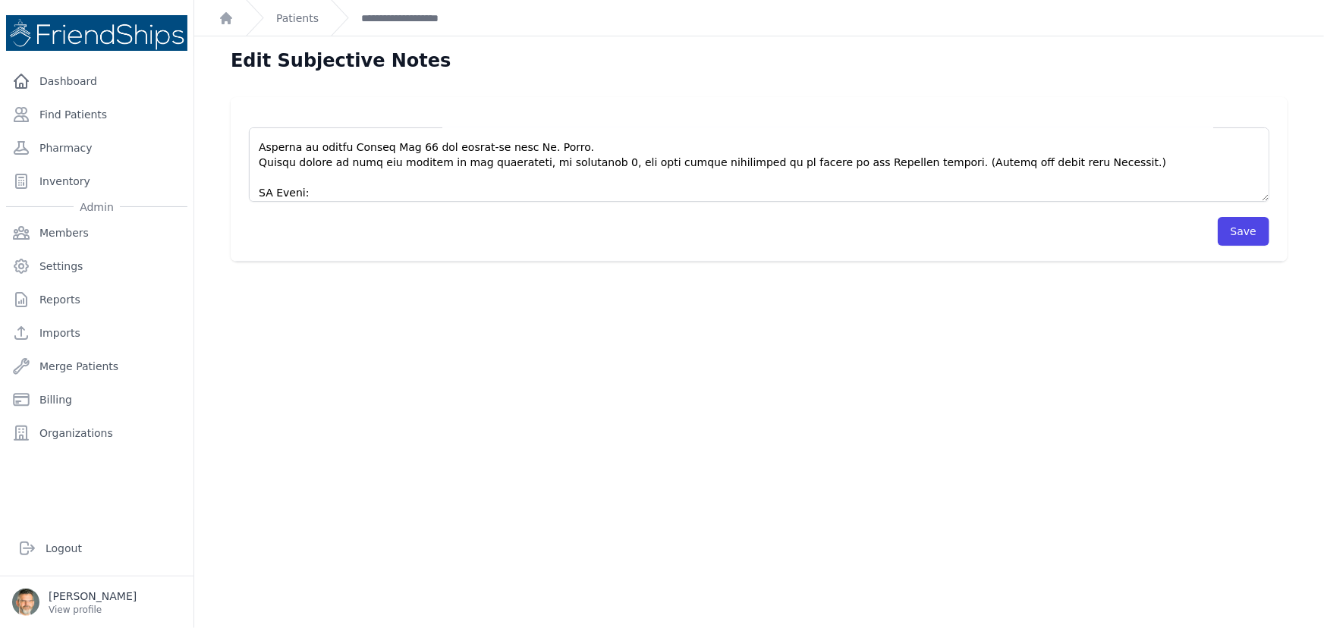
scroll to position [275, 0]
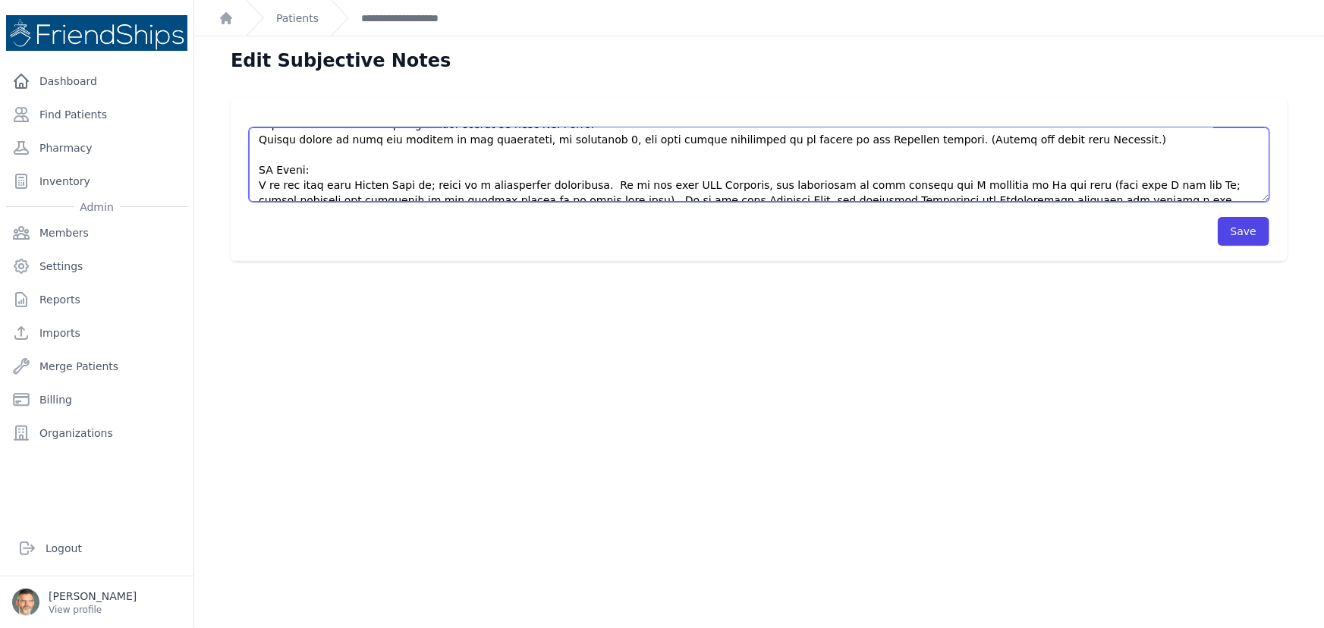
click at [829, 185] on textarea at bounding box center [759, 164] width 1020 height 74
click at [1016, 189] on textarea at bounding box center [759, 164] width 1020 height 74
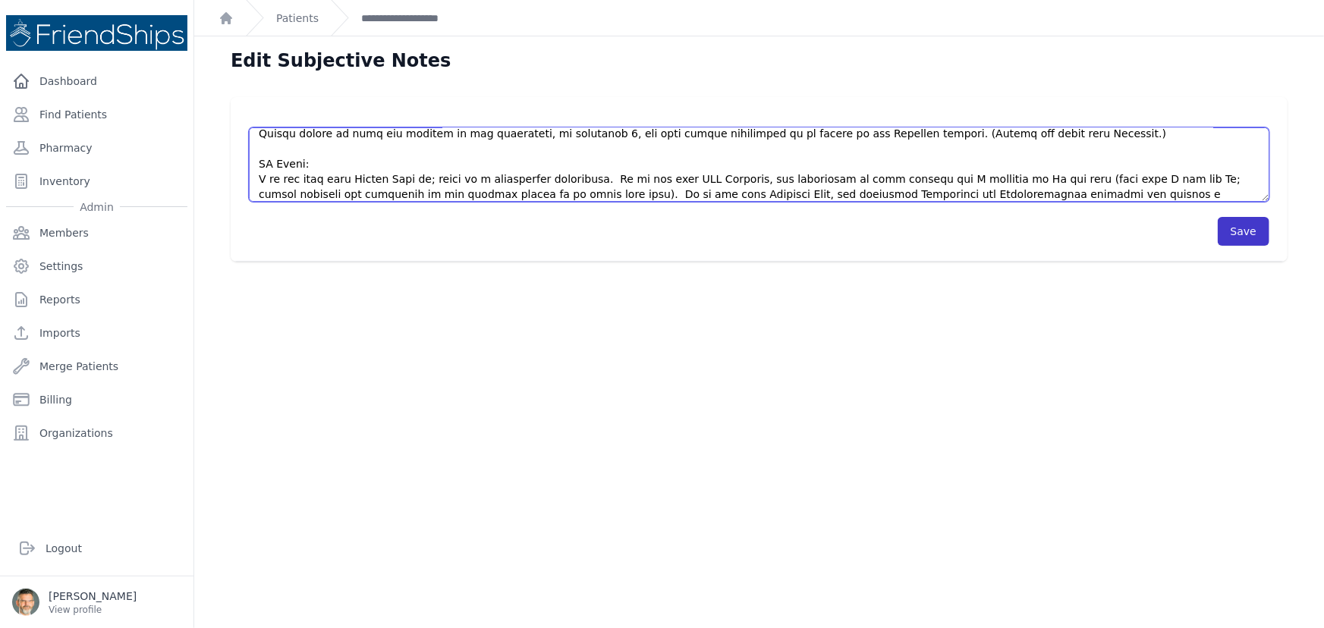
type textarea "According to archived clinic notes, this patient was originally seen by Dr. Smi…"
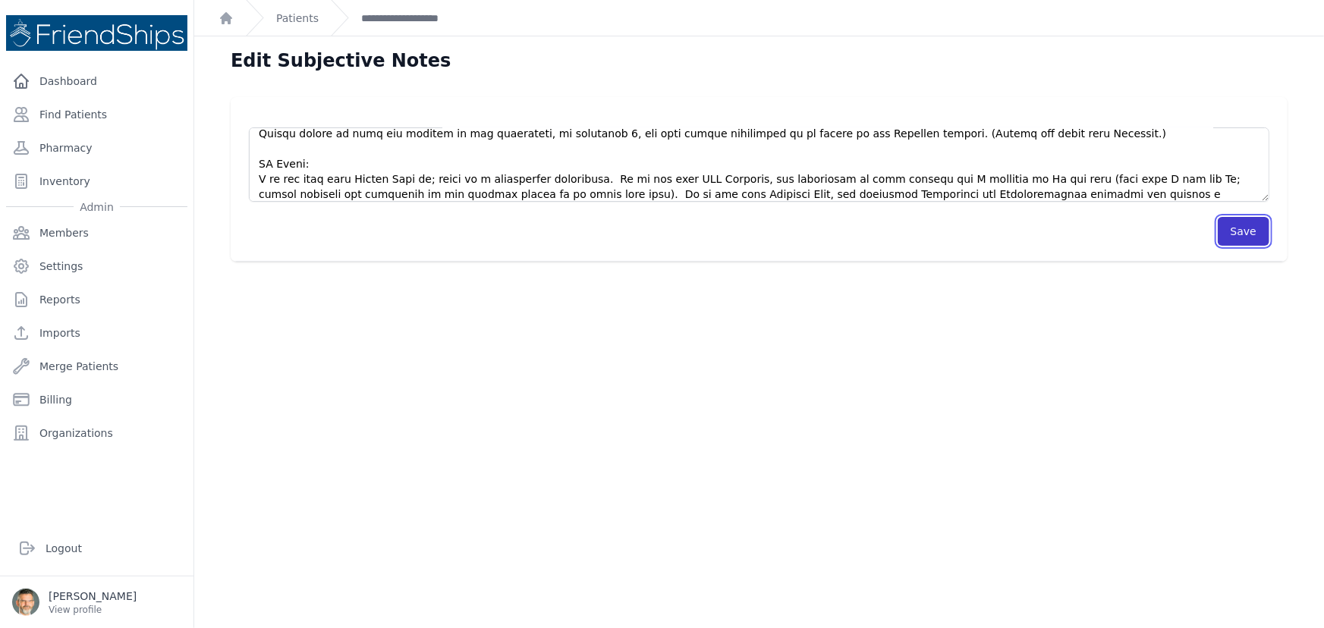
click at [1238, 225] on button "Save" at bounding box center [1243, 231] width 52 height 29
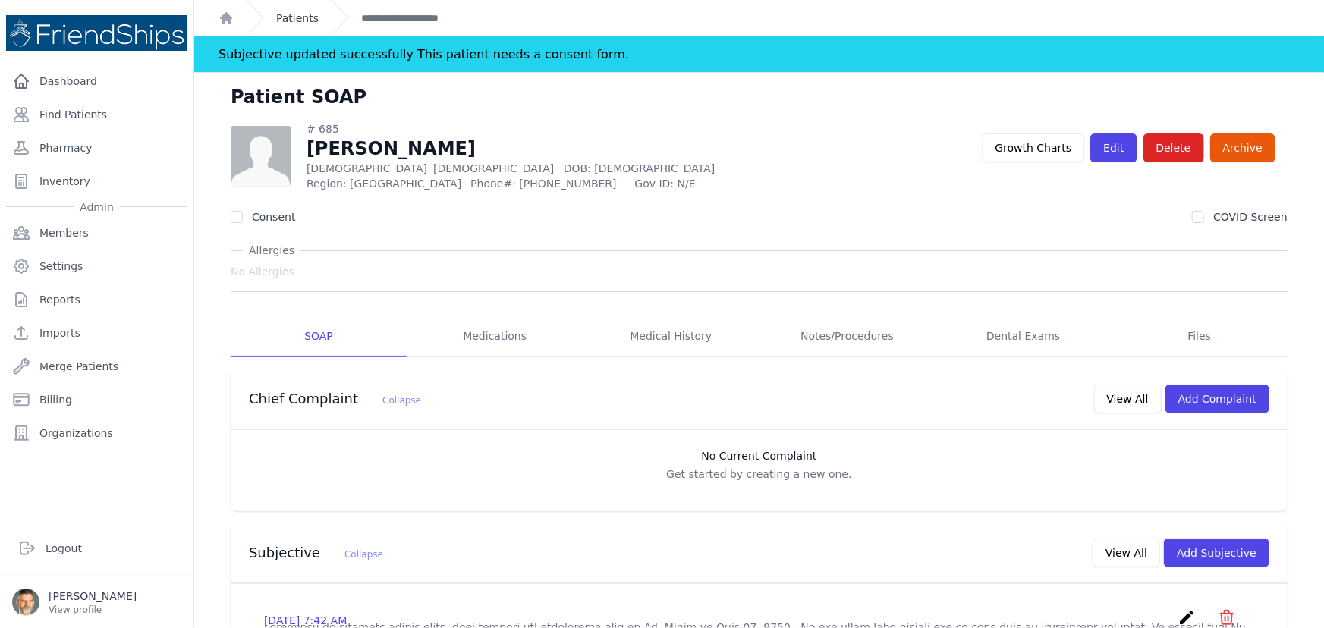
click at [287, 17] on link "Patients" at bounding box center [297, 18] width 42 height 15
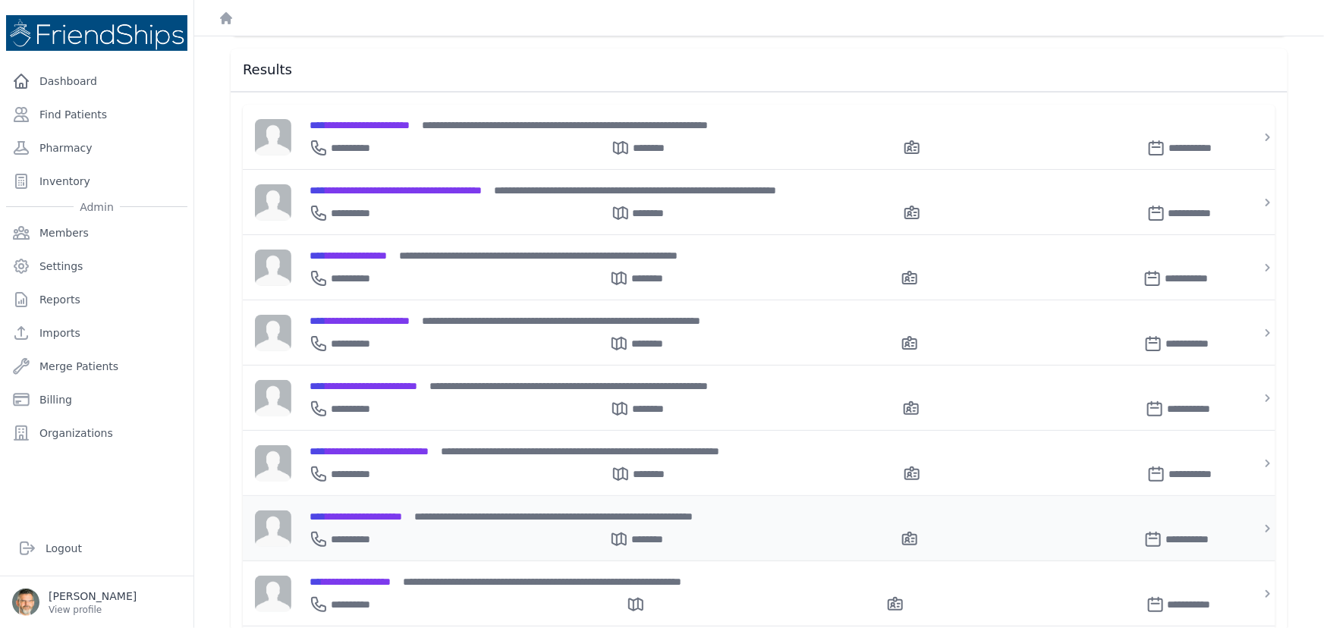
scroll to position [344, 0]
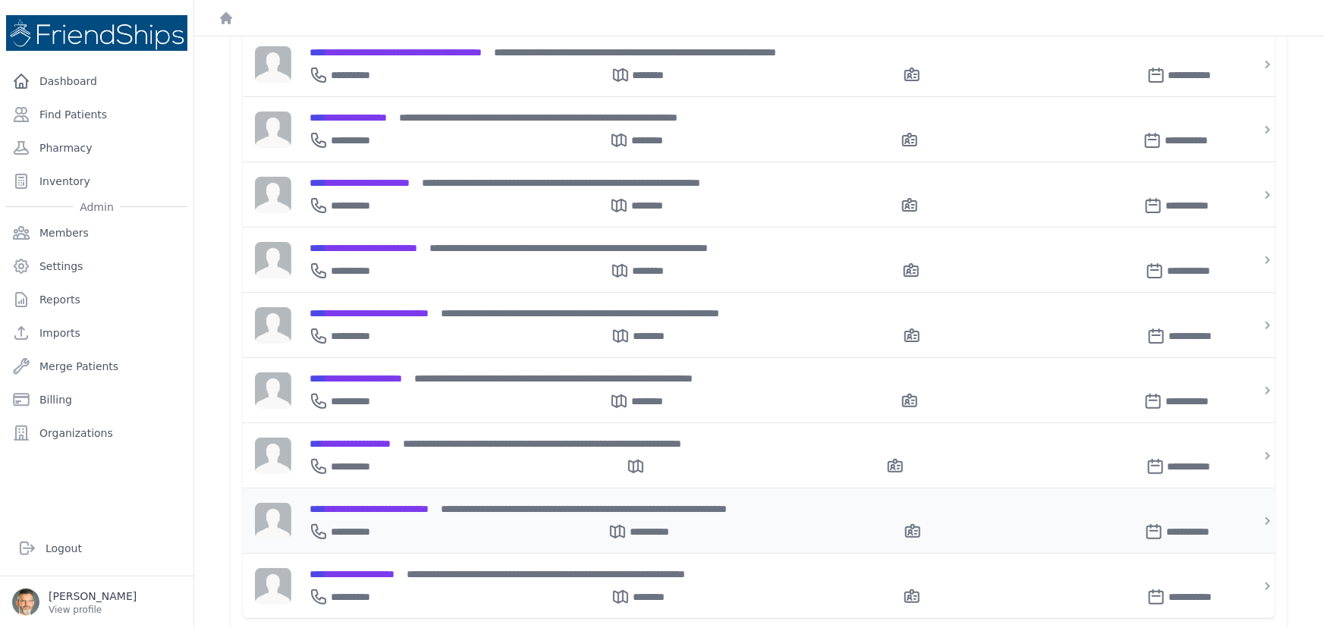
click at [356, 504] on span "**********" at bounding box center [368, 509] width 119 height 11
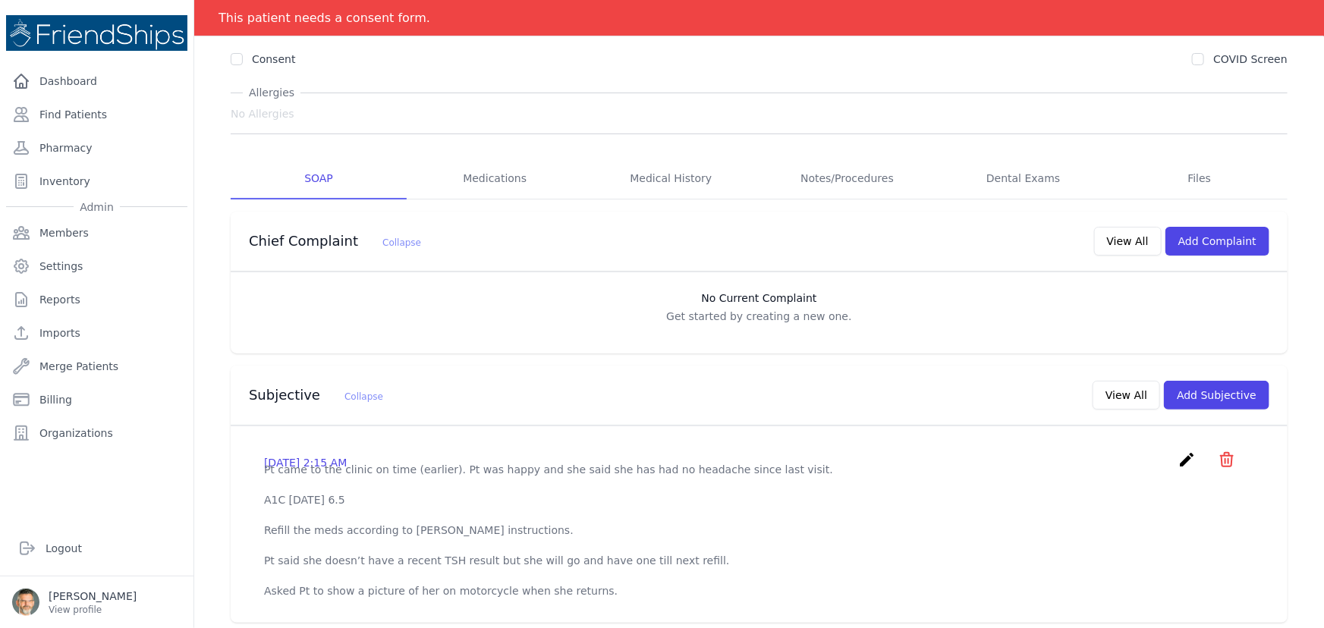
scroll to position [68, 0]
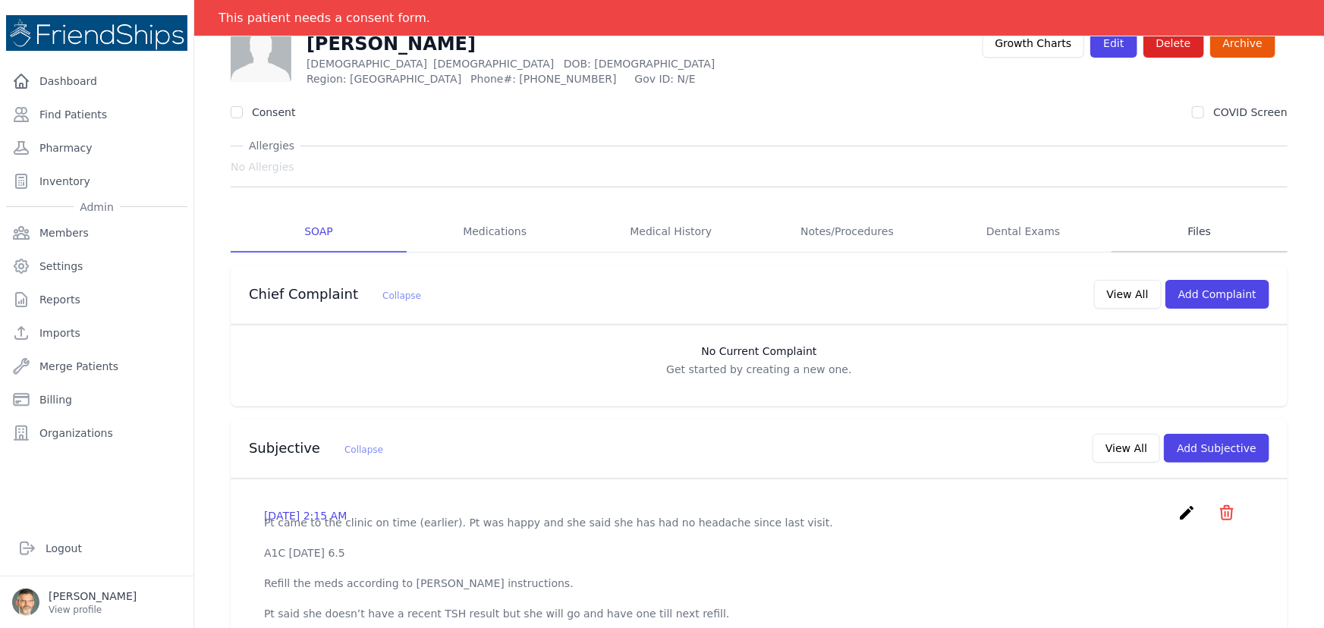
click at [1183, 232] on link "Files" at bounding box center [1199, 232] width 176 height 41
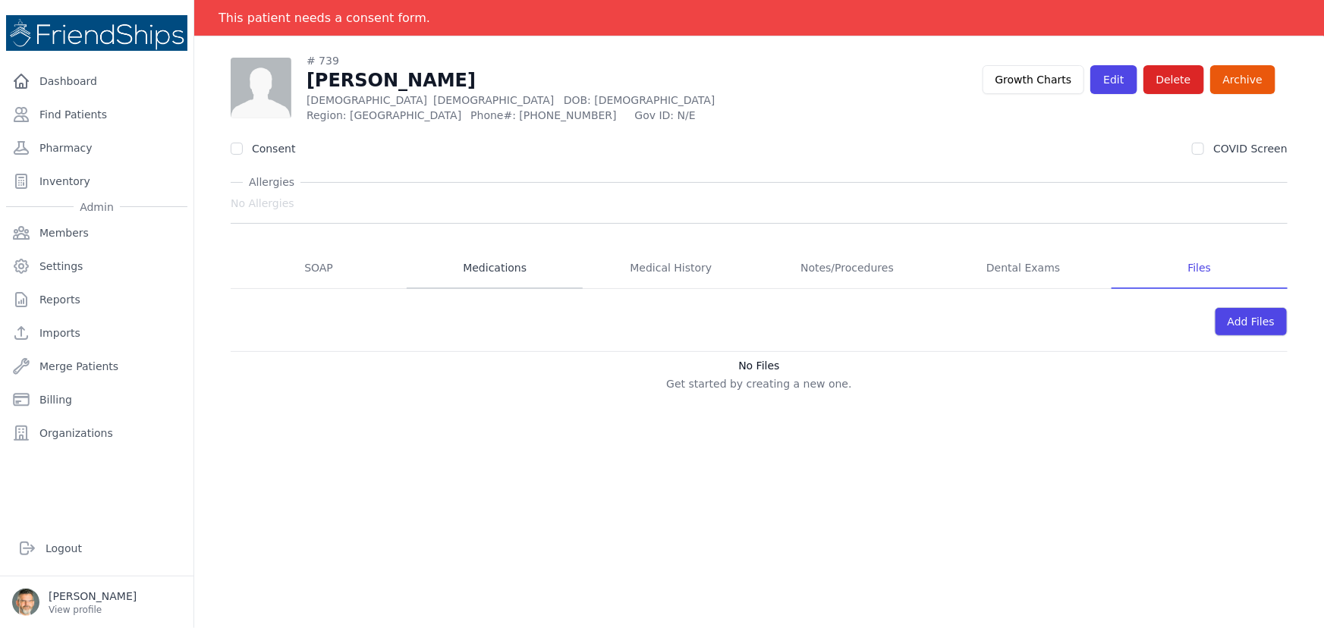
click at [486, 264] on link "Medications" at bounding box center [495, 268] width 176 height 41
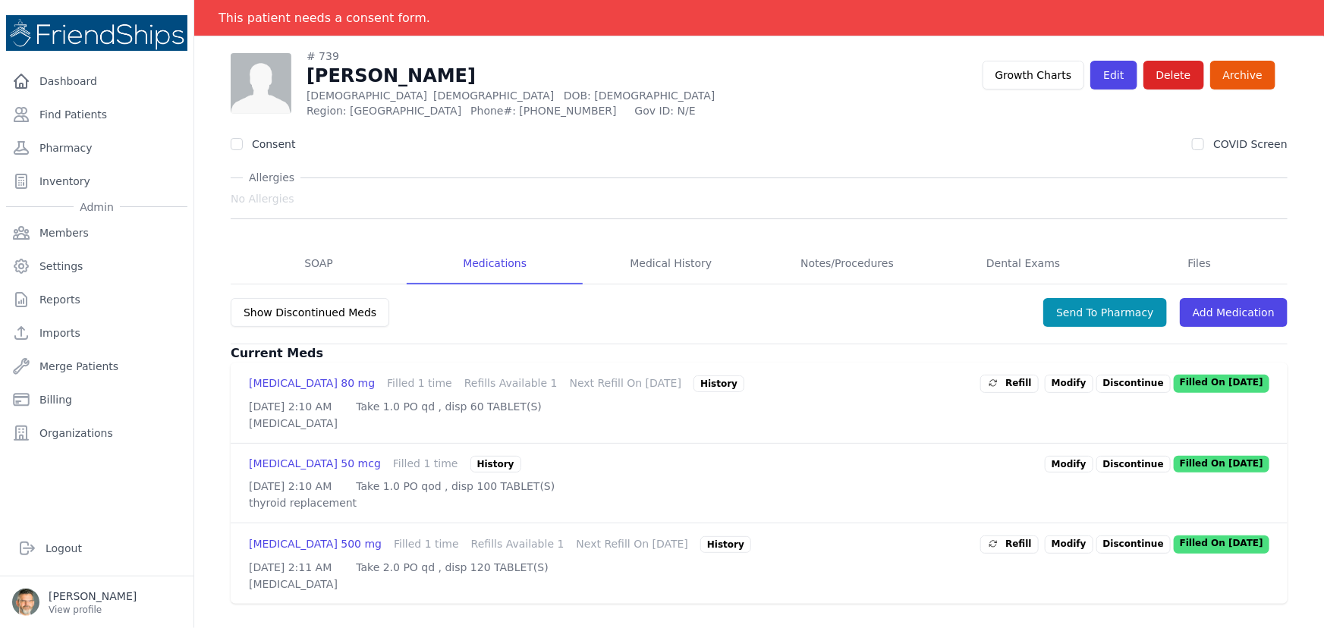
scroll to position [104, 0]
click at [316, 243] on link "SOAP" at bounding box center [319, 263] width 176 height 41
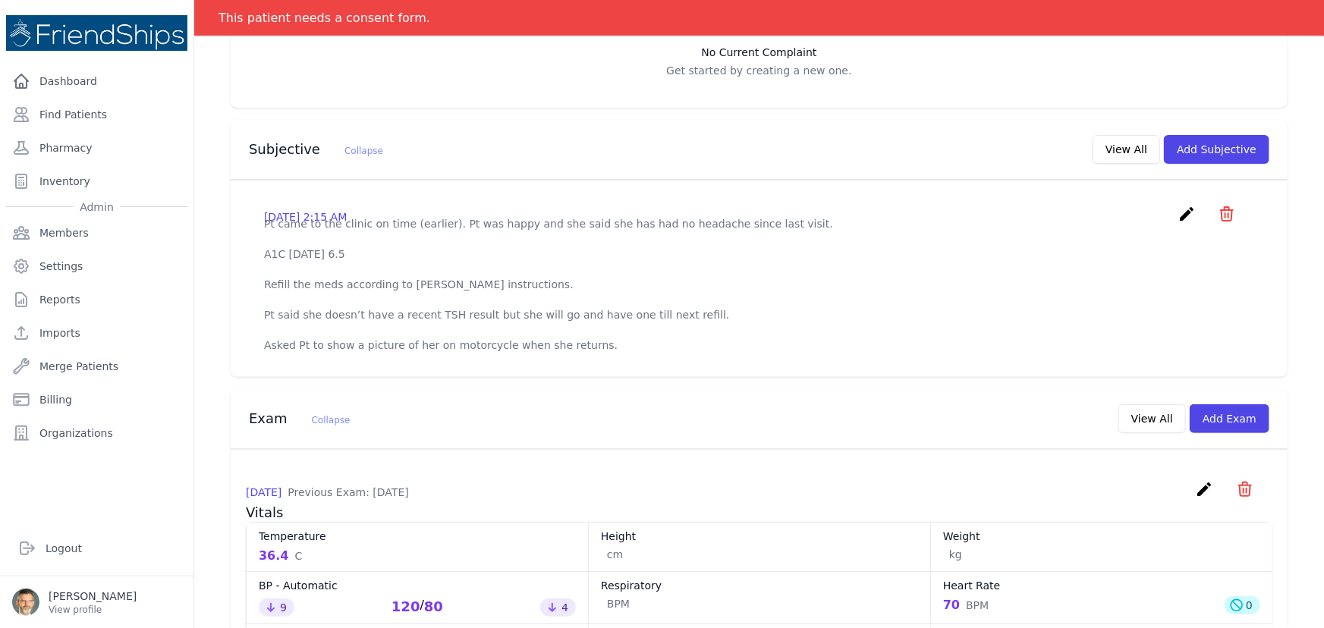
scroll to position [413, 0]
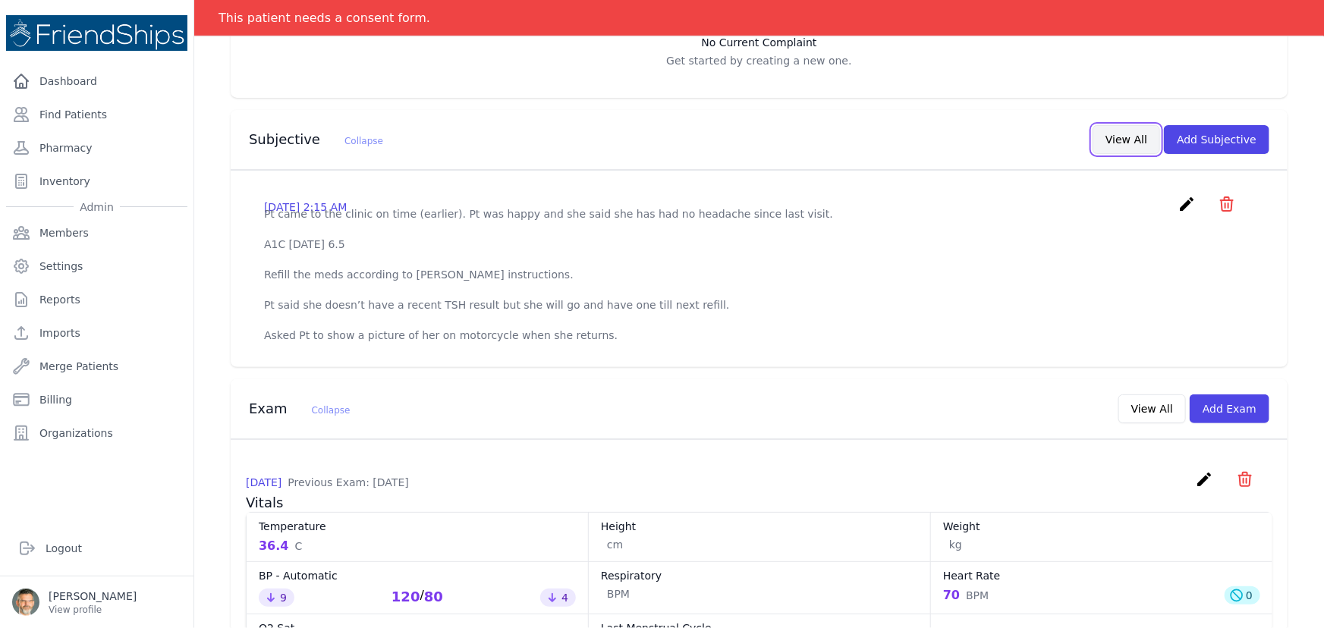
click at [1115, 144] on button "View All" at bounding box center [1126, 139] width 68 height 29
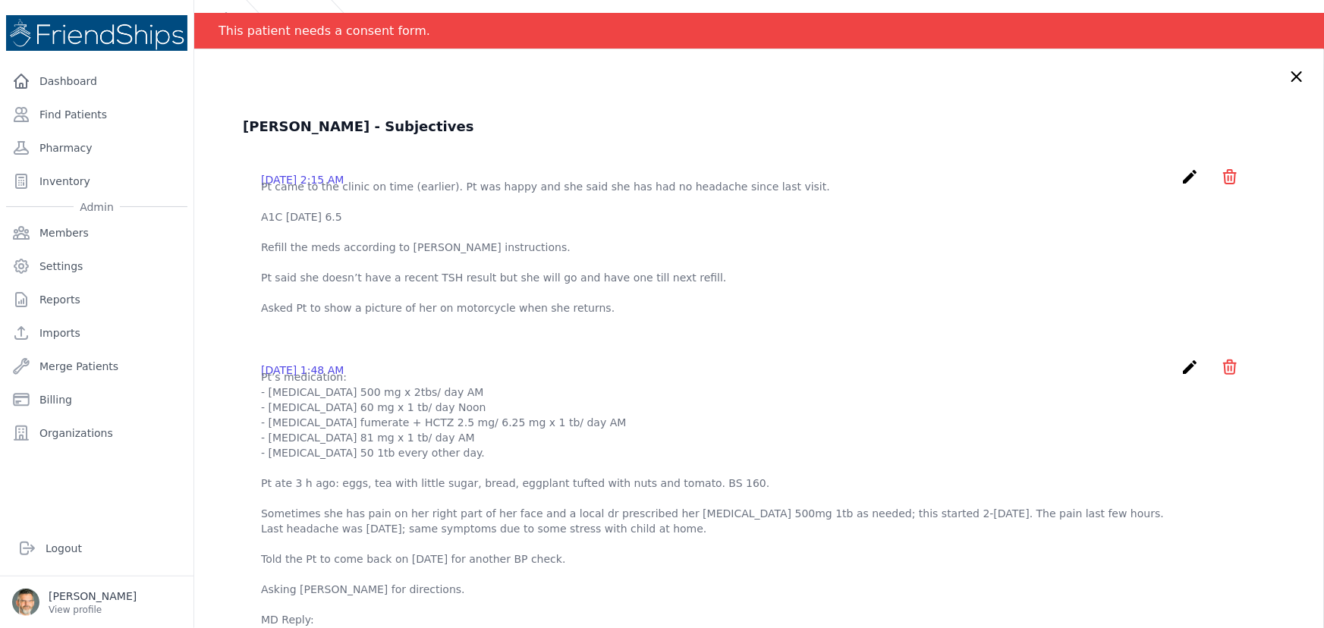
scroll to position [0, 0]
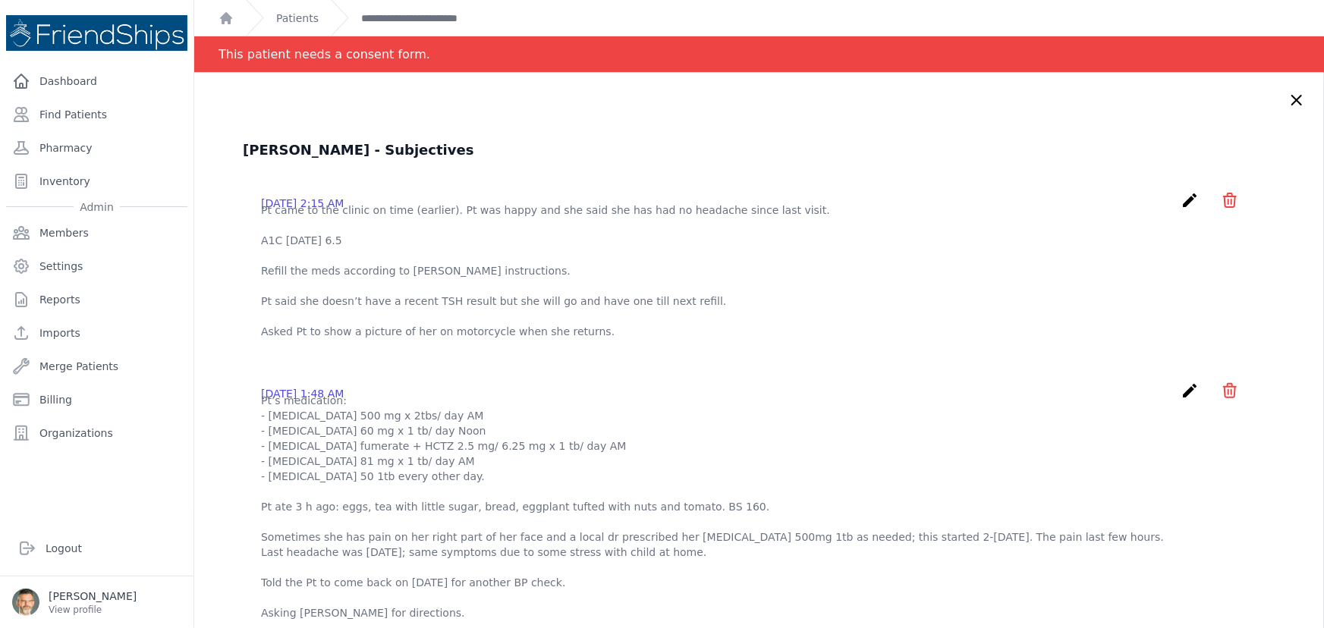
click at [1287, 100] on icon at bounding box center [1296, 100] width 18 height 18
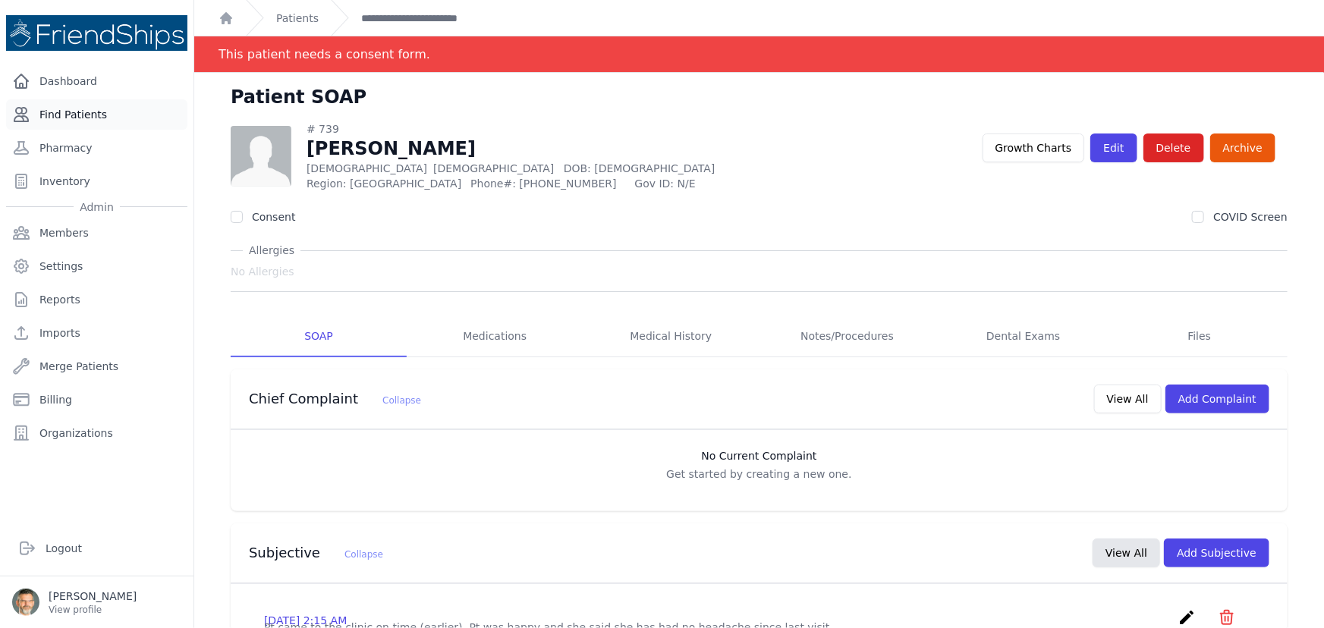
click at [75, 113] on link "Find Patients" at bounding box center [96, 114] width 181 height 30
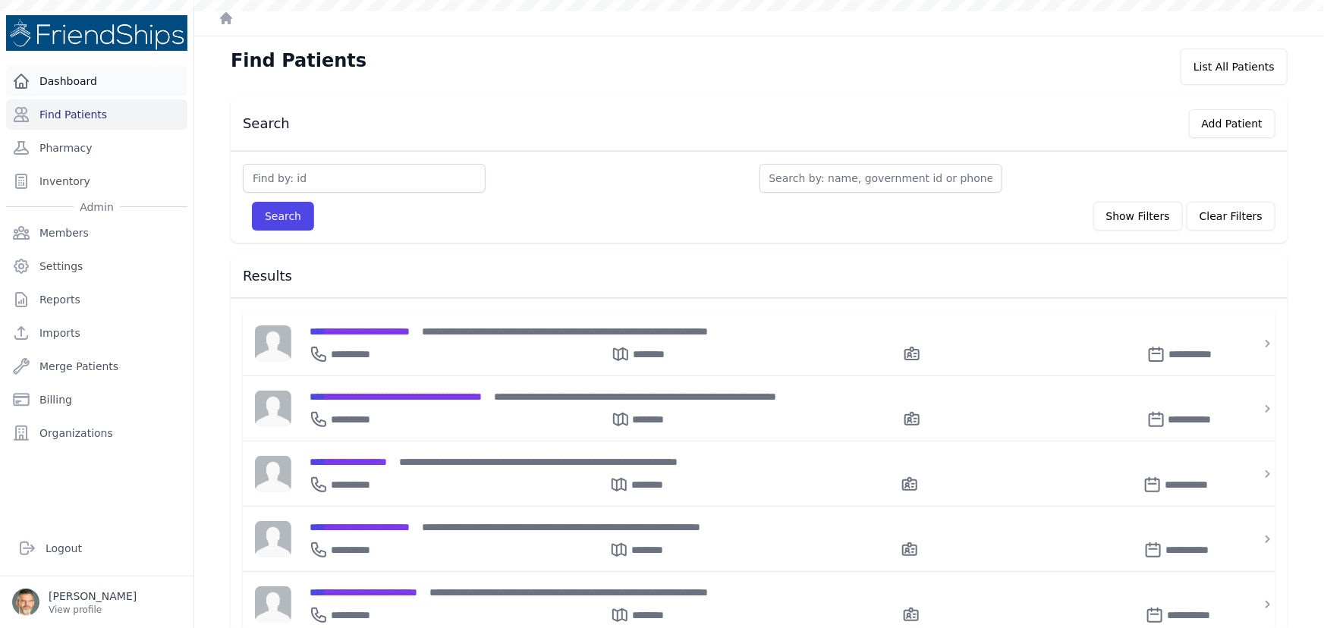
click at [61, 83] on link "Dashboard" at bounding box center [96, 81] width 181 height 30
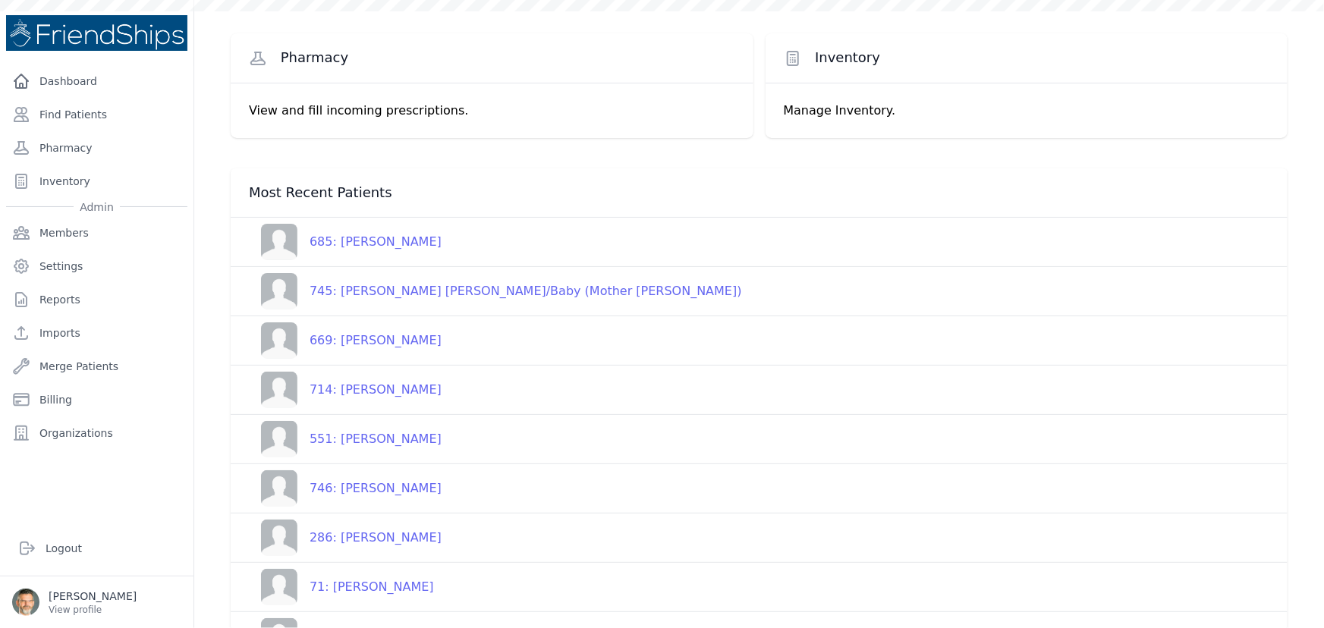
scroll to position [140, 0]
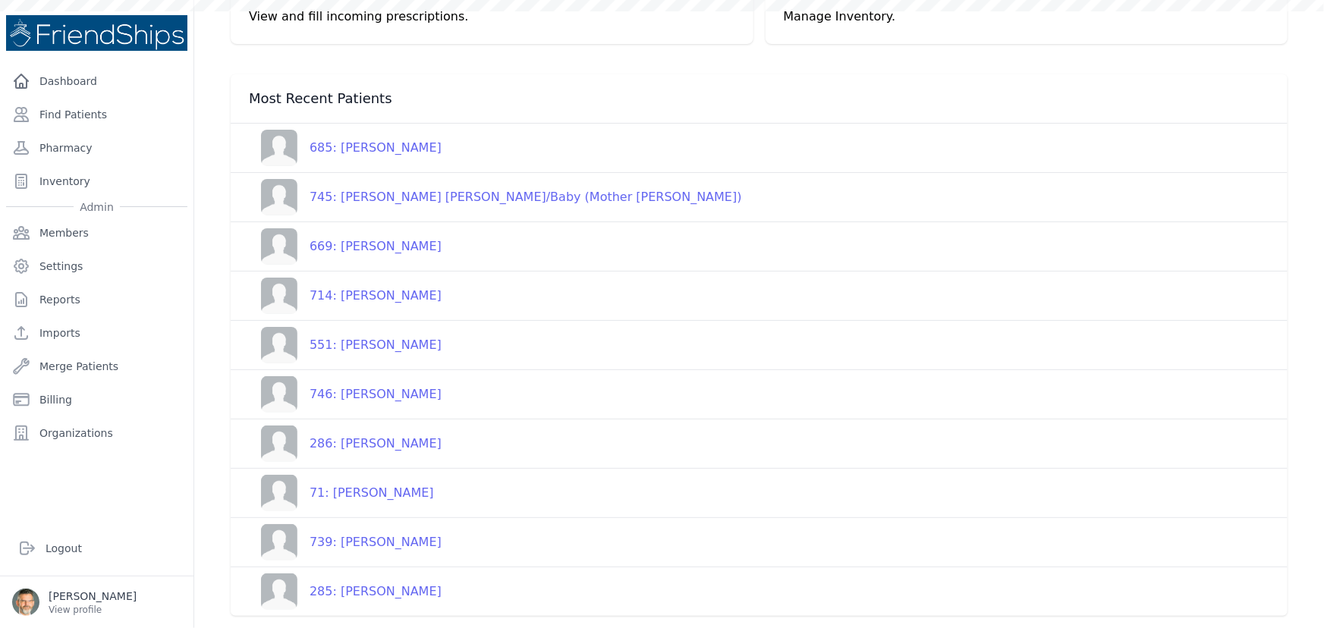
click at [349, 489] on div "71: Khabab Ali Hamad" at bounding box center [365, 493] width 137 height 18
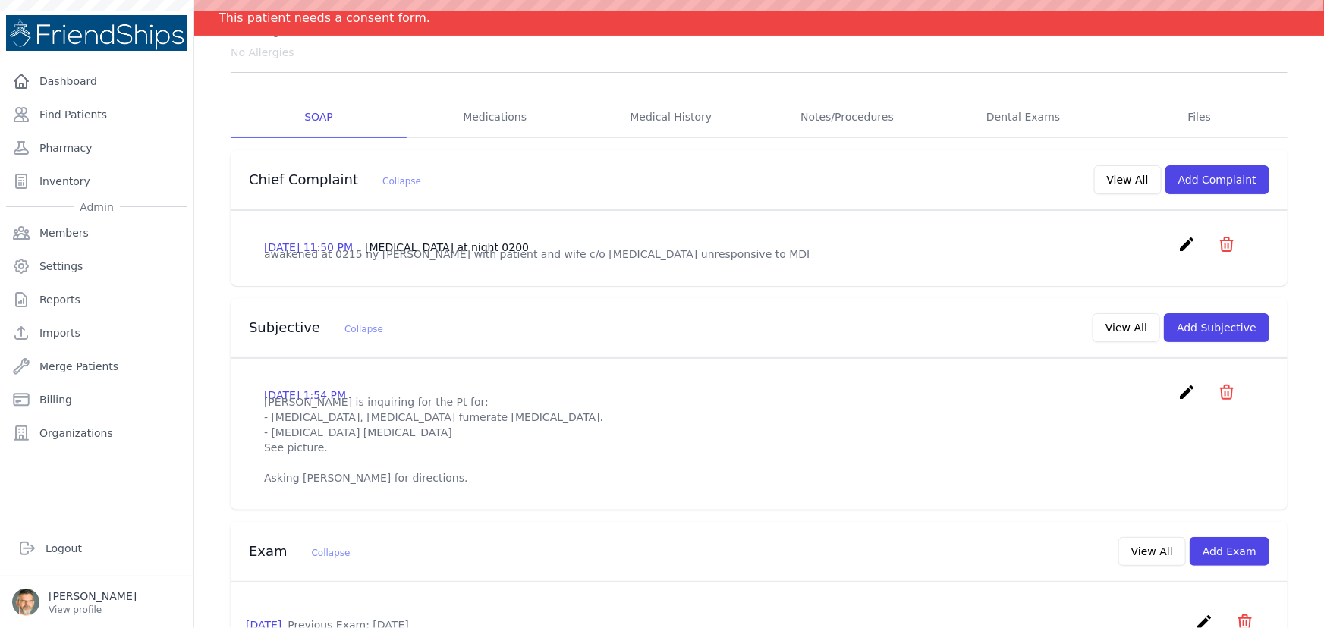
scroll to position [206, 0]
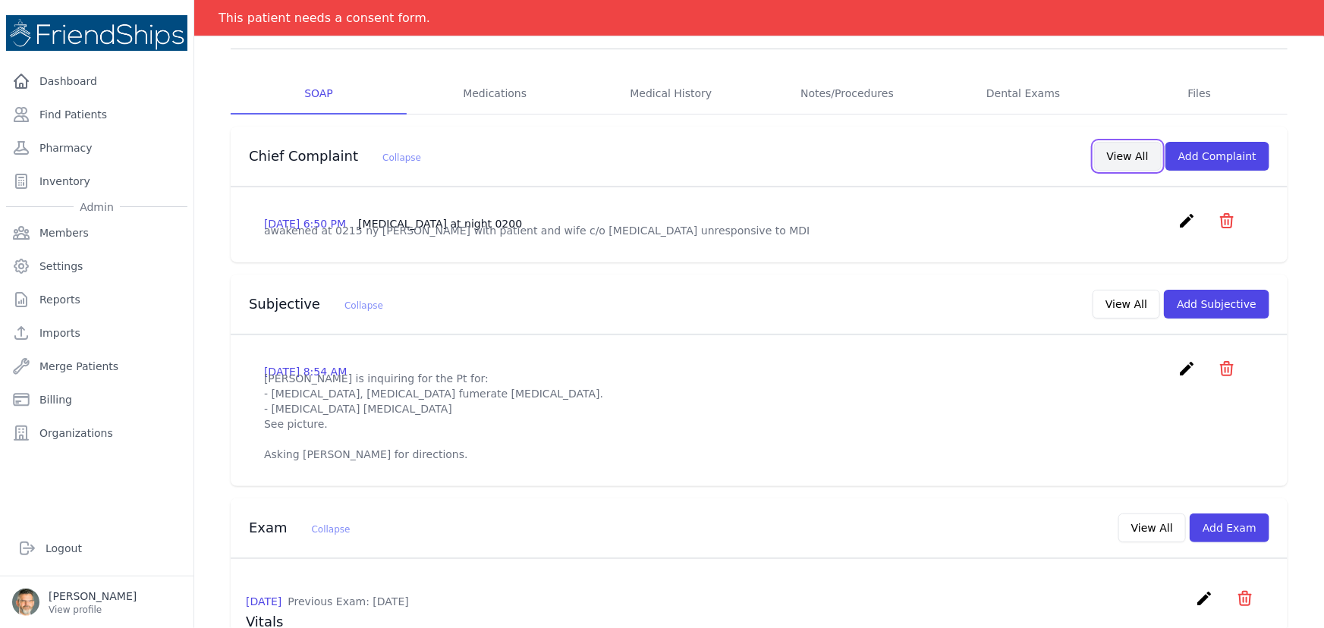
click at [1127, 155] on button "View All" at bounding box center [1128, 156] width 68 height 29
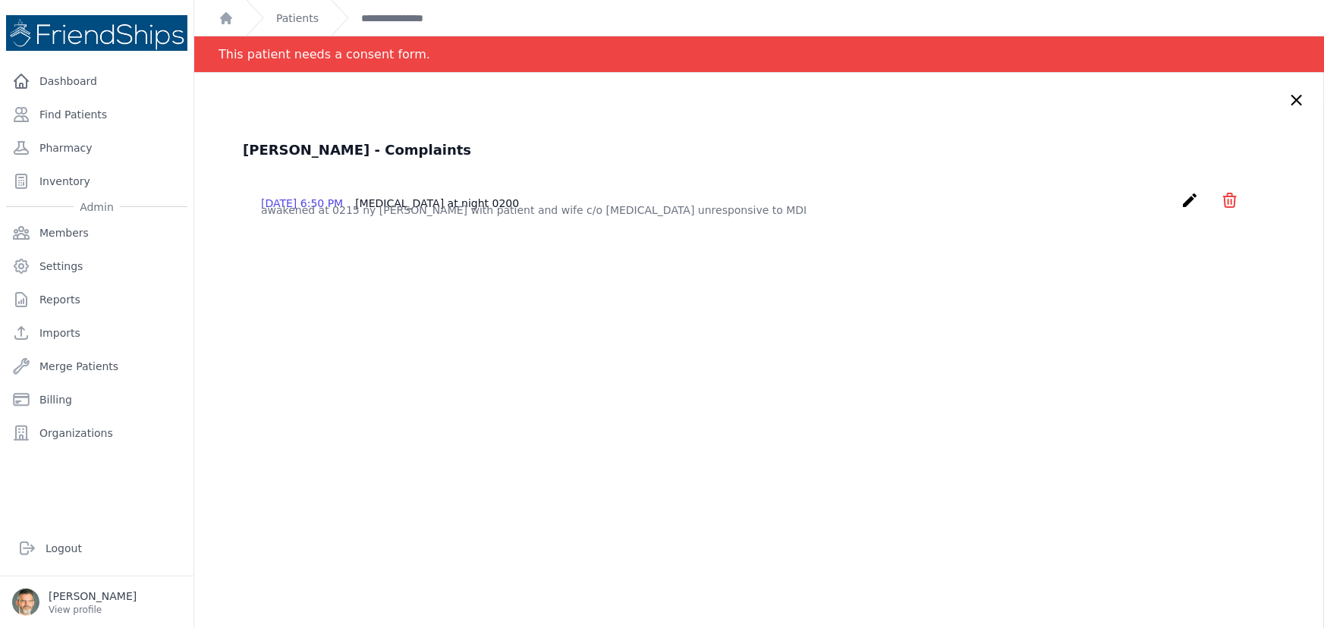
drag, startPoint x: 1206, startPoint y: 199, endPoint x: 1198, endPoint y: 205, distance: 9.7
click at [1220, 199] on icon "icon" at bounding box center [1229, 200] width 18 height 18
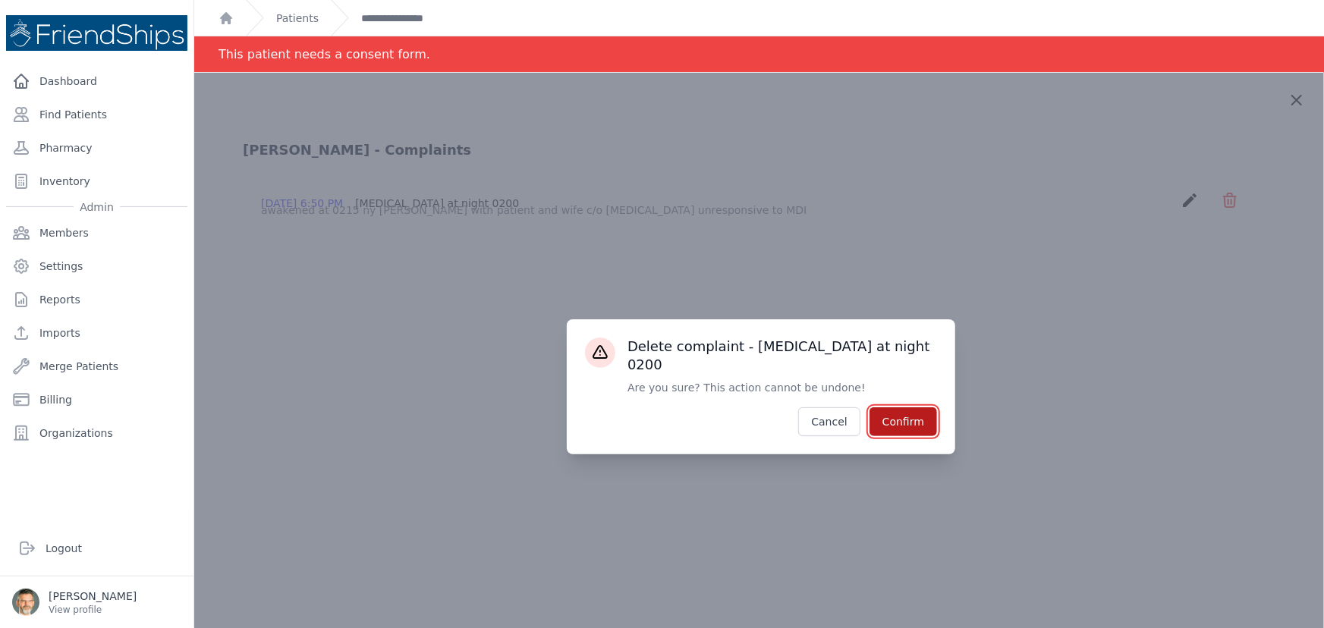
click at [890, 429] on button "Confirm" at bounding box center [903, 421] width 68 height 29
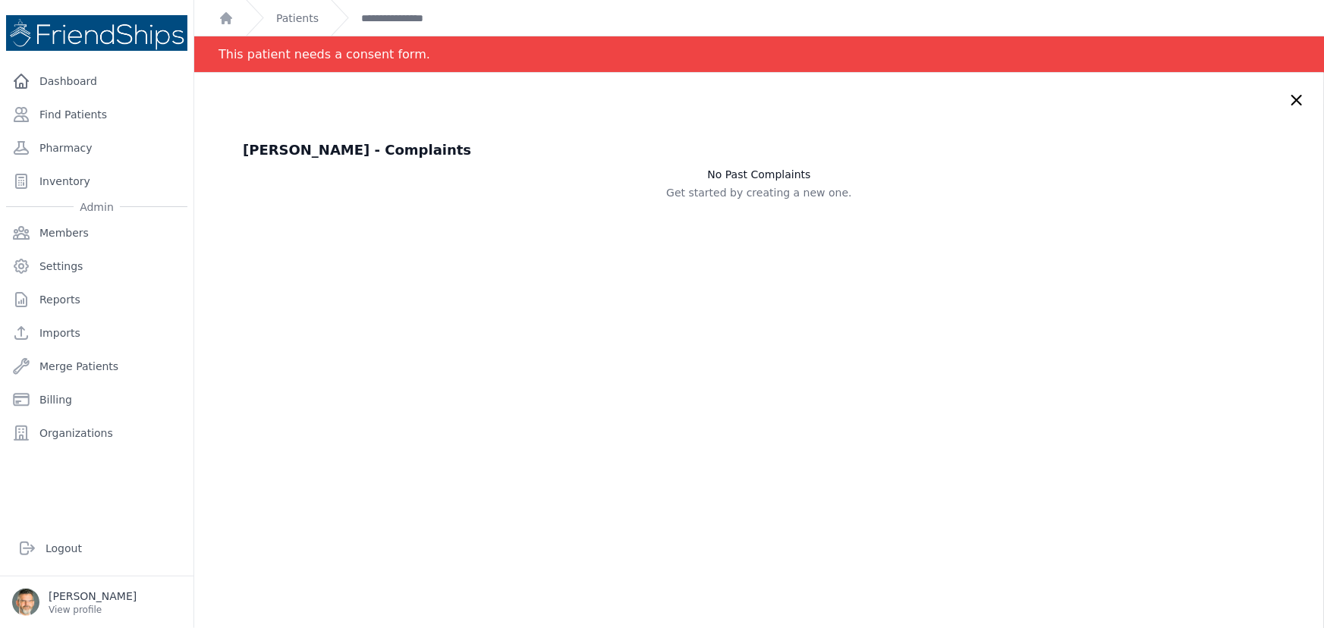
click at [1287, 106] on icon at bounding box center [1296, 100] width 18 height 18
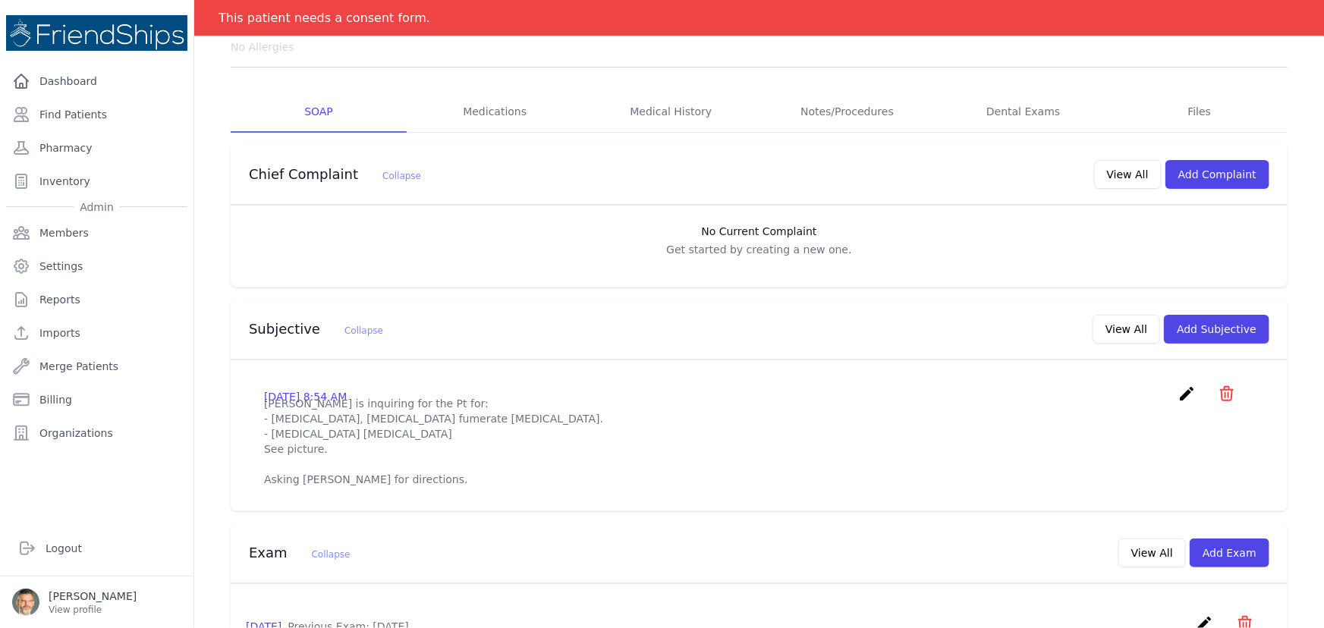
scroll to position [206, 0]
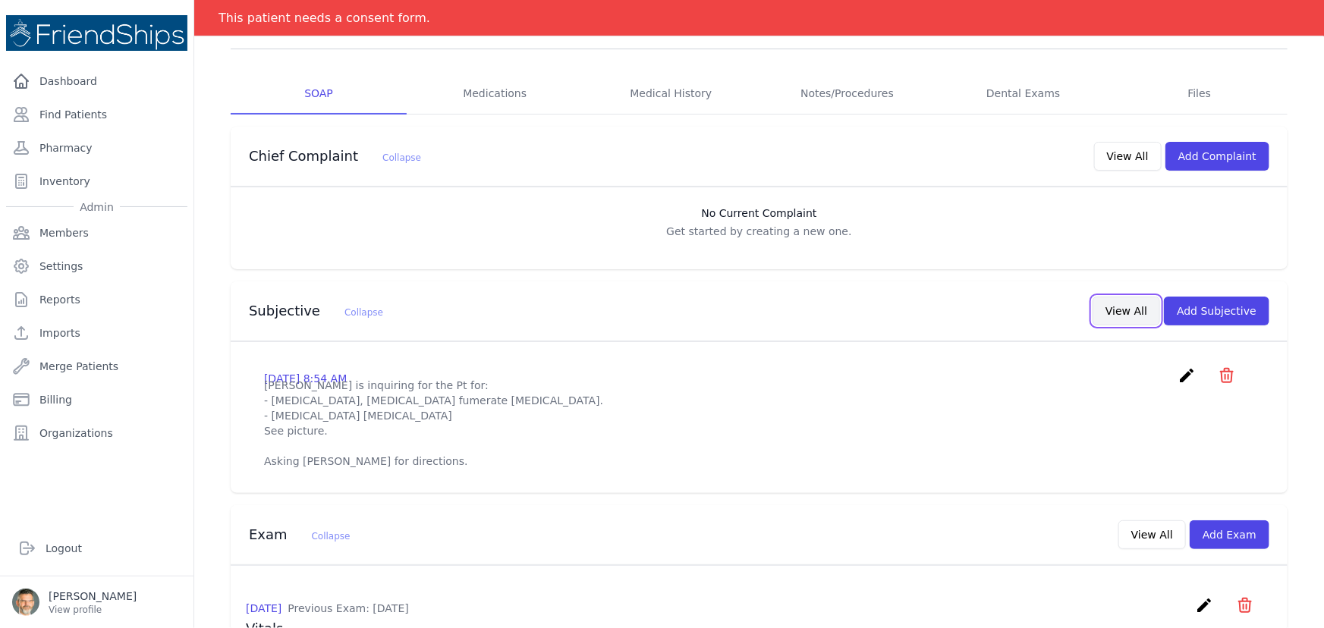
click at [1124, 309] on button "View All" at bounding box center [1126, 311] width 68 height 29
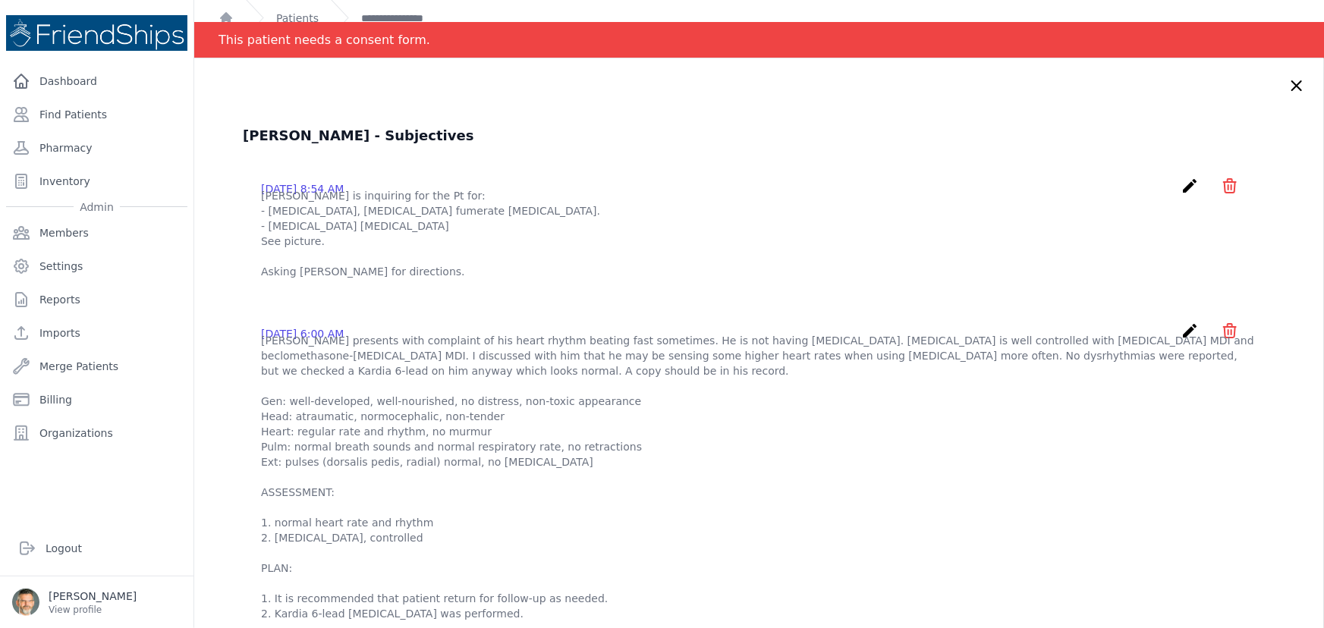
scroll to position [0, 0]
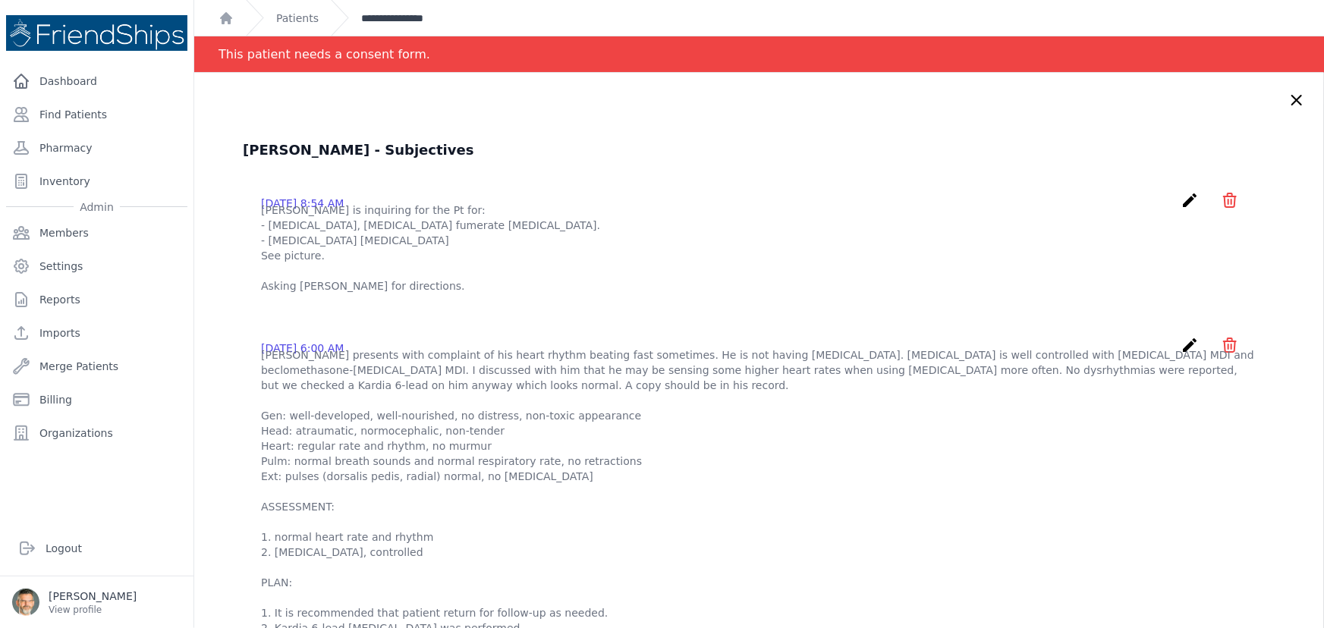
click at [407, 22] on link "**********" at bounding box center [405, 18] width 89 height 15
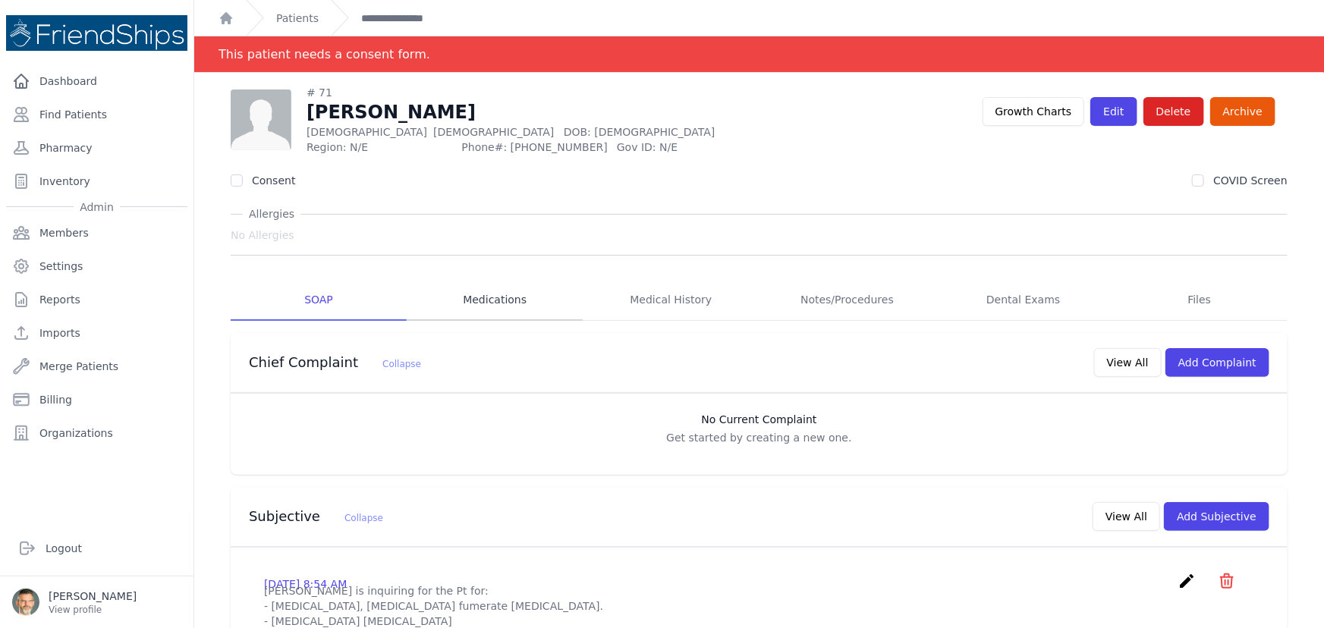
click at [481, 300] on link "Medications" at bounding box center [495, 300] width 176 height 41
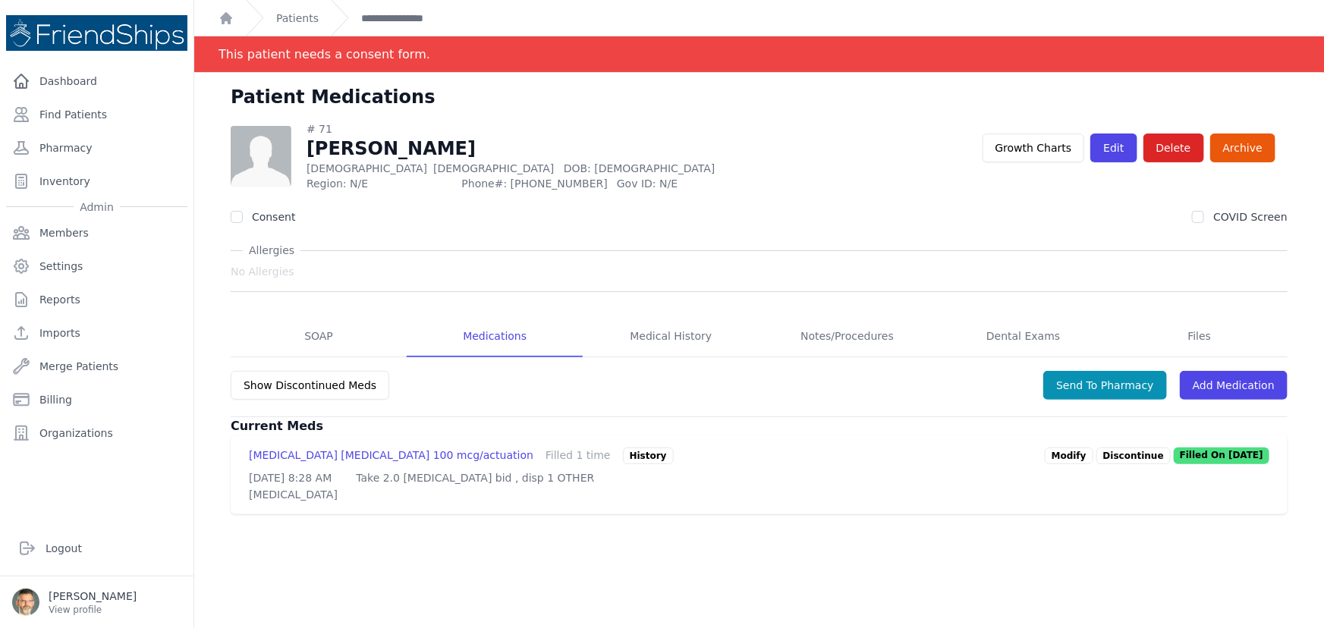
scroll to position [73, 0]
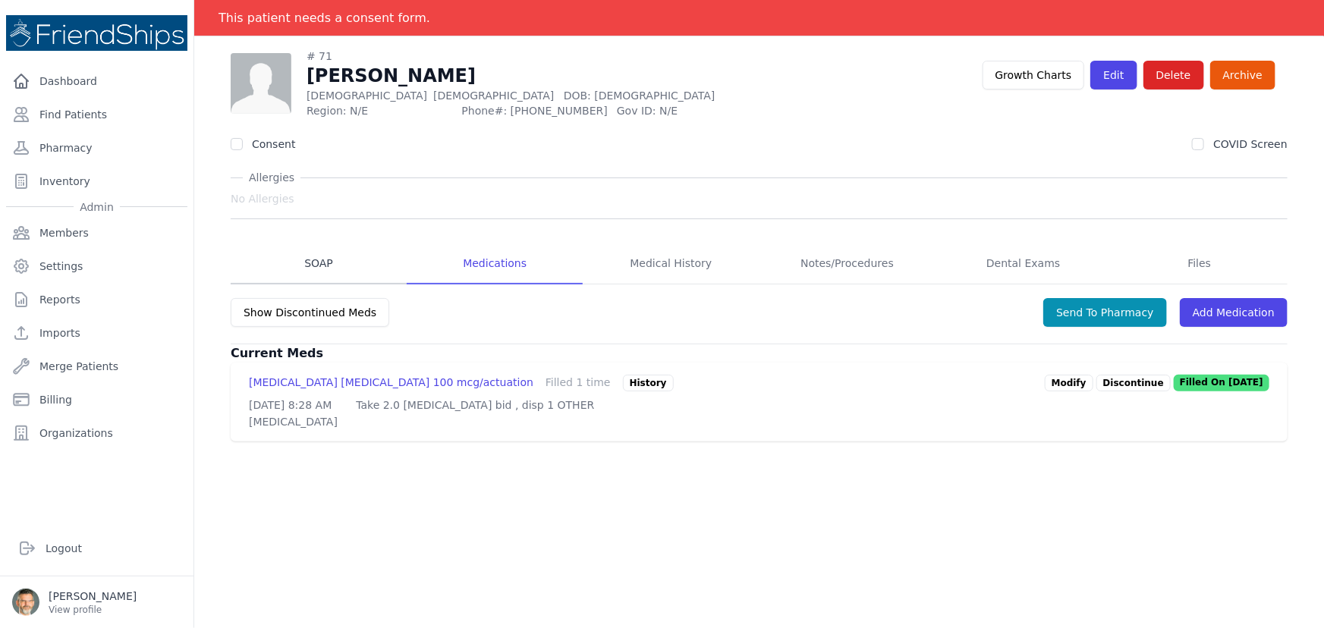
click at [317, 262] on link "SOAP" at bounding box center [319, 263] width 176 height 41
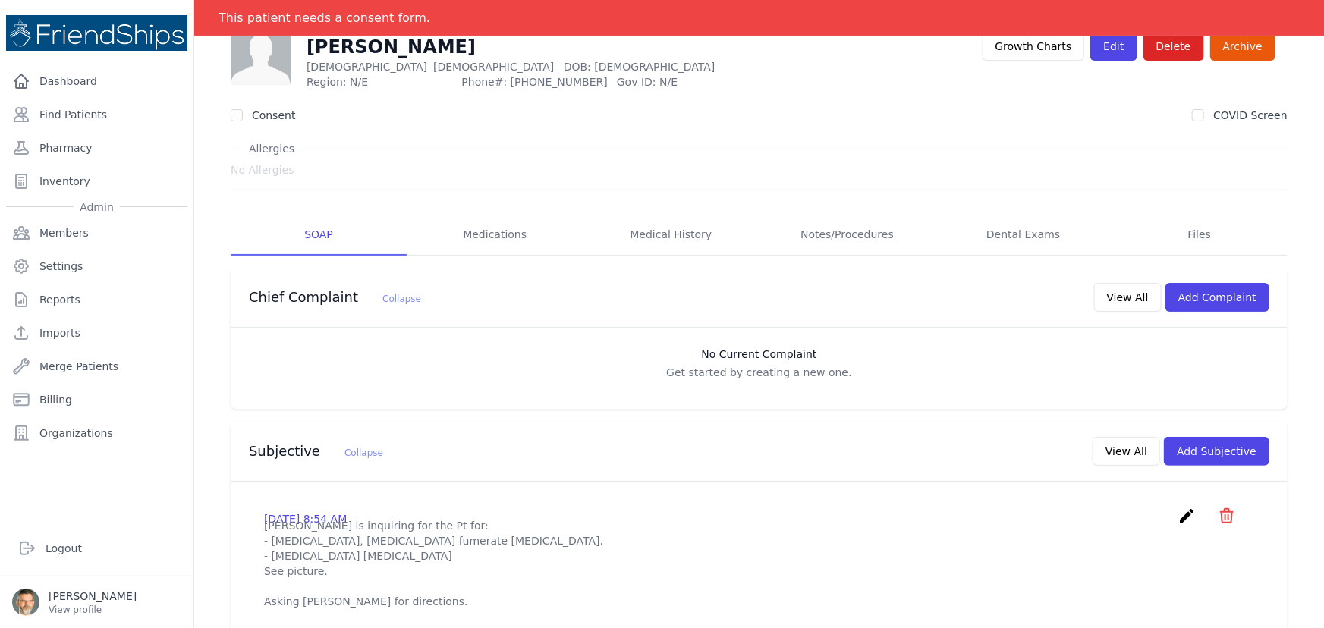
scroll to position [68, 0]
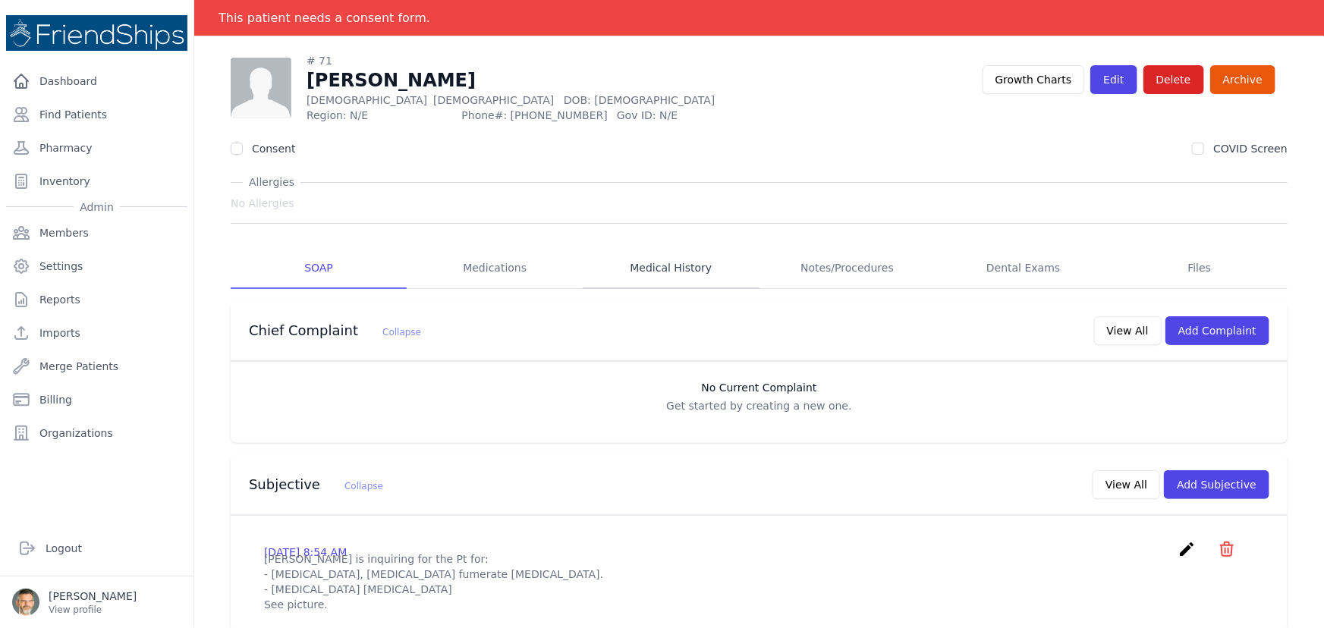
click at [654, 263] on link "Medical History" at bounding box center [671, 268] width 176 height 41
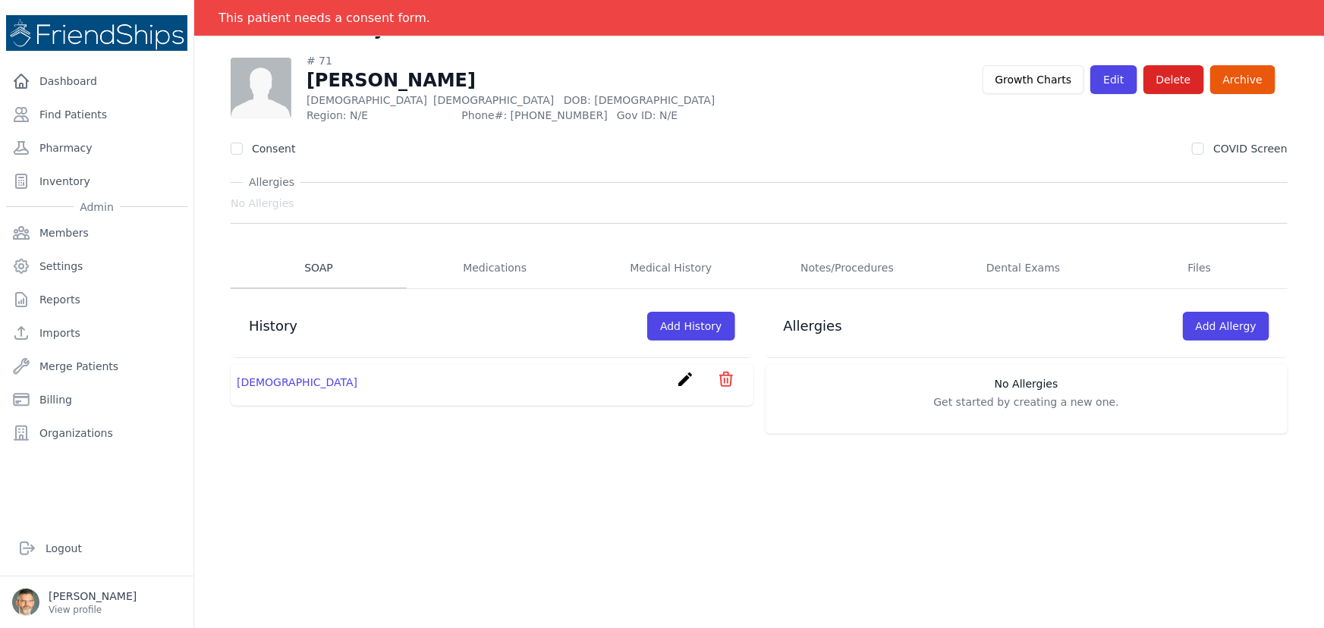
click at [318, 265] on link "SOAP" at bounding box center [319, 268] width 176 height 41
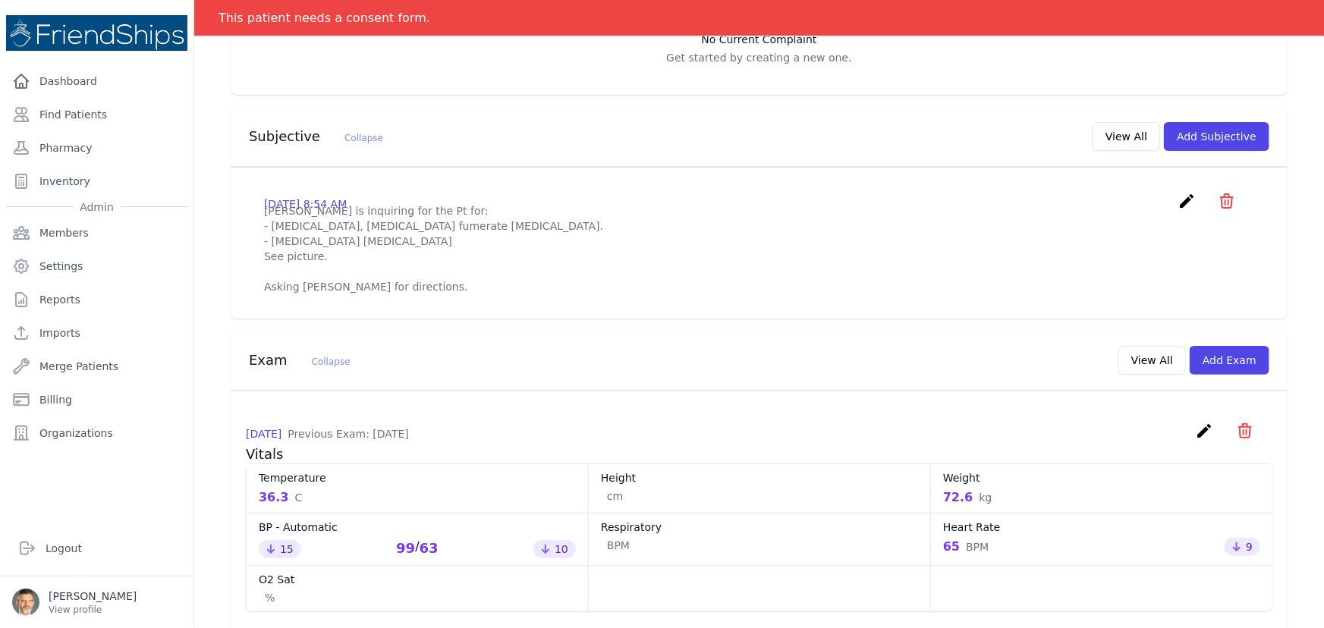
scroll to position [413, 0]
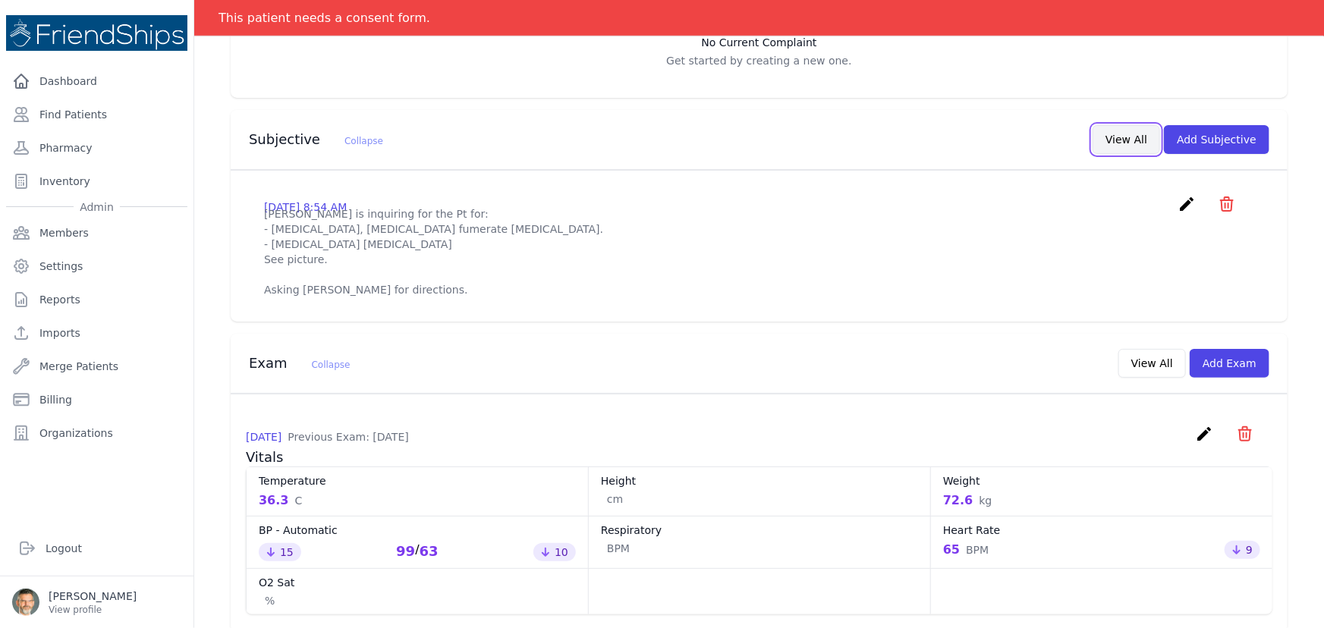
click at [1115, 144] on button "View All" at bounding box center [1126, 139] width 68 height 29
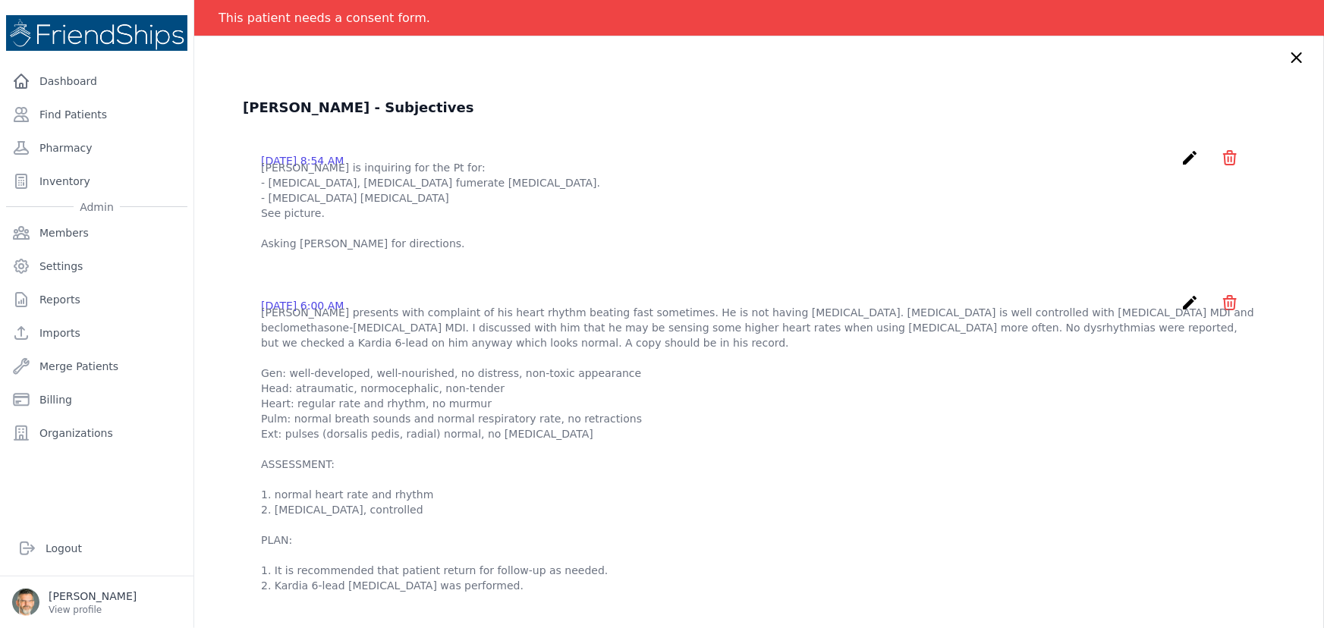
scroll to position [0, 0]
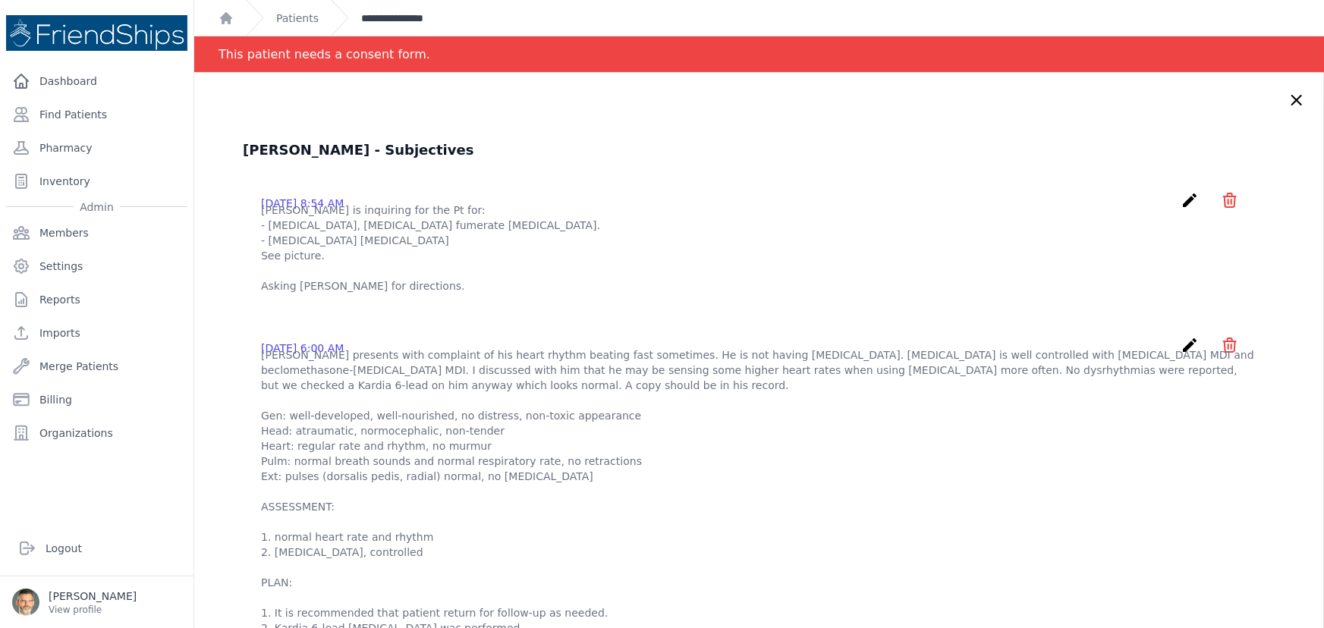
click at [397, 20] on link "**********" at bounding box center [405, 18] width 89 height 15
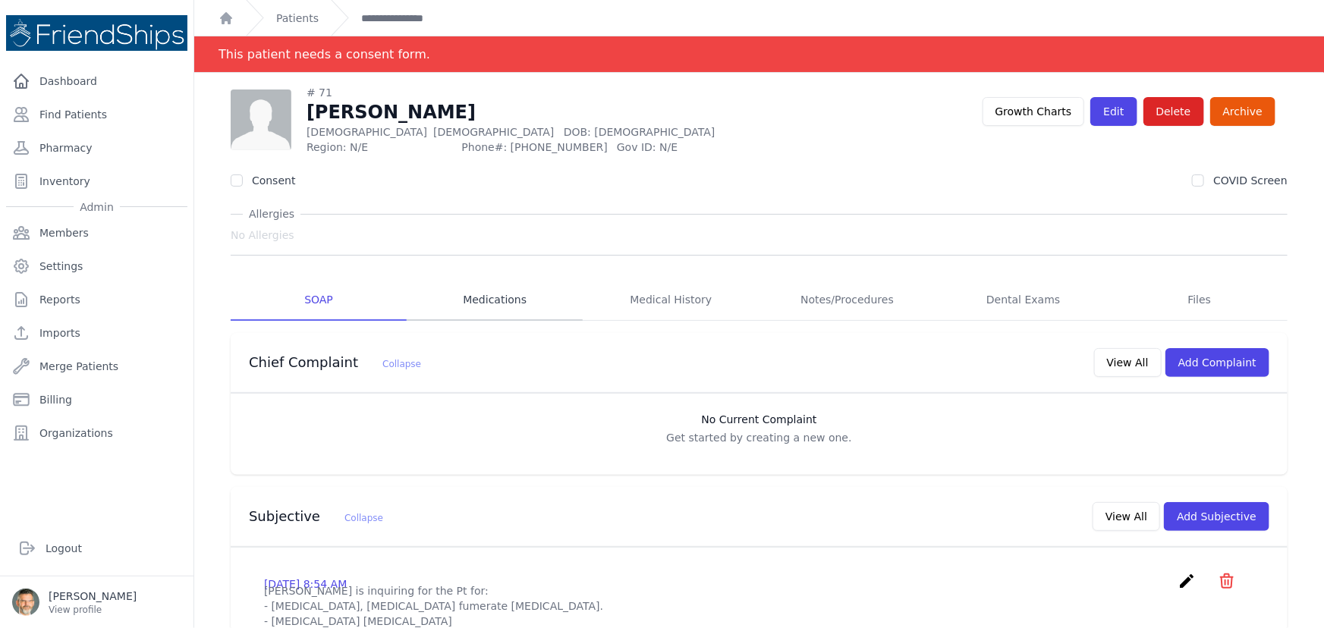
click at [491, 296] on link "Medications" at bounding box center [495, 300] width 176 height 41
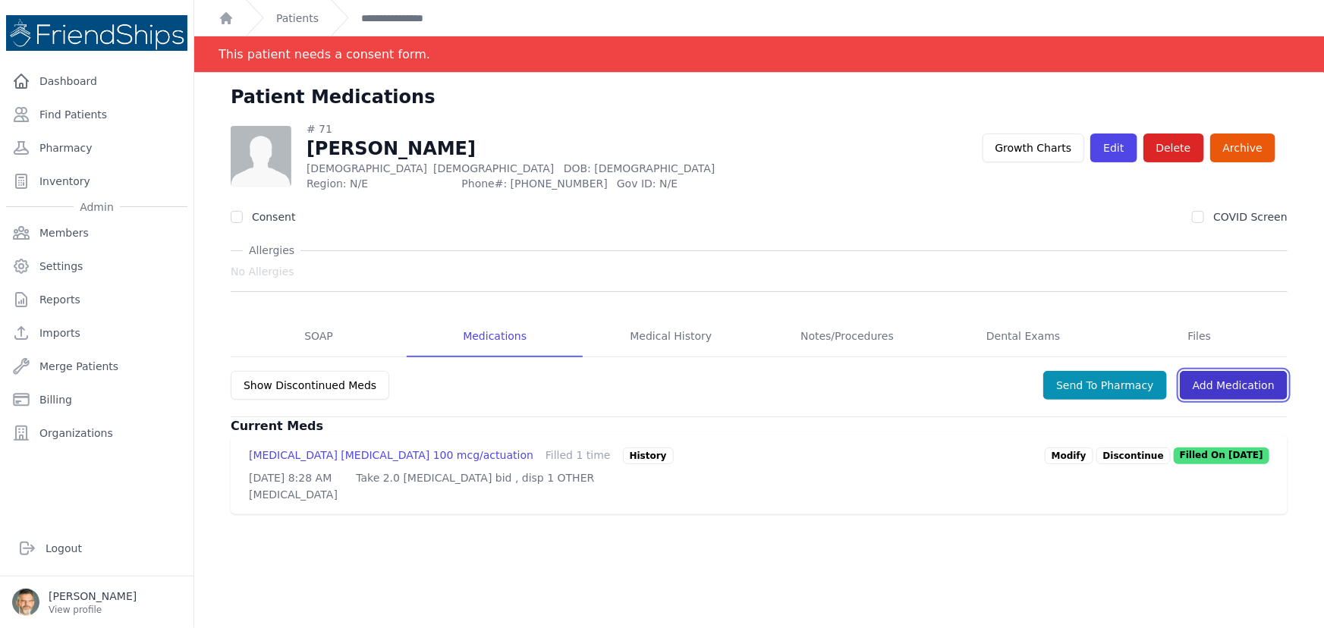
click at [1198, 381] on link "Add Medication" at bounding box center [1233, 385] width 108 height 29
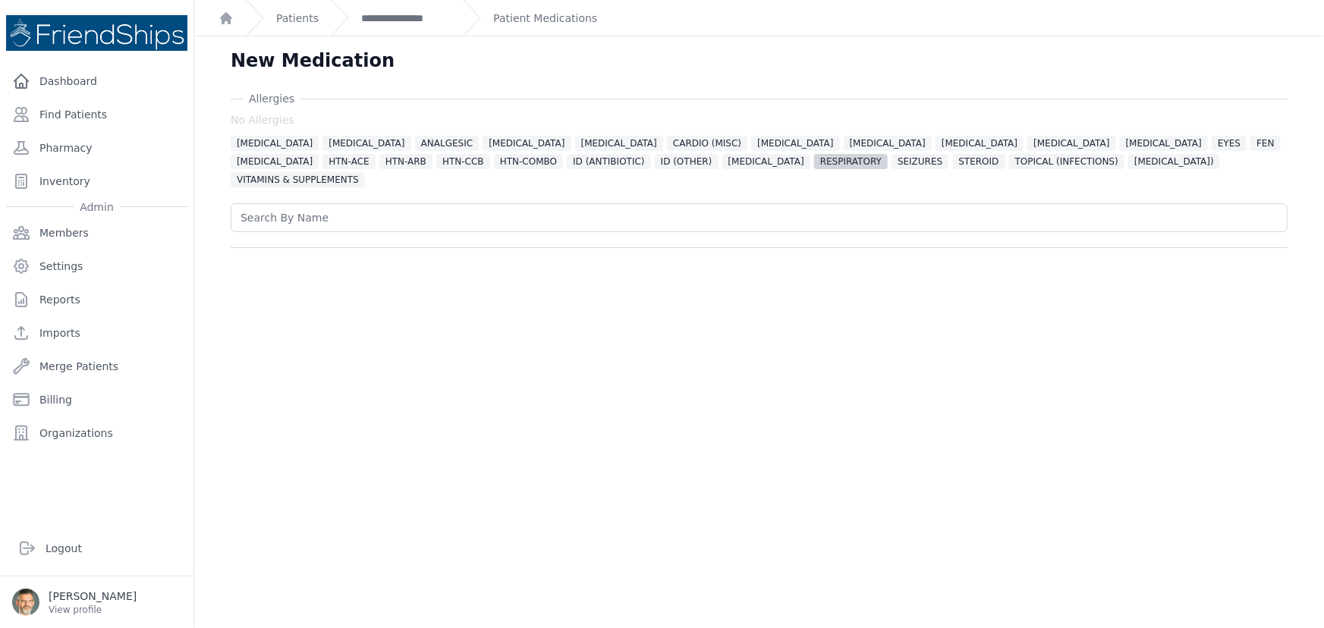
click at [814, 163] on span "RESPIRATORY" at bounding box center [851, 161] width 74 height 15
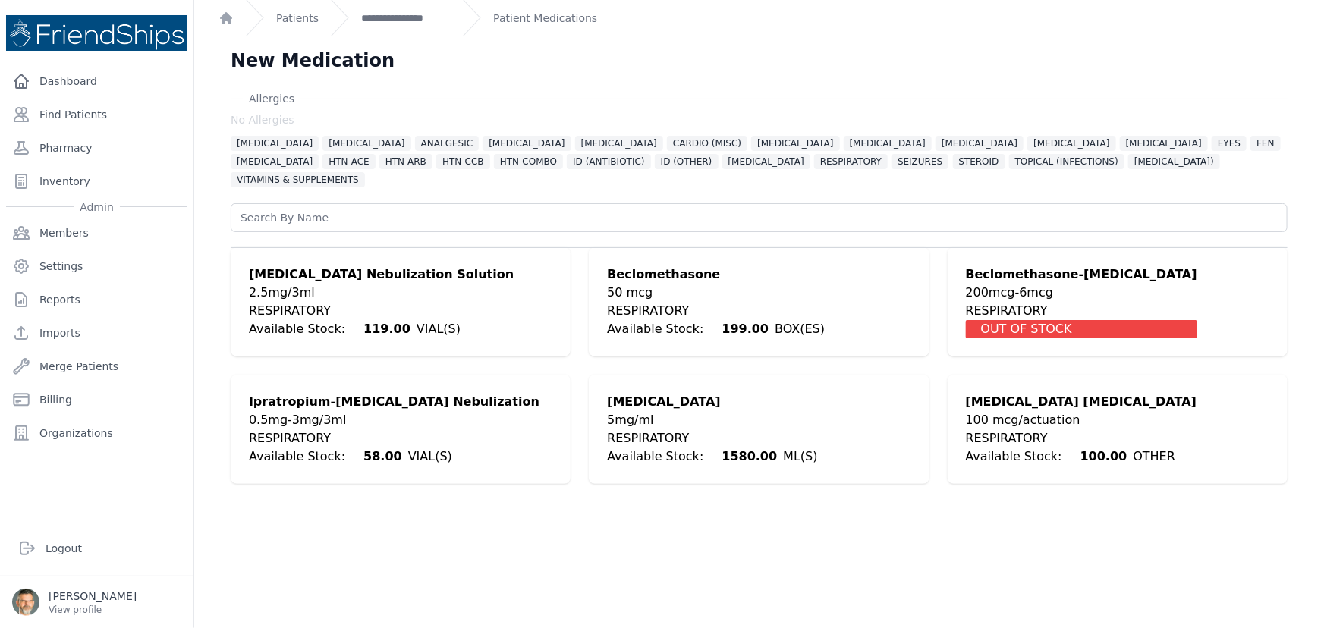
click at [1014, 411] on div "100 mcg/actuation" at bounding box center [1081, 420] width 231 height 18
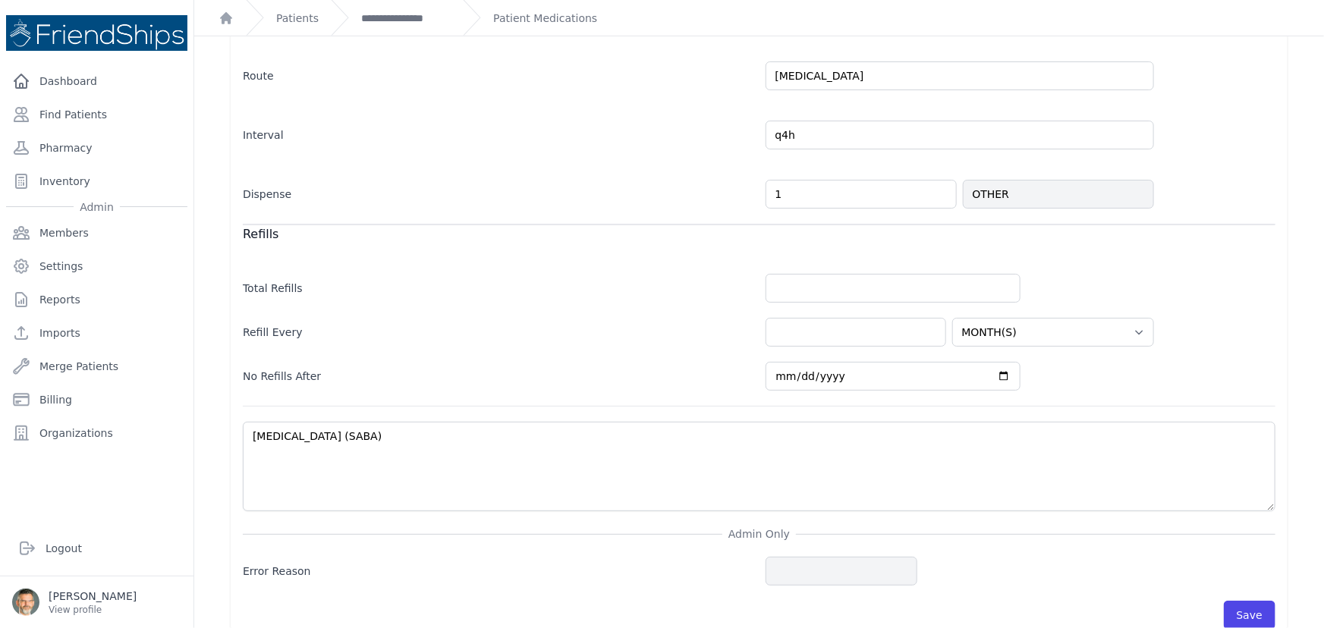
scroll to position [438, 0]
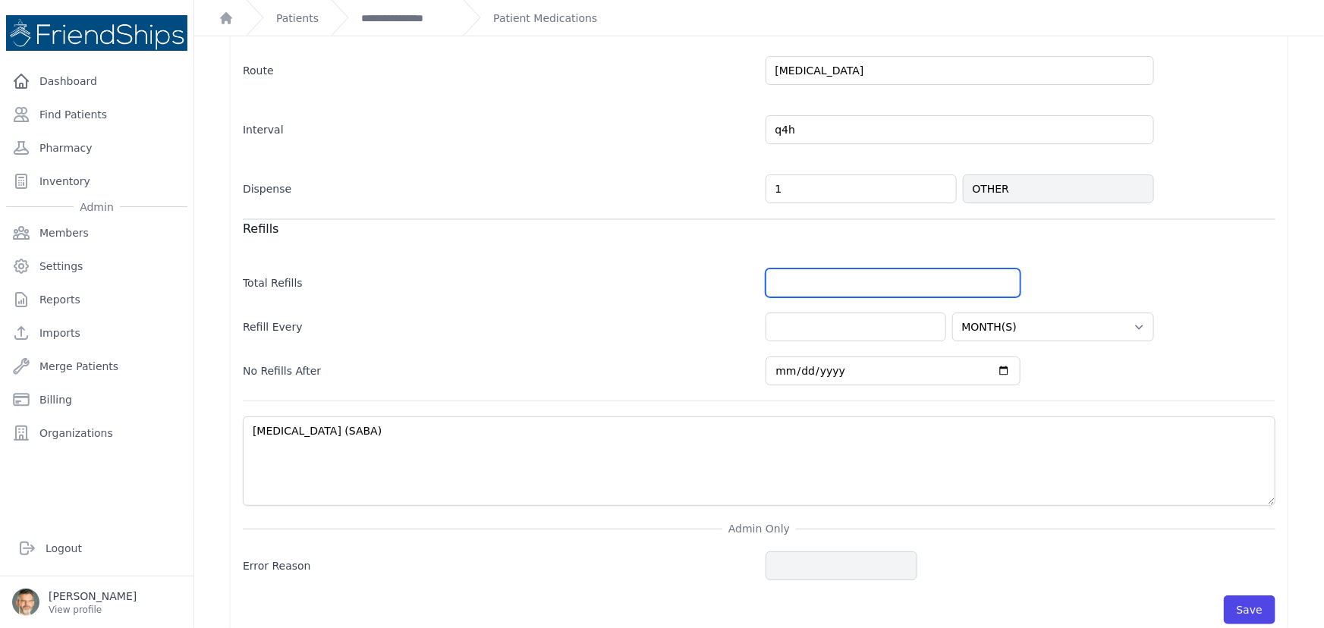
click at [796, 268] on input "number" at bounding box center [892, 282] width 255 height 29
type input "0"
select select "MONTH(S)"
drag, startPoint x: 1241, startPoint y: 585, endPoint x: 921, endPoint y: 226, distance: 480.8
click at [941, 261] on form "Caregiver Instructions use as needed for wheezing or [MEDICAL_DATA] symptoms Fo…" at bounding box center [759, 252] width 1032 height 743
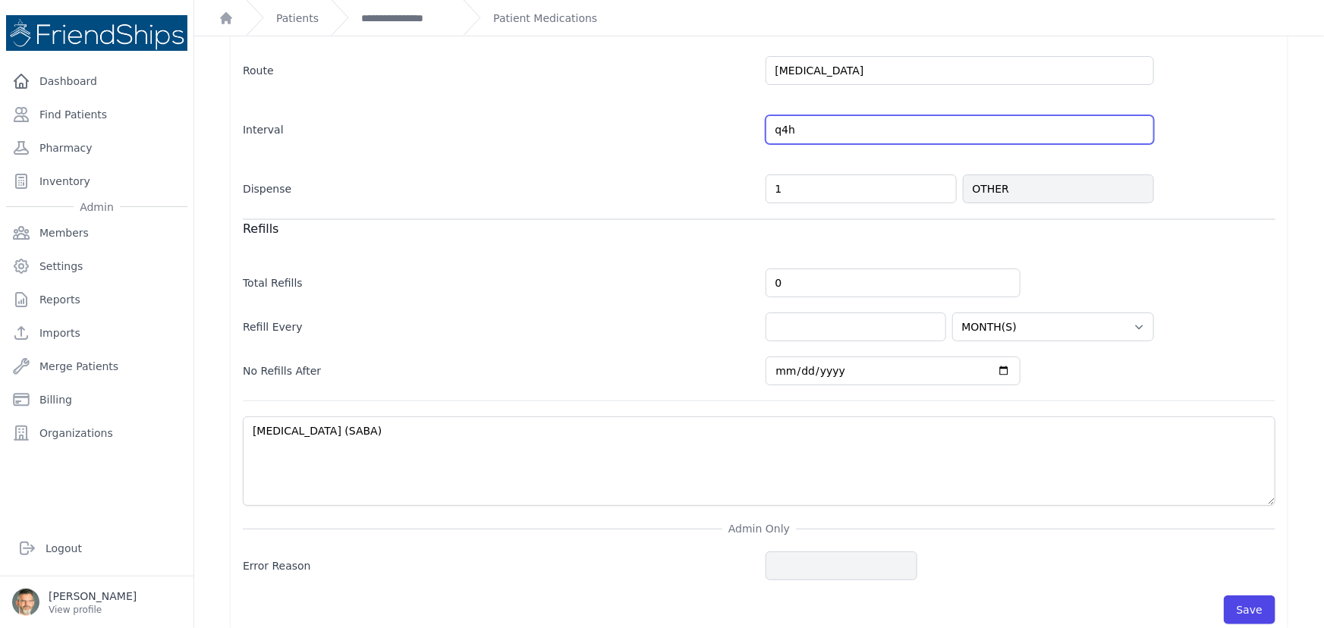
click at [821, 115] on input "q4h" at bounding box center [959, 129] width 388 height 29
type input "q4h as needed for wheezing"
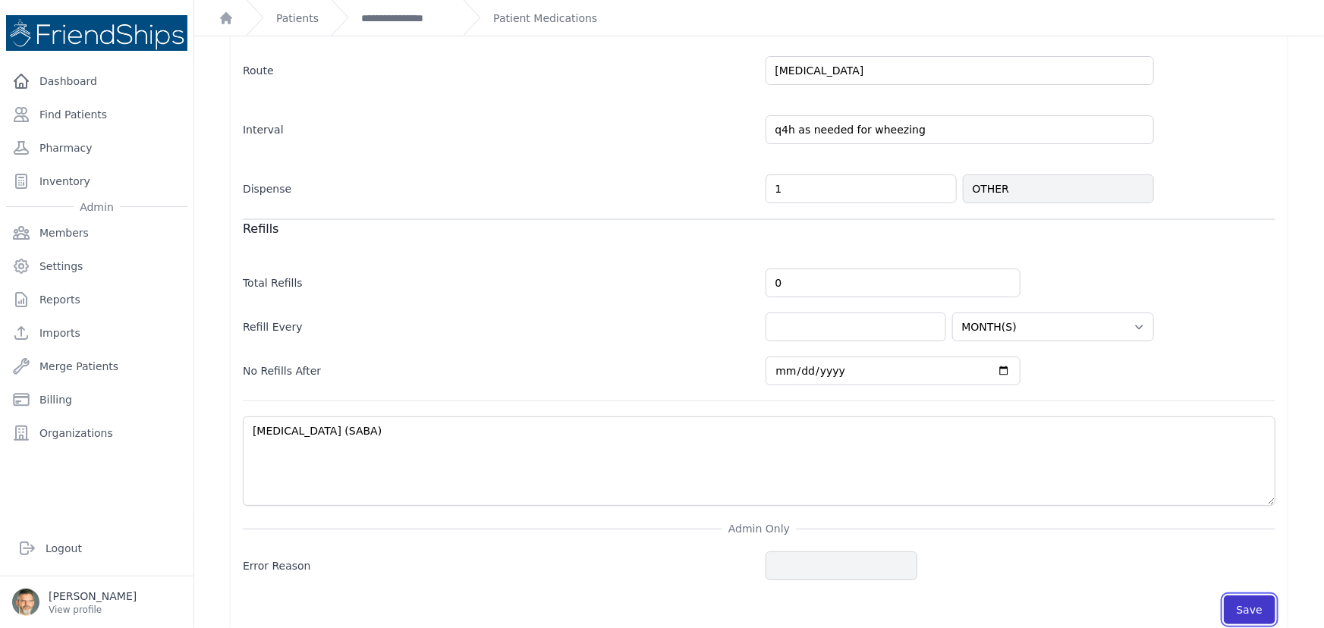
click at [1234, 595] on button "Save" at bounding box center [1249, 609] width 52 height 29
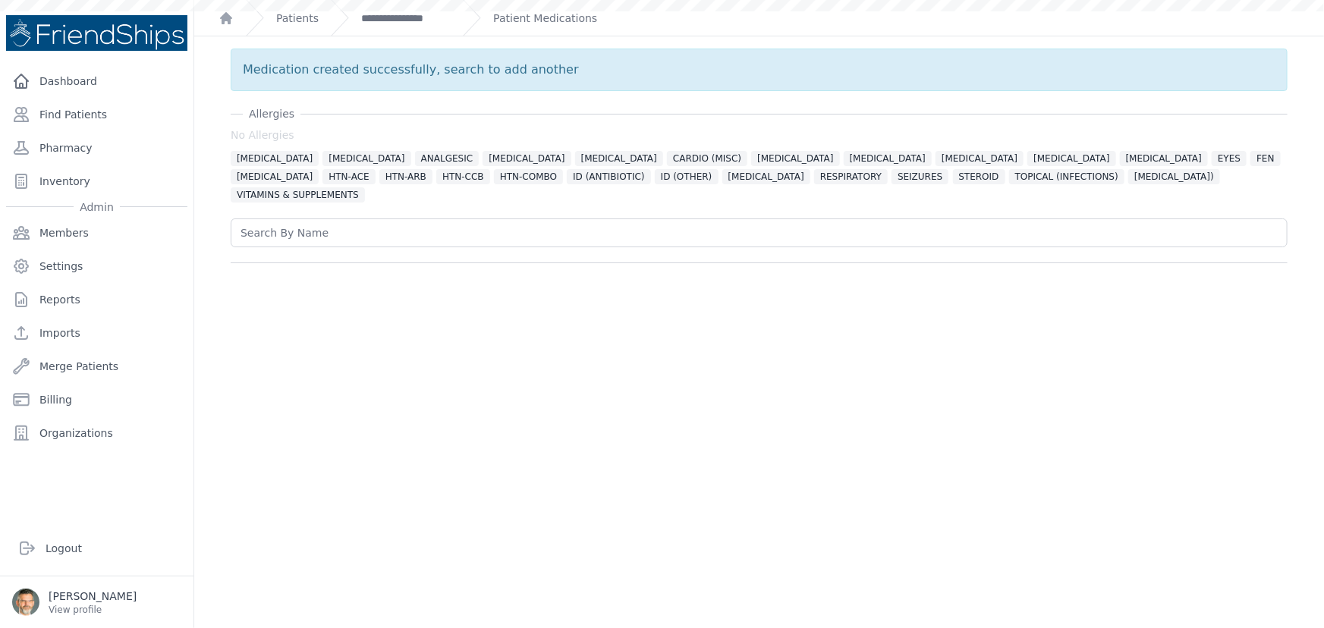
scroll to position [0, 0]
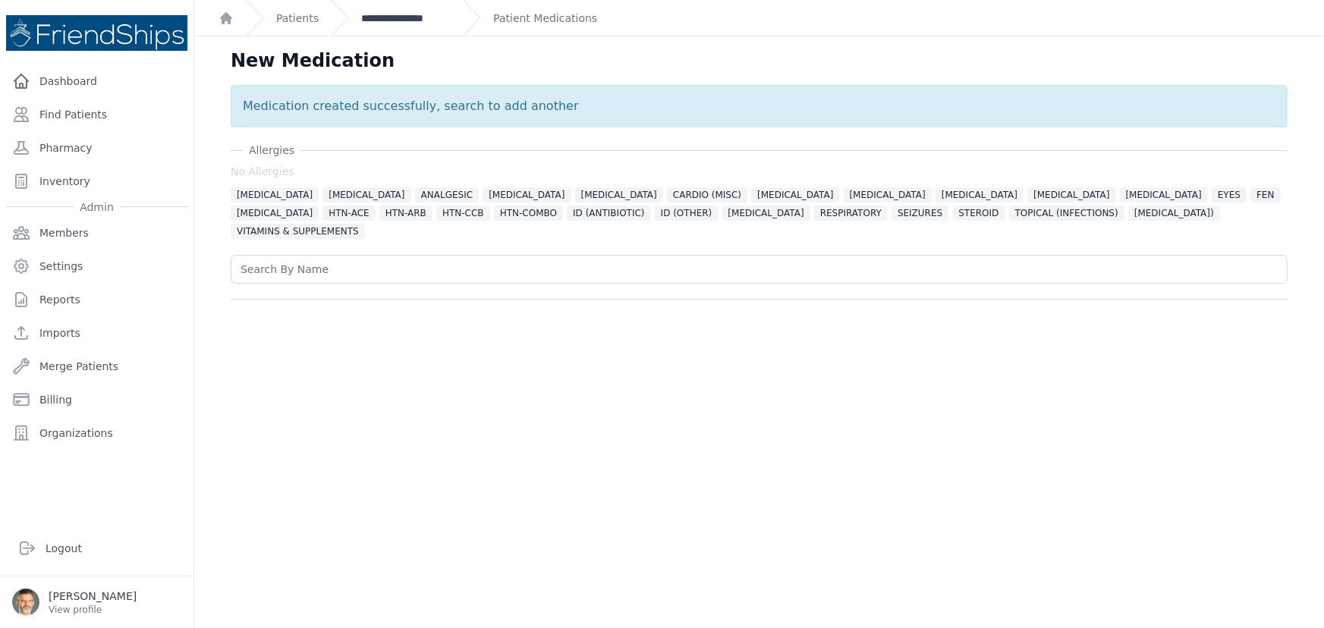
click at [394, 16] on link "**********" at bounding box center [405, 18] width 89 height 15
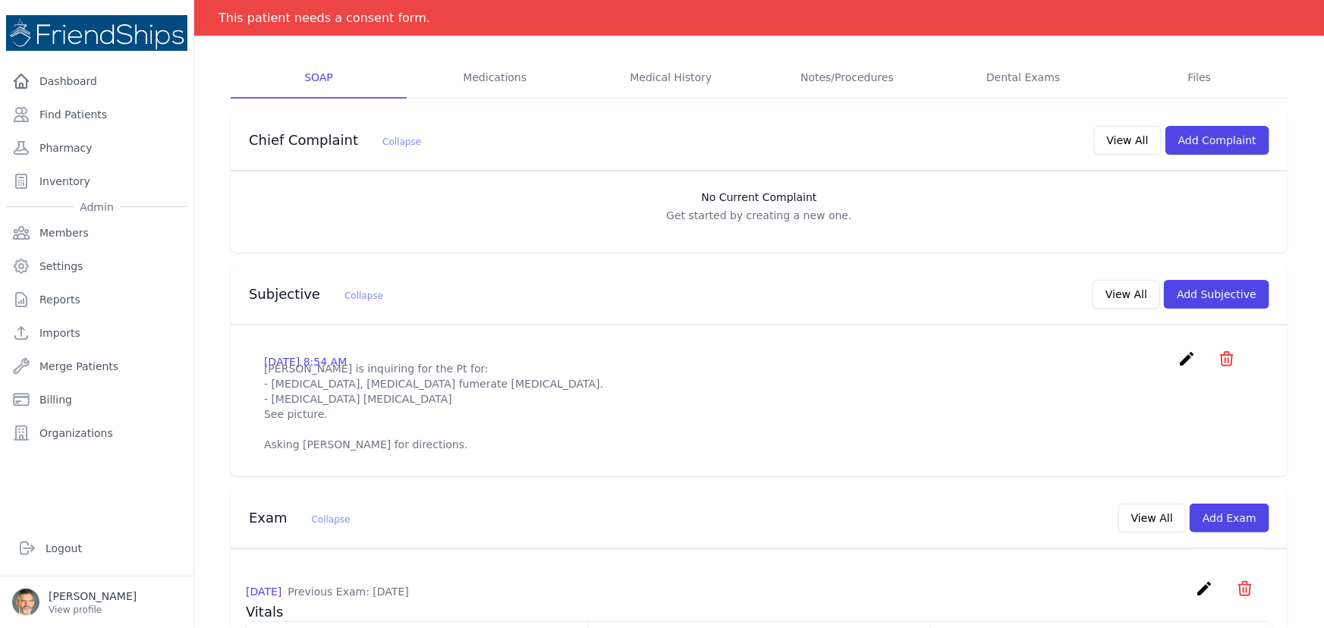
scroll to position [275, 0]
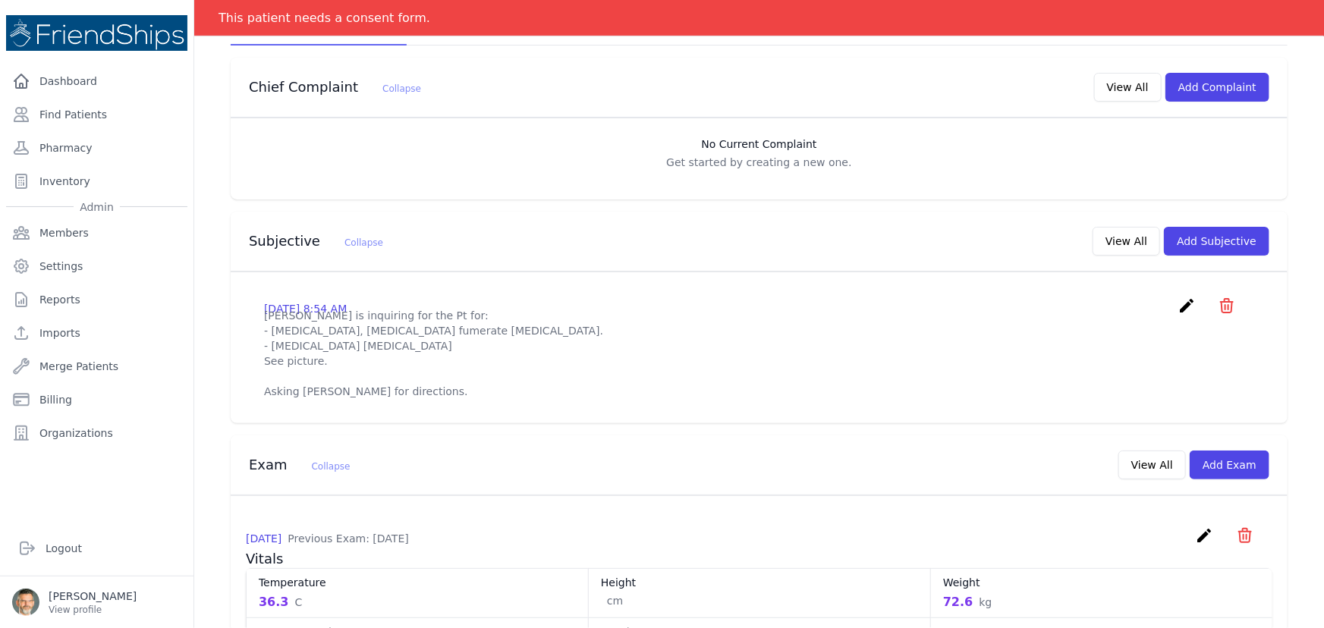
click at [1177, 305] on icon "create" at bounding box center [1186, 306] width 18 height 18
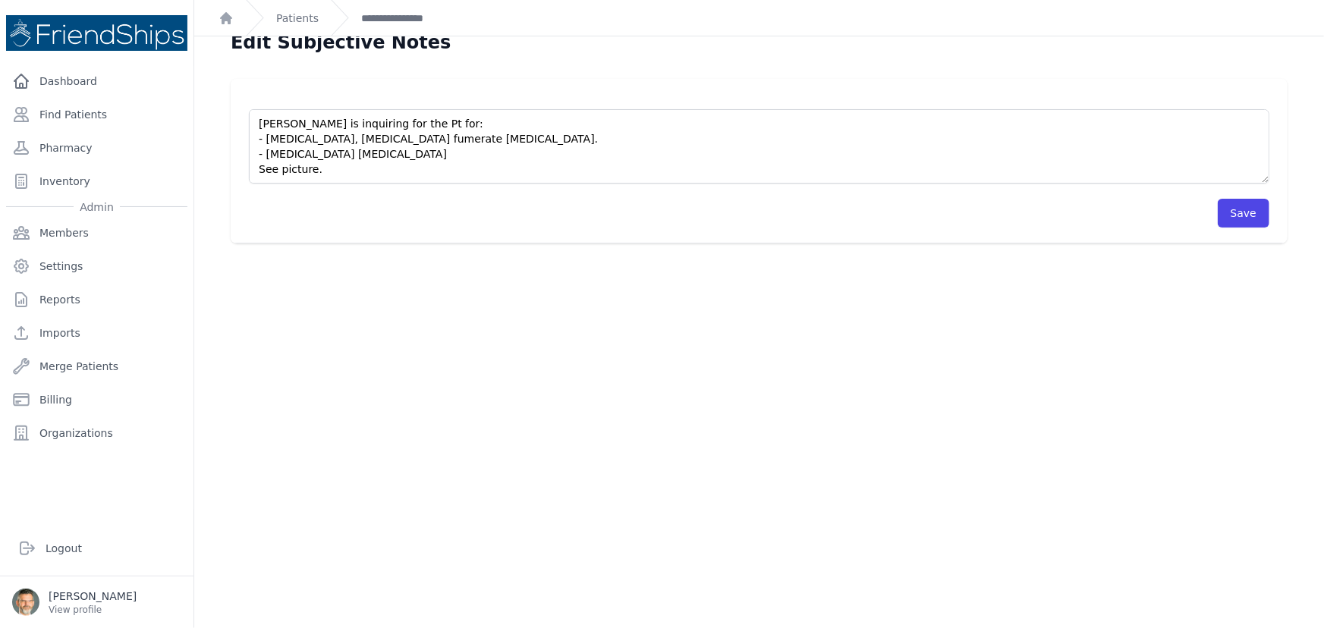
scroll to position [36, 0]
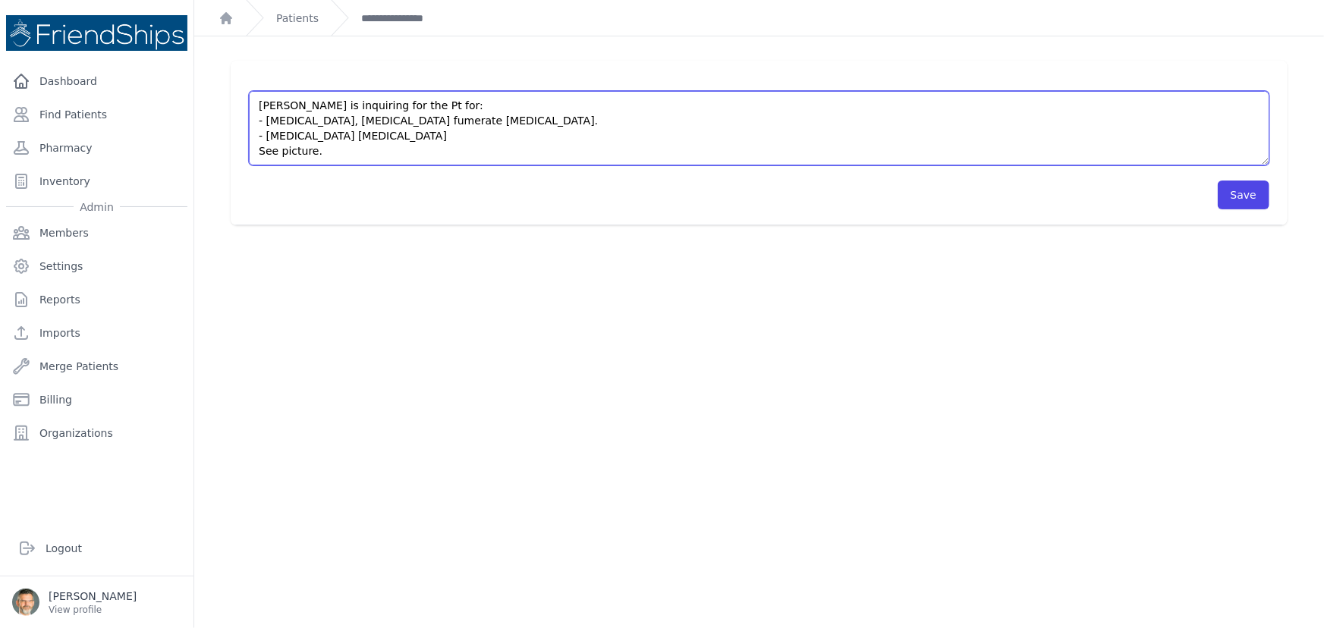
click at [365, 152] on textarea "[PERSON_NAME] is inquiring for the Pt for: - [MEDICAL_DATA], [MEDICAL_DATA] fum…" at bounding box center [759, 128] width 1020 height 74
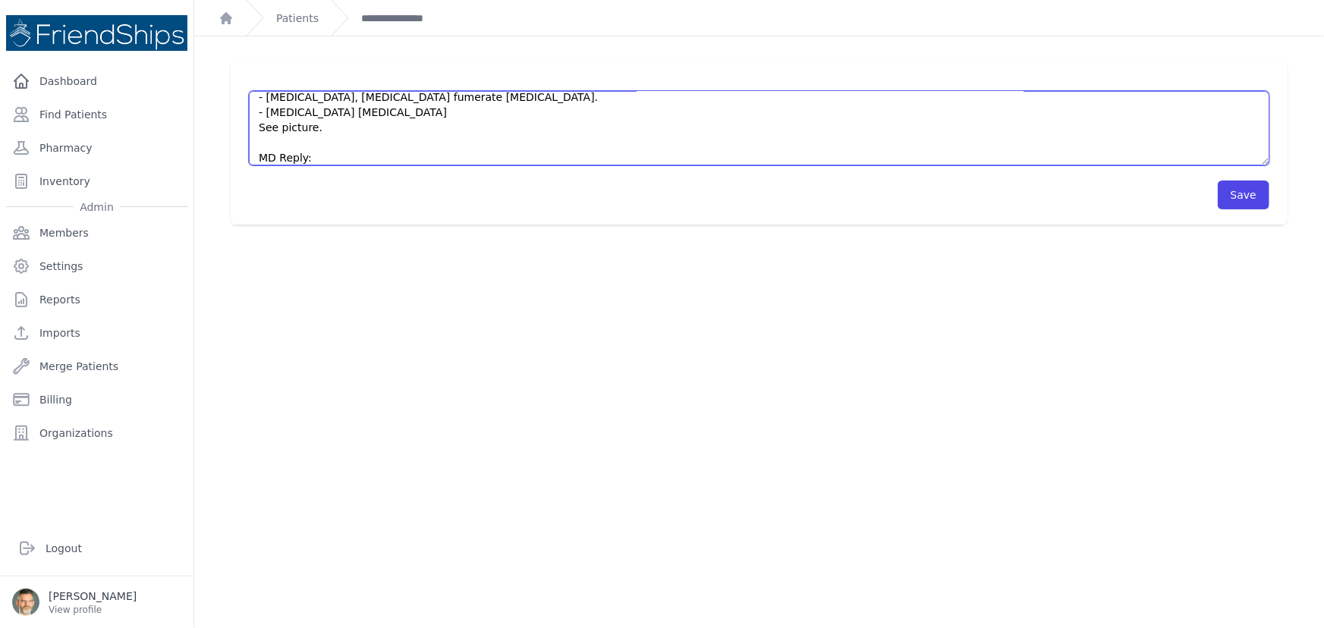
scroll to position [93, 0]
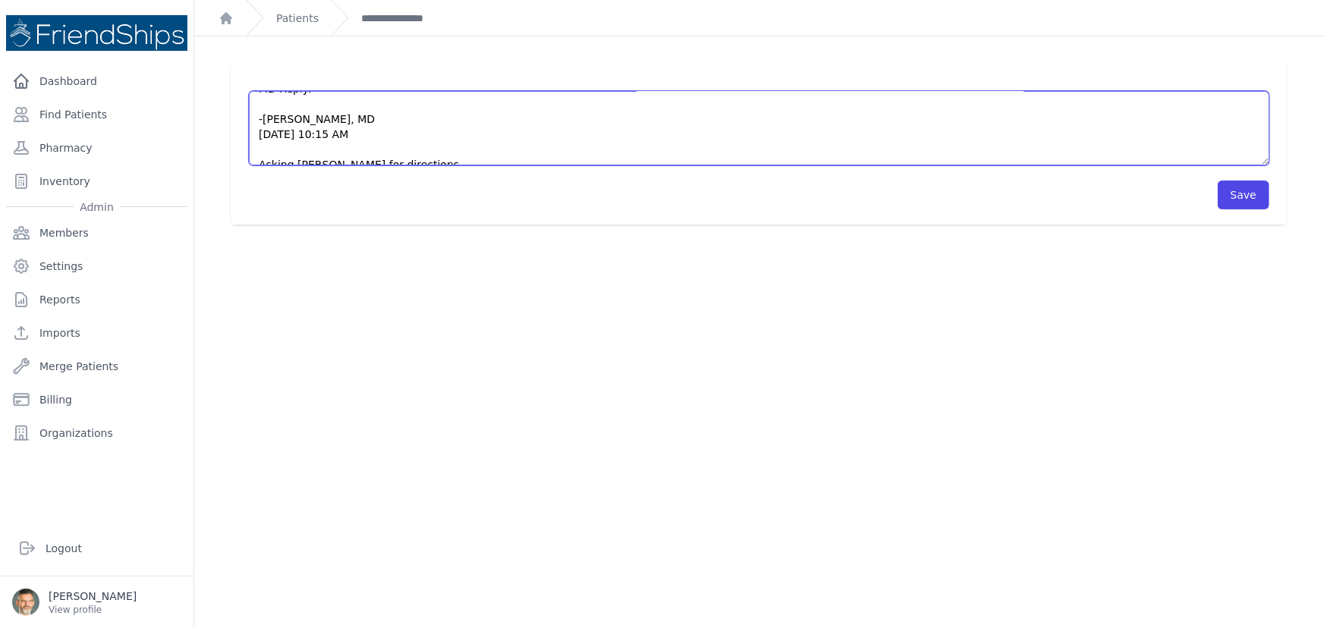
click at [265, 103] on textarea "[PERSON_NAME] is inquiring for the Pt for: - [MEDICAL_DATA], [MEDICAL_DATA] fum…" at bounding box center [759, 128] width 1020 height 74
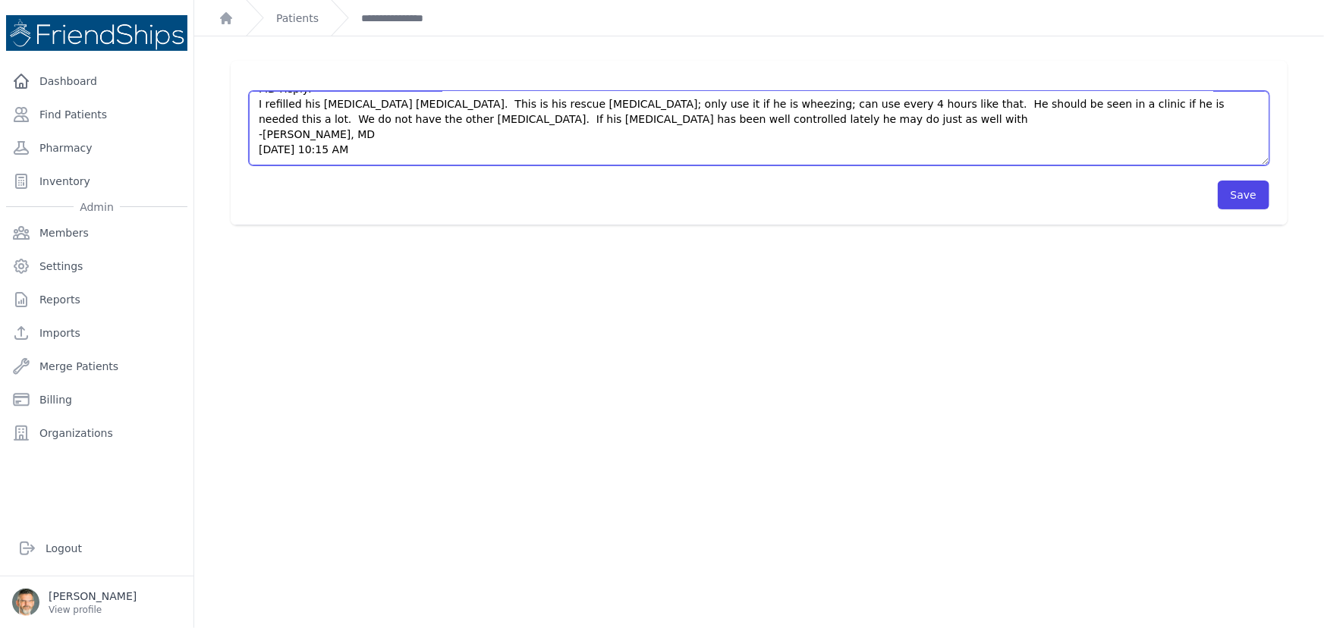
paste textarea "Formilar Plus"
drag, startPoint x: 647, startPoint y: 121, endPoint x: 586, endPoint y: 120, distance: 61.5
click at [586, 120] on textarea "[PERSON_NAME] is inquiring for the Pt for: - [MEDICAL_DATA], [MEDICAL_DATA] fum…" at bounding box center [759, 128] width 1020 height 74
click at [693, 121] on textarea "[PERSON_NAME] is inquiring for the Pt for: - [MEDICAL_DATA], [MEDICAL_DATA] fum…" at bounding box center [759, 128] width 1020 height 74
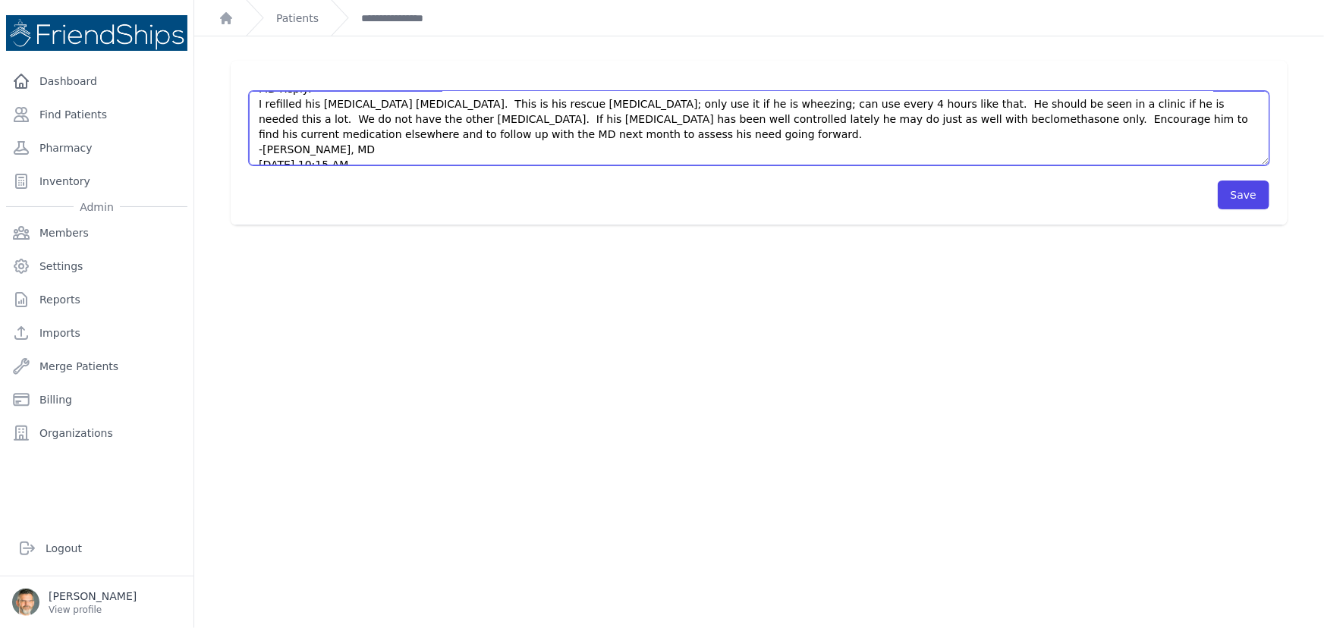
click at [687, 118] on textarea "[PERSON_NAME] is inquiring for the Pt for: - [MEDICAL_DATA], [MEDICAL_DATA] fum…" at bounding box center [759, 128] width 1020 height 74
click at [684, 117] on textarea "[PERSON_NAME] is inquiring for the Pt for: - [MEDICAL_DATA], [MEDICAL_DATA] fum…" at bounding box center [759, 128] width 1020 height 74
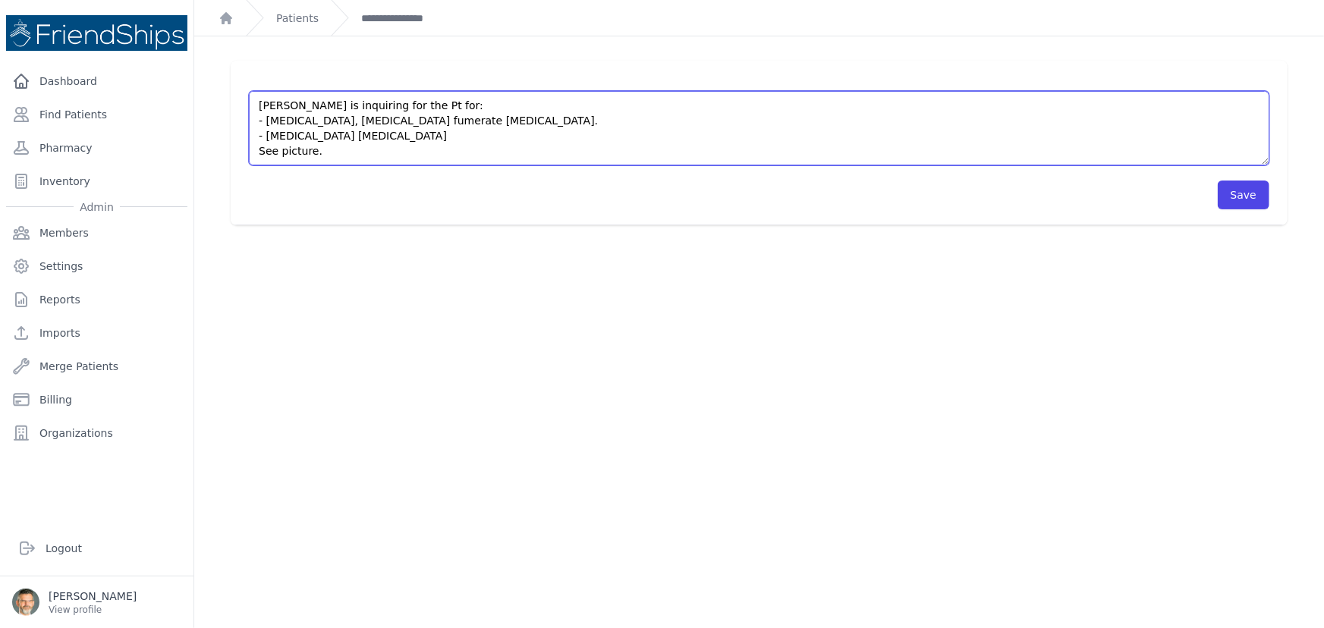
scroll to position [0, 0]
type textarea "[PERSON_NAME] is inquiring for the Pt for: - [MEDICAL_DATA], [MEDICAL_DATA] fum…"
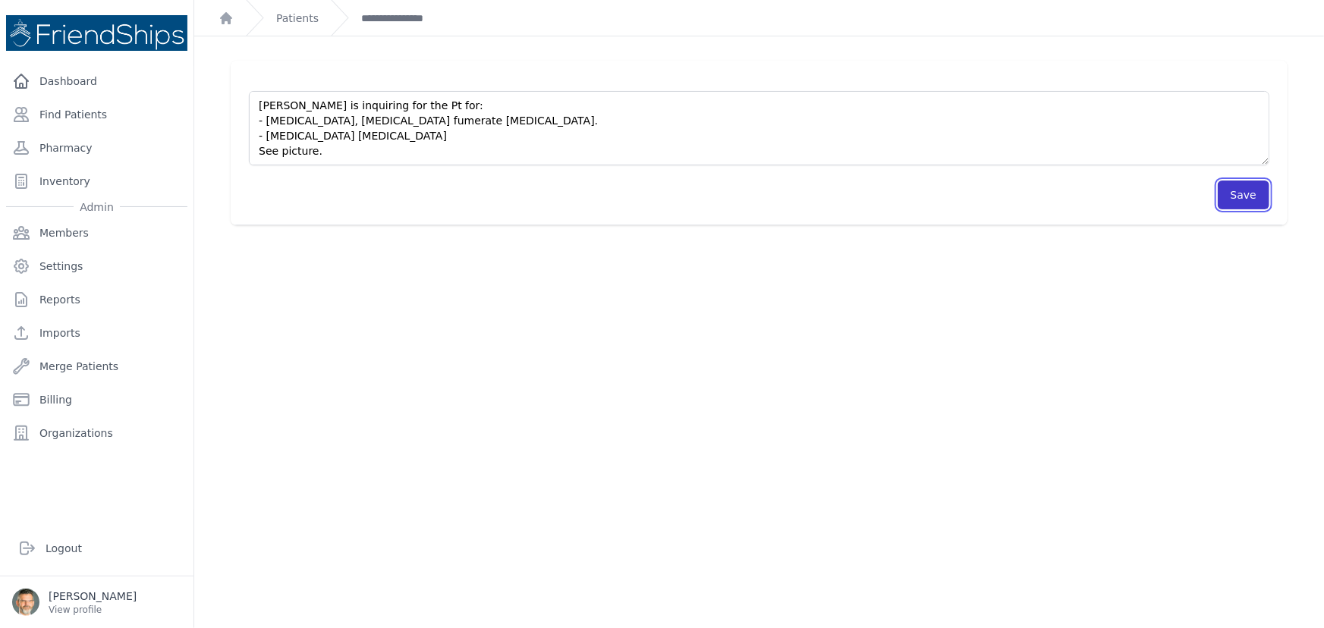
click at [1234, 190] on button "Save" at bounding box center [1243, 195] width 52 height 29
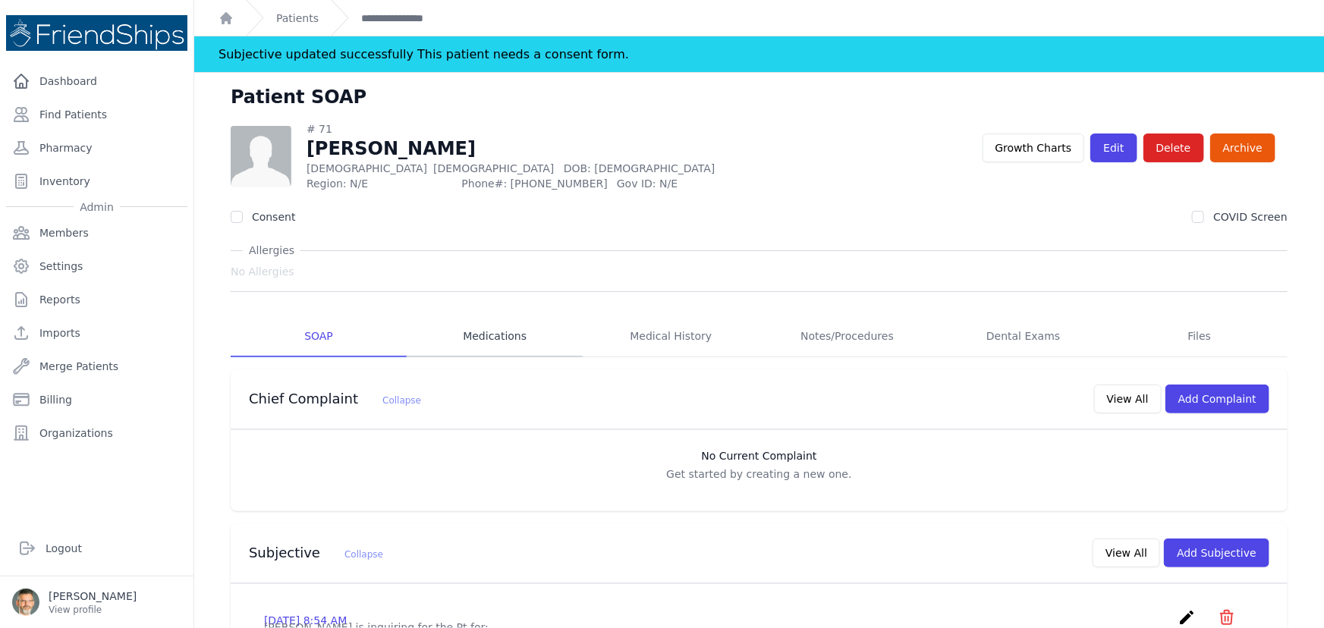
click at [482, 323] on link "Medications" at bounding box center [495, 336] width 176 height 41
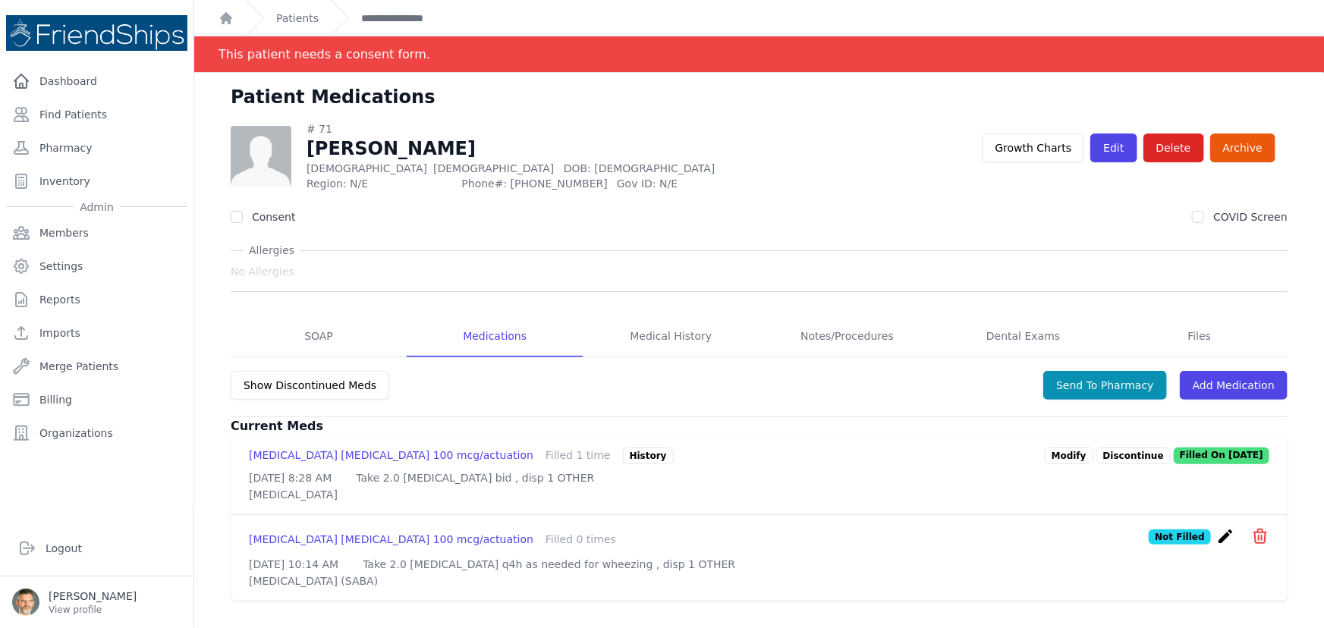
drag, startPoint x: 483, startPoint y: 335, endPoint x: 495, endPoint y: 334, distance: 11.4
click at [484, 335] on link "Medications" at bounding box center [495, 336] width 176 height 41
drag, startPoint x: 1094, startPoint y: 382, endPoint x: 1035, endPoint y: 382, distance: 59.2
click at [1092, 382] on button "Send To Pharmacy" at bounding box center [1105, 385] width 124 height 29
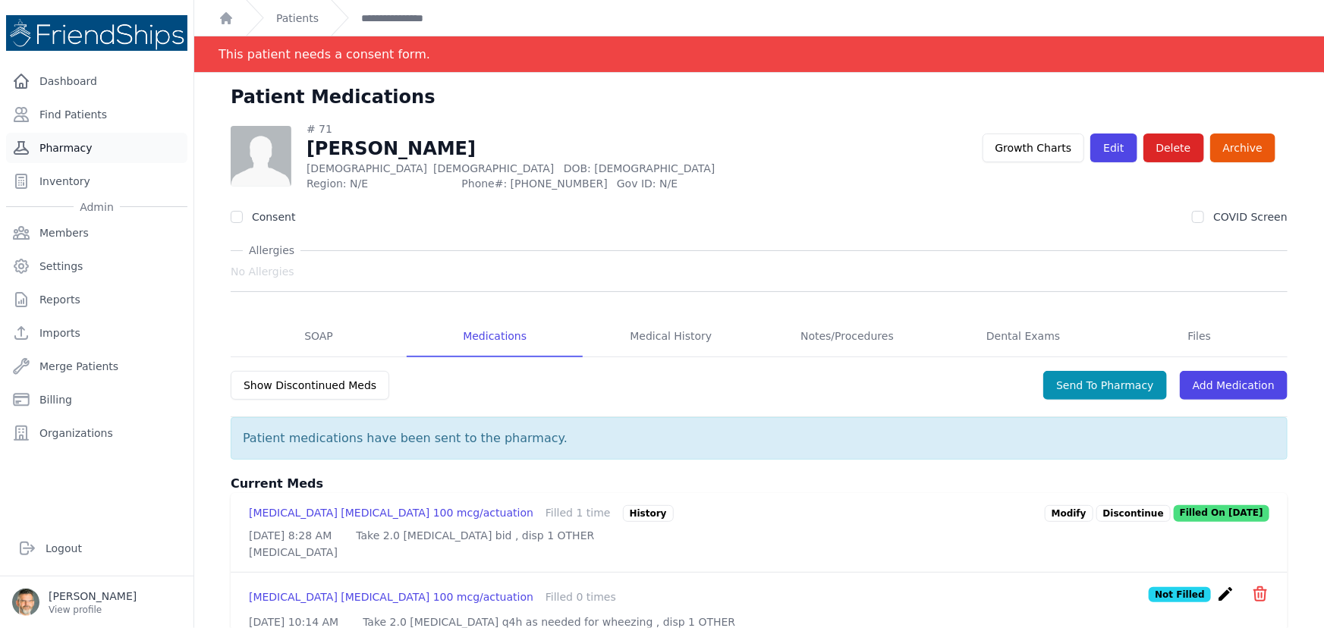
click at [68, 143] on link "Pharmacy" at bounding box center [96, 148] width 181 height 30
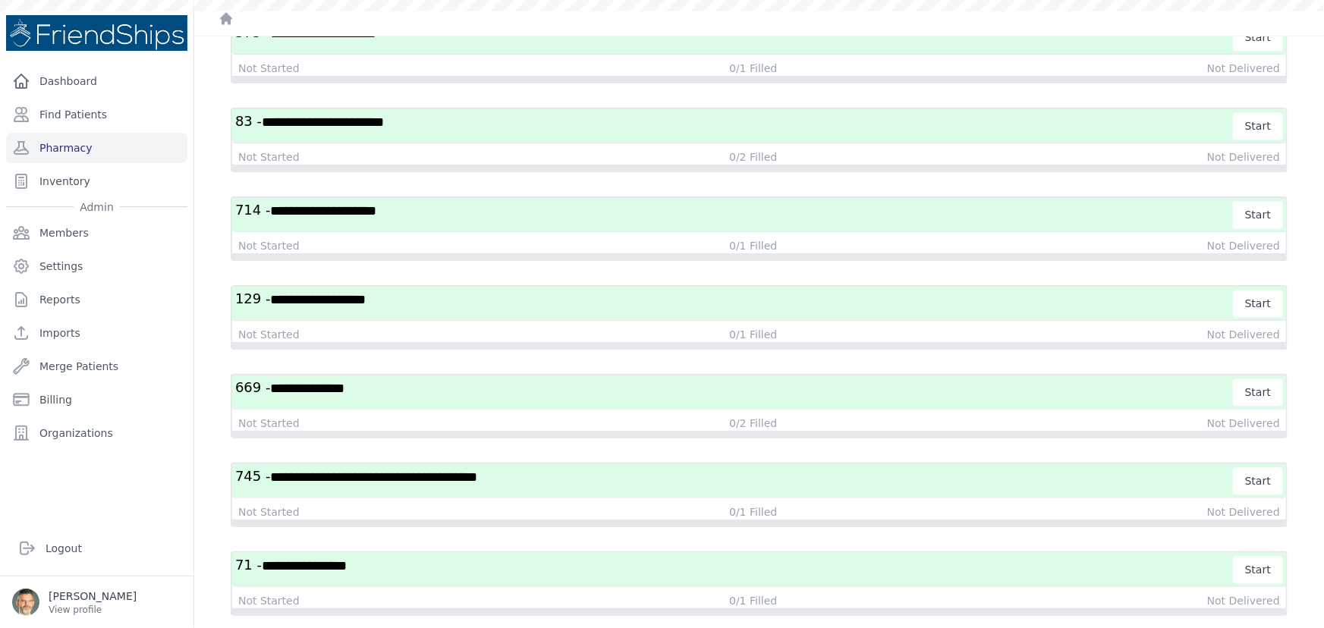
scroll to position [1583, 0]
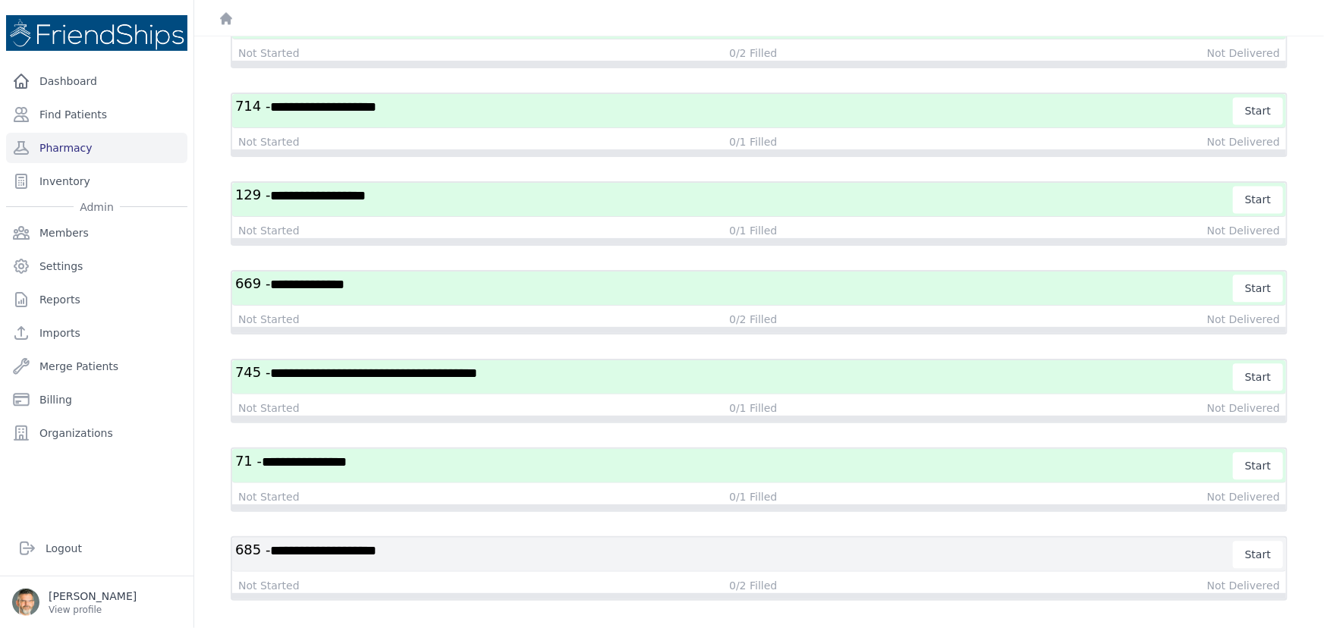
click at [793, 545] on h3 "**********" at bounding box center [734, 554] width 998 height 27
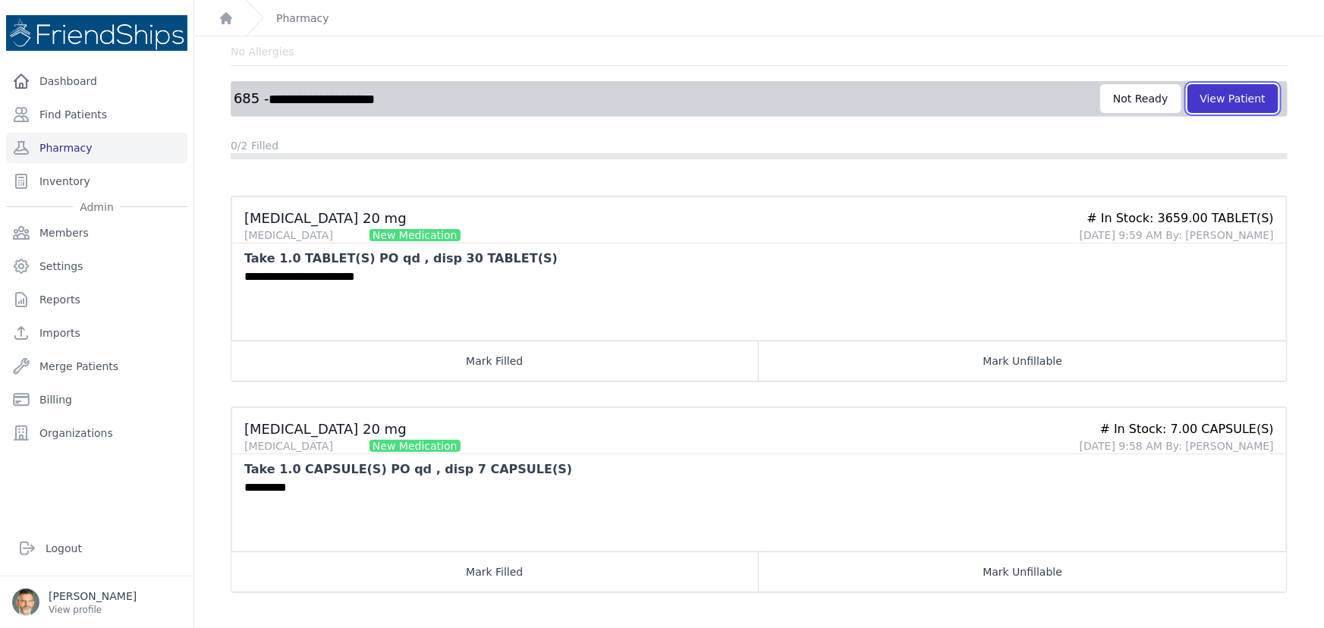
click at [1214, 94] on button "View Patient" at bounding box center [1232, 98] width 91 height 29
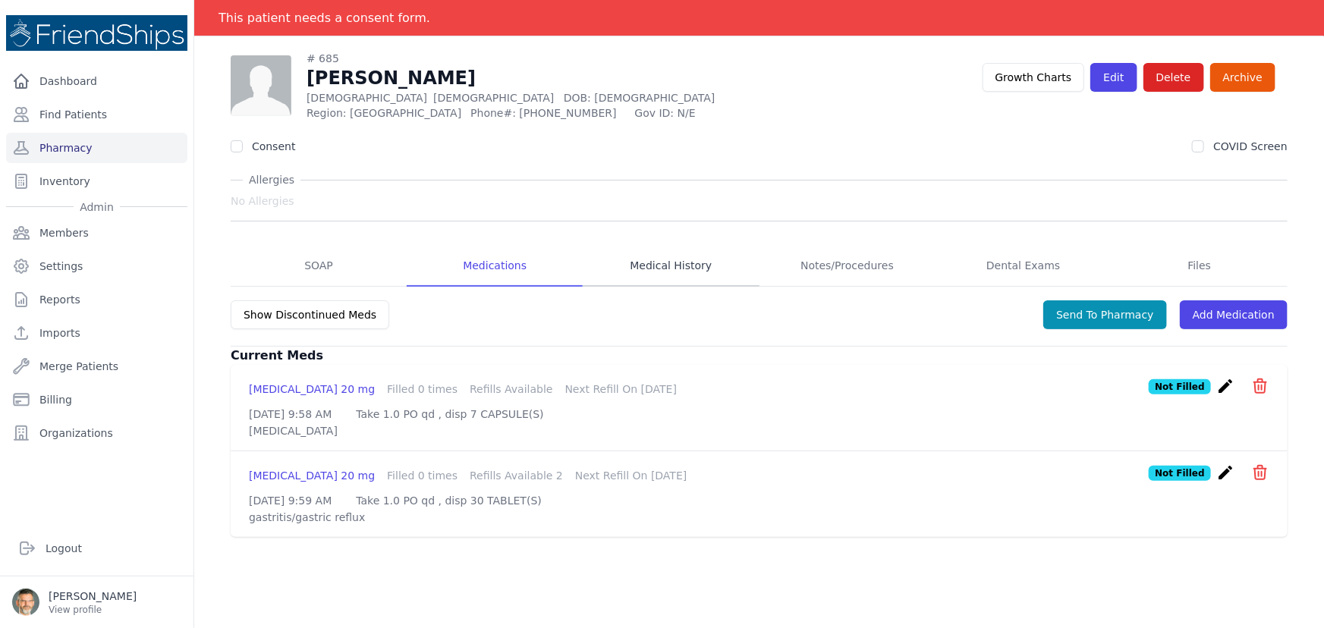
scroll to position [73, 0]
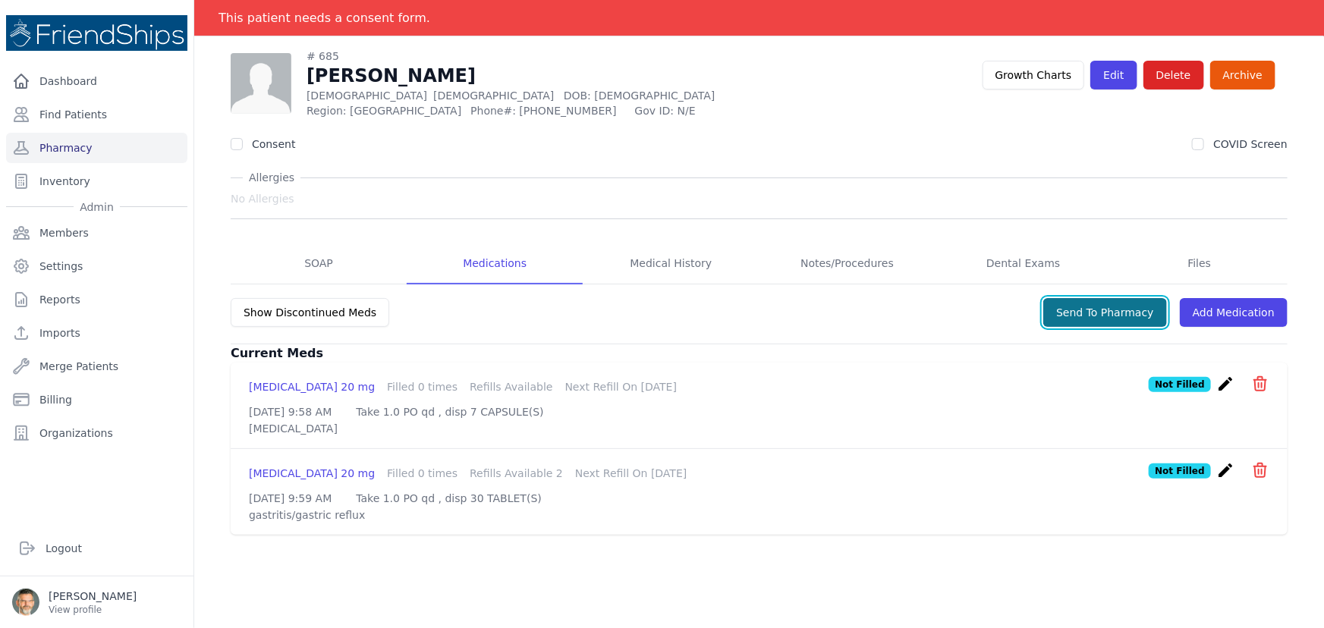
click at [1104, 309] on button "Send To Pharmacy" at bounding box center [1105, 312] width 124 height 29
